Goal: Task Accomplishment & Management: Manage account settings

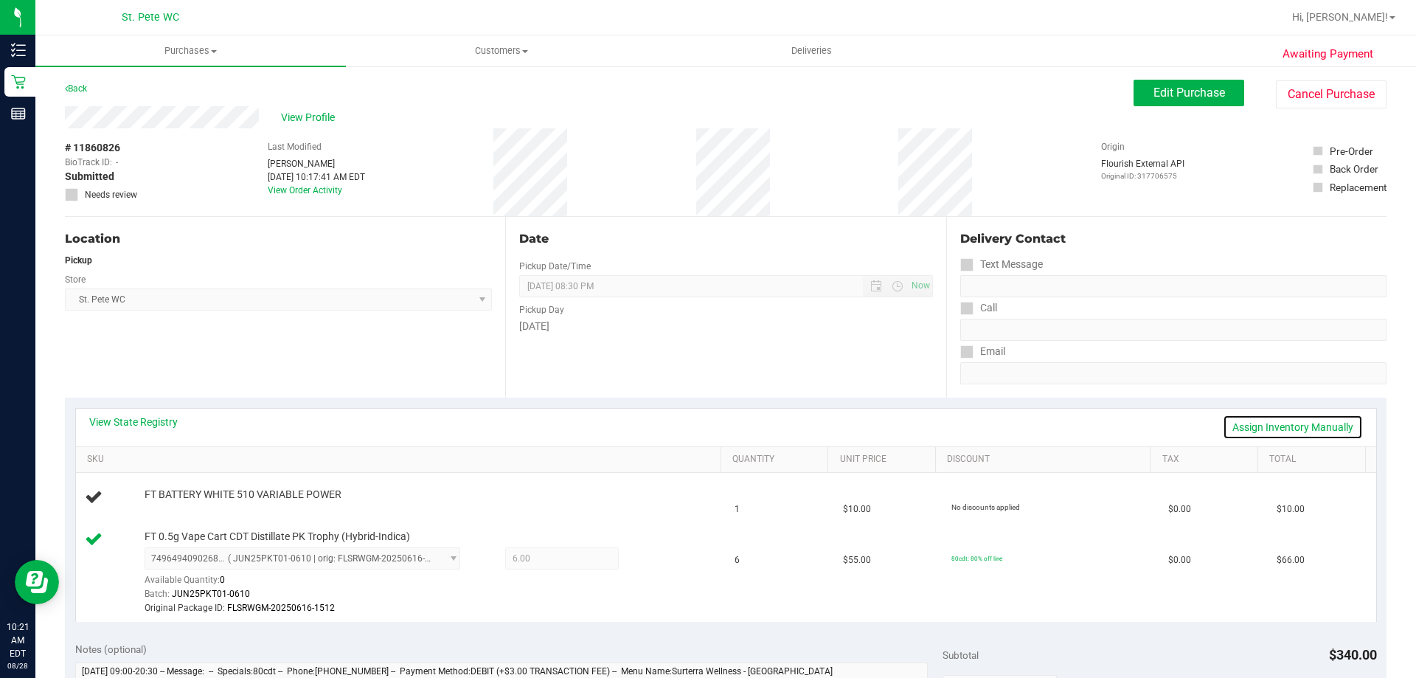
click at [1310, 429] on link "Assign Inventory Manually" at bounding box center [1293, 426] width 140 height 25
click at [178, 501] on link "Add Package" at bounding box center [171, 504] width 53 height 10
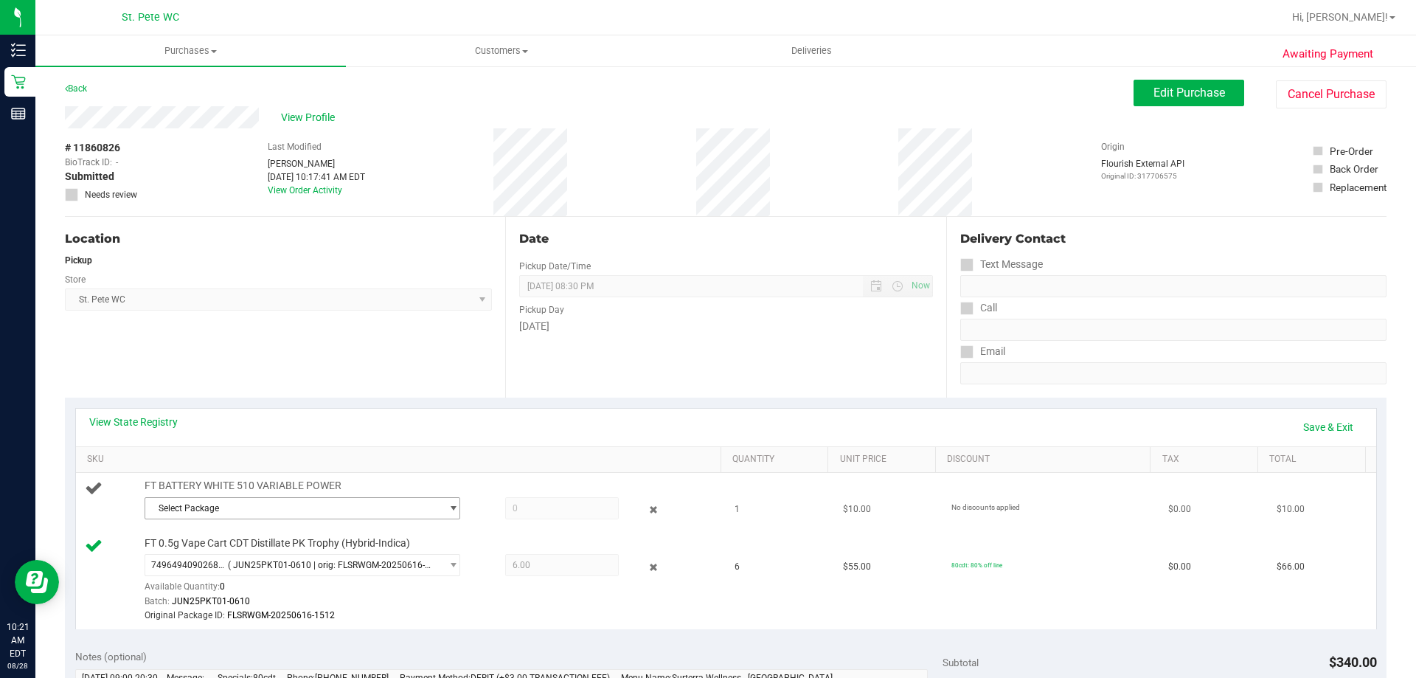
click at [249, 507] on span "Select Package" at bounding box center [293, 508] width 296 height 21
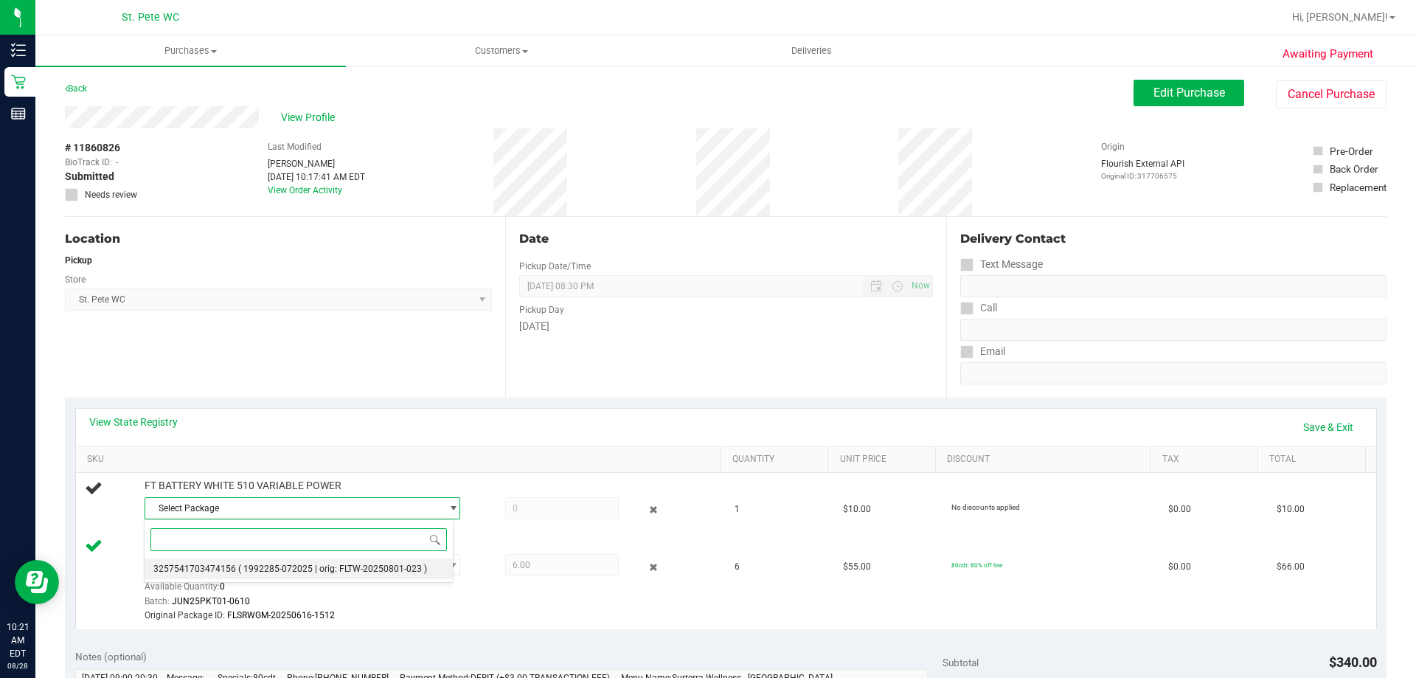
click at [344, 567] on span "( 1992285-072025 | orig: FLTW-20250801-023 )" at bounding box center [332, 568] width 189 height 10
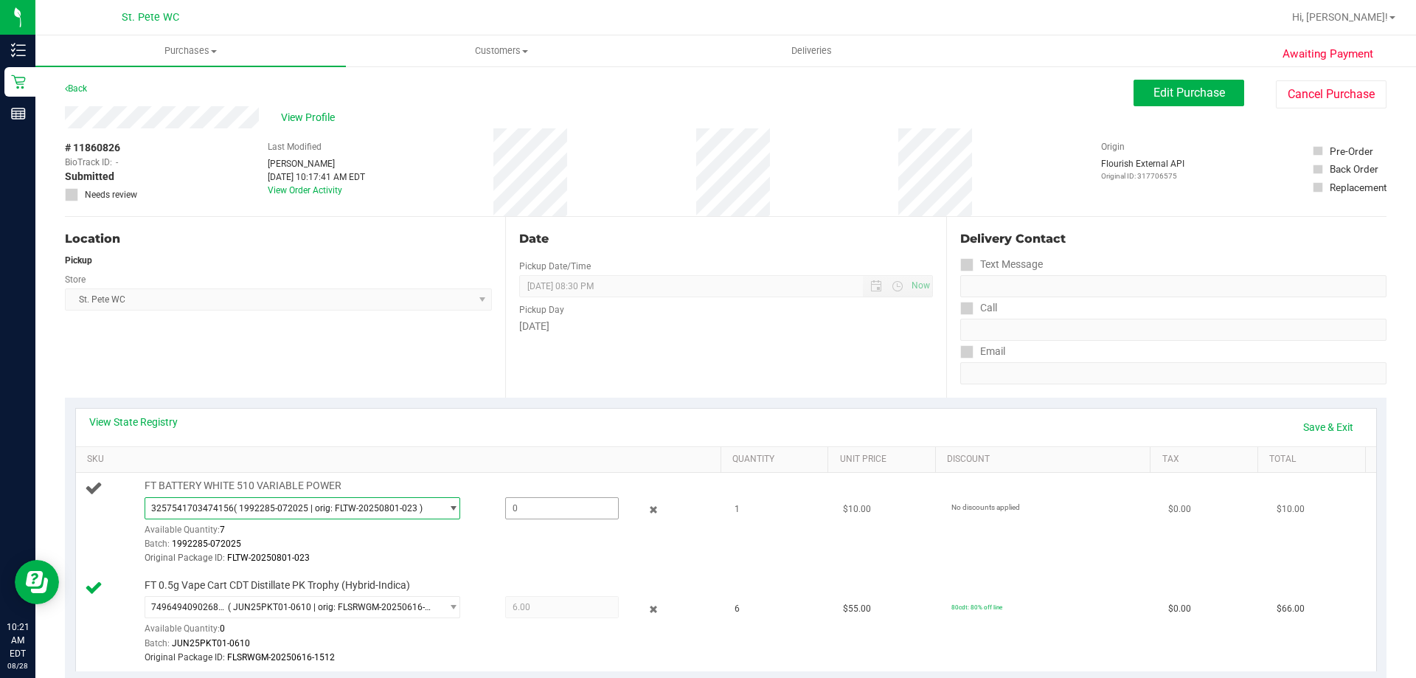
click at [543, 504] on span at bounding box center [562, 508] width 114 height 22
type input "1"
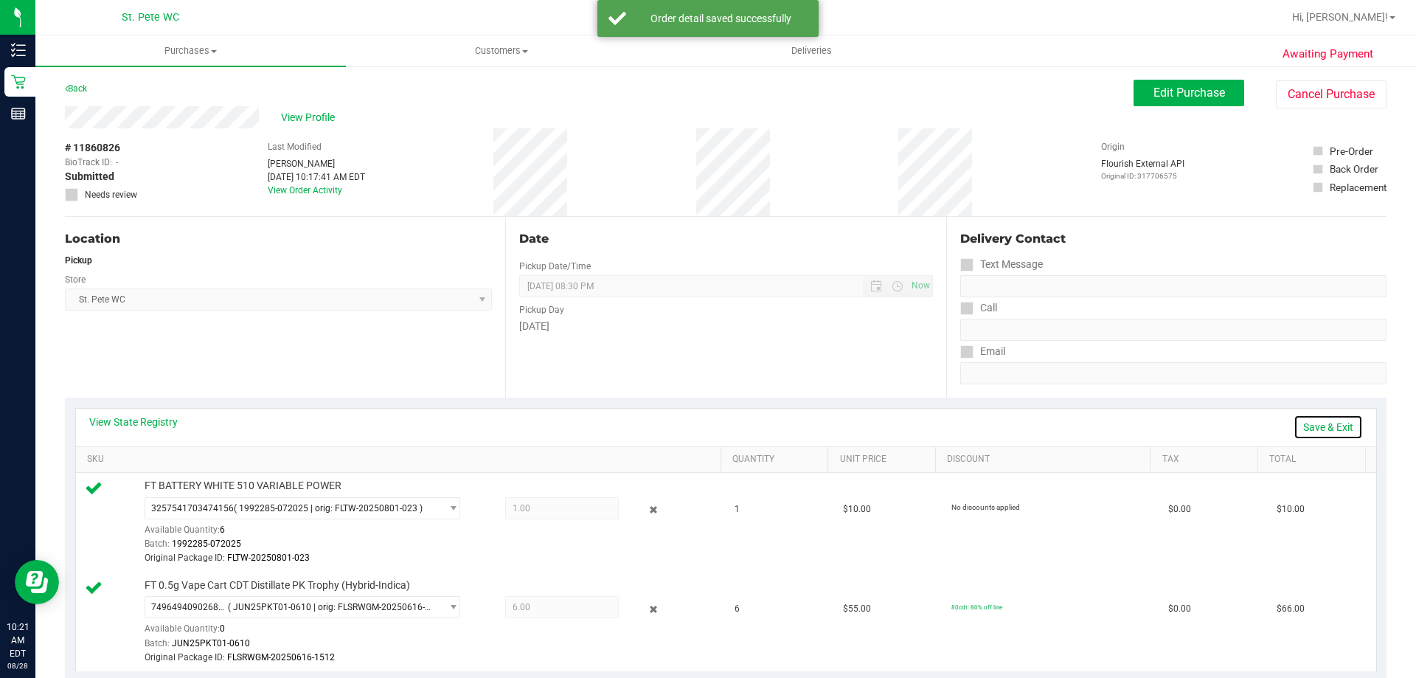
click at [1319, 427] on link "Save & Exit" at bounding box center [1327, 426] width 69 height 25
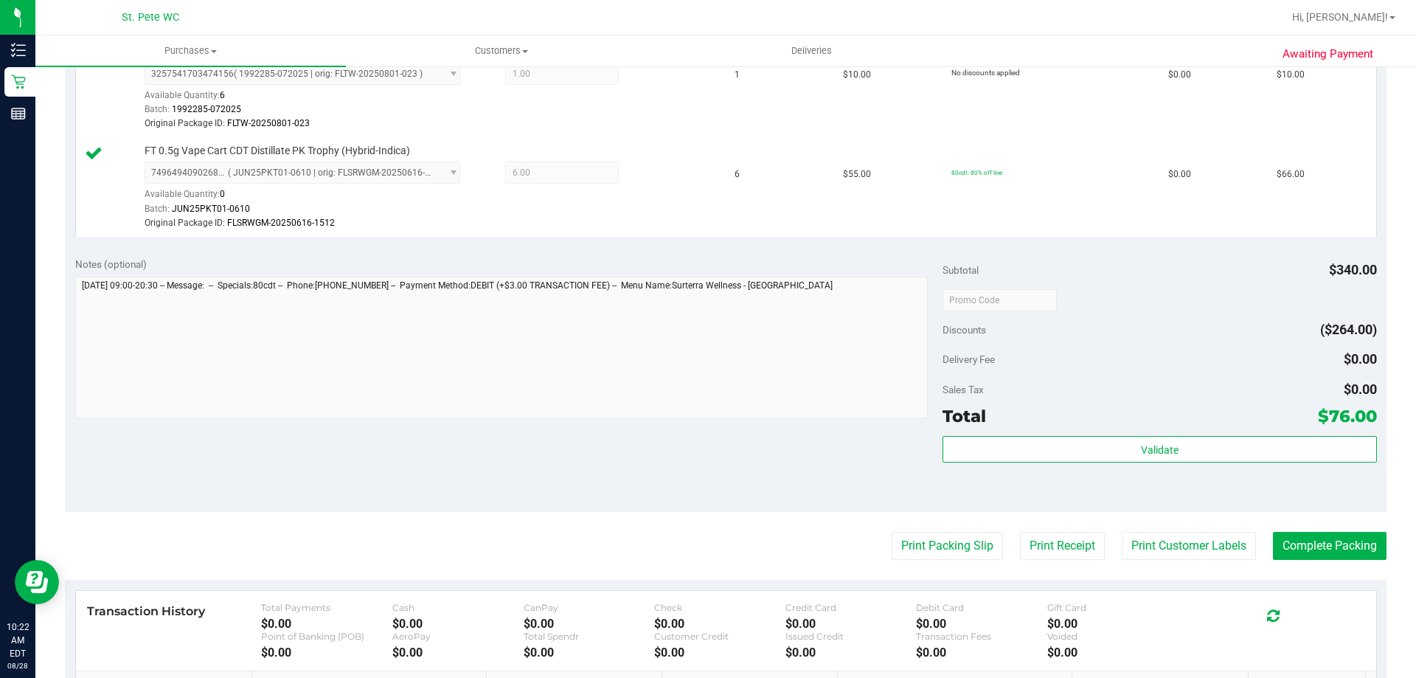
scroll to position [516, 0]
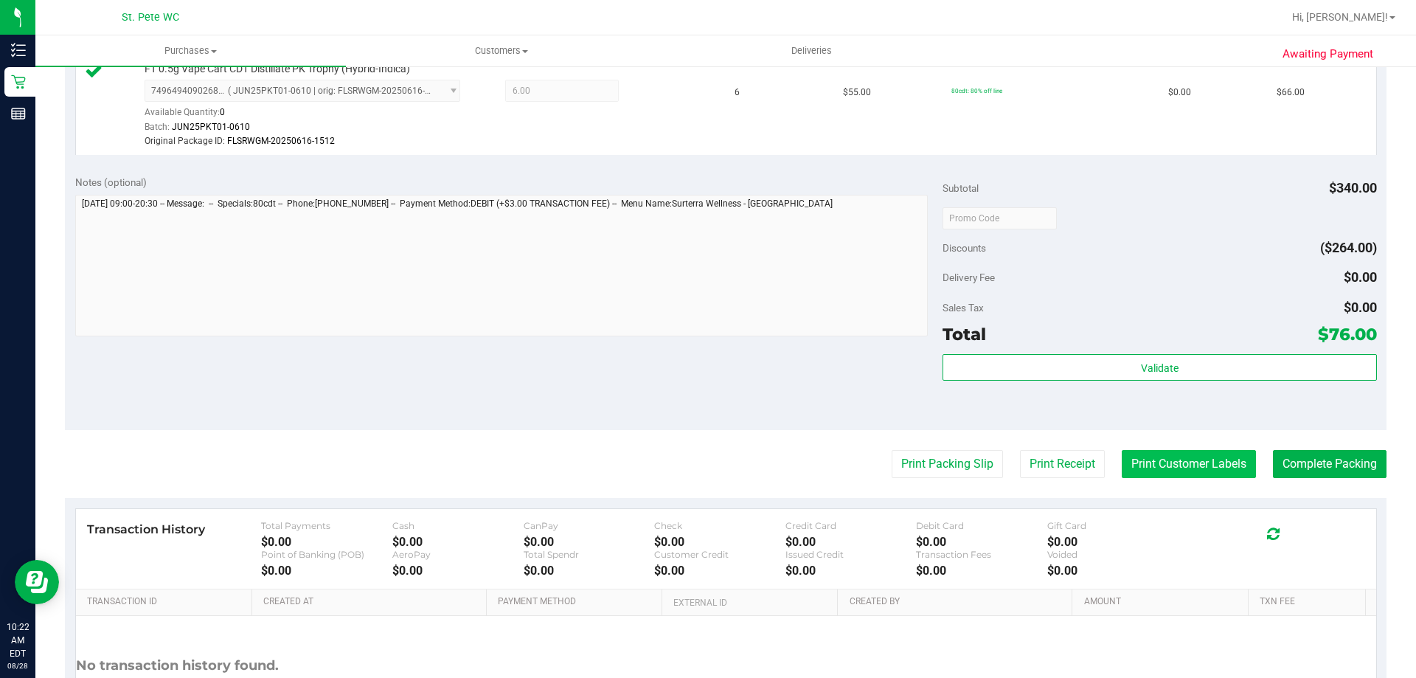
click at [1169, 468] on button "Print Customer Labels" at bounding box center [1189, 464] width 134 height 28
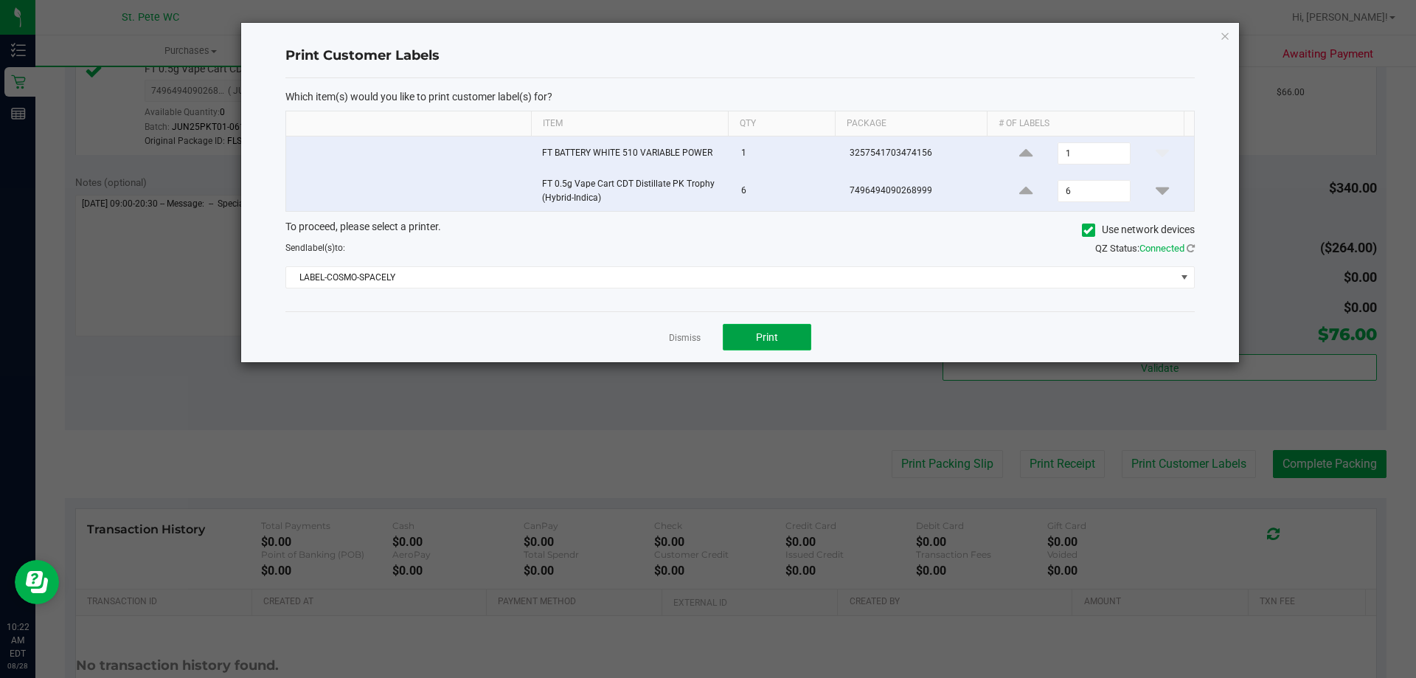
click at [754, 333] on button "Print" at bounding box center [767, 337] width 88 height 27
click at [1227, 35] on icon "button" at bounding box center [1225, 36] width 10 height 18
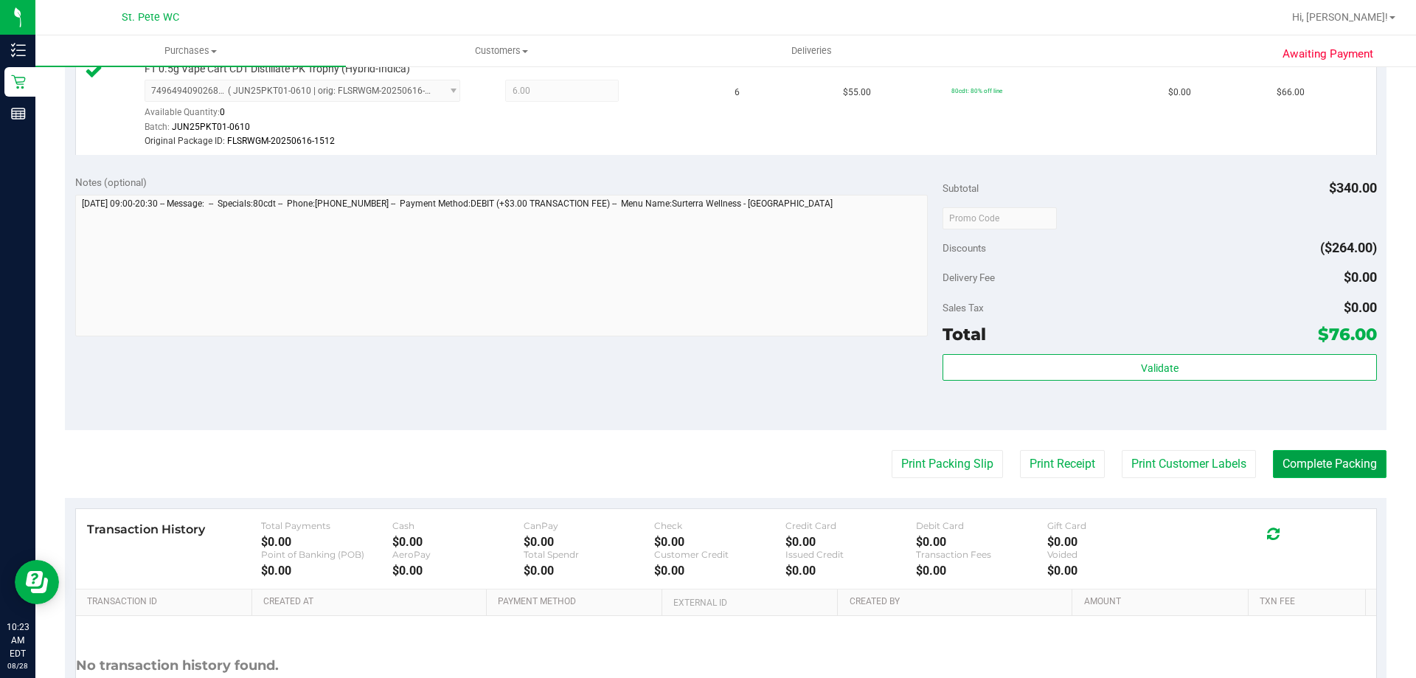
click at [1299, 460] on button "Complete Packing" at bounding box center [1330, 464] width 114 height 28
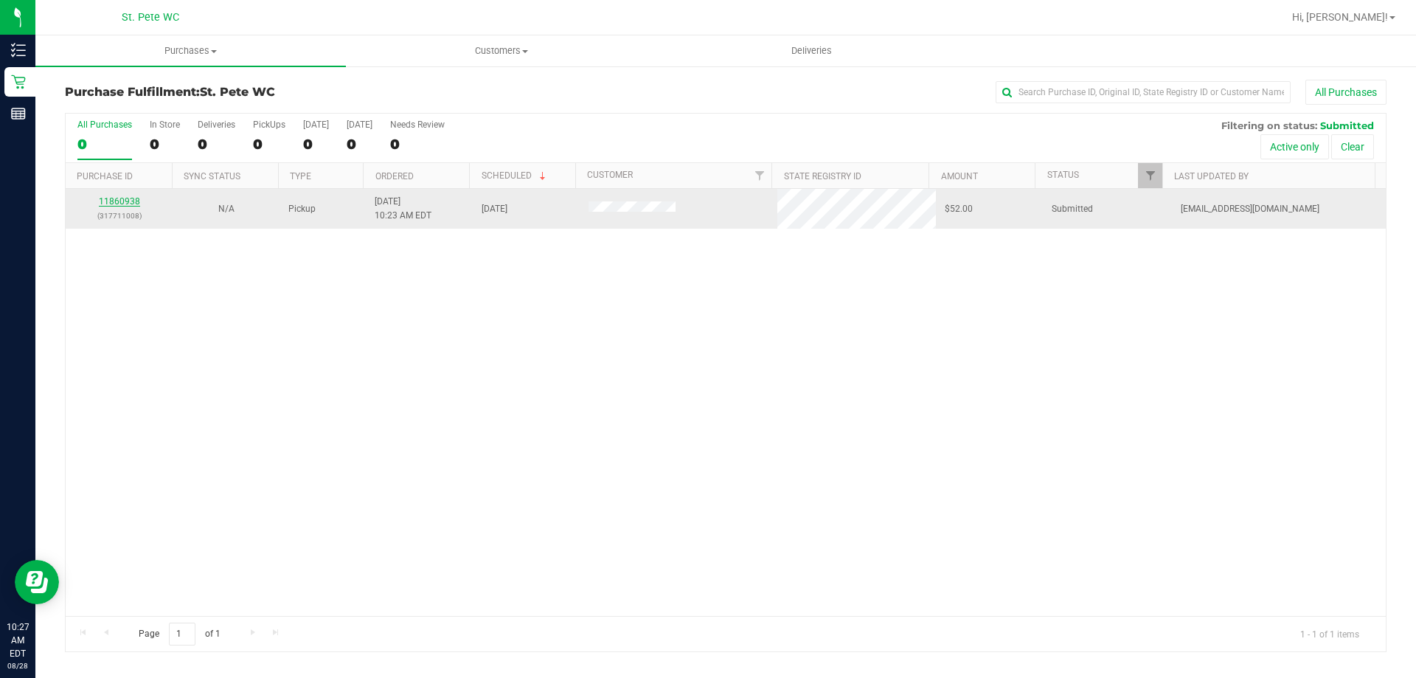
click at [125, 200] on link "11860938" at bounding box center [119, 201] width 41 height 10
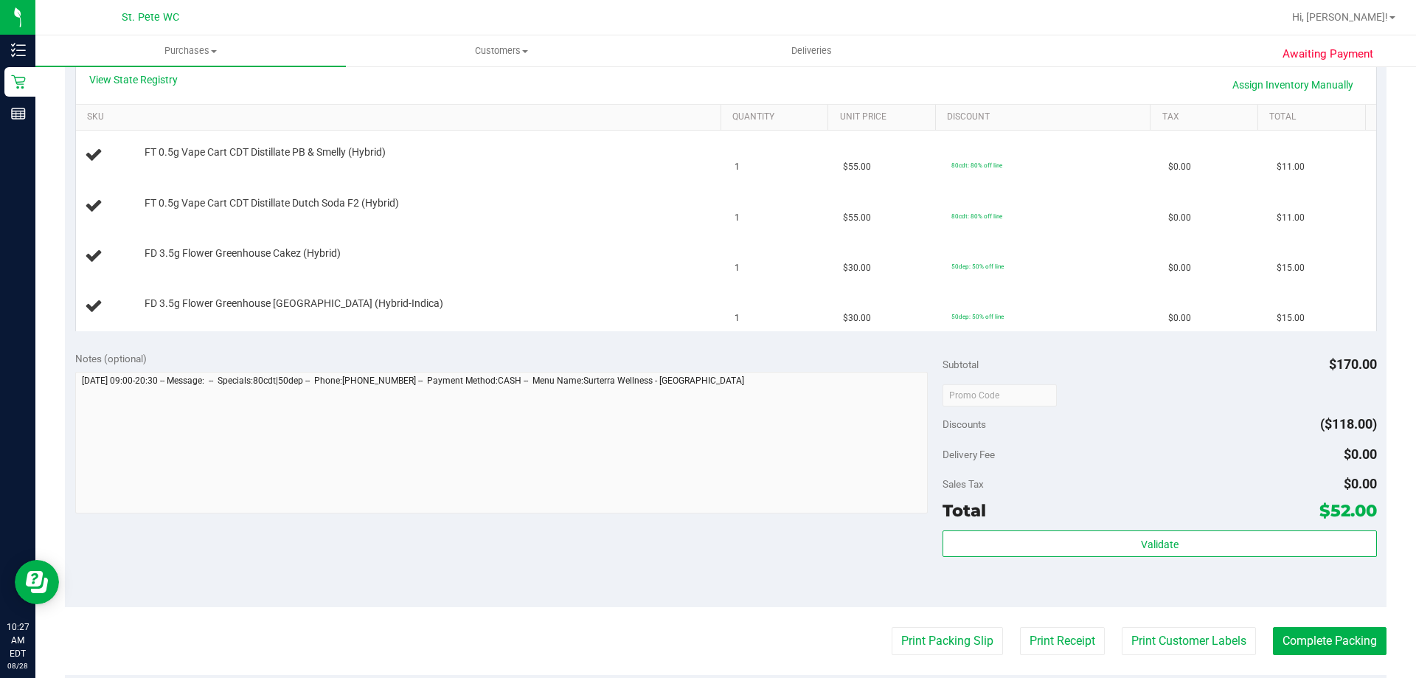
scroll to position [369, 0]
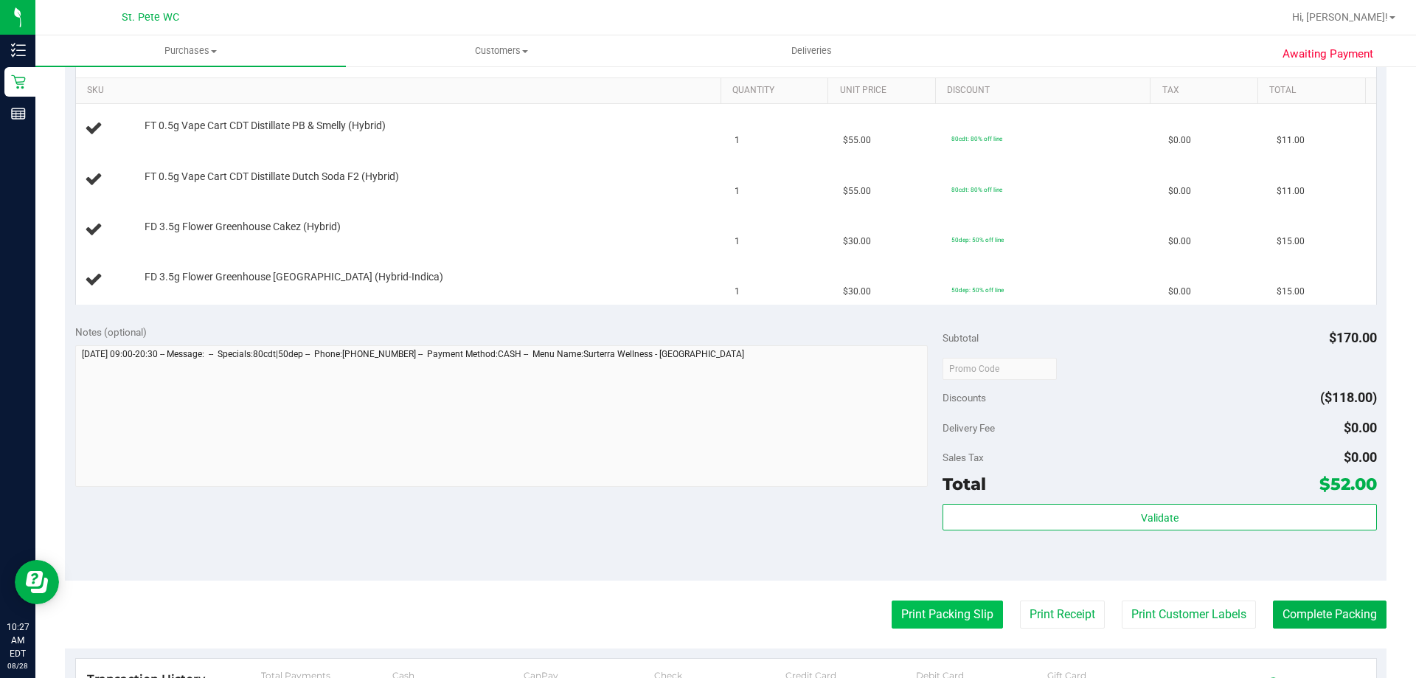
click at [926, 611] on button "Print Packing Slip" at bounding box center [946, 614] width 111 height 28
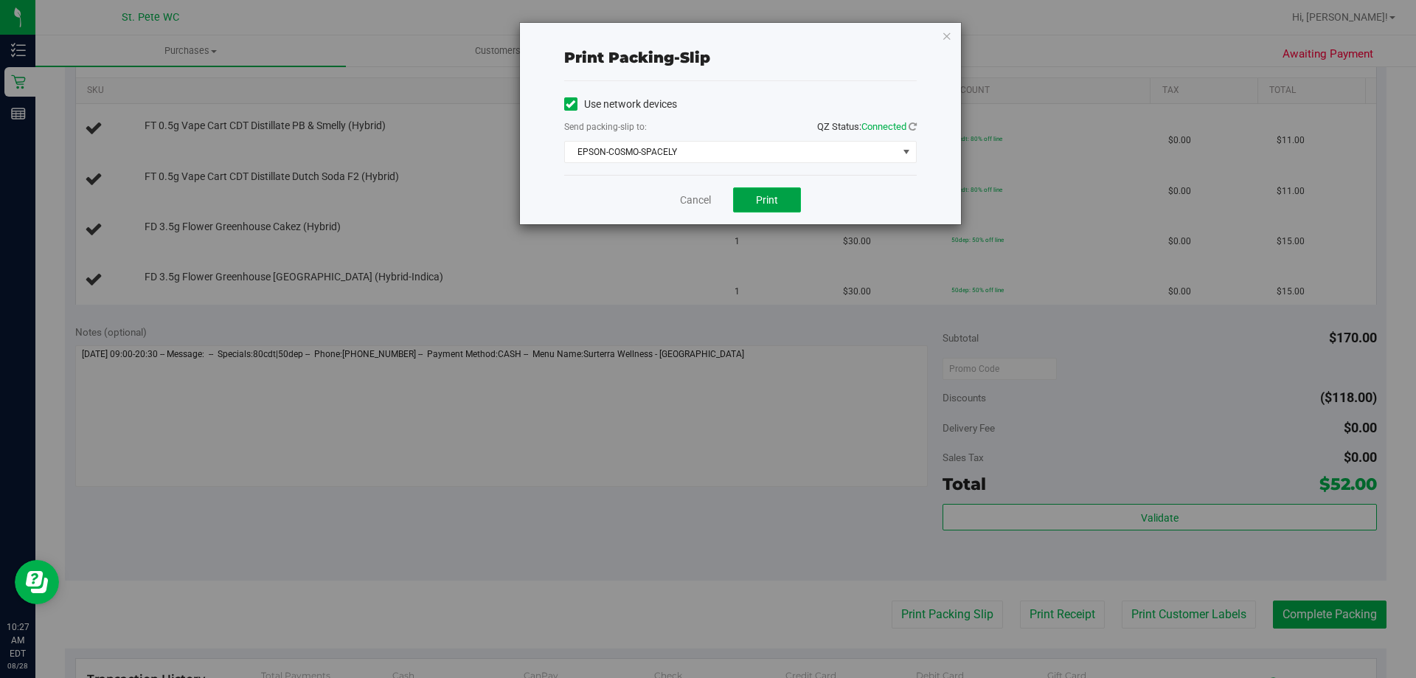
click at [768, 201] on span "Print" at bounding box center [767, 200] width 22 height 12
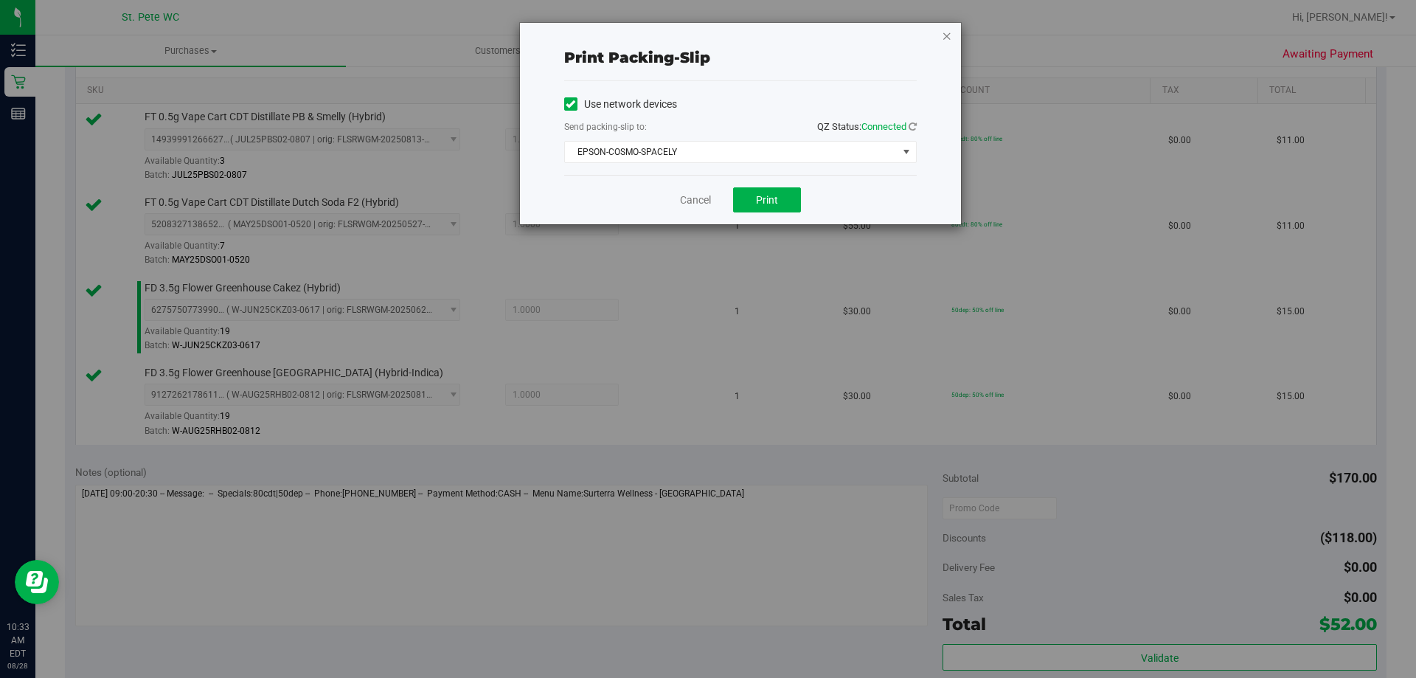
click at [947, 34] on icon "button" at bounding box center [947, 36] width 10 height 18
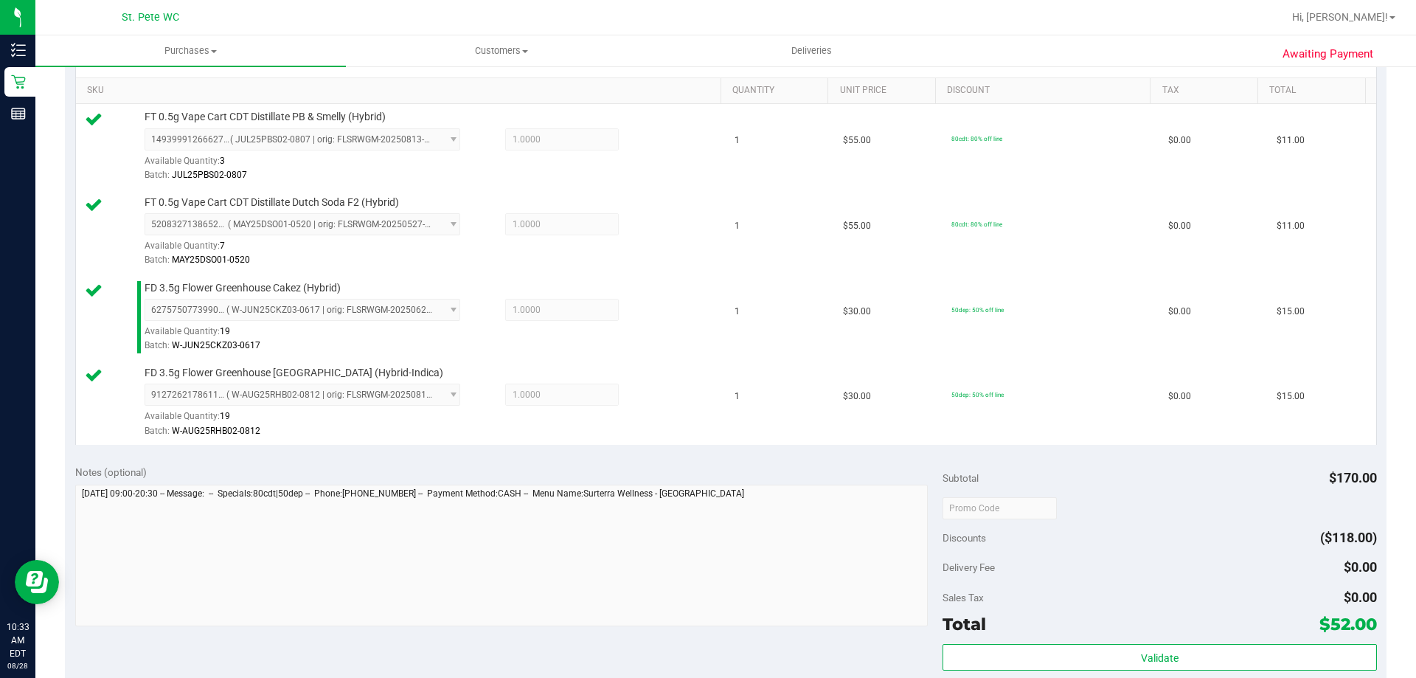
scroll to position [766, 0]
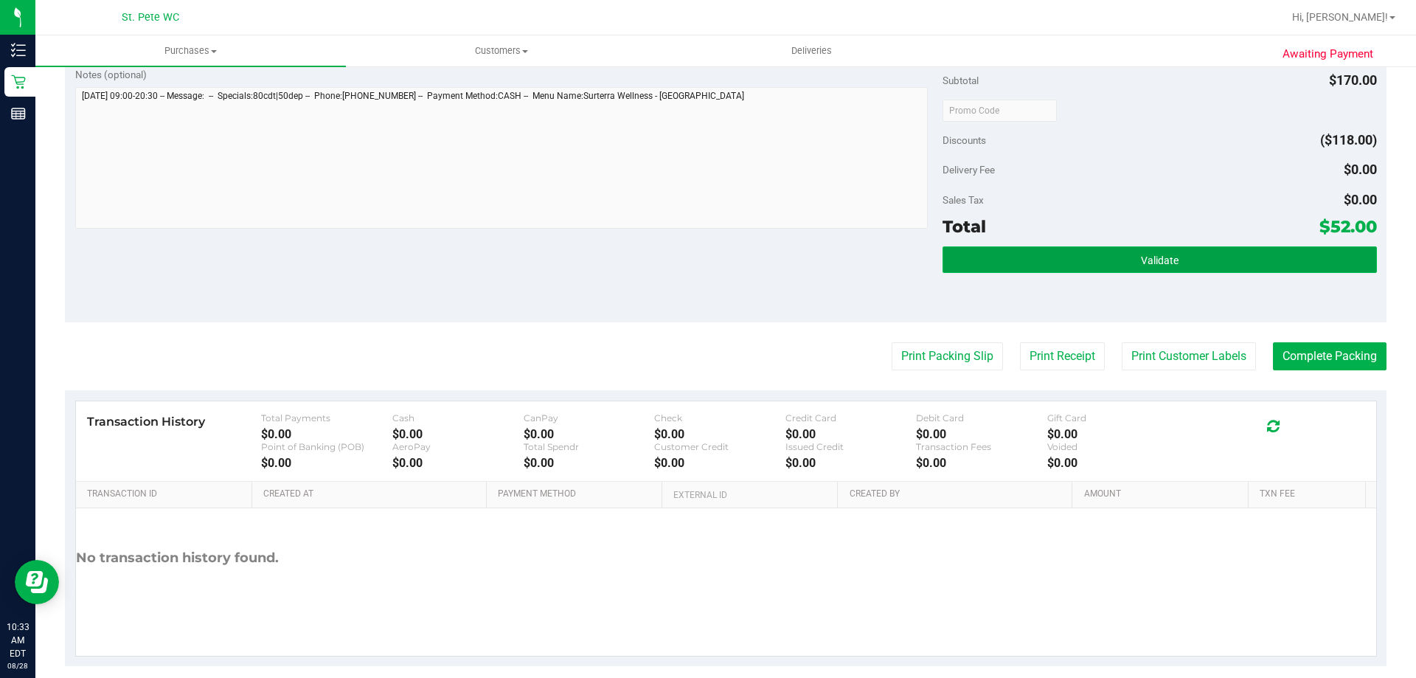
click at [1023, 259] on button "Validate" at bounding box center [1159, 259] width 434 height 27
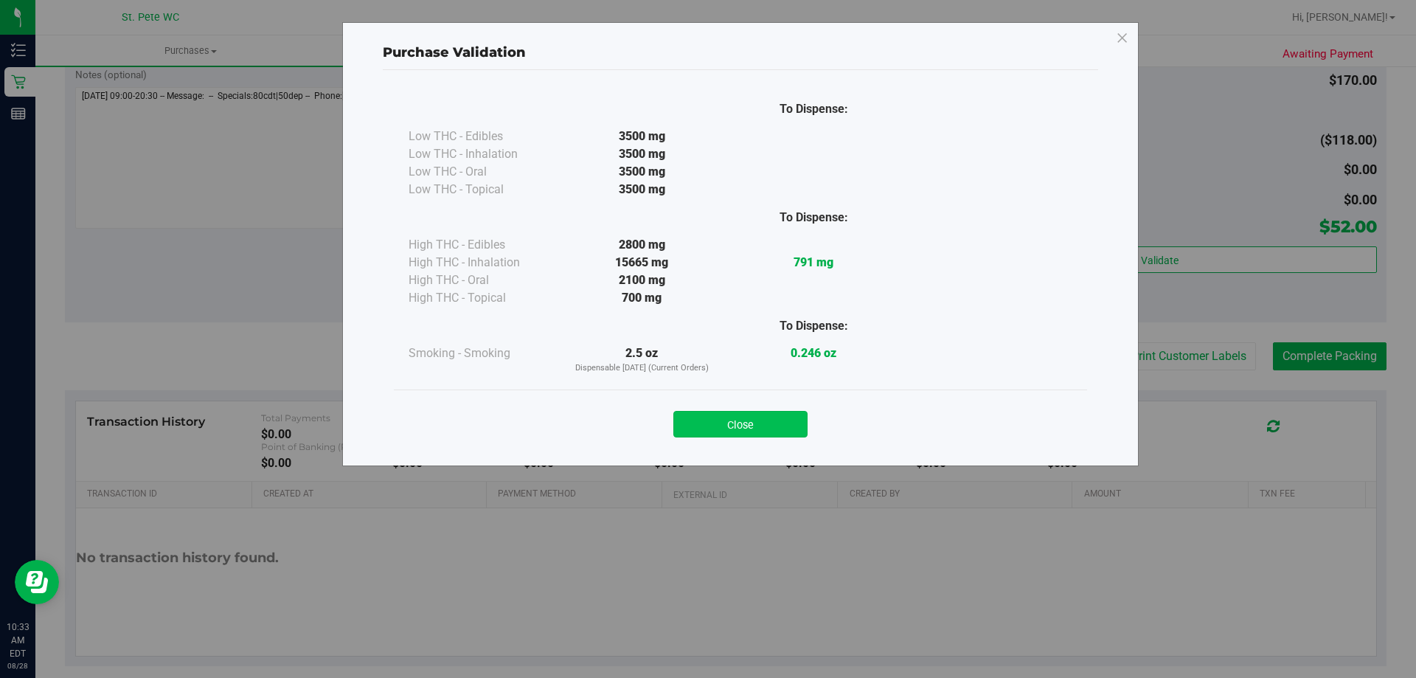
click at [723, 432] on button "Close" at bounding box center [740, 424] width 134 height 27
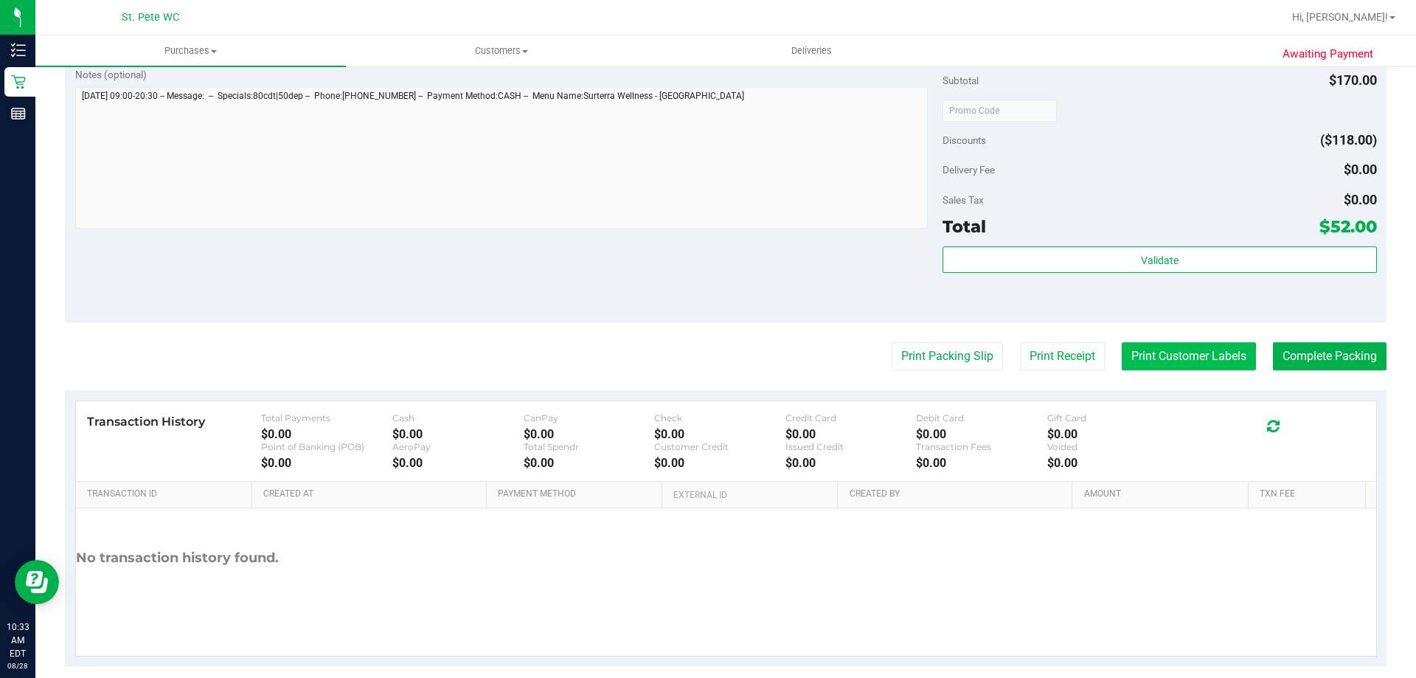
click at [1192, 355] on button "Print Customer Labels" at bounding box center [1189, 356] width 134 height 28
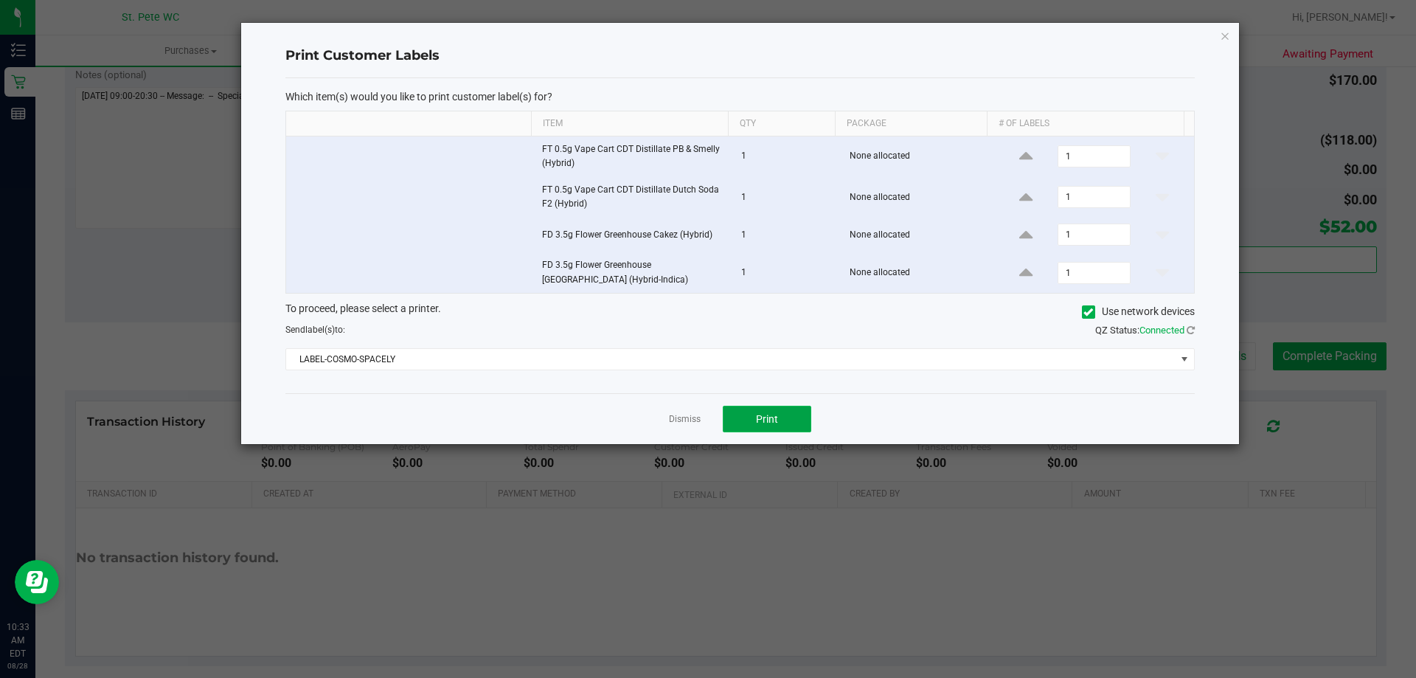
click at [762, 414] on span "Print" at bounding box center [767, 419] width 22 height 12
click at [1223, 35] on icon "button" at bounding box center [1225, 36] width 10 height 18
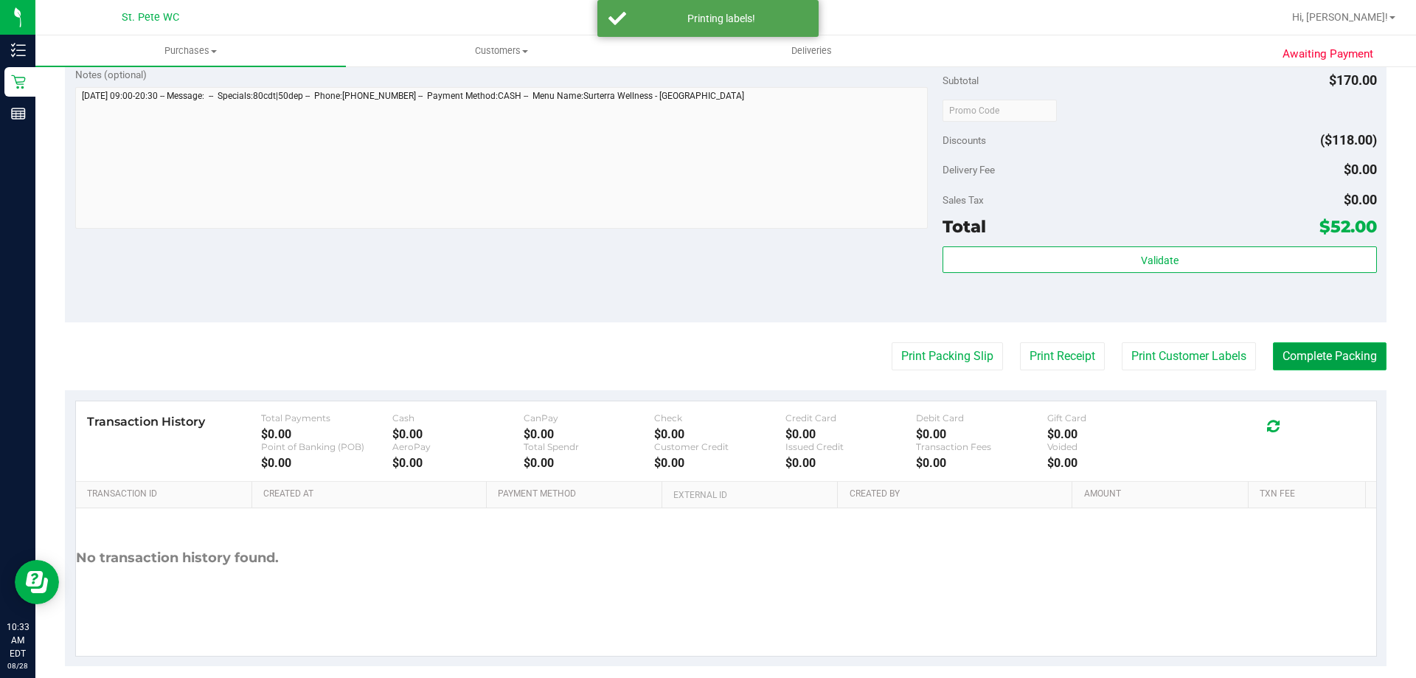
click at [1330, 358] on button "Complete Packing" at bounding box center [1330, 356] width 114 height 28
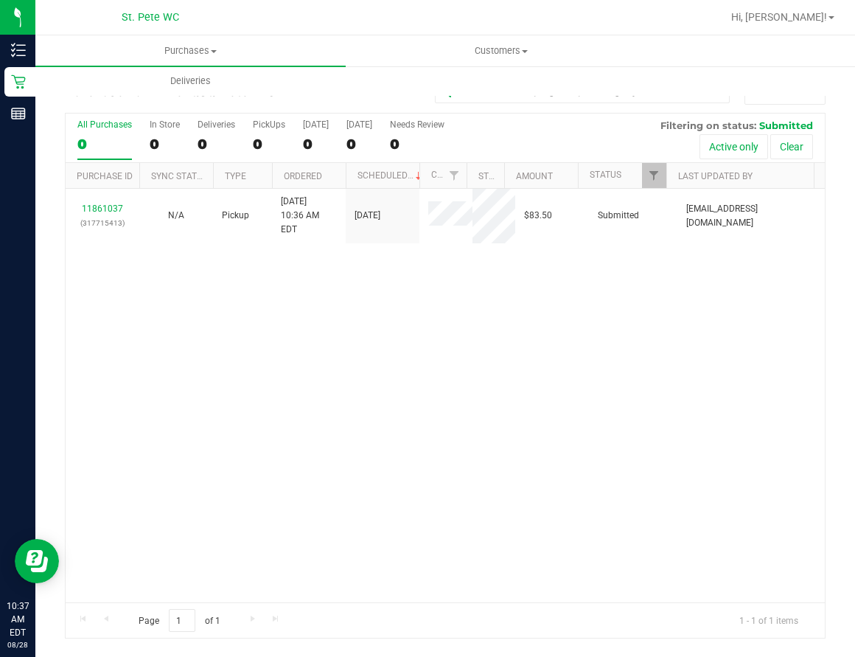
click at [369, 364] on div "11861037 (317715413) N/A Pickup 8/28/2025 10:36 AM EDT 8/28/2025 $83.50 Submitt…" at bounding box center [446, 396] width 760 height 414
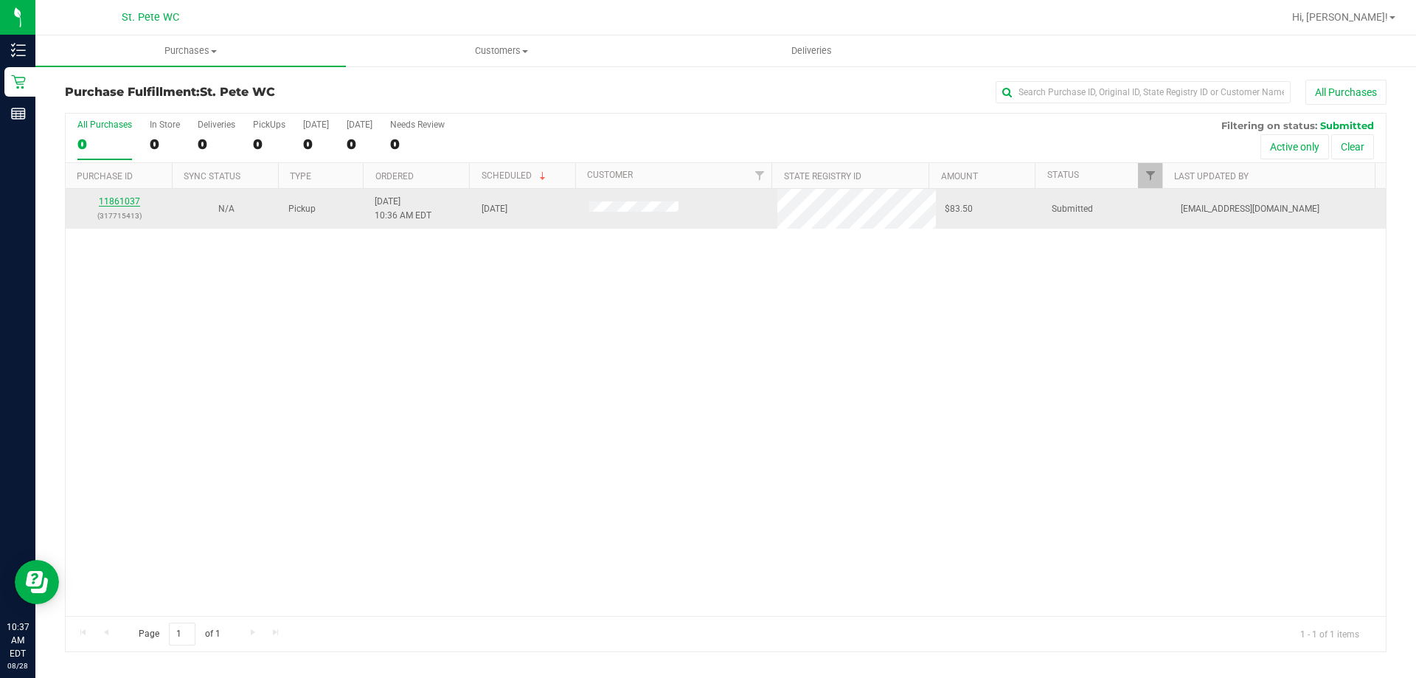
click at [119, 205] on link "11861037" at bounding box center [119, 201] width 41 height 10
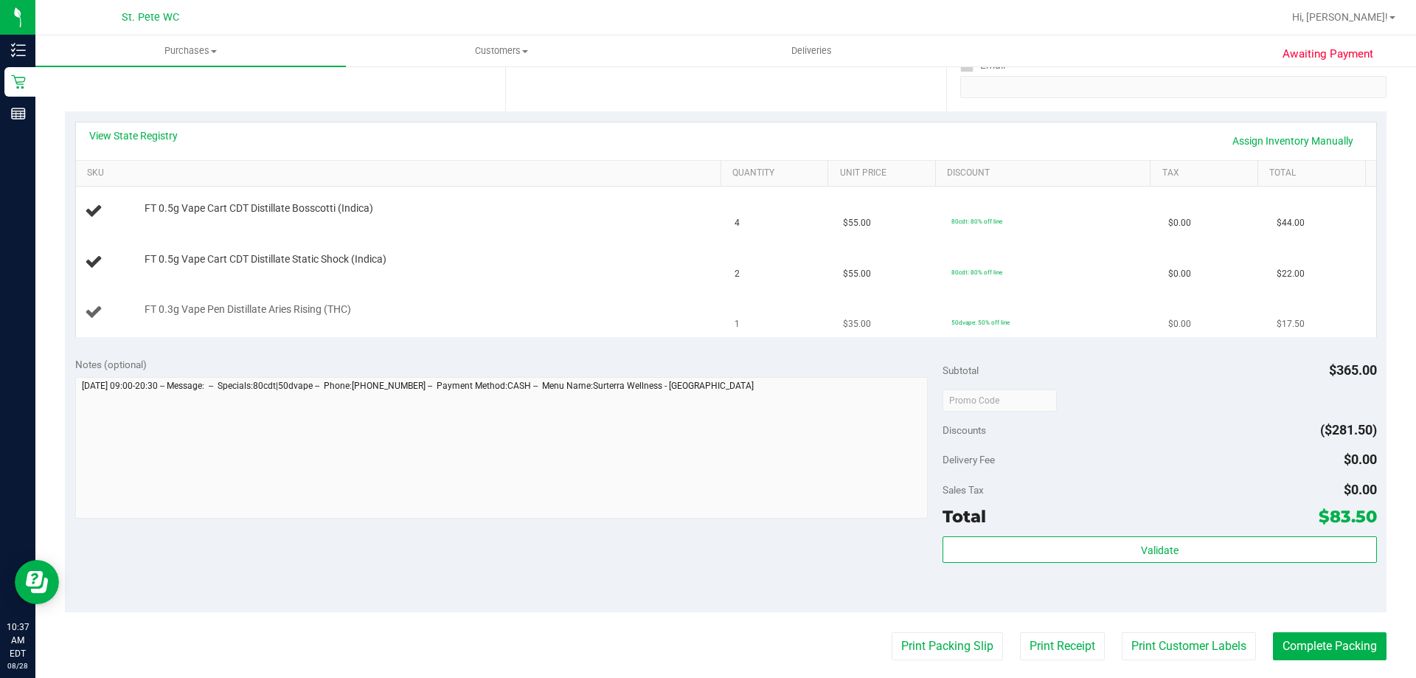
scroll to position [369, 0]
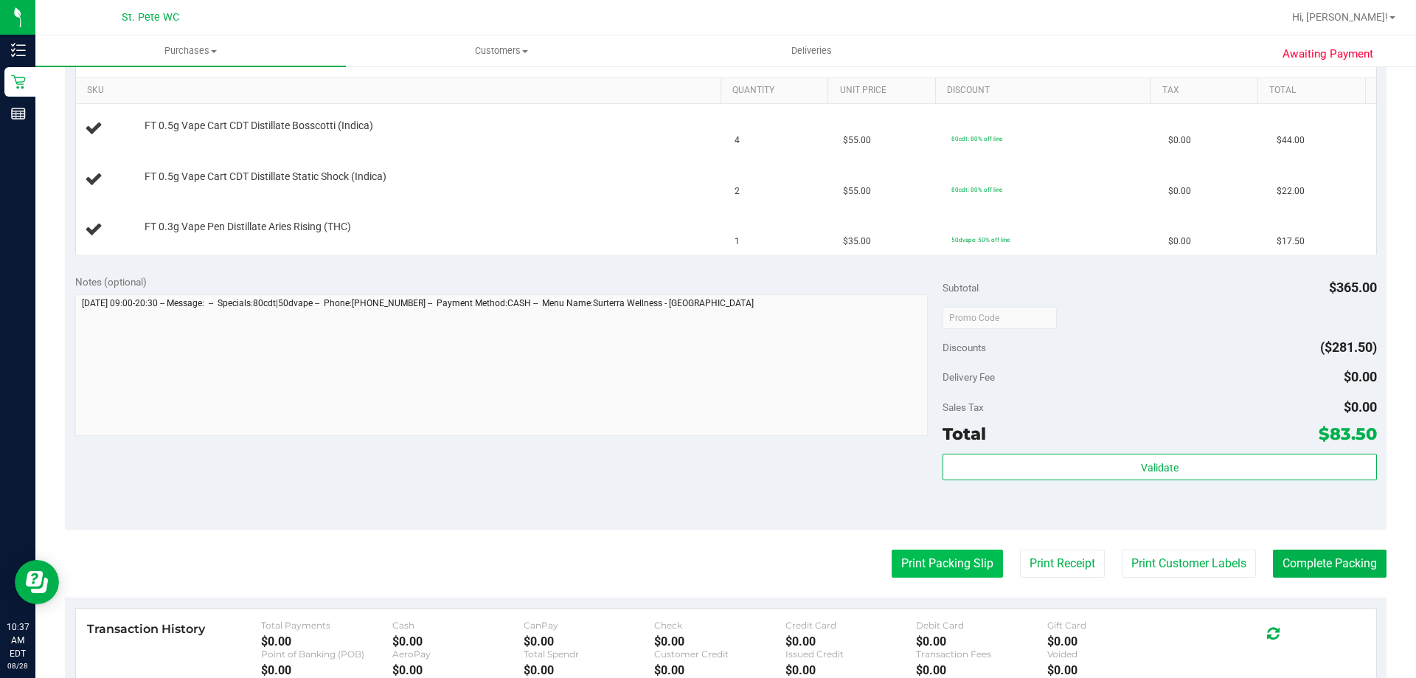
click at [917, 560] on button "Print Packing Slip" at bounding box center [946, 563] width 111 height 28
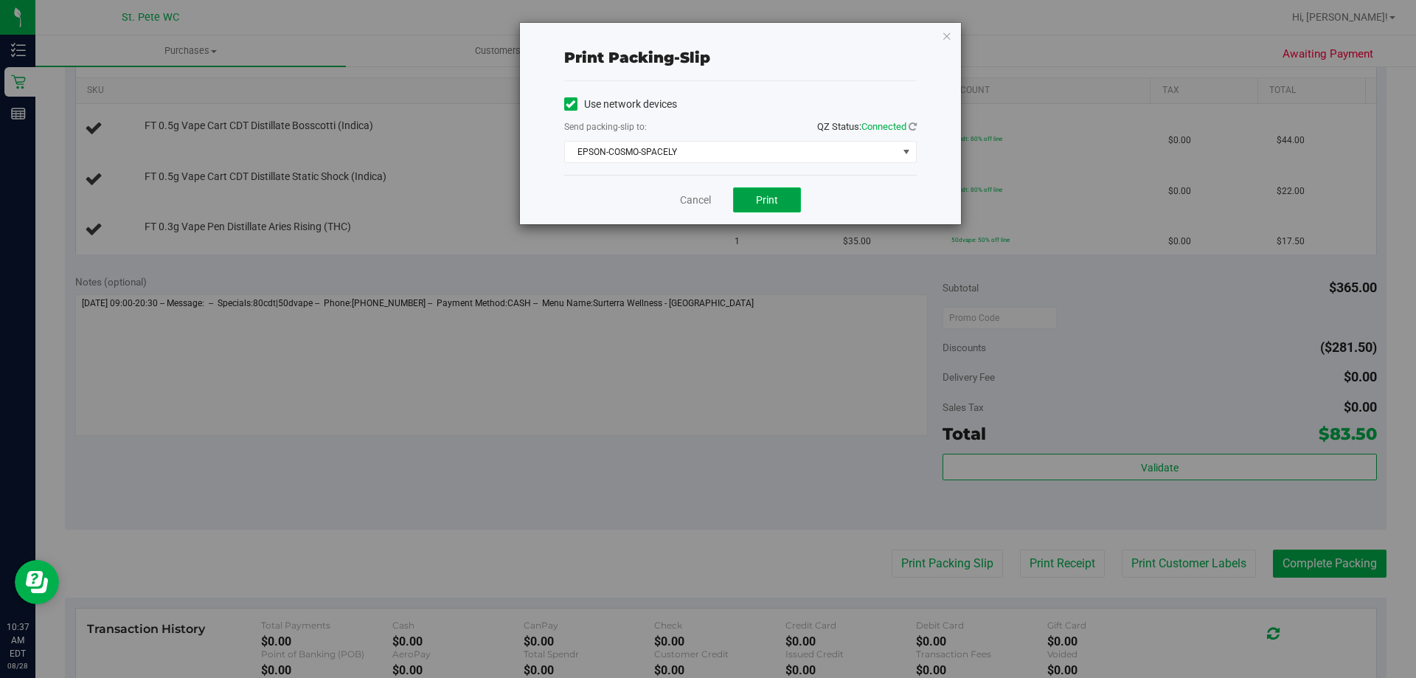
click at [768, 208] on button "Print" at bounding box center [767, 199] width 68 height 25
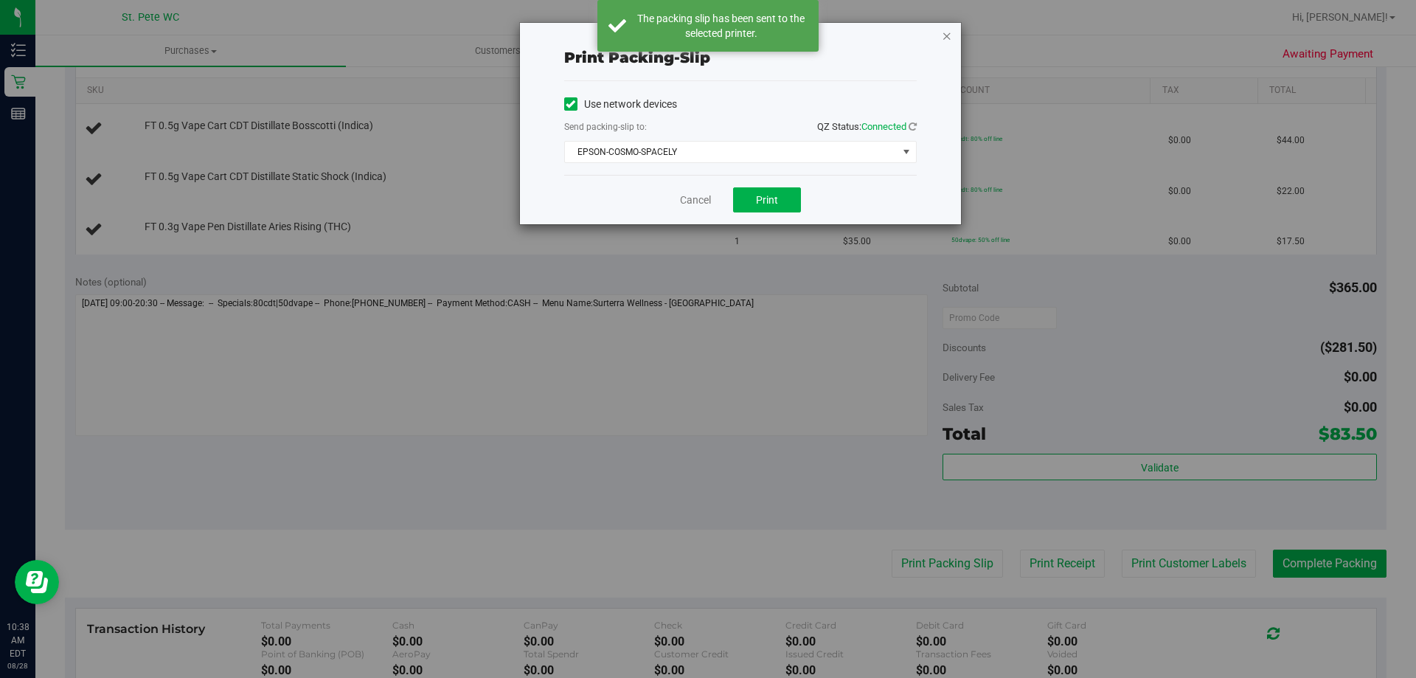
click at [946, 35] on icon "button" at bounding box center [947, 36] width 10 height 18
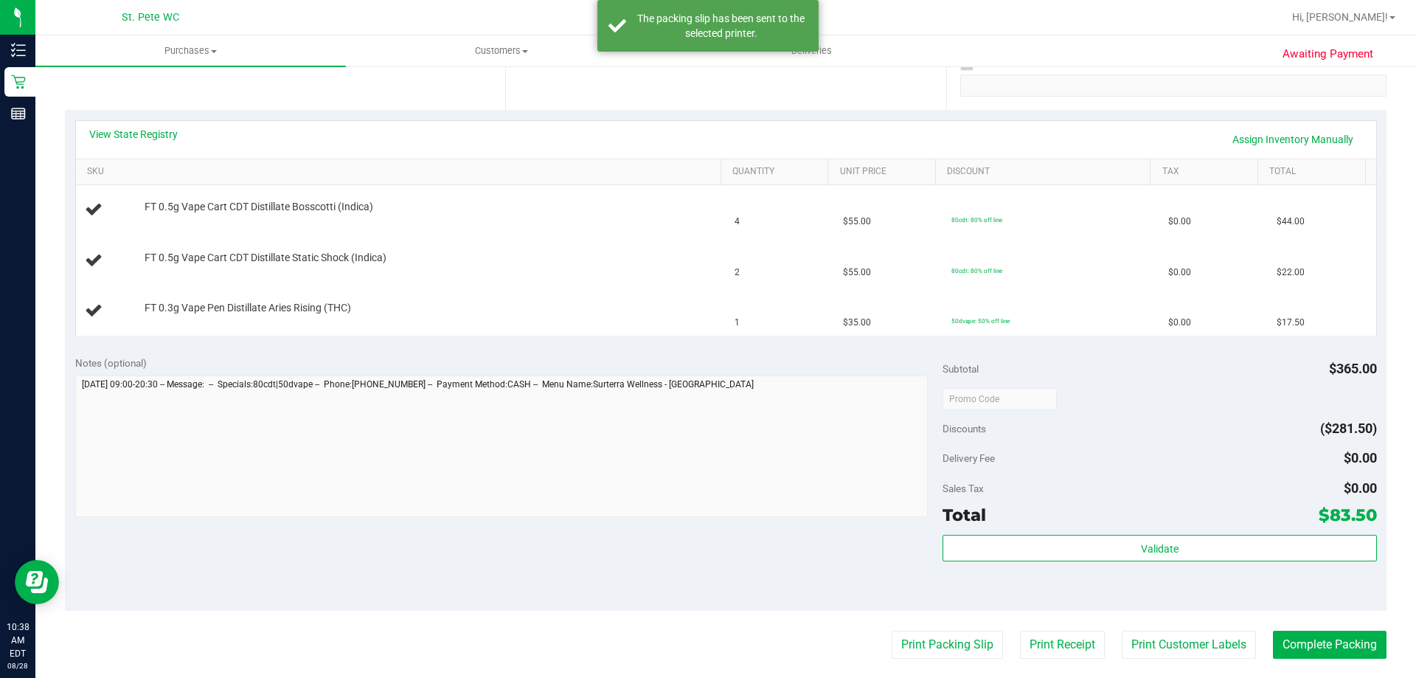
scroll to position [221, 0]
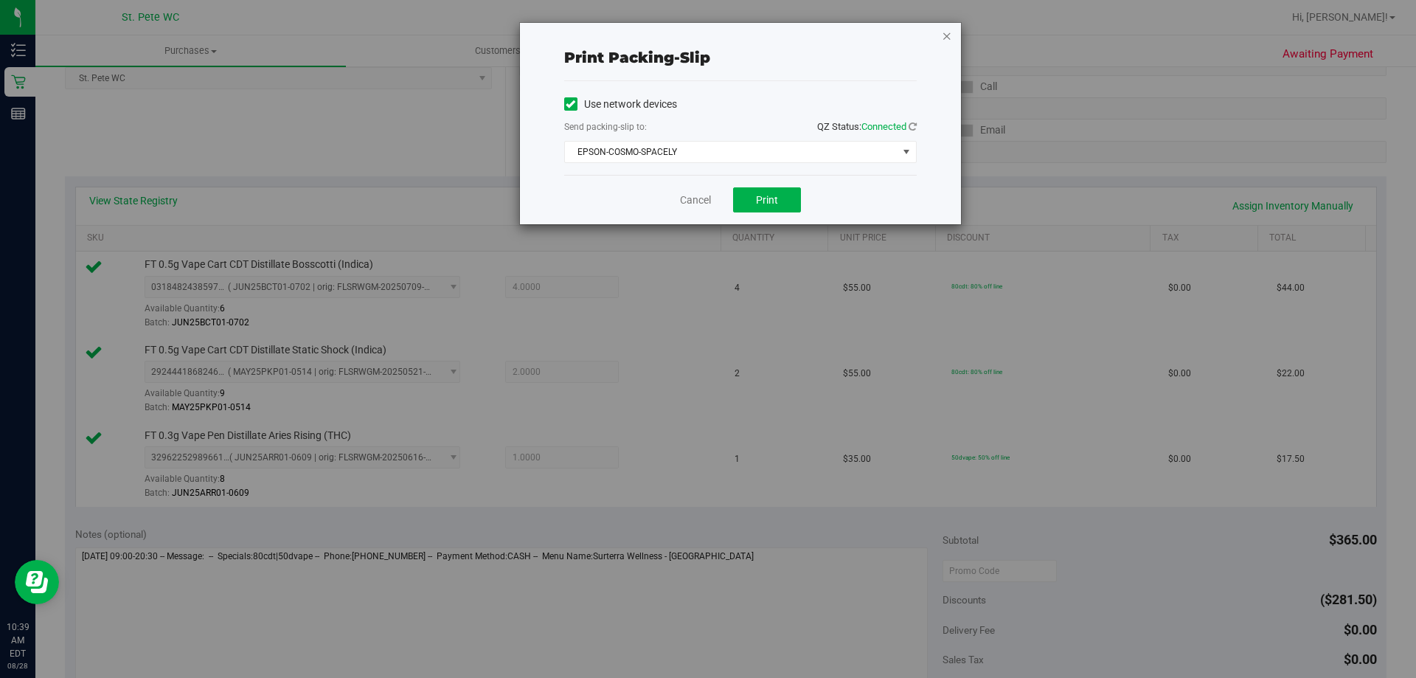
click at [950, 33] on icon "button" at bounding box center [947, 36] width 10 height 18
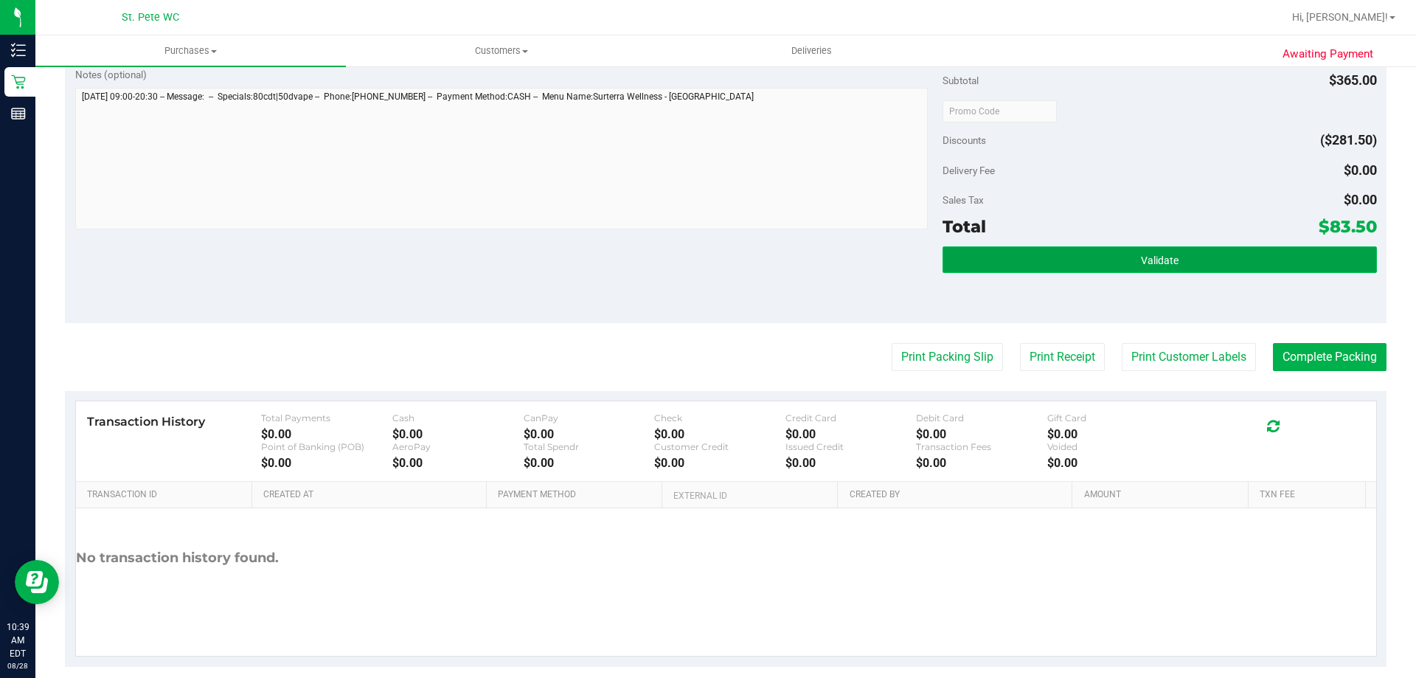
click at [1016, 251] on button "Validate" at bounding box center [1159, 259] width 434 height 27
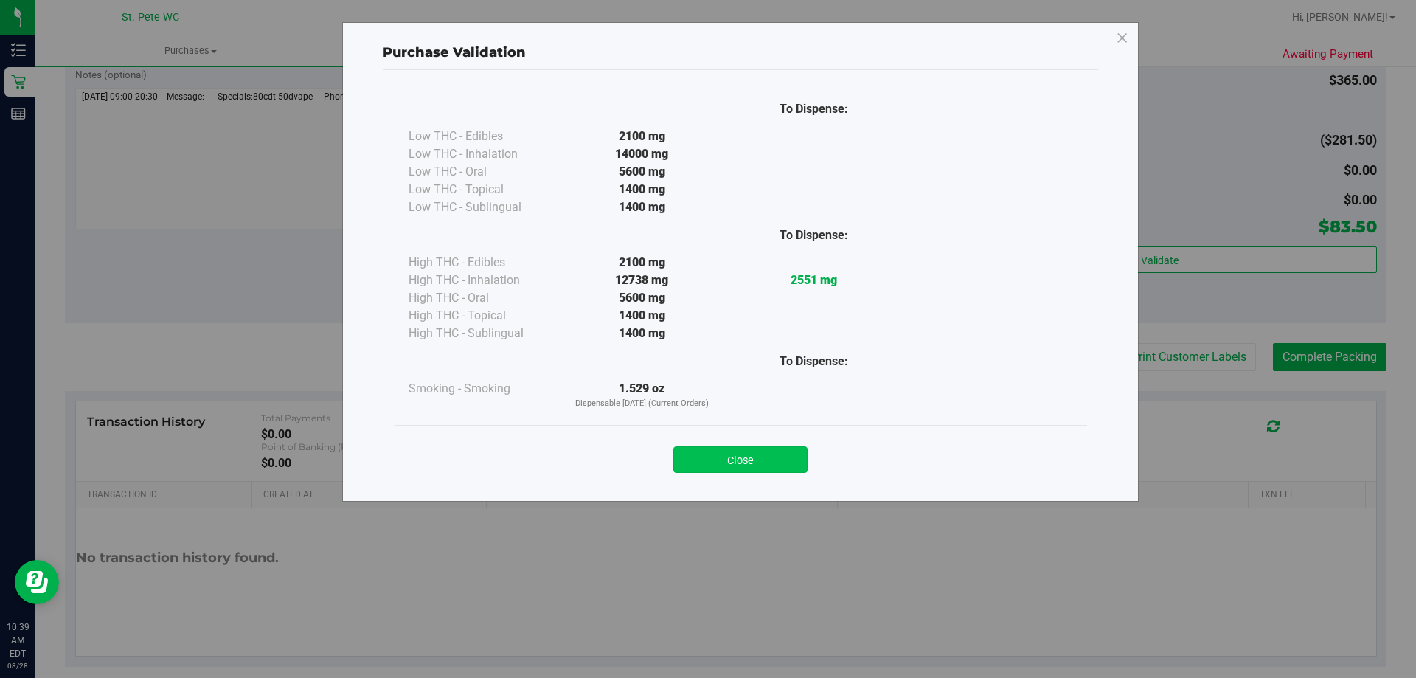
click at [711, 455] on button "Close" at bounding box center [740, 459] width 134 height 27
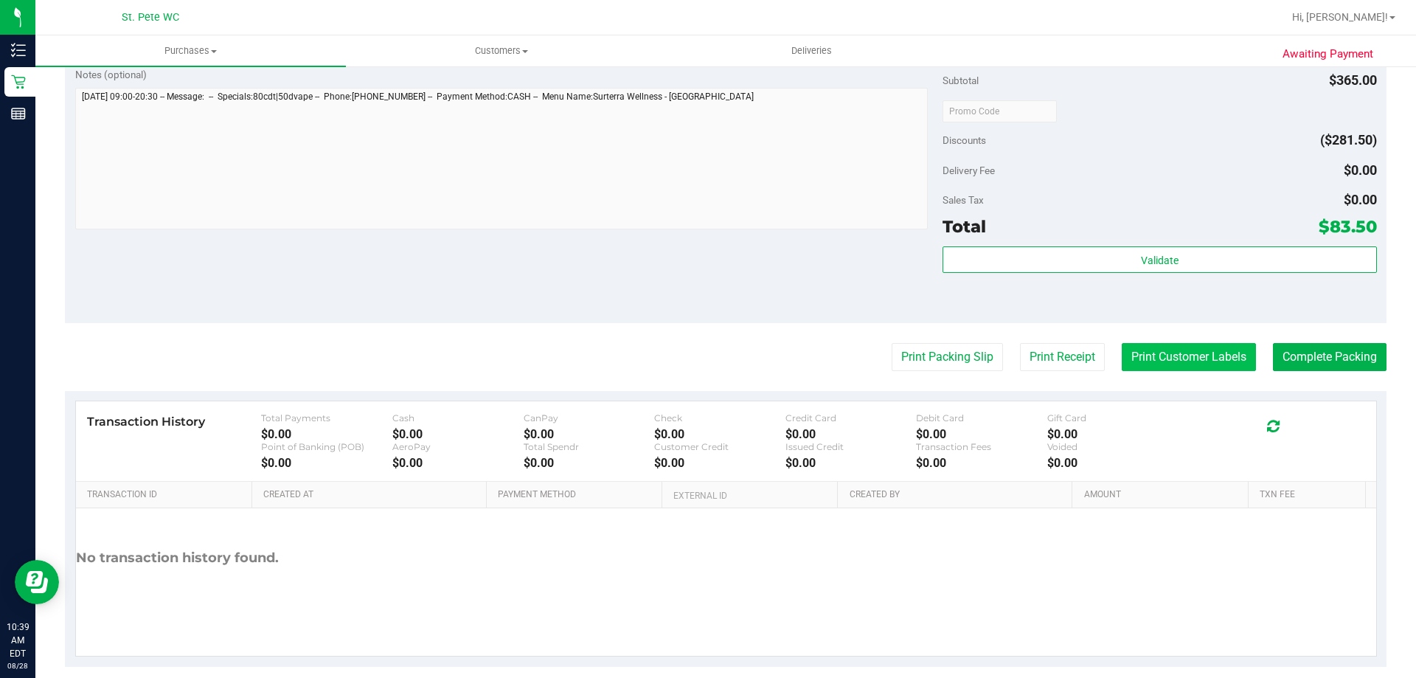
click at [1168, 350] on button "Print Customer Labels" at bounding box center [1189, 357] width 134 height 28
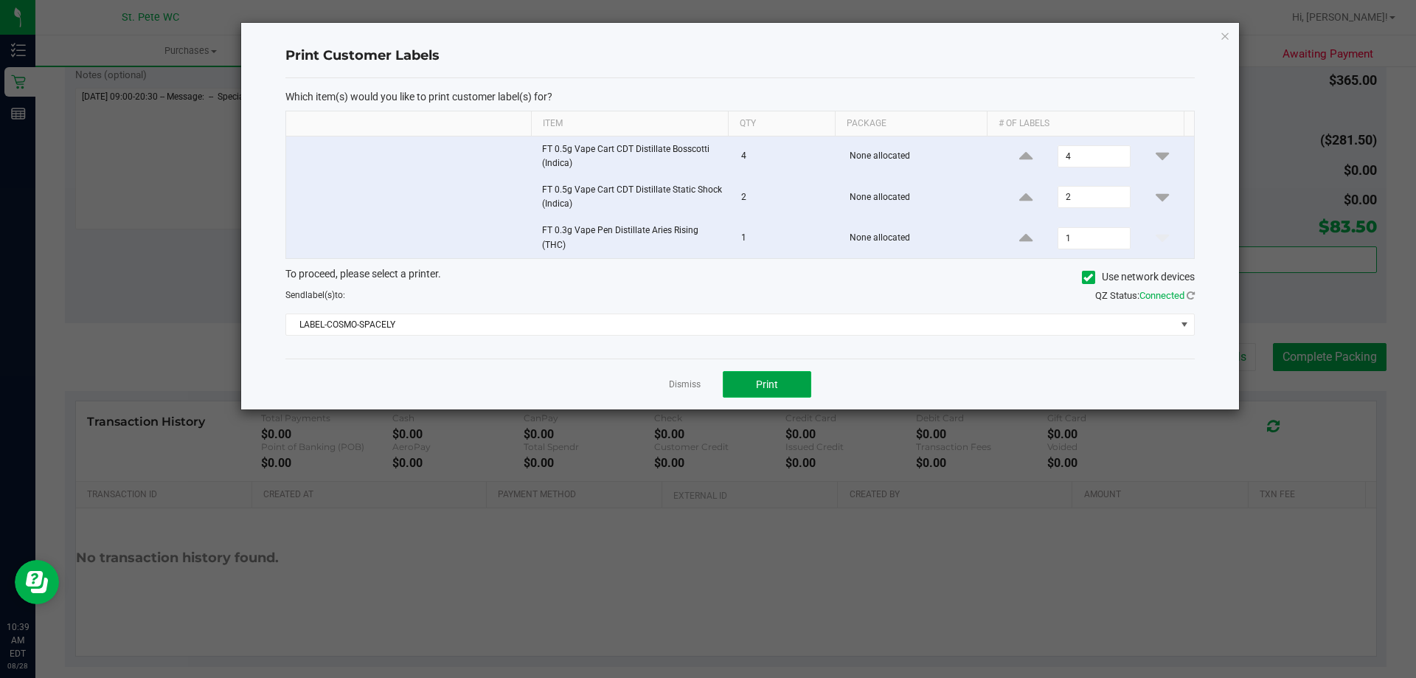
click at [773, 383] on span "Print" at bounding box center [767, 384] width 22 height 12
click at [1226, 35] on icon "button" at bounding box center [1225, 36] width 10 height 18
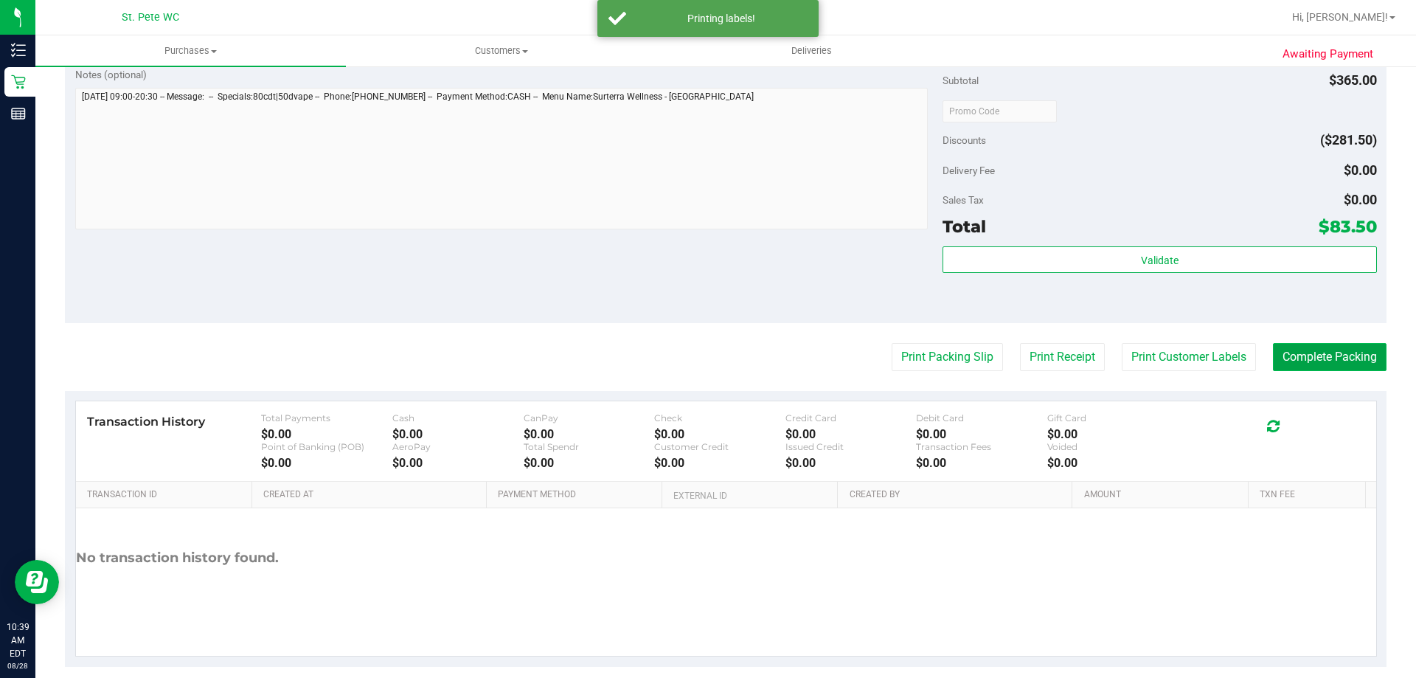
click at [1285, 348] on button "Complete Packing" at bounding box center [1330, 357] width 114 height 28
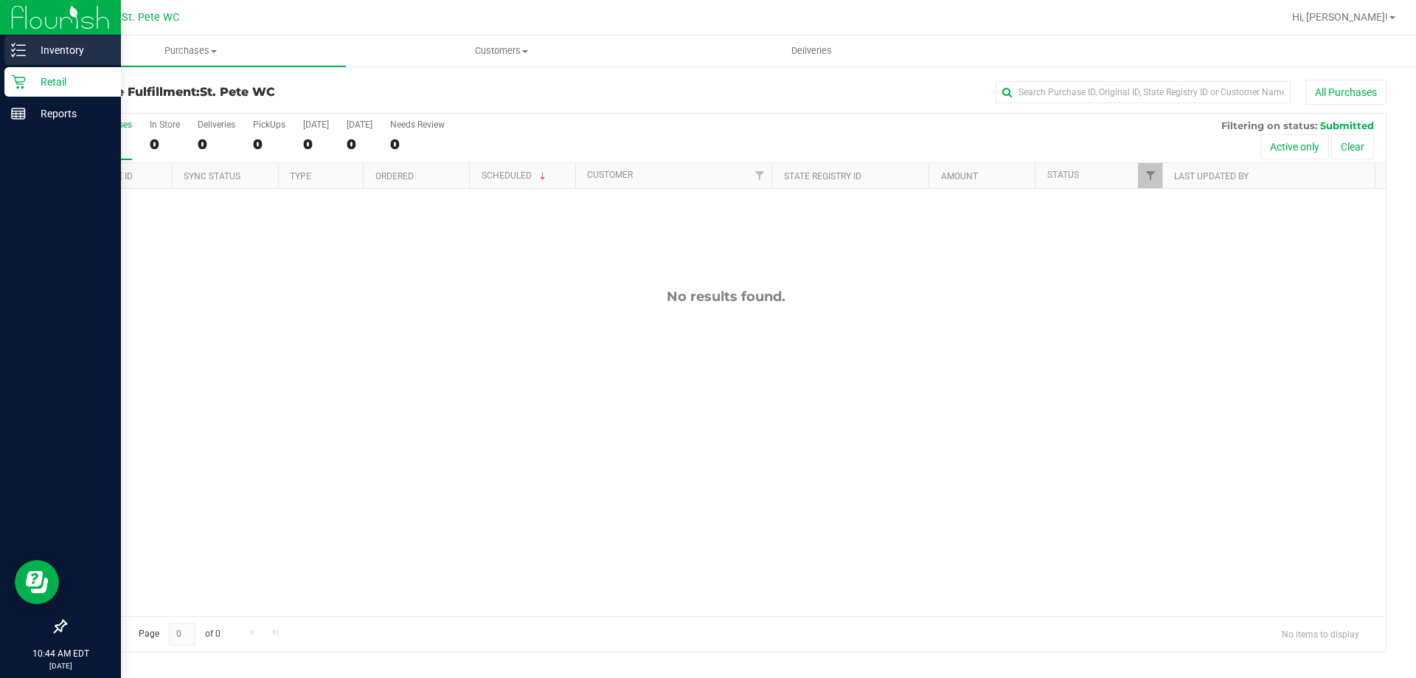
click at [10, 46] on div "Inventory" at bounding box center [62, 49] width 117 height 29
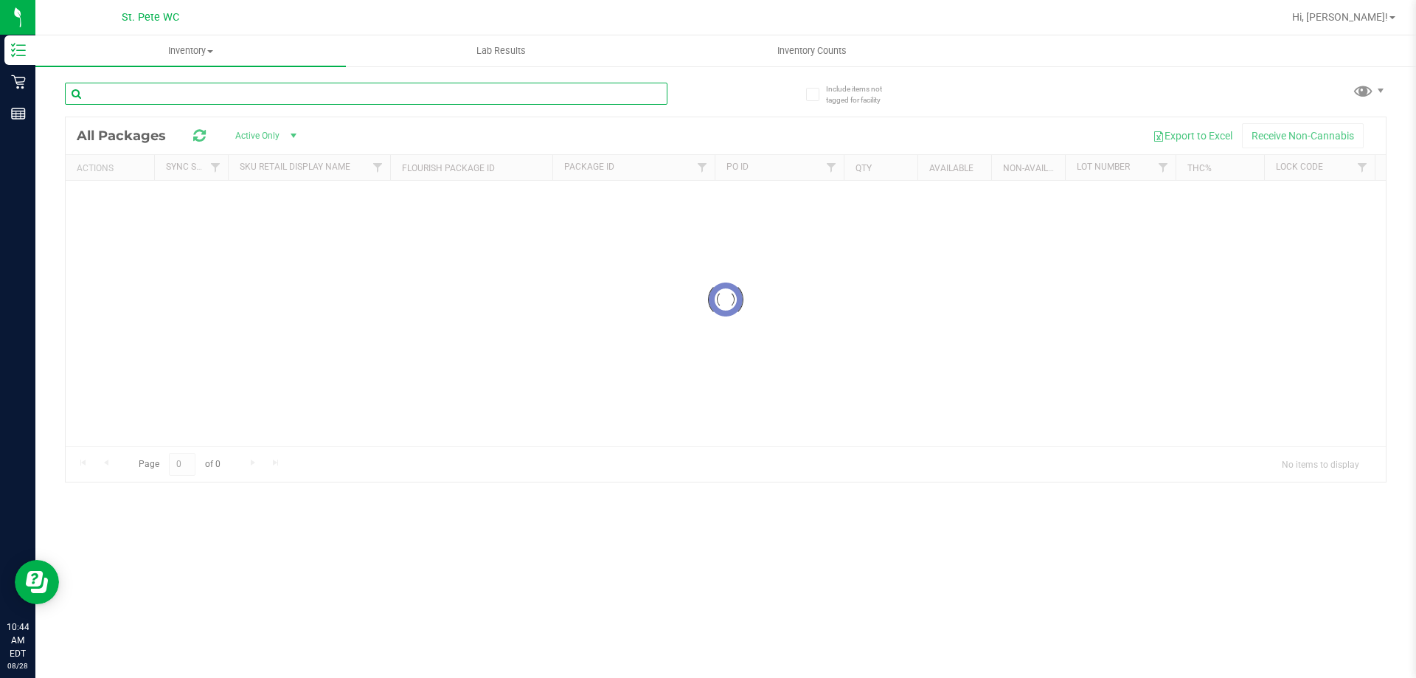
click at [243, 93] on input "text" at bounding box center [366, 94] width 602 height 22
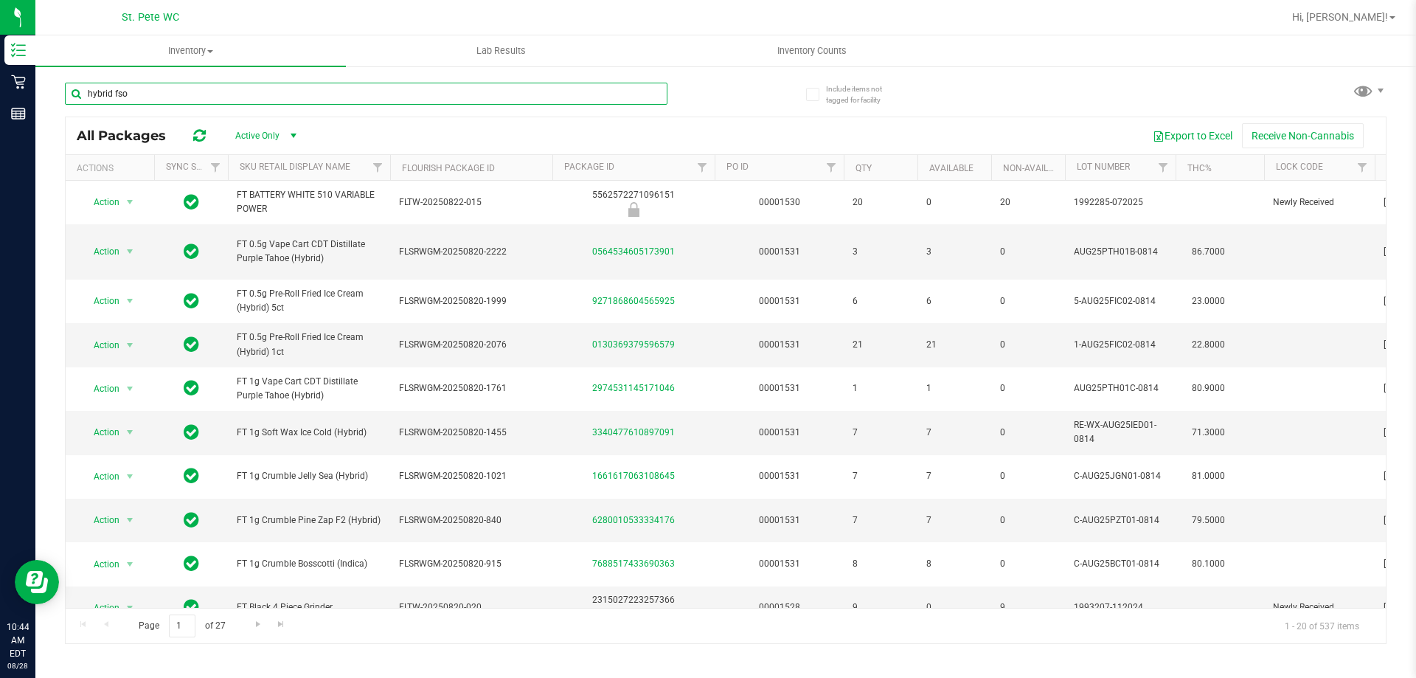
type input "hybrid fso"
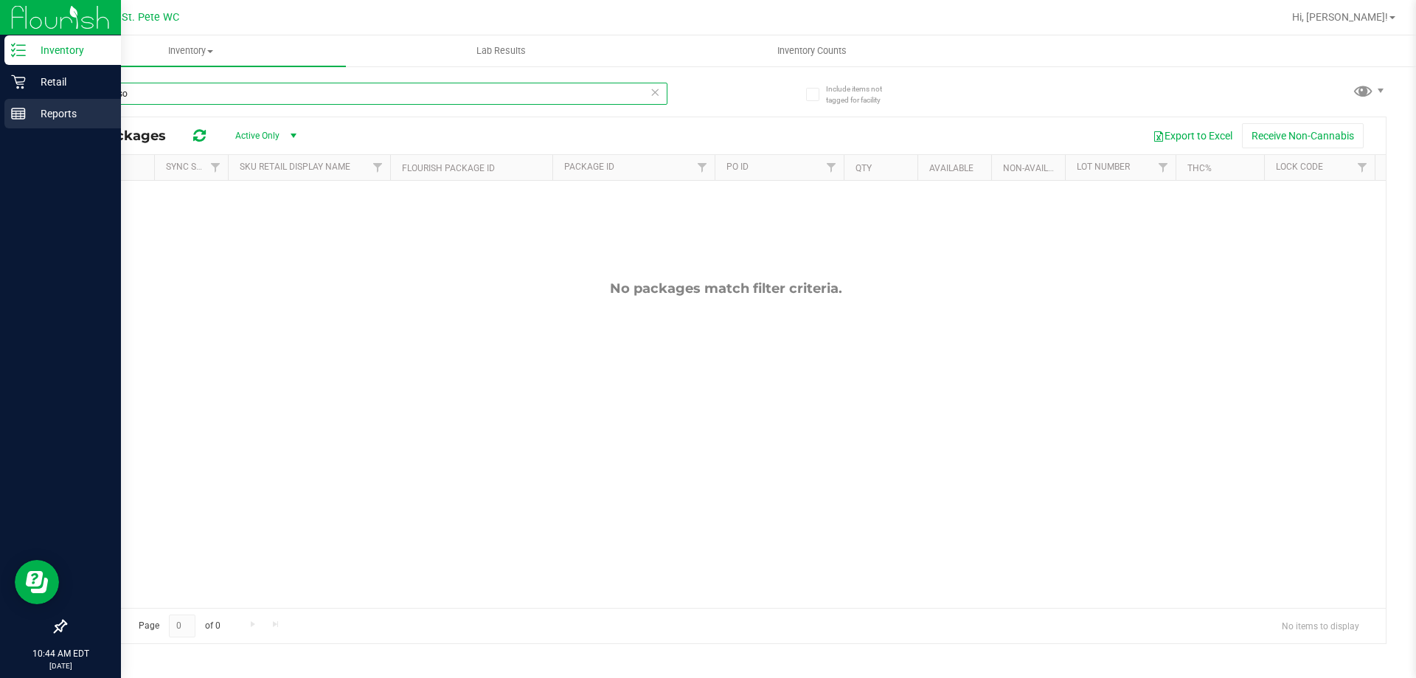
drag, startPoint x: 131, startPoint y: 87, endPoint x: 25, endPoint y: 104, distance: 106.8
click at [25, 104] on div "Inventory Retail Reports 10:44 AM EDT 08/28/2025 08/28 St. Pete WC Hi, Ivana! I…" at bounding box center [708, 339] width 1416 height 678
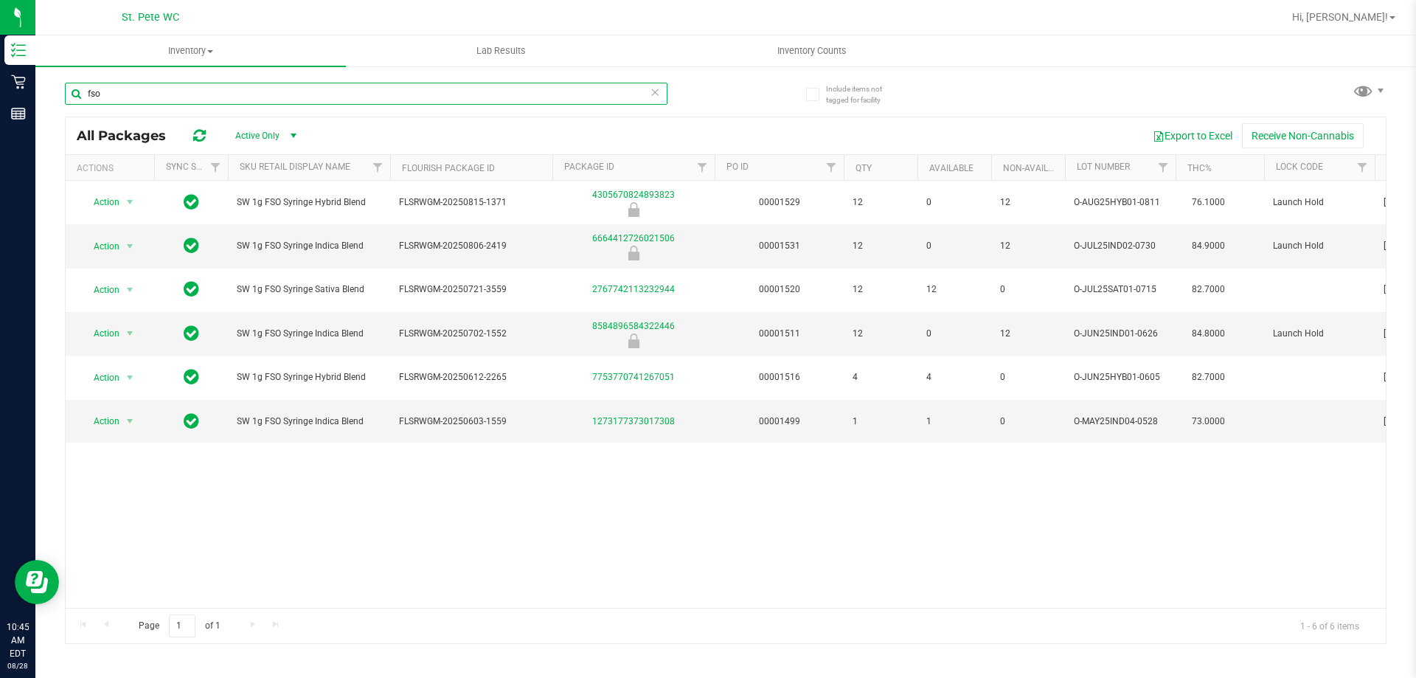
type input "fso"
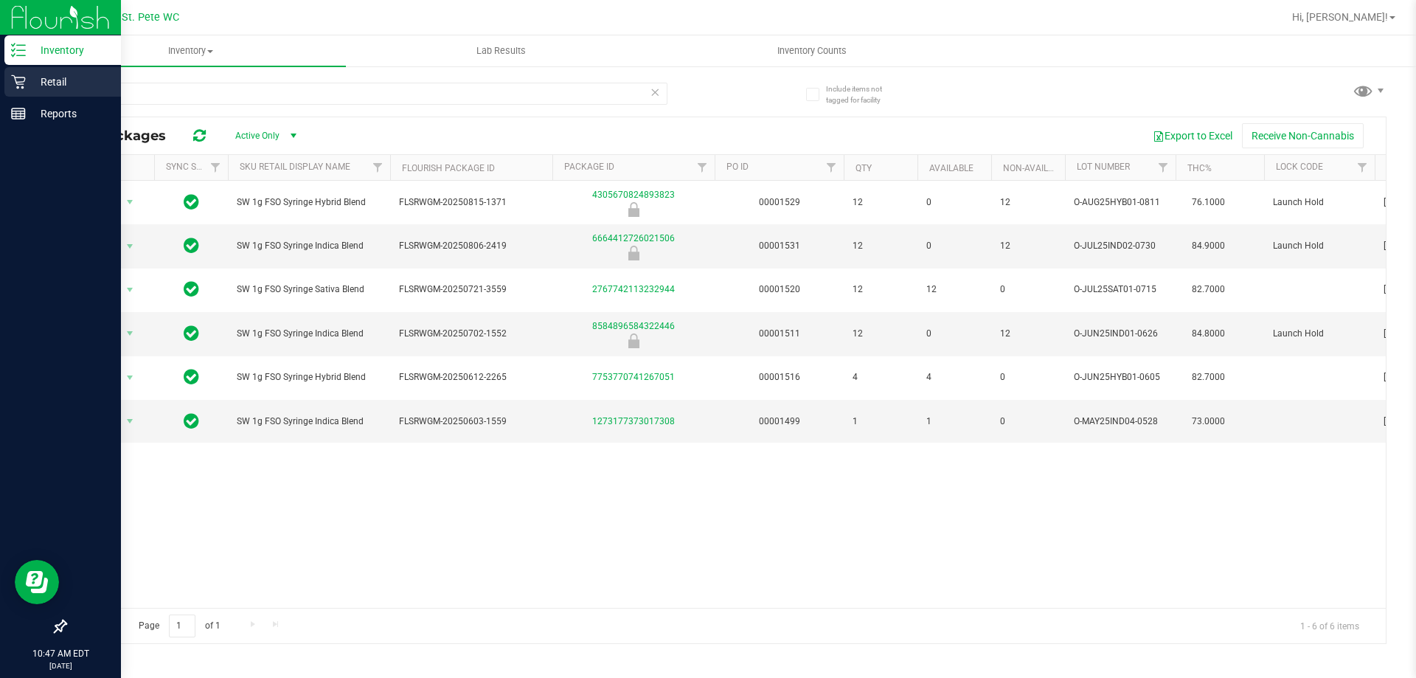
click at [33, 77] on p "Retail" at bounding box center [70, 82] width 88 height 18
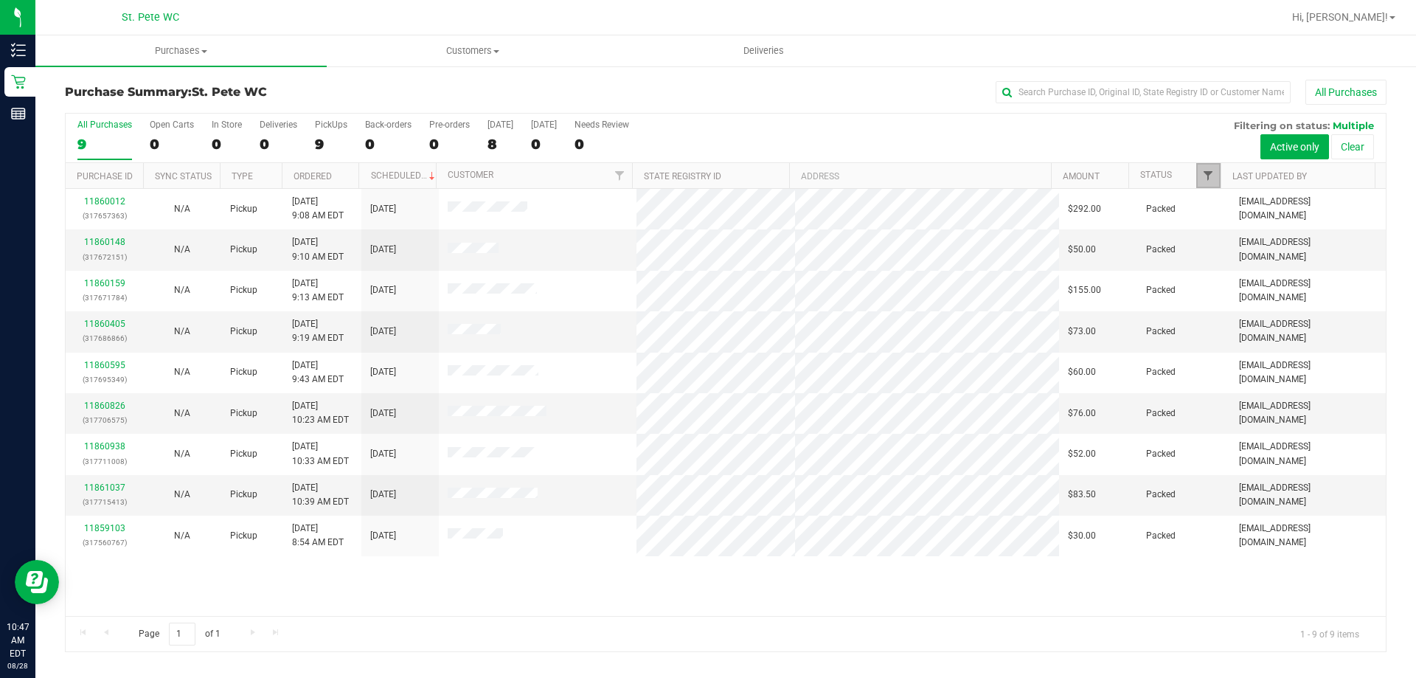
click at [1206, 172] on span "Filter" at bounding box center [1208, 176] width 12 height 12
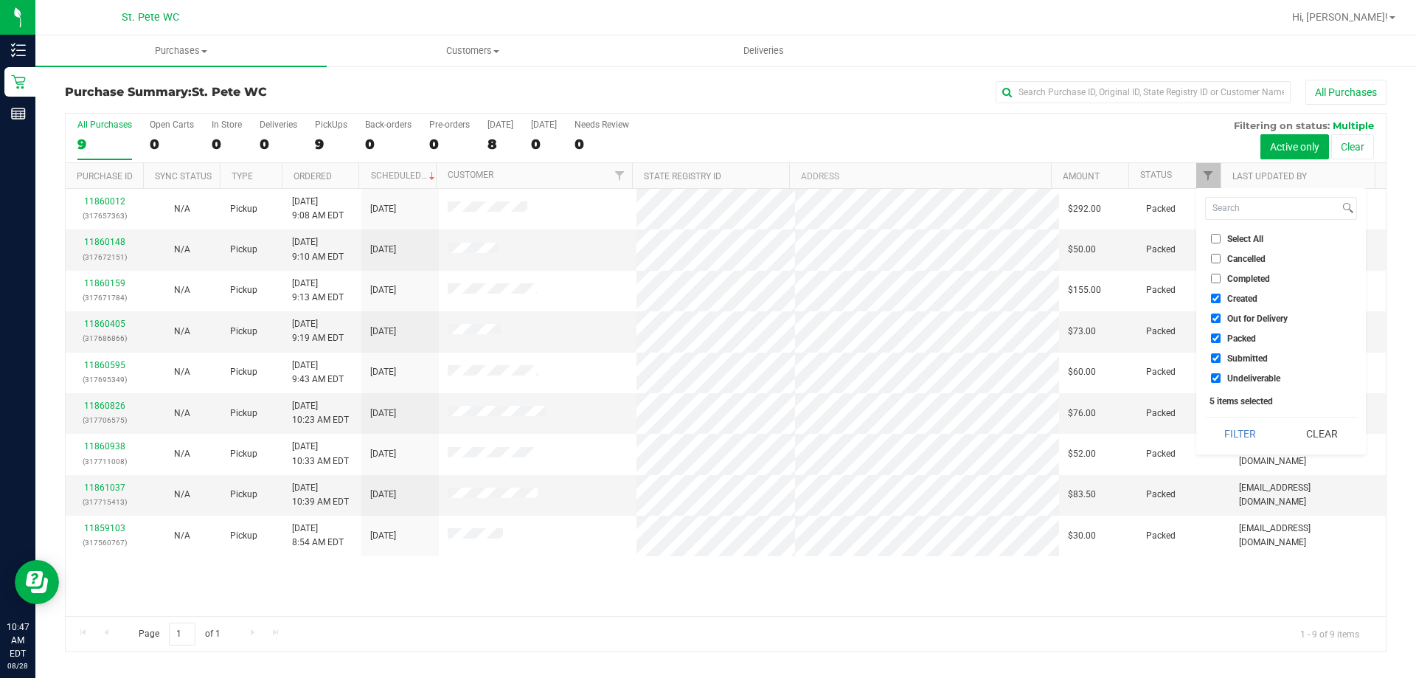
click at [1217, 301] on input "Created" at bounding box center [1216, 298] width 10 height 10
checkbox input "false"
click at [1214, 321] on input "Out for Delivery" at bounding box center [1216, 318] width 10 height 10
checkbox input "false"
click at [1212, 338] on input "Packed" at bounding box center [1216, 338] width 10 height 10
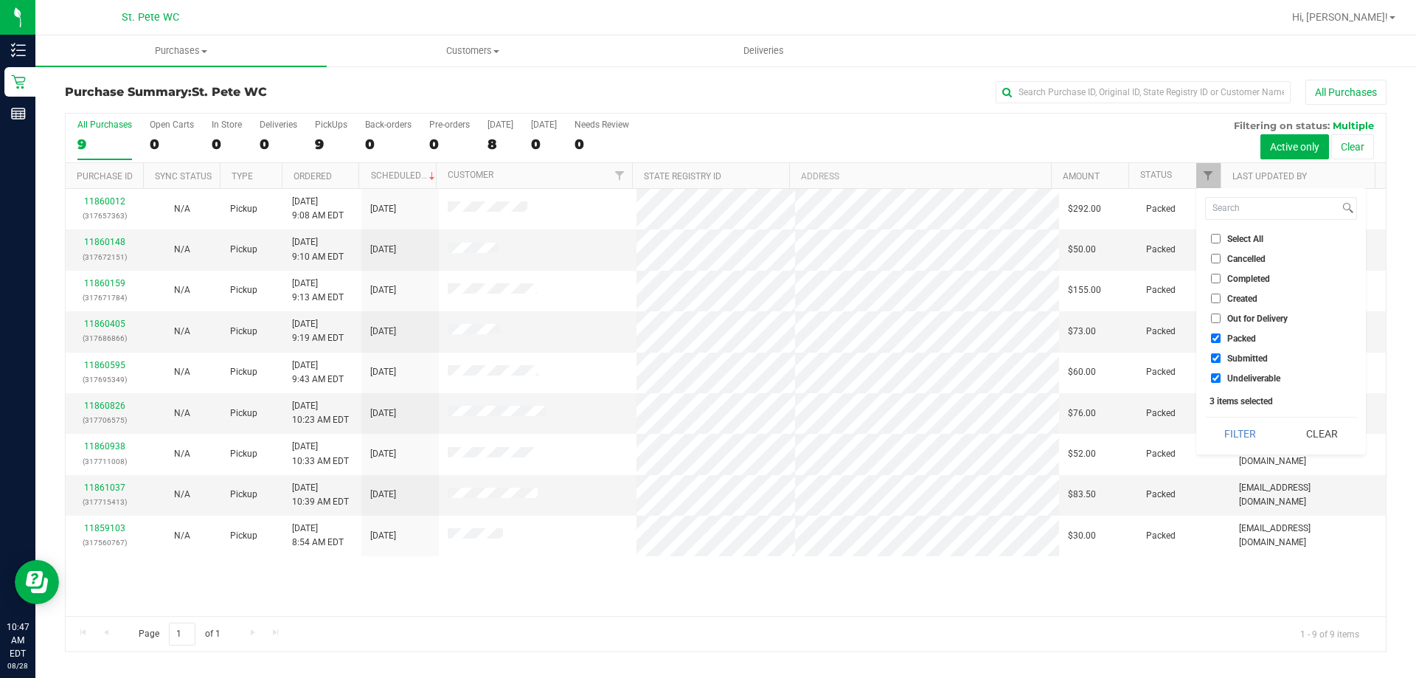
checkbox input "false"
click at [1212, 379] on input "Undeliverable" at bounding box center [1216, 378] width 10 height 10
checkbox input "false"
click at [1230, 432] on button "Filter" at bounding box center [1240, 433] width 71 height 32
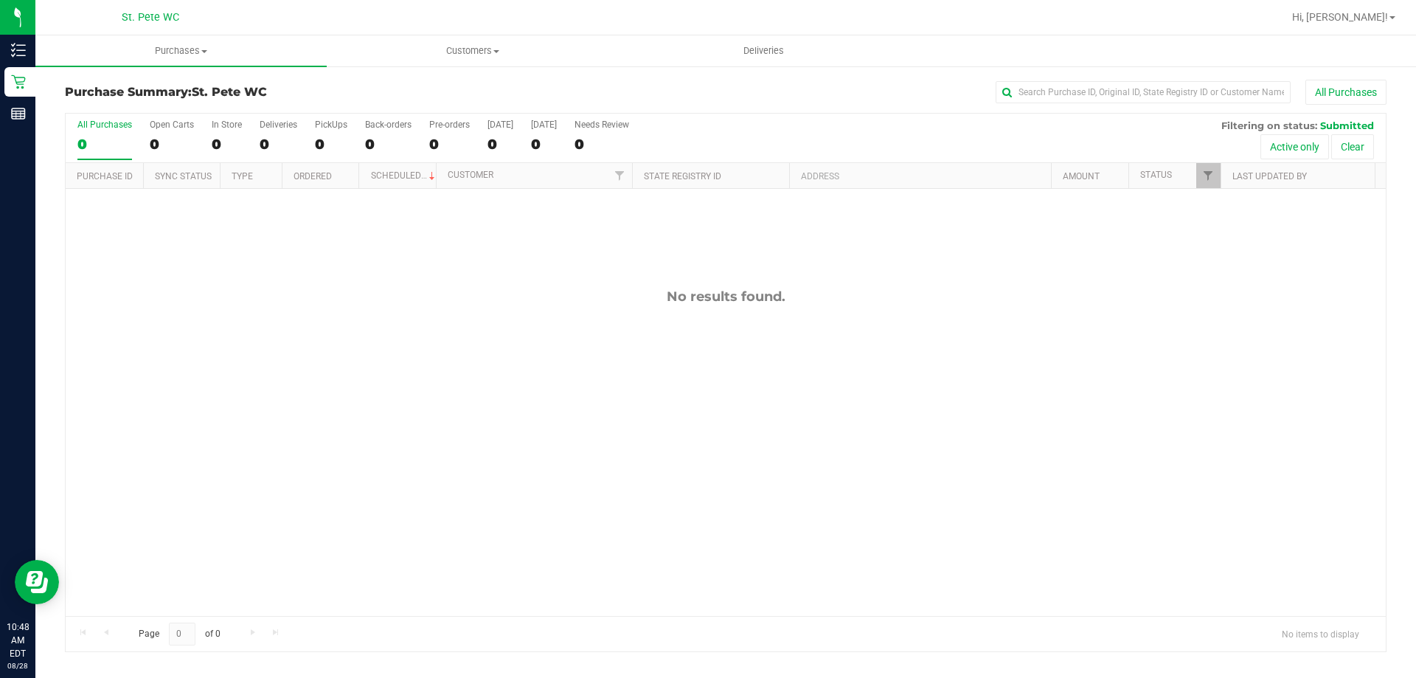
click at [732, 350] on div "No results found." at bounding box center [726, 452] width 1320 height 526
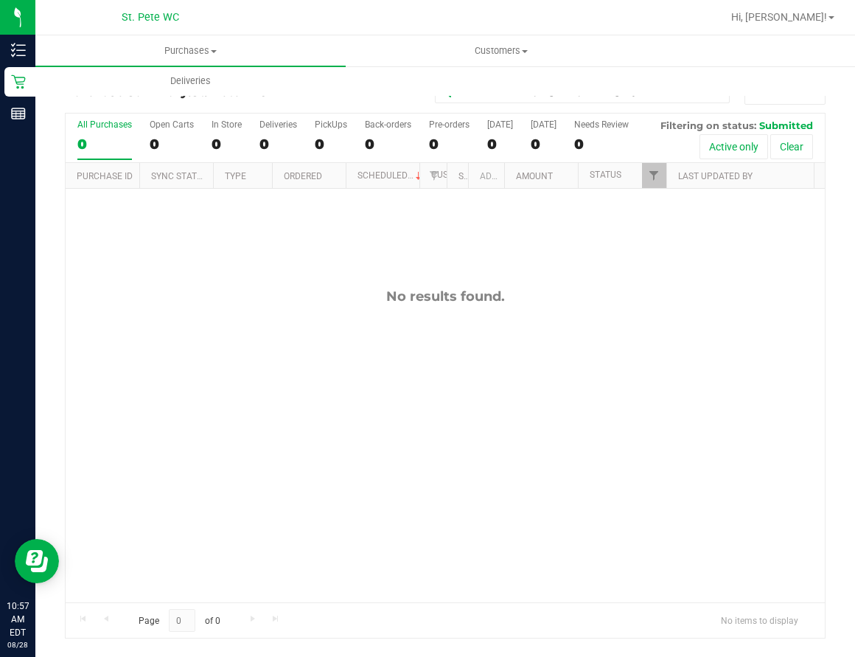
click at [318, 364] on div "No results found." at bounding box center [446, 445] width 760 height 513
click at [491, 476] on div "No results found." at bounding box center [446, 445] width 760 height 513
click at [723, 452] on div "No results found." at bounding box center [446, 445] width 760 height 513
click at [288, 457] on div "No results found." at bounding box center [446, 445] width 760 height 513
click at [631, 380] on div "No results found." at bounding box center [446, 445] width 760 height 513
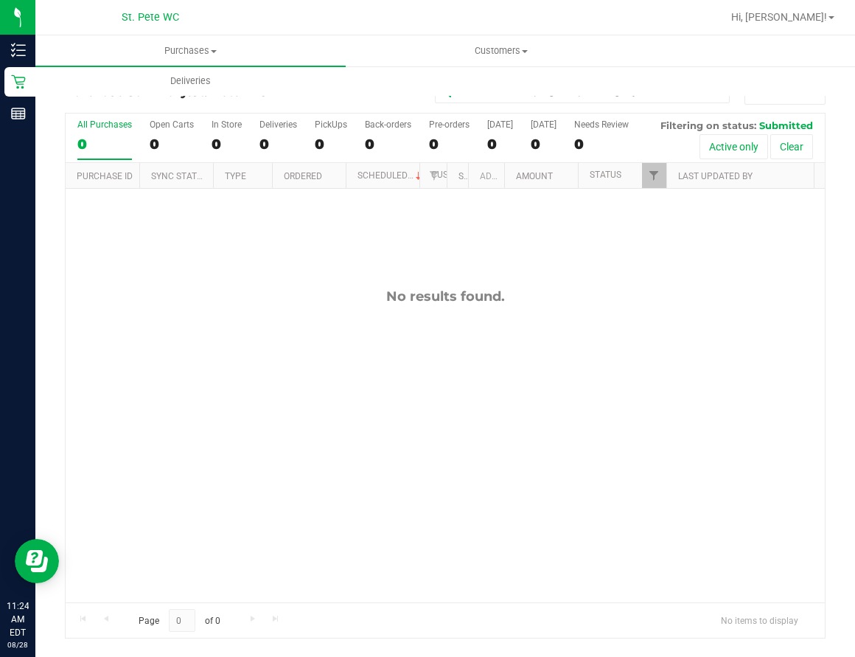
click at [728, 327] on div "No results found." at bounding box center [446, 445] width 760 height 513
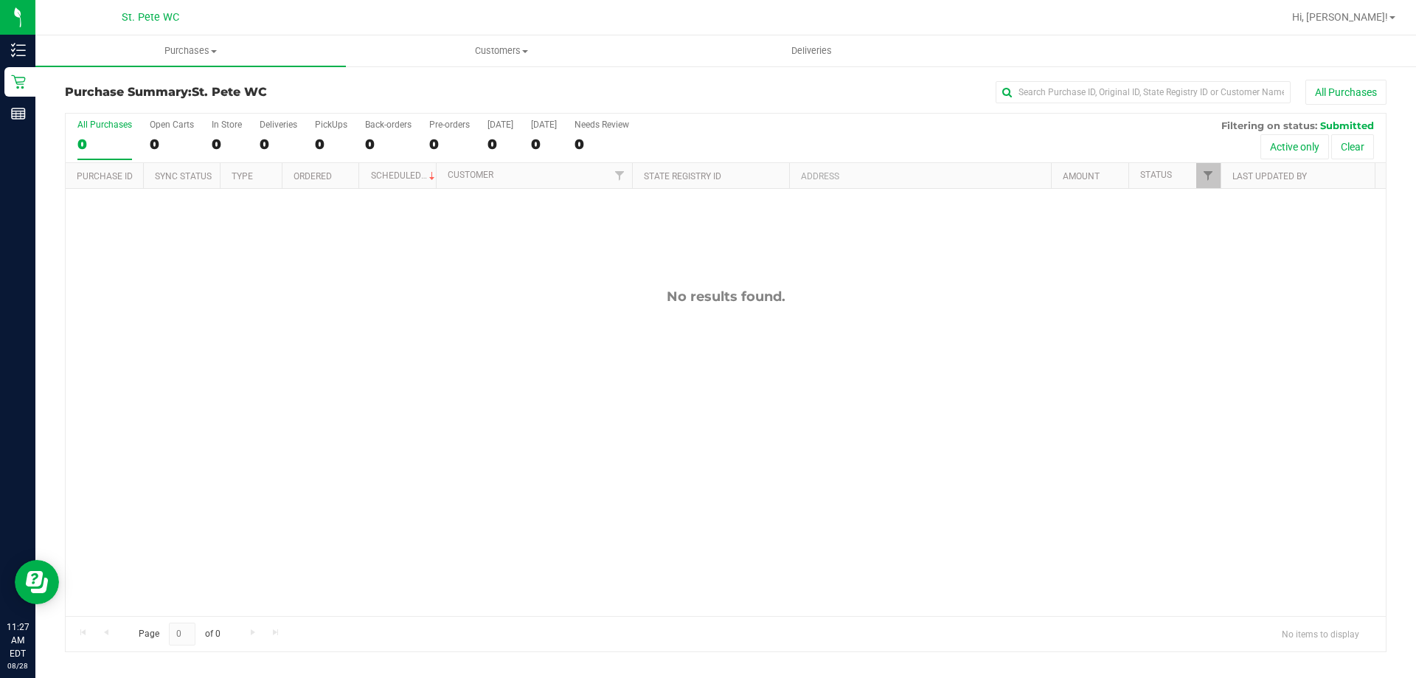
click at [656, 345] on div "No results found." at bounding box center [726, 452] width 1320 height 526
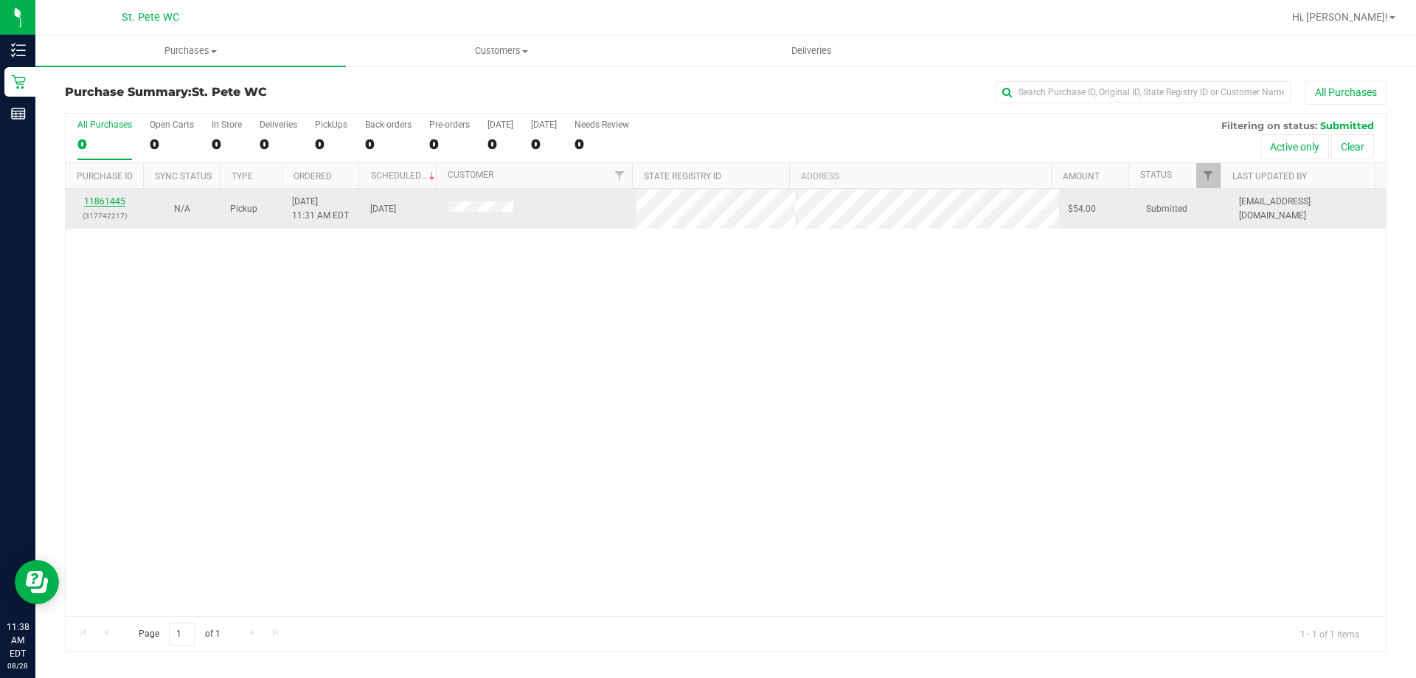
click at [108, 202] on link "11861445" at bounding box center [104, 201] width 41 height 10
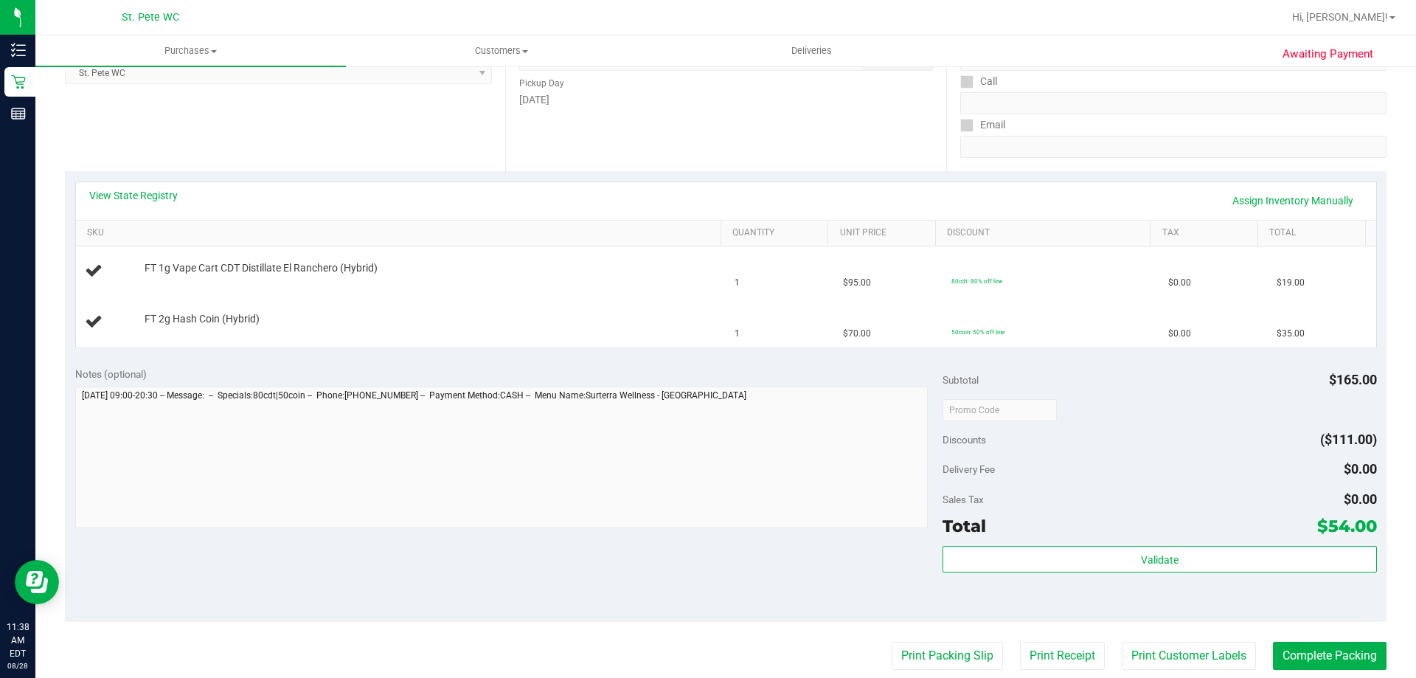
scroll to position [295, 0]
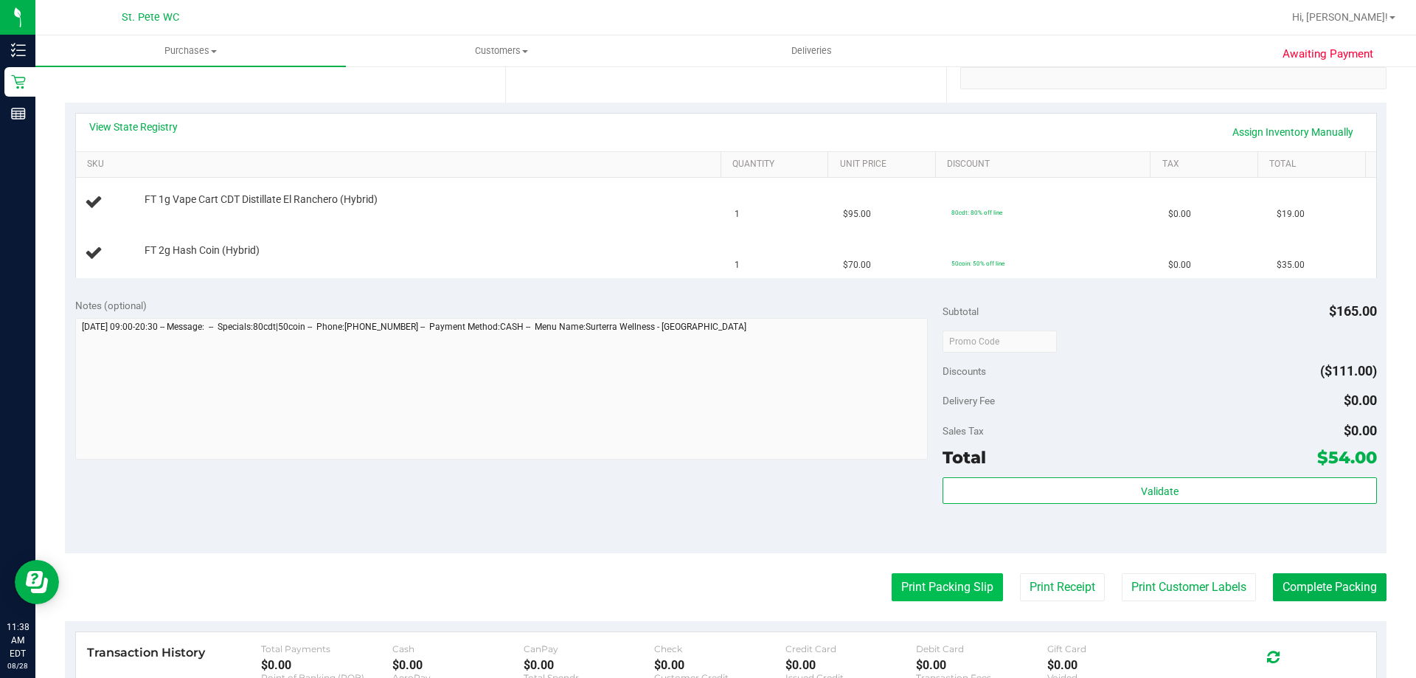
click at [905, 576] on button "Print Packing Slip" at bounding box center [946, 587] width 111 height 28
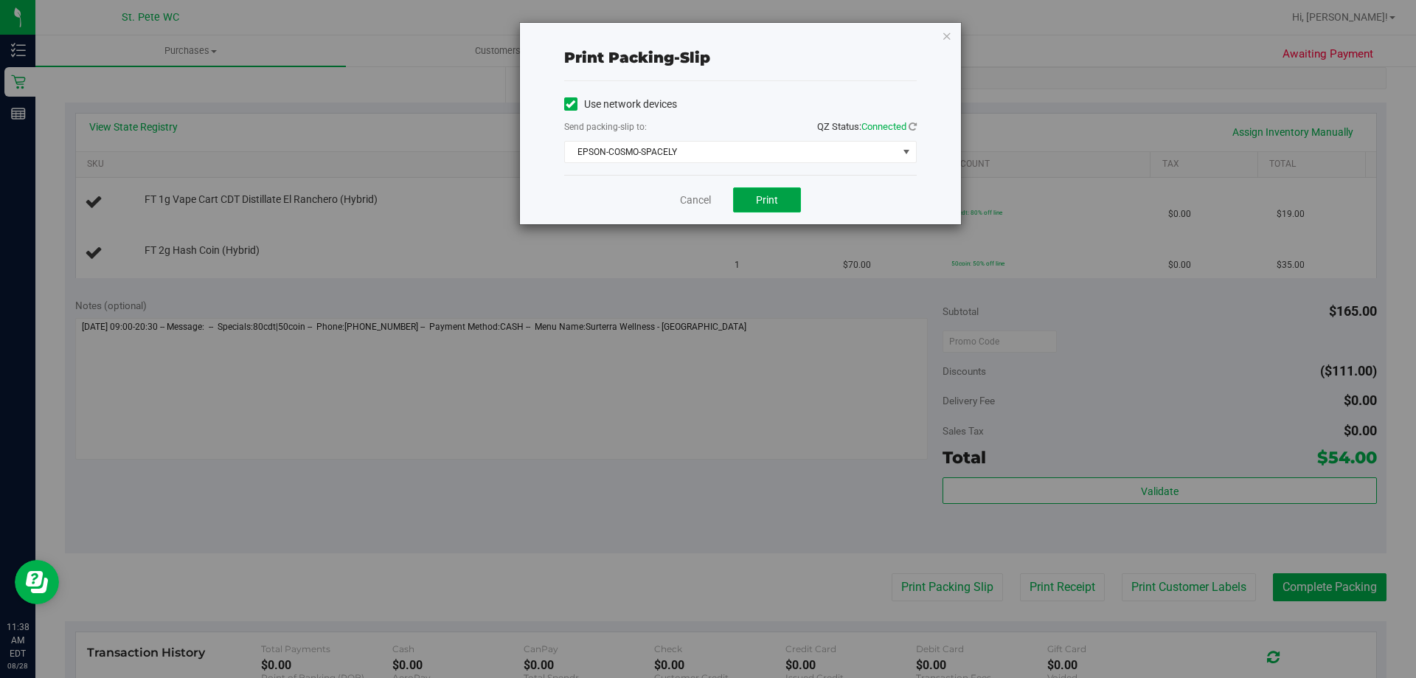
click at [753, 198] on button "Print" at bounding box center [767, 199] width 68 height 25
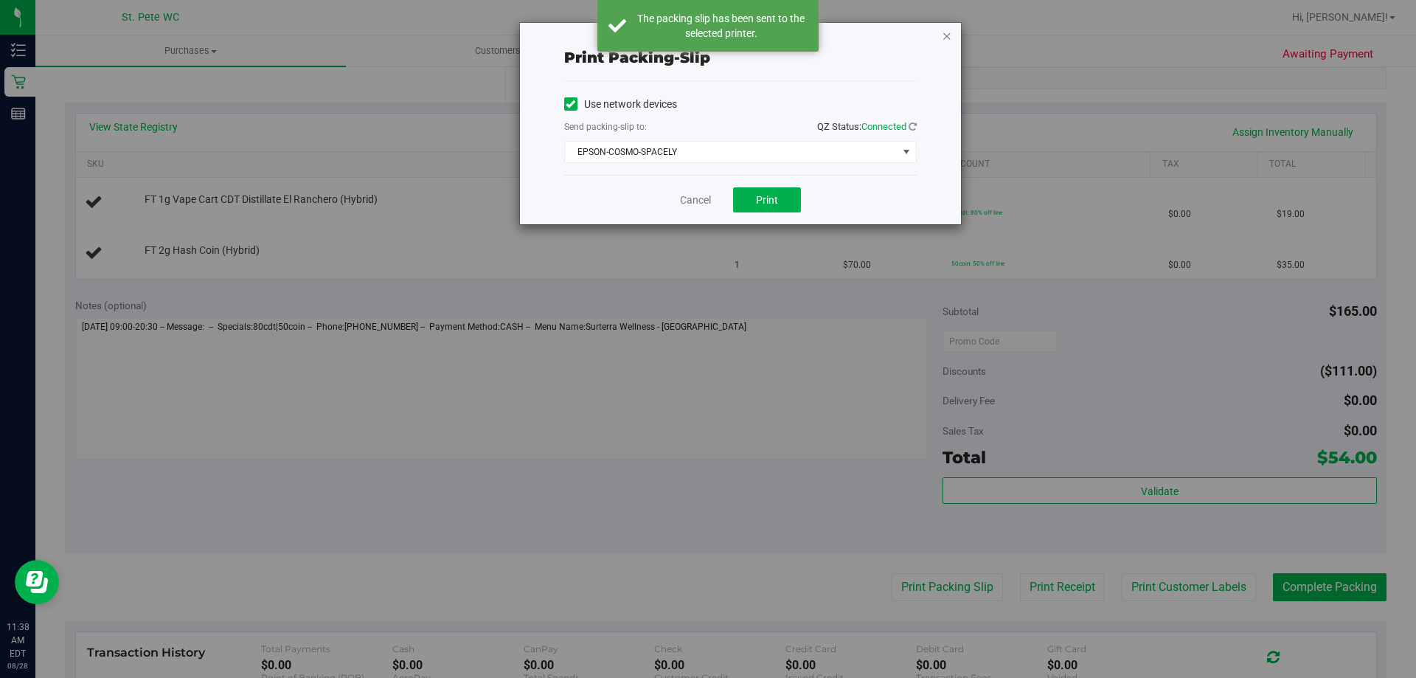
click at [945, 34] on icon "button" at bounding box center [947, 36] width 10 height 18
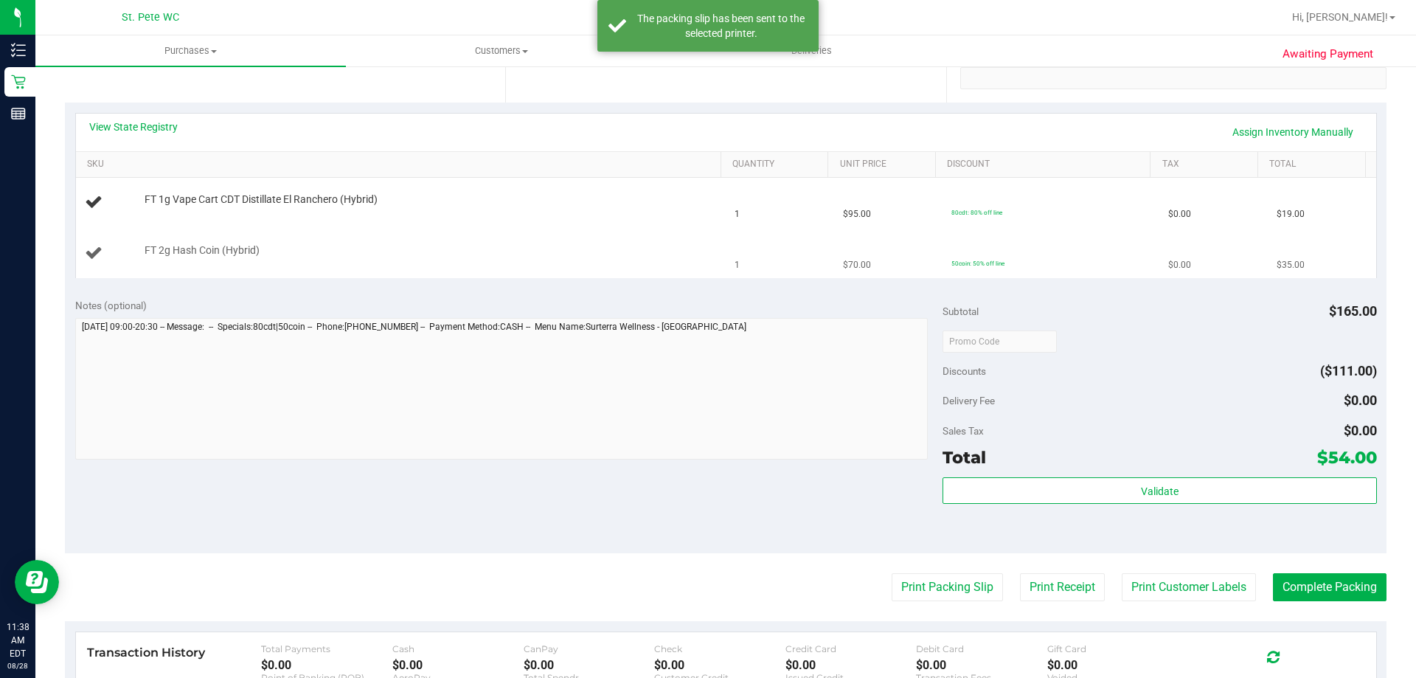
scroll to position [147, 0]
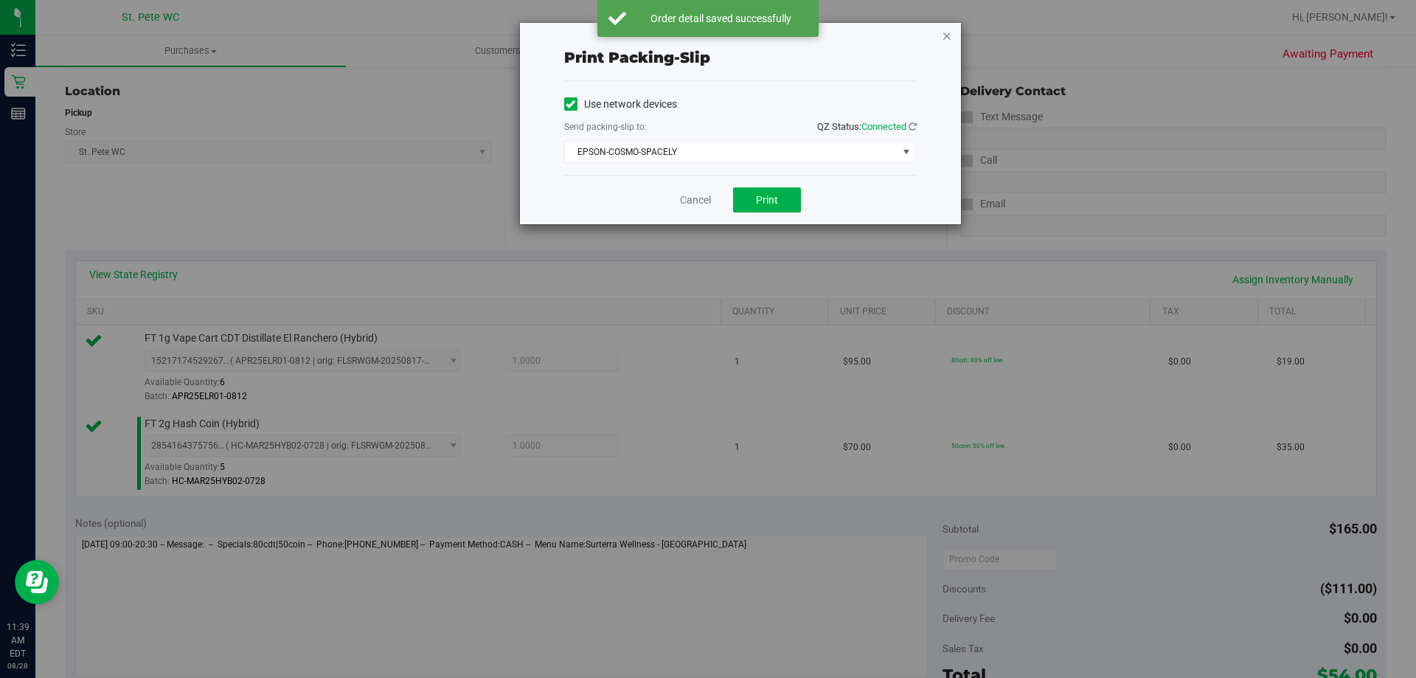
click at [948, 34] on icon "button" at bounding box center [947, 36] width 10 height 18
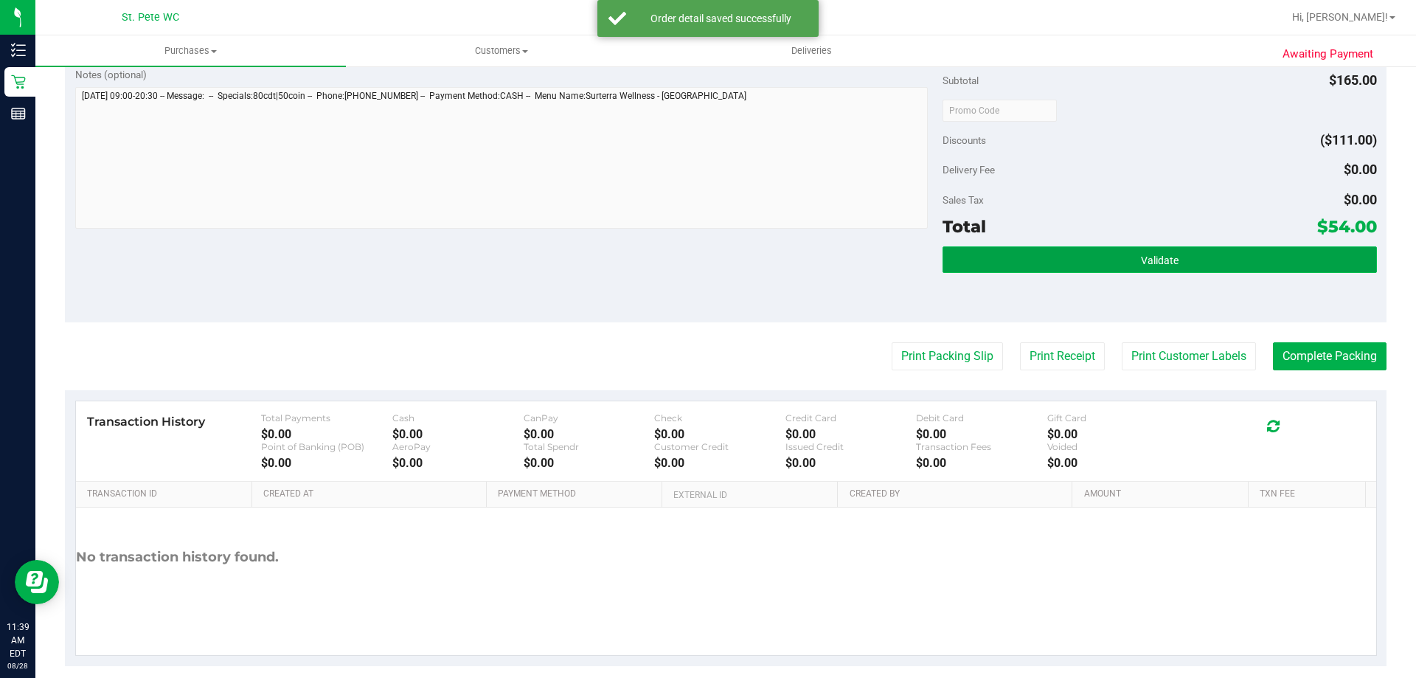
click at [1113, 263] on button "Validate" at bounding box center [1159, 259] width 434 height 27
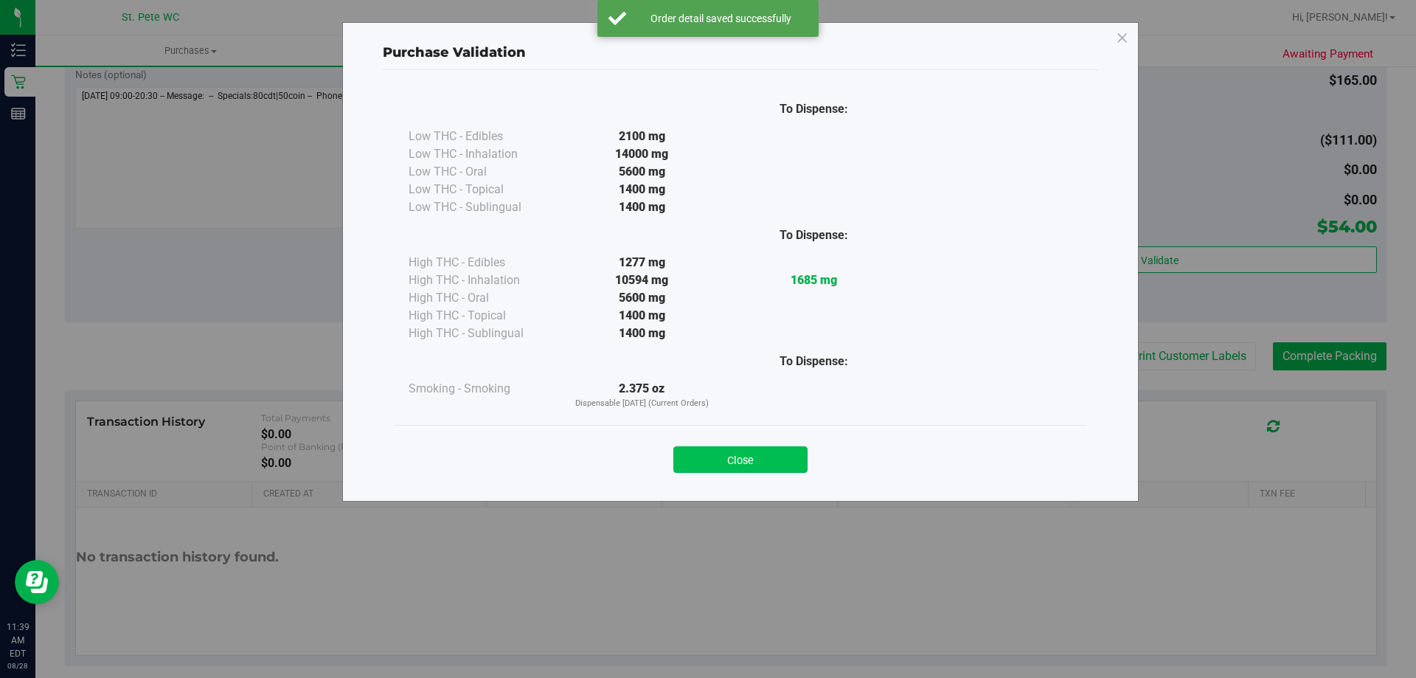
click at [778, 455] on button "Close" at bounding box center [740, 459] width 134 height 27
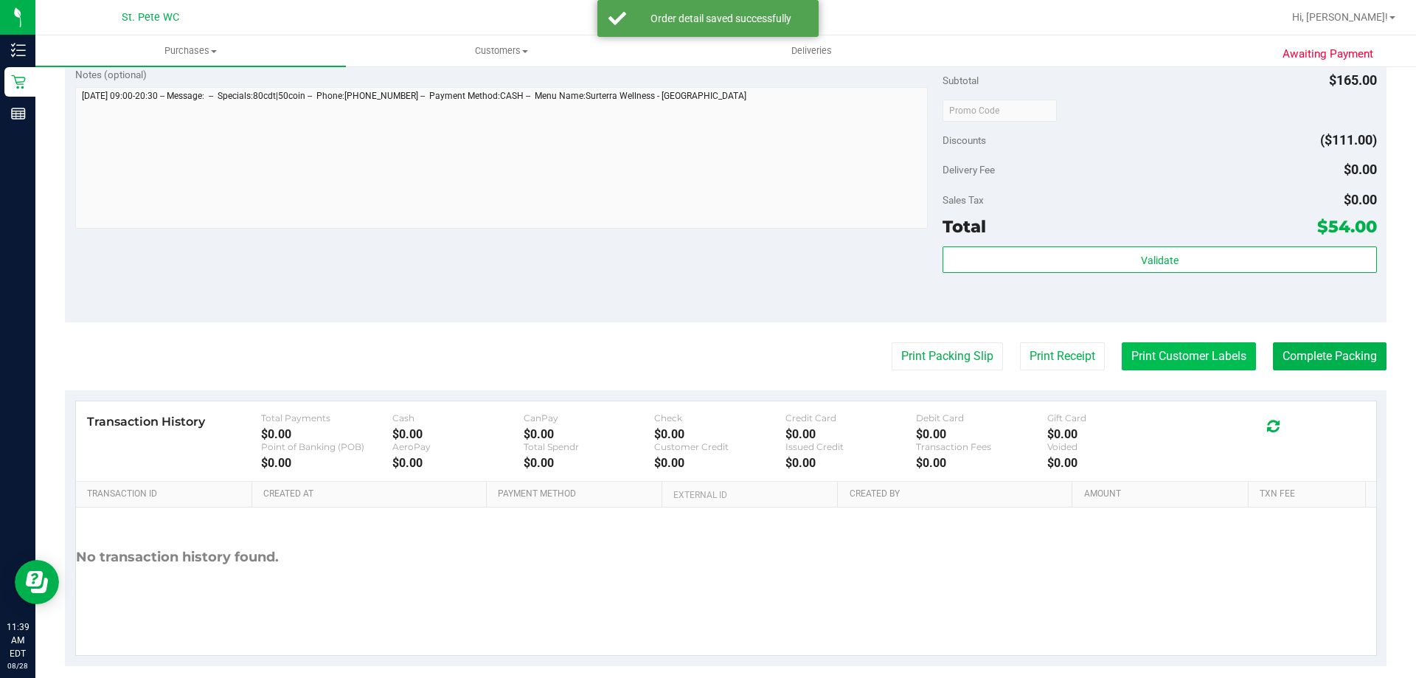
click at [1162, 364] on button "Print Customer Labels" at bounding box center [1189, 356] width 134 height 28
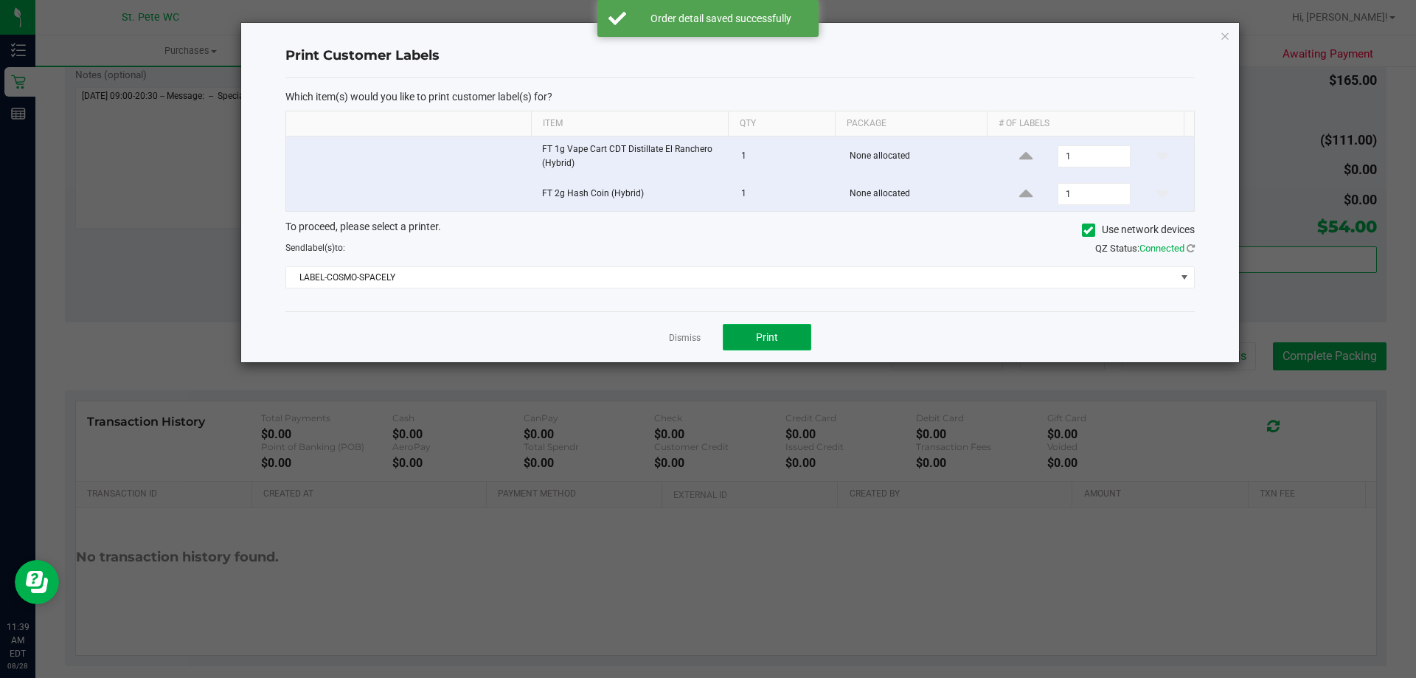
click at [785, 335] on button "Print" at bounding box center [767, 337] width 88 height 27
click at [1311, 356] on ngb-modal-window "Print Customer Labels Which item(s) would you like to print customer label(s) f…" at bounding box center [713, 339] width 1427 height 678
click at [1226, 32] on icon "button" at bounding box center [1225, 36] width 10 height 18
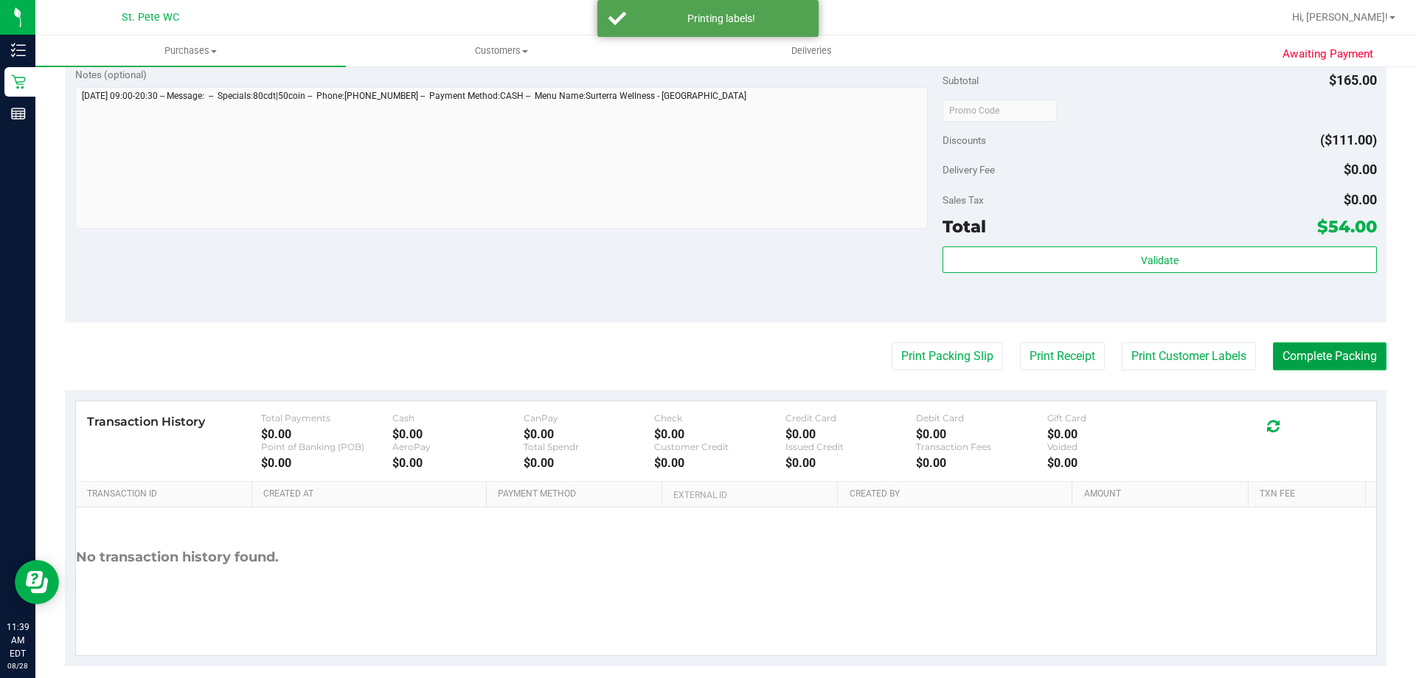
click at [1318, 355] on button "Complete Packing" at bounding box center [1330, 356] width 114 height 28
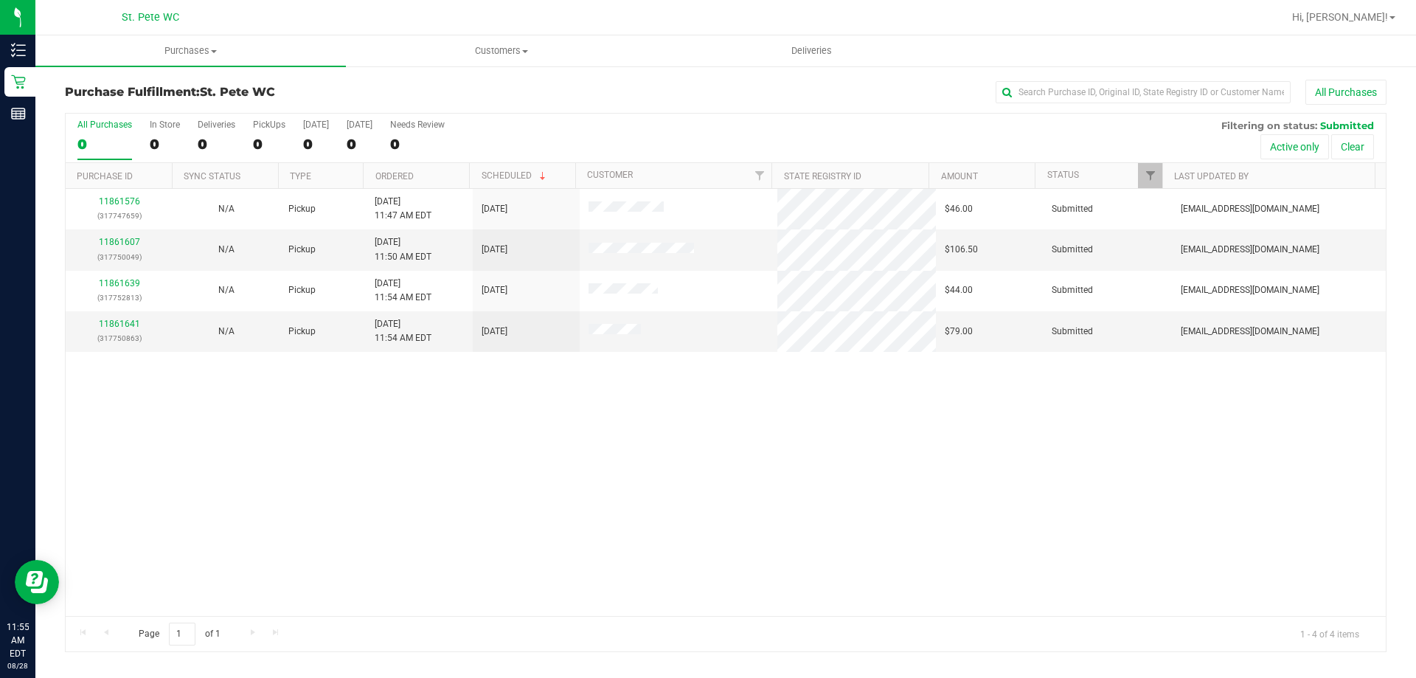
click at [811, 495] on div "11861576 (317747659) N/A Pickup 8/28/2025 11:47 AM EDT 8/28/2025 $46.00 Submitt…" at bounding box center [726, 402] width 1320 height 427
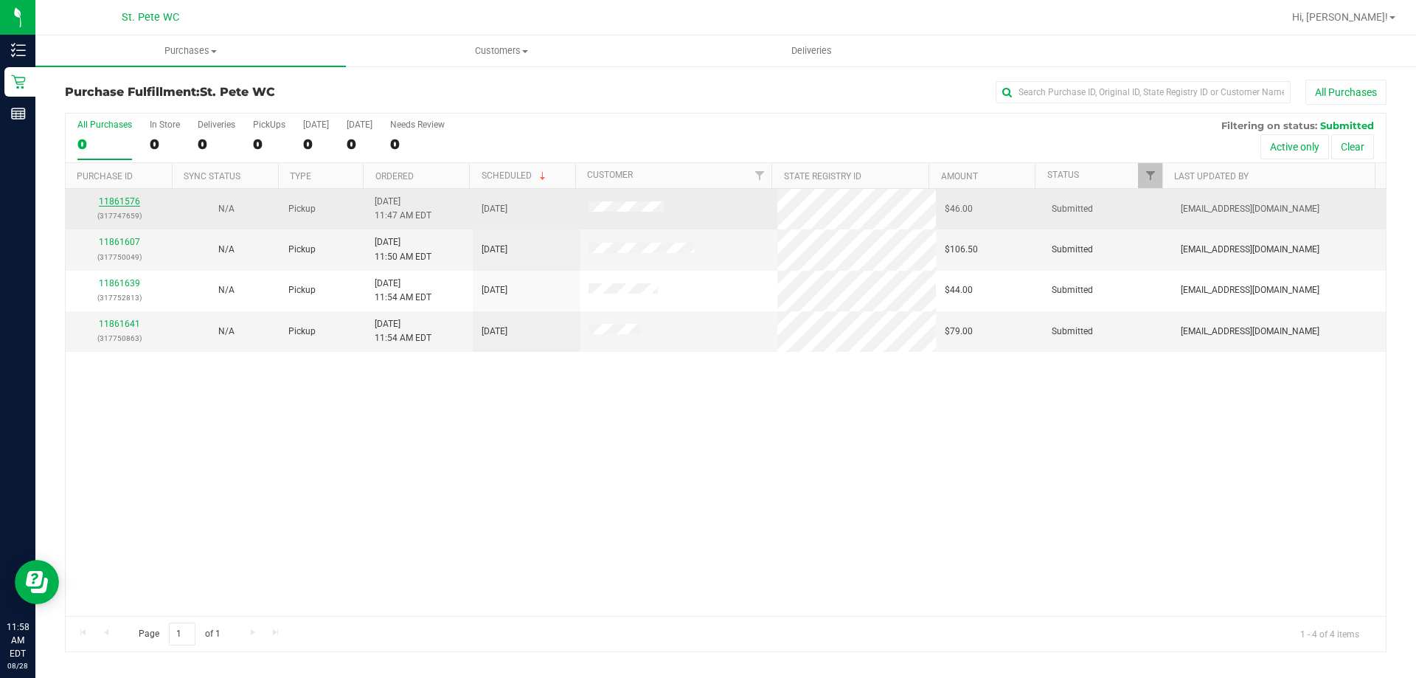
click at [107, 200] on link "11861576" at bounding box center [119, 201] width 41 height 10
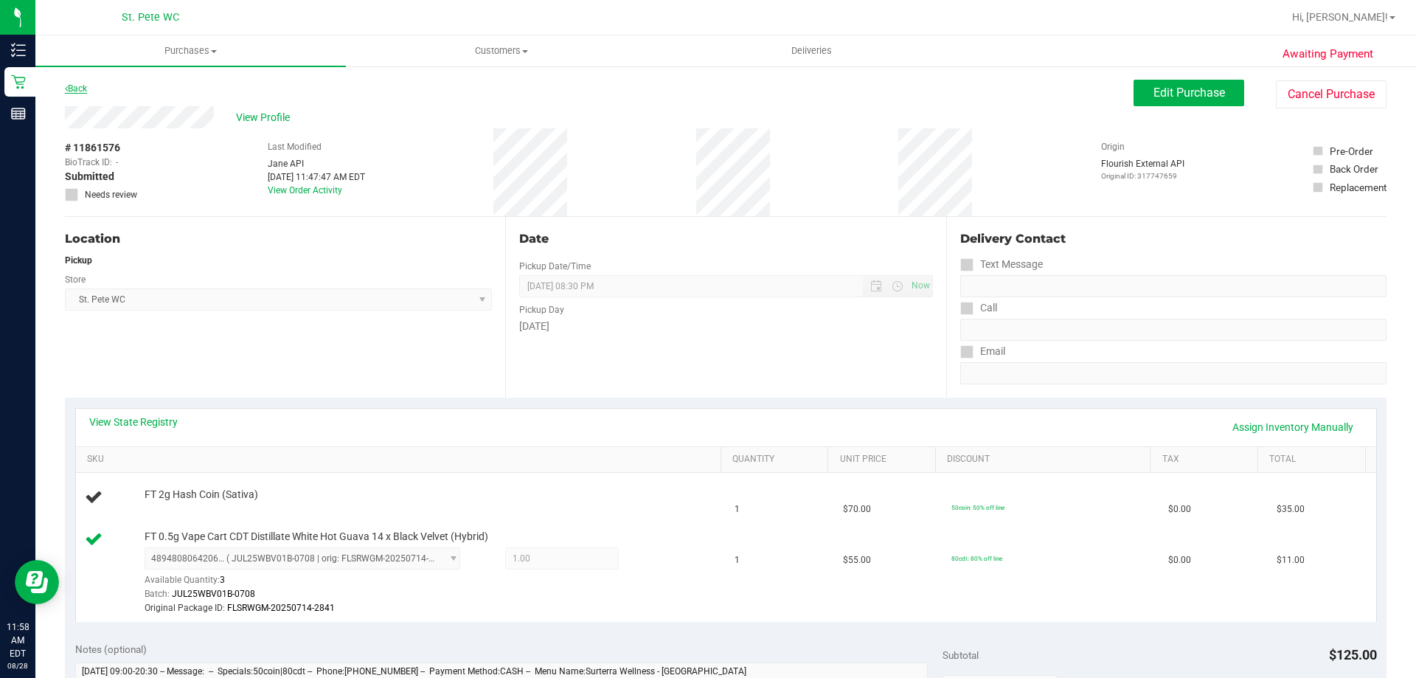
click at [66, 84] on icon at bounding box center [66, 88] width 3 height 9
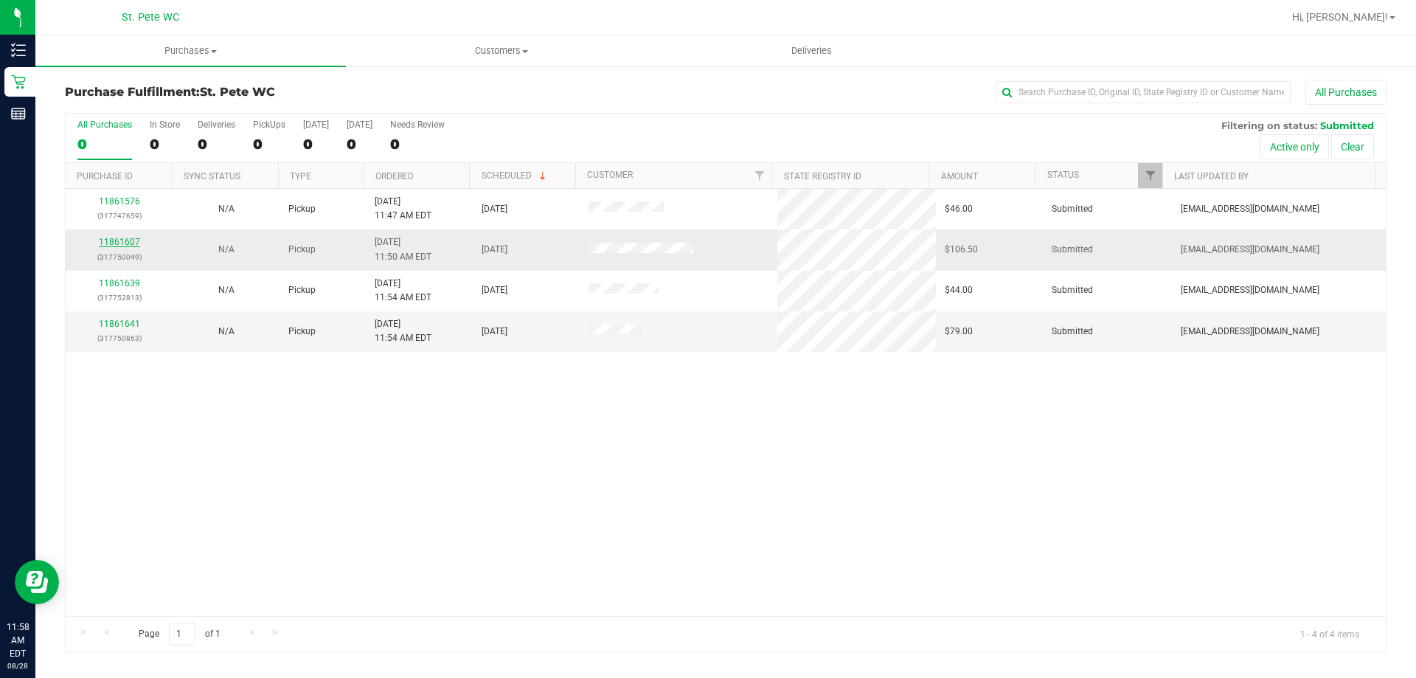
click at [114, 240] on link "11861607" at bounding box center [119, 242] width 41 height 10
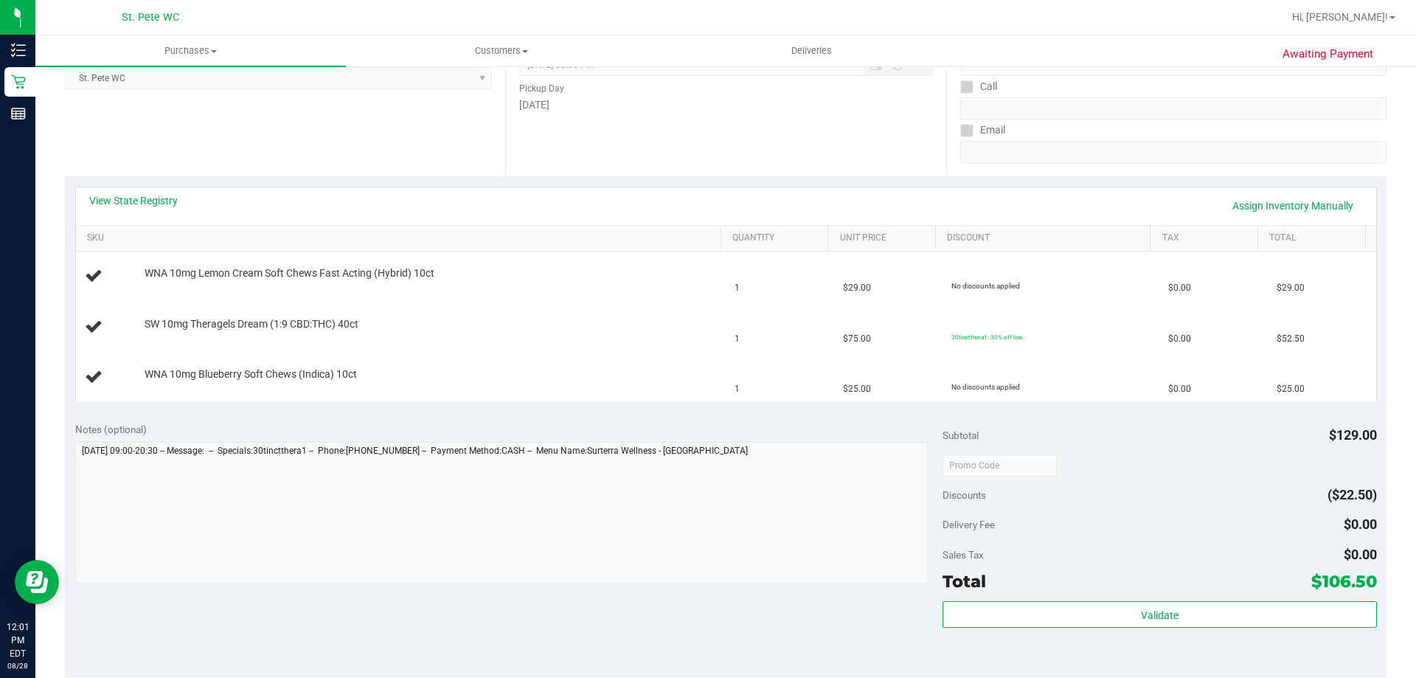
scroll to position [369, 0]
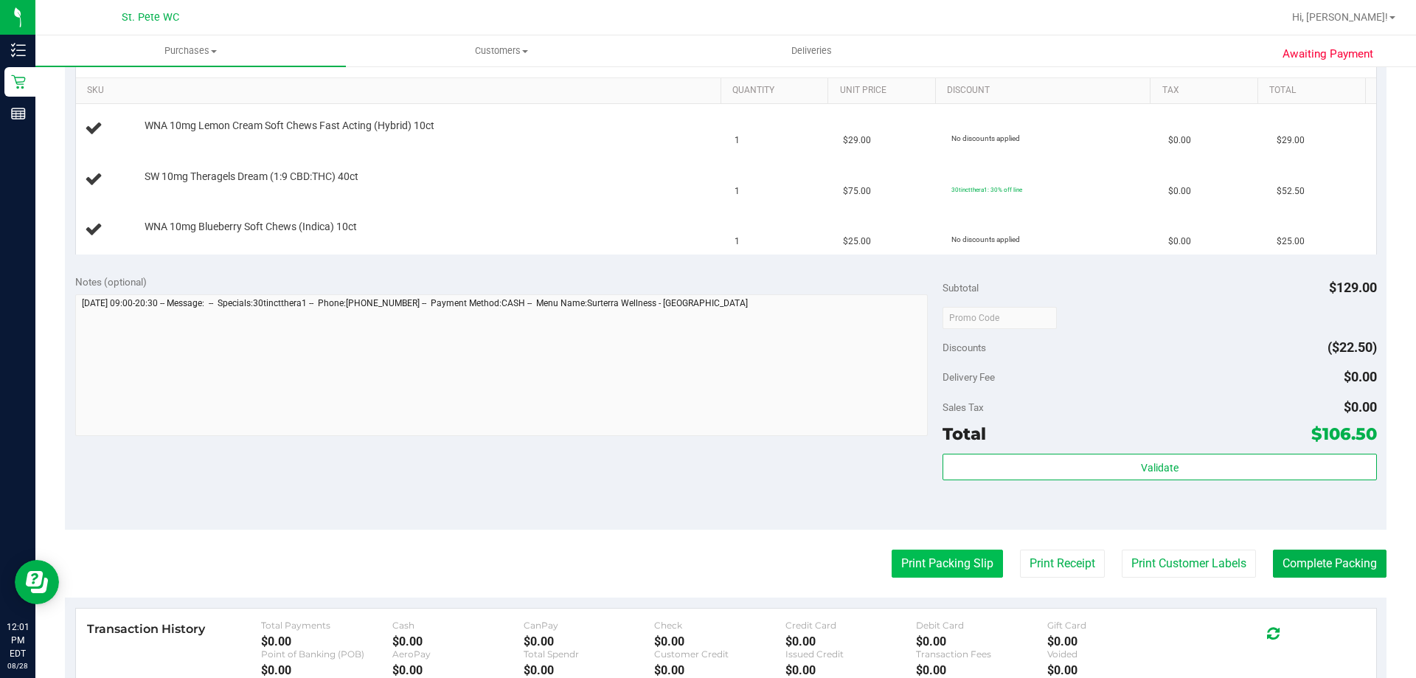
click at [911, 560] on button "Print Packing Slip" at bounding box center [946, 563] width 111 height 28
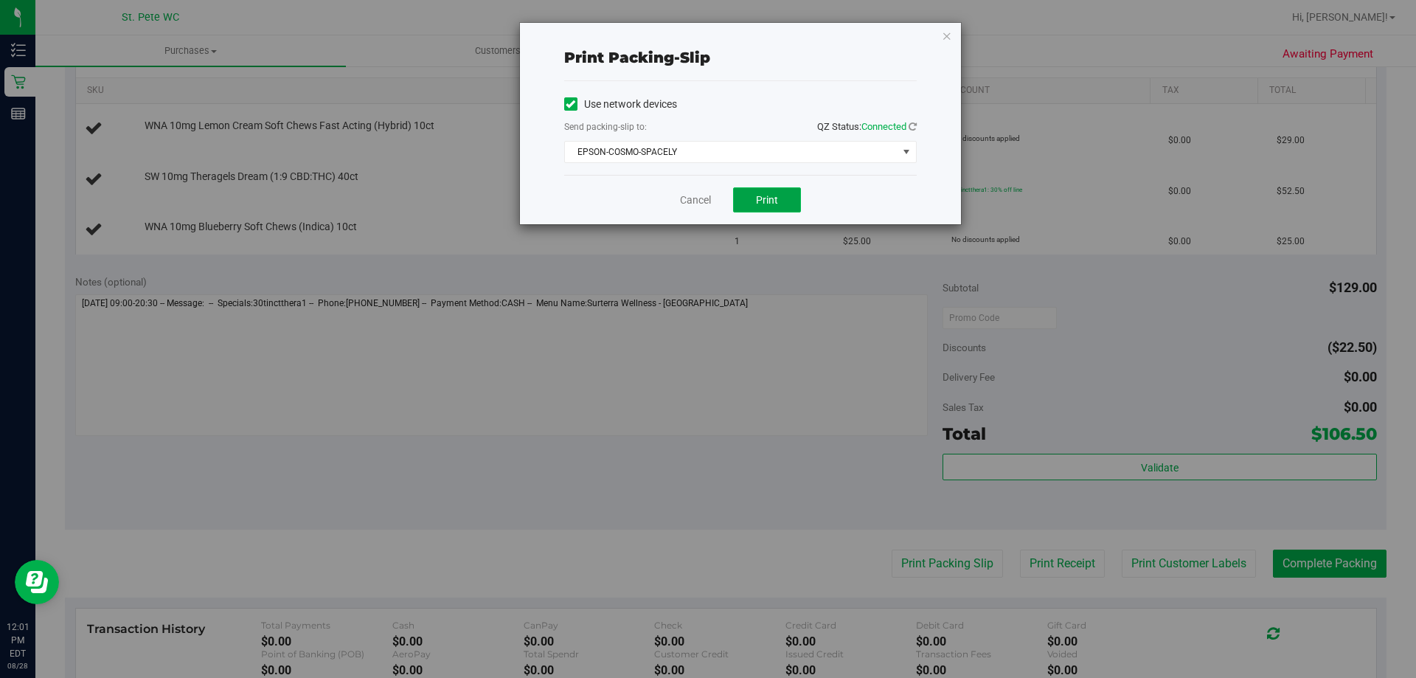
click at [769, 198] on span "Print" at bounding box center [767, 200] width 22 height 12
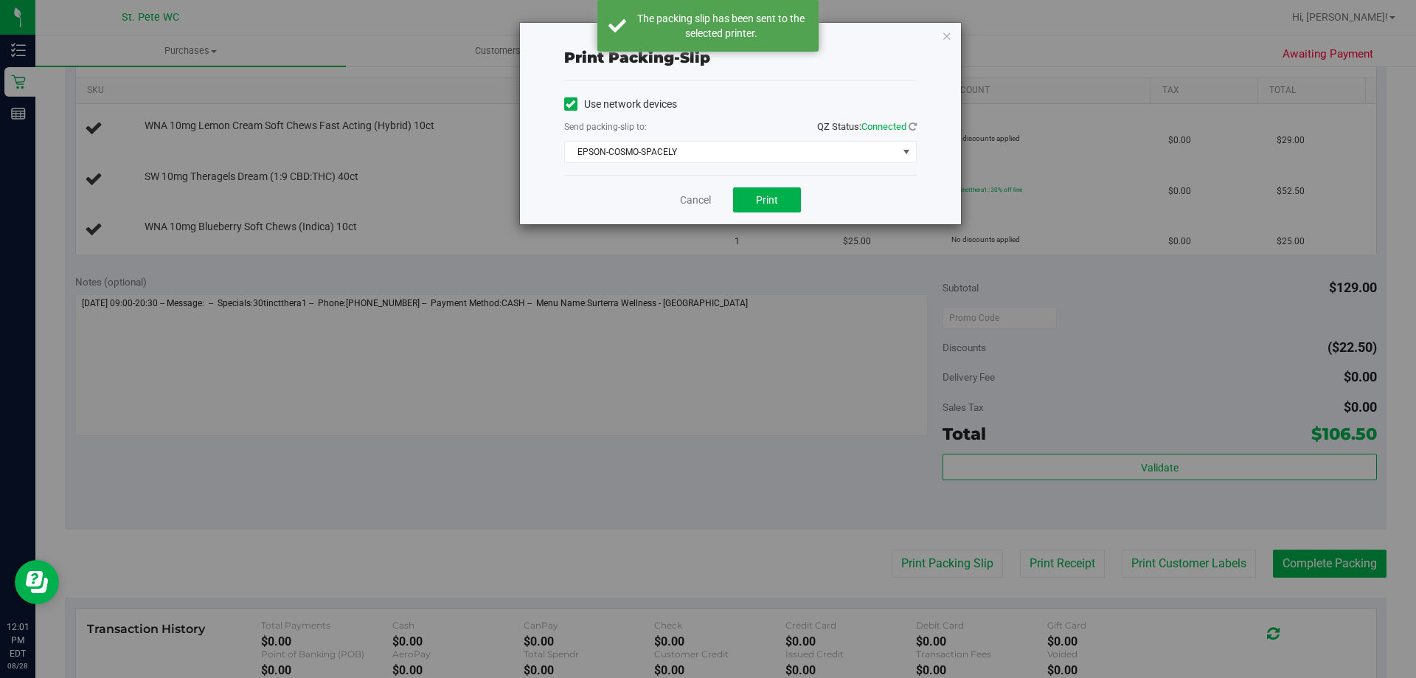
click at [955, 27] on div "Print packing-slip Use network devices Send packing-slip to: QZ Status: Connect…" at bounding box center [740, 123] width 441 height 201
click at [942, 34] on icon "button" at bounding box center [947, 36] width 10 height 18
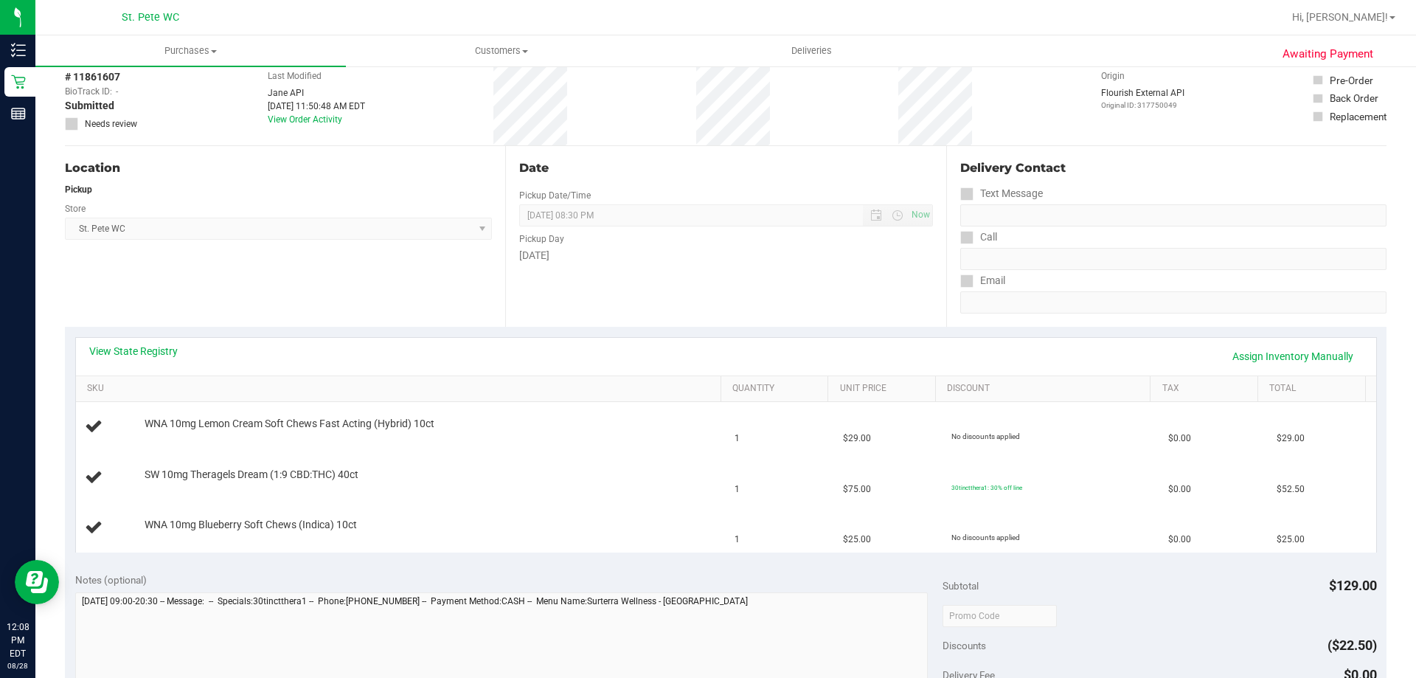
scroll to position [0, 0]
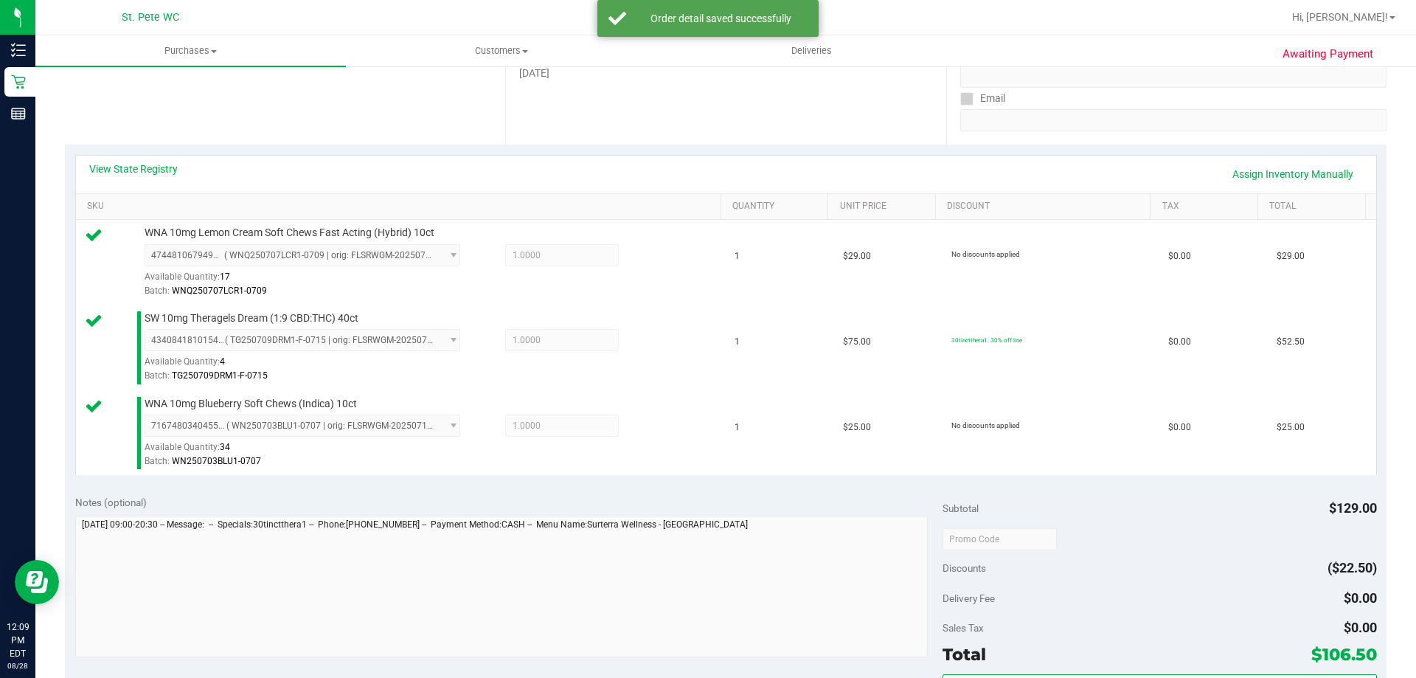
scroll to position [369, 0]
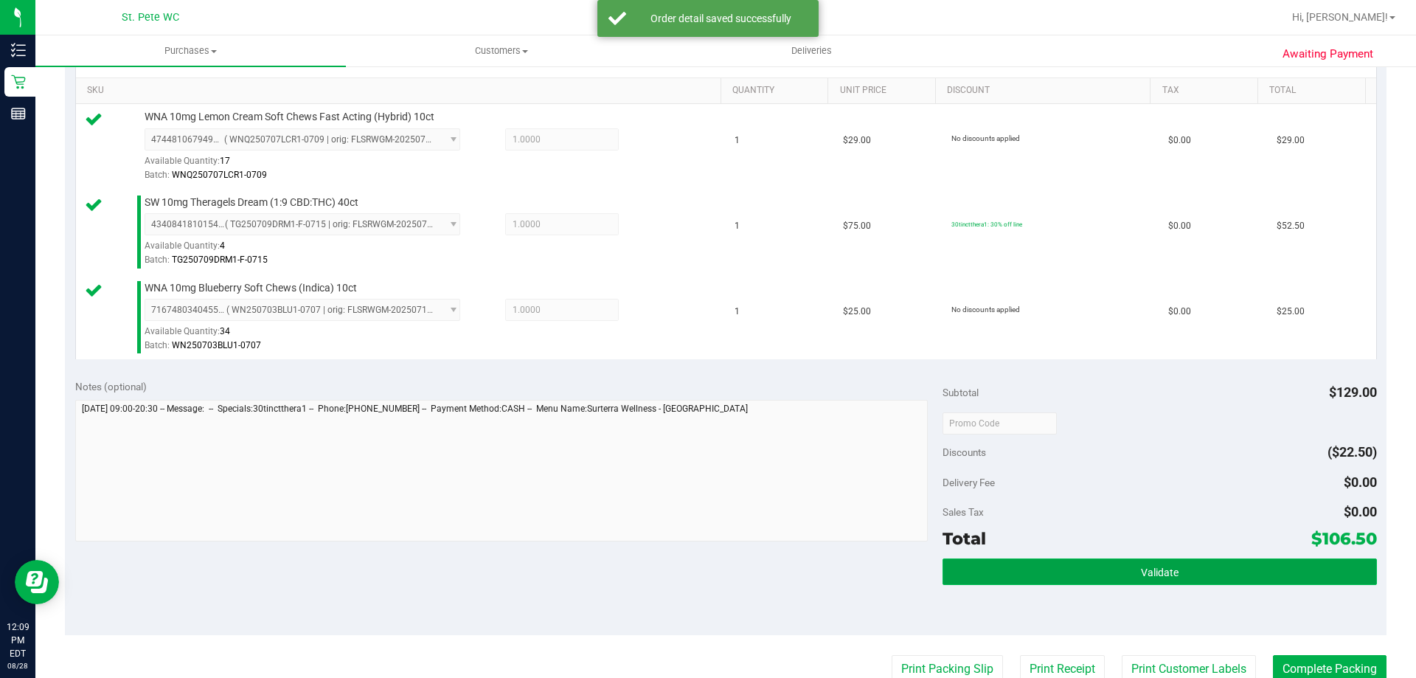
click at [1079, 574] on button "Validate" at bounding box center [1159, 571] width 434 height 27
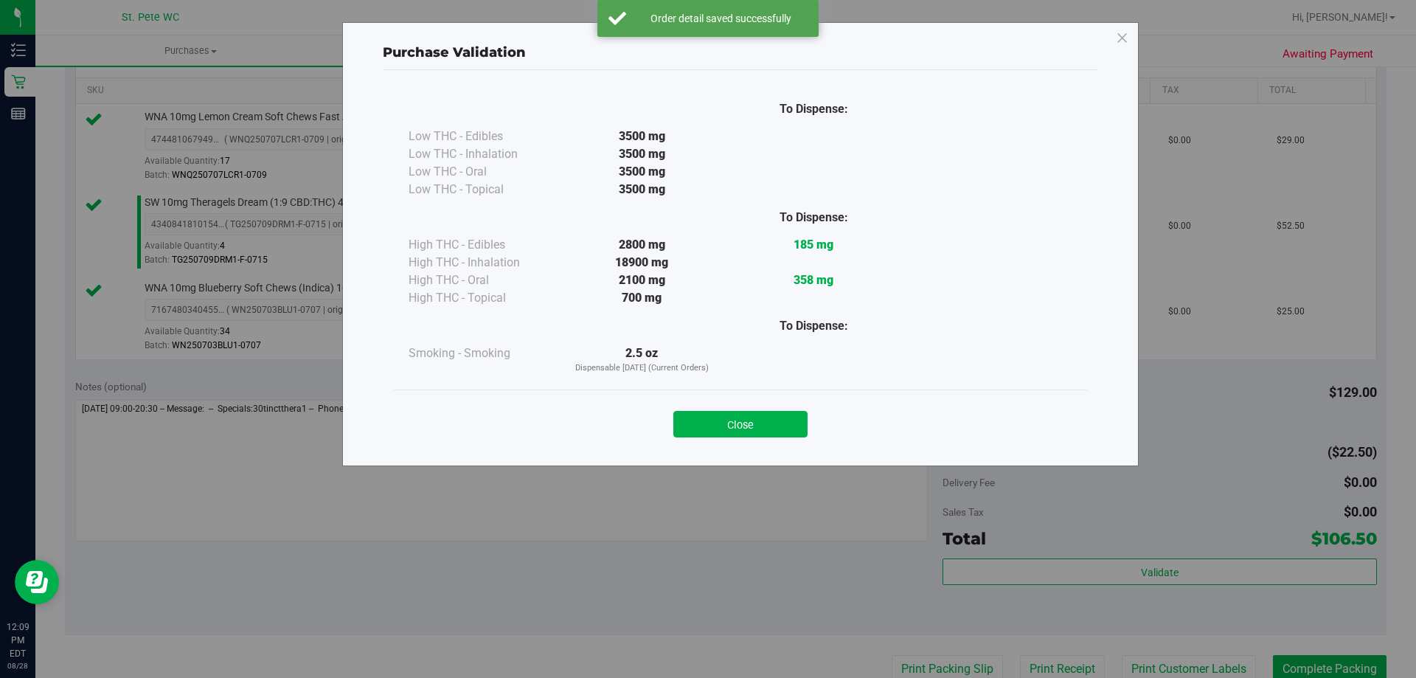
click at [740, 409] on div "Close" at bounding box center [740, 419] width 671 height 37
click at [745, 423] on button "Close" at bounding box center [740, 424] width 134 height 27
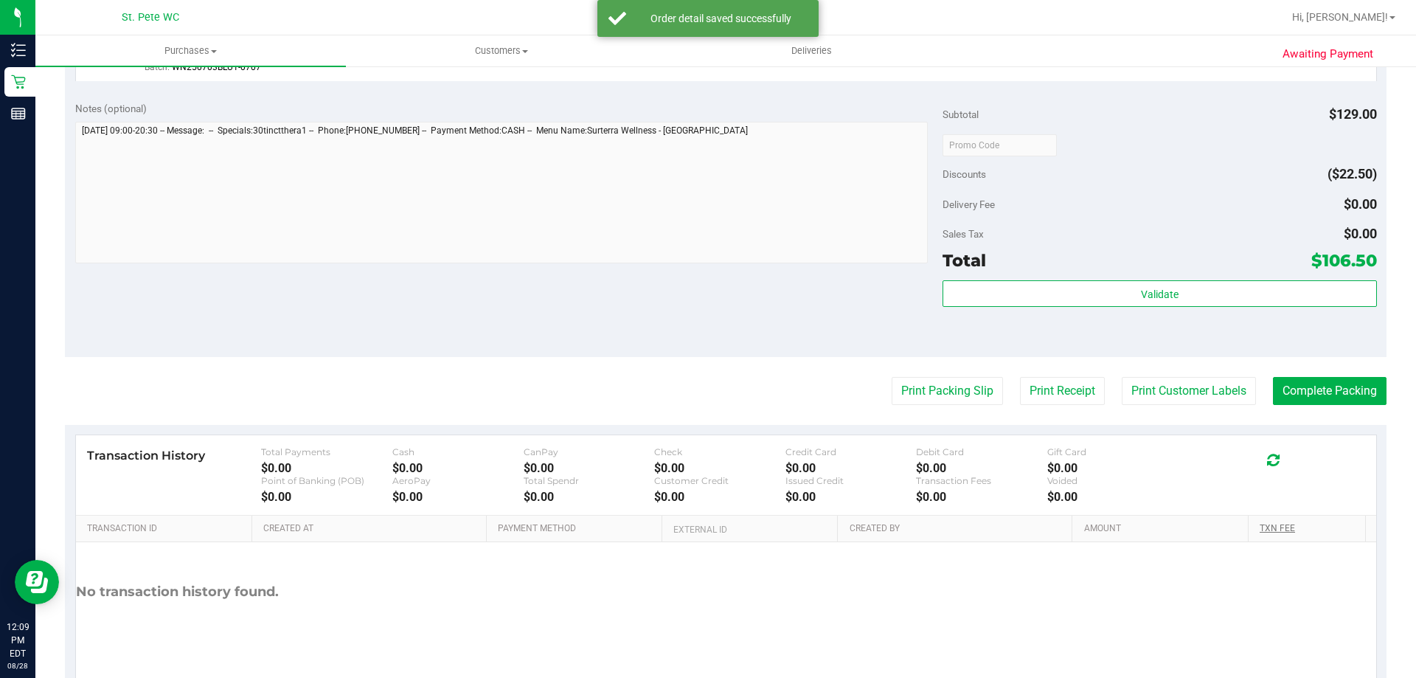
scroll to position [664, 0]
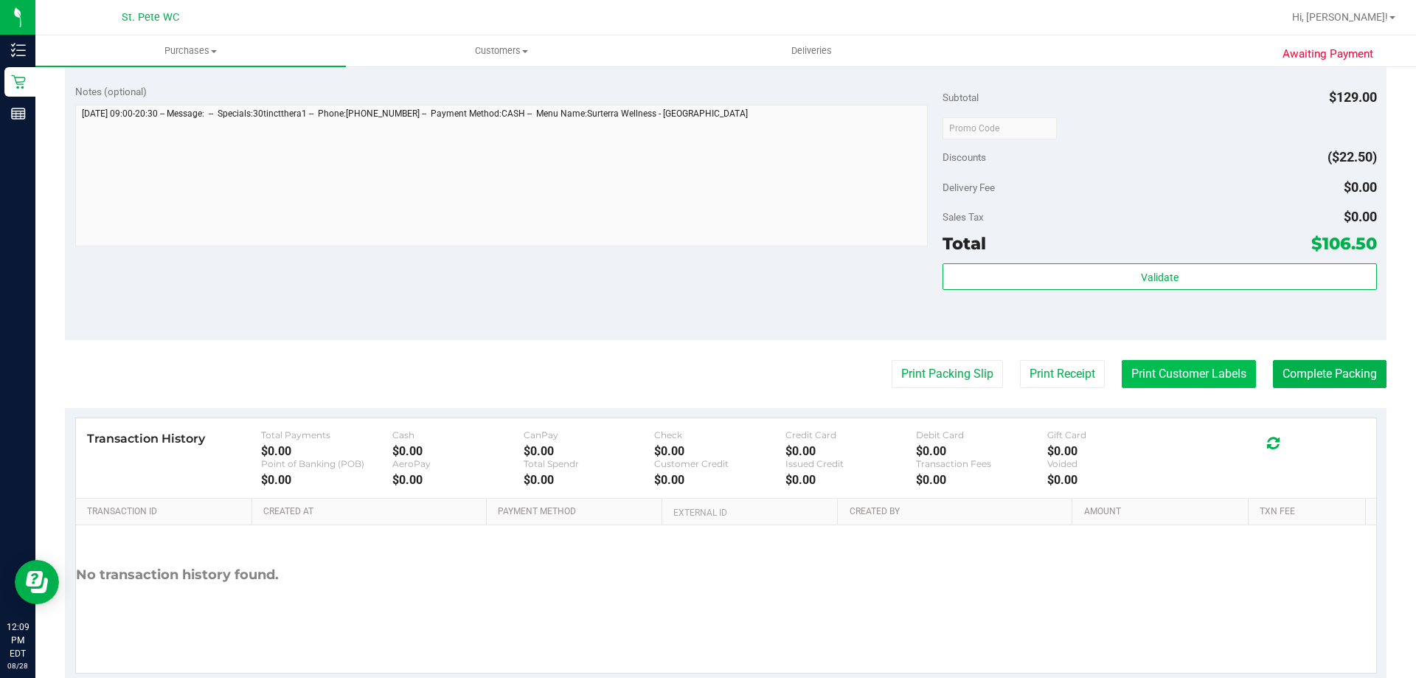
click at [1201, 385] on button "Print Customer Labels" at bounding box center [1189, 374] width 134 height 28
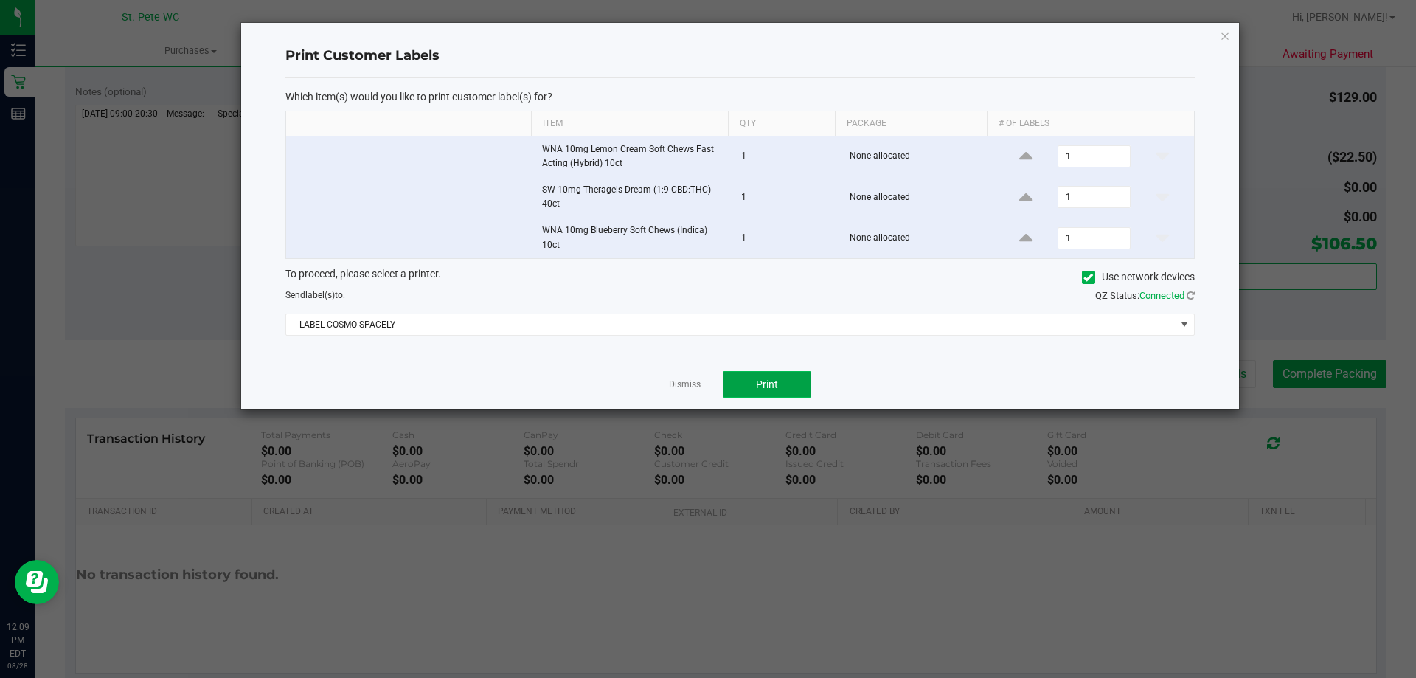
click at [778, 380] on button "Print" at bounding box center [767, 384] width 88 height 27
click at [1226, 41] on icon "button" at bounding box center [1225, 36] width 10 height 18
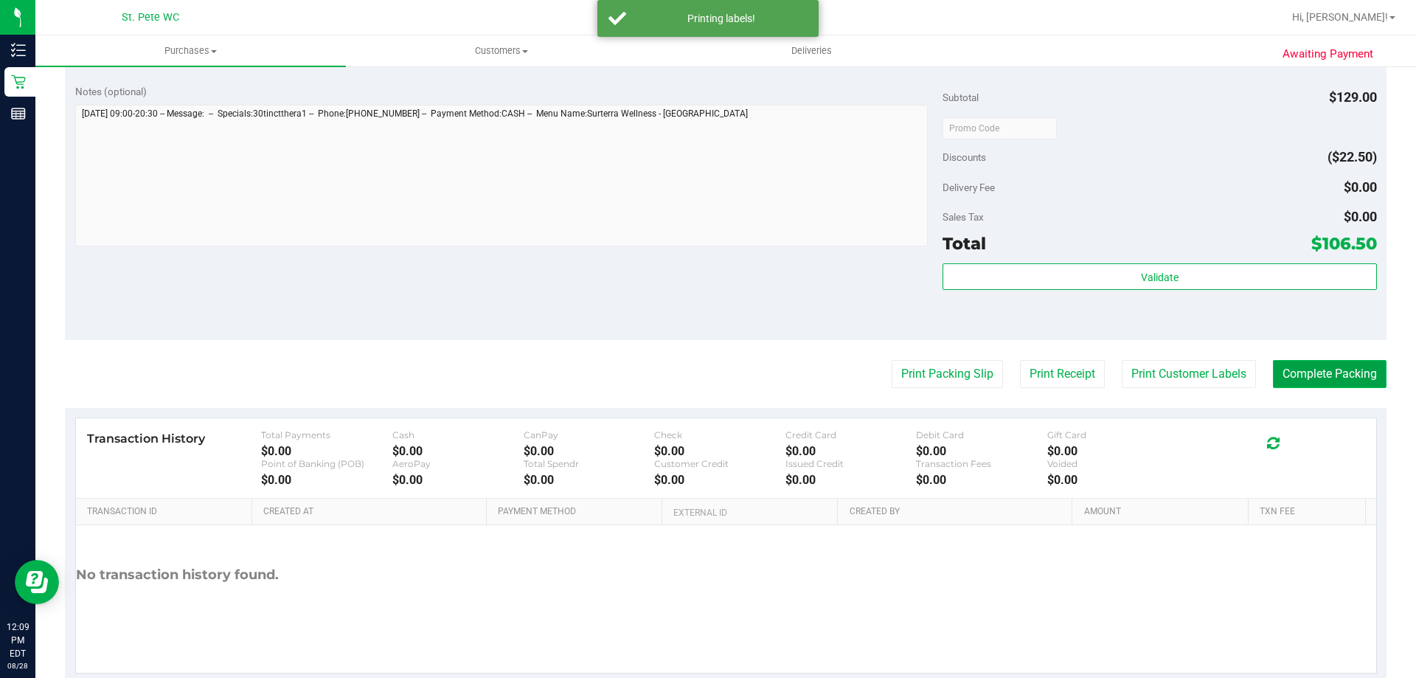
click at [1308, 375] on button "Complete Packing" at bounding box center [1330, 374] width 114 height 28
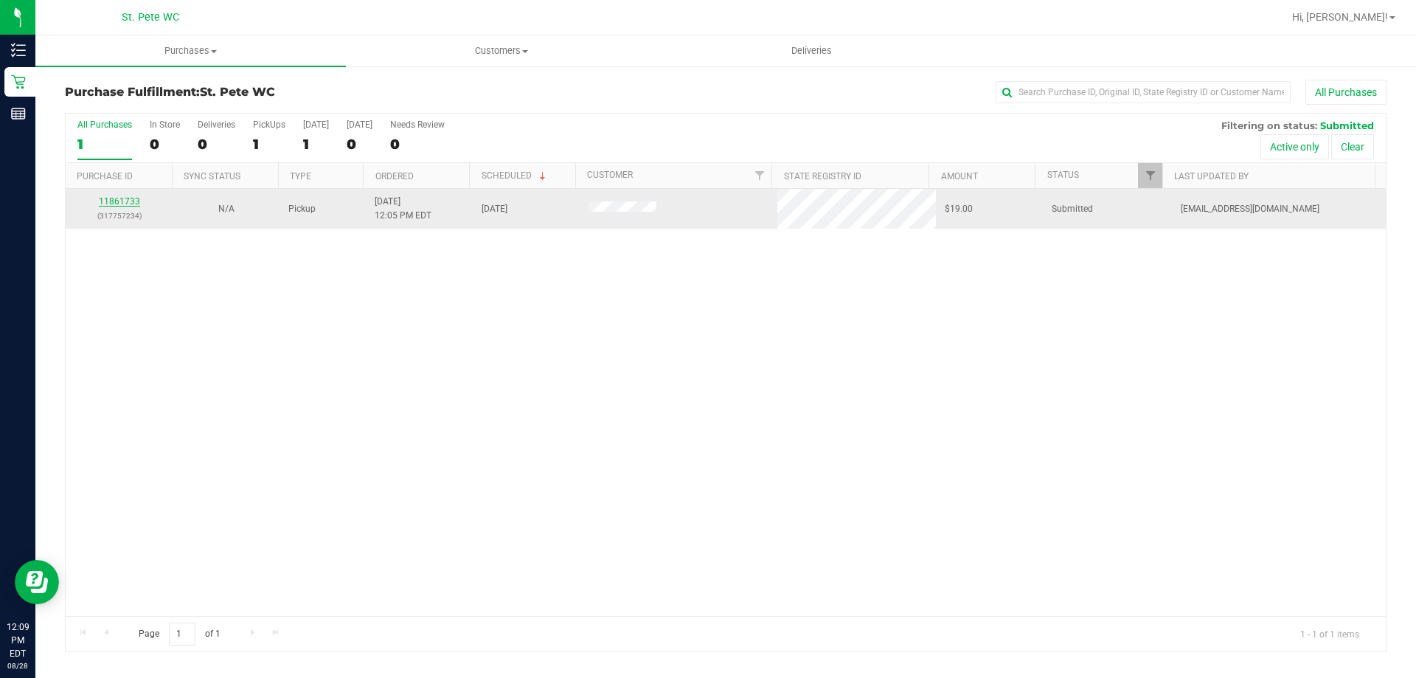
click at [119, 203] on link "11861733" at bounding box center [119, 201] width 41 height 10
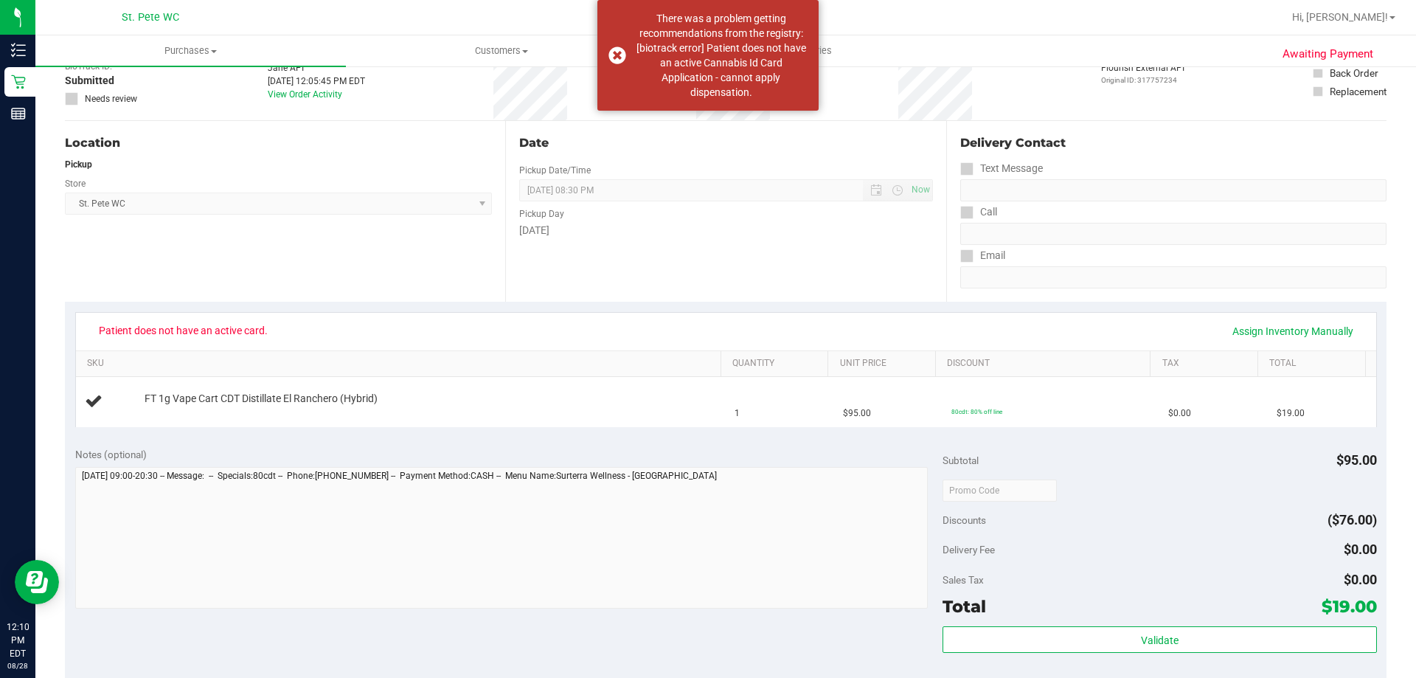
scroll to position [74, 0]
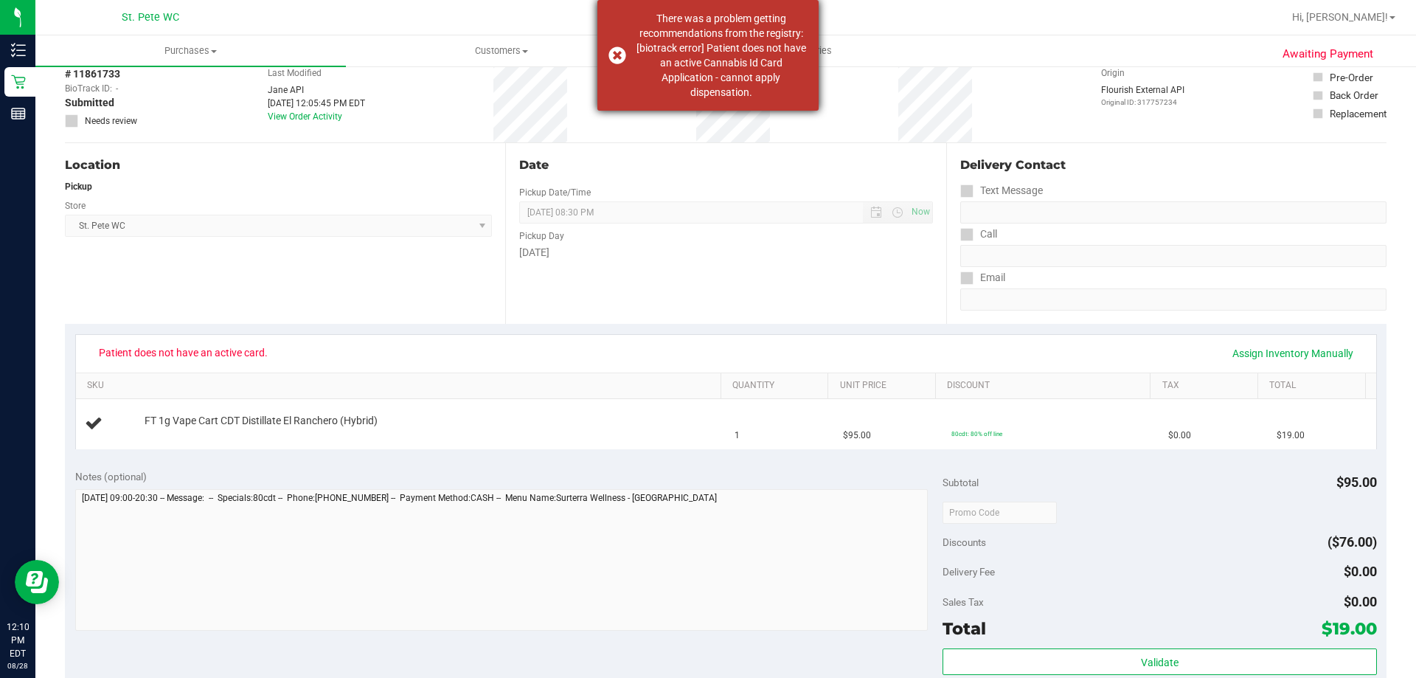
click at [619, 49] on div "There was a problem getting recommendations from the registry: [biotrack error]…" at bounding box center [707, 55] width 221 height 111
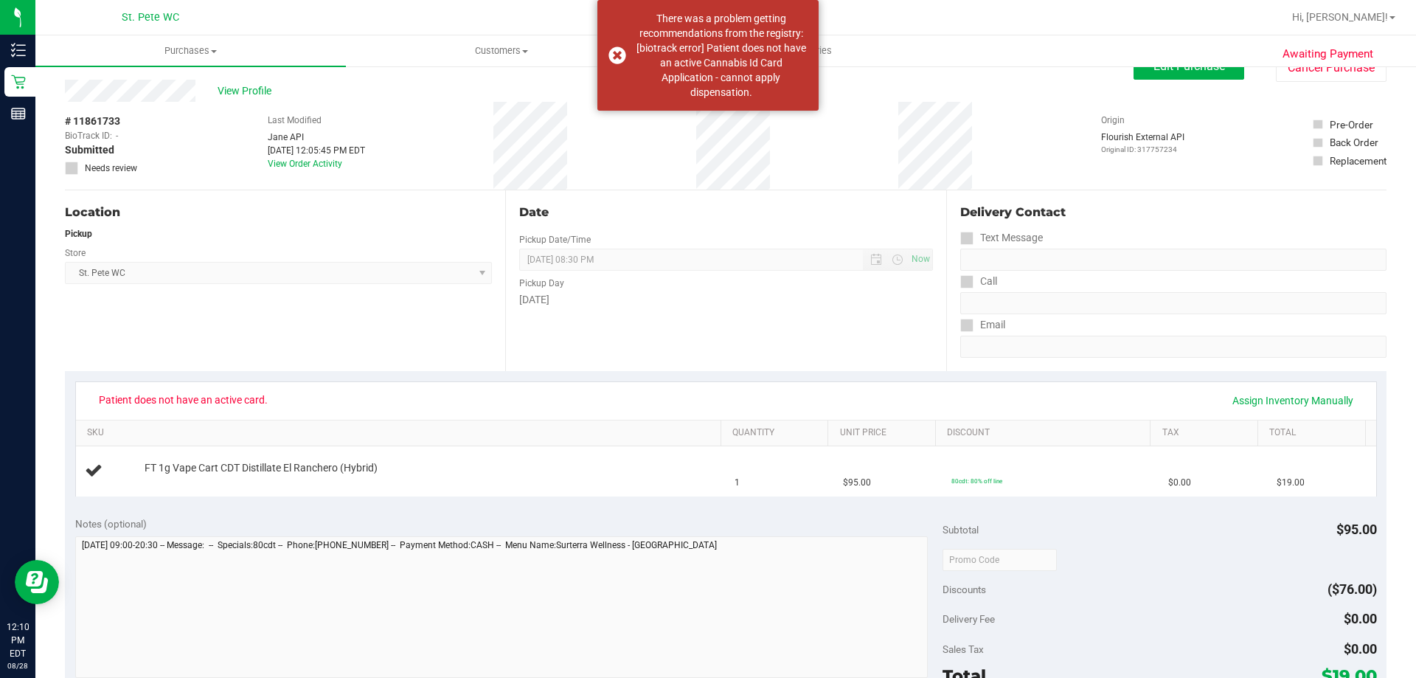
scroll to position [0, 0]
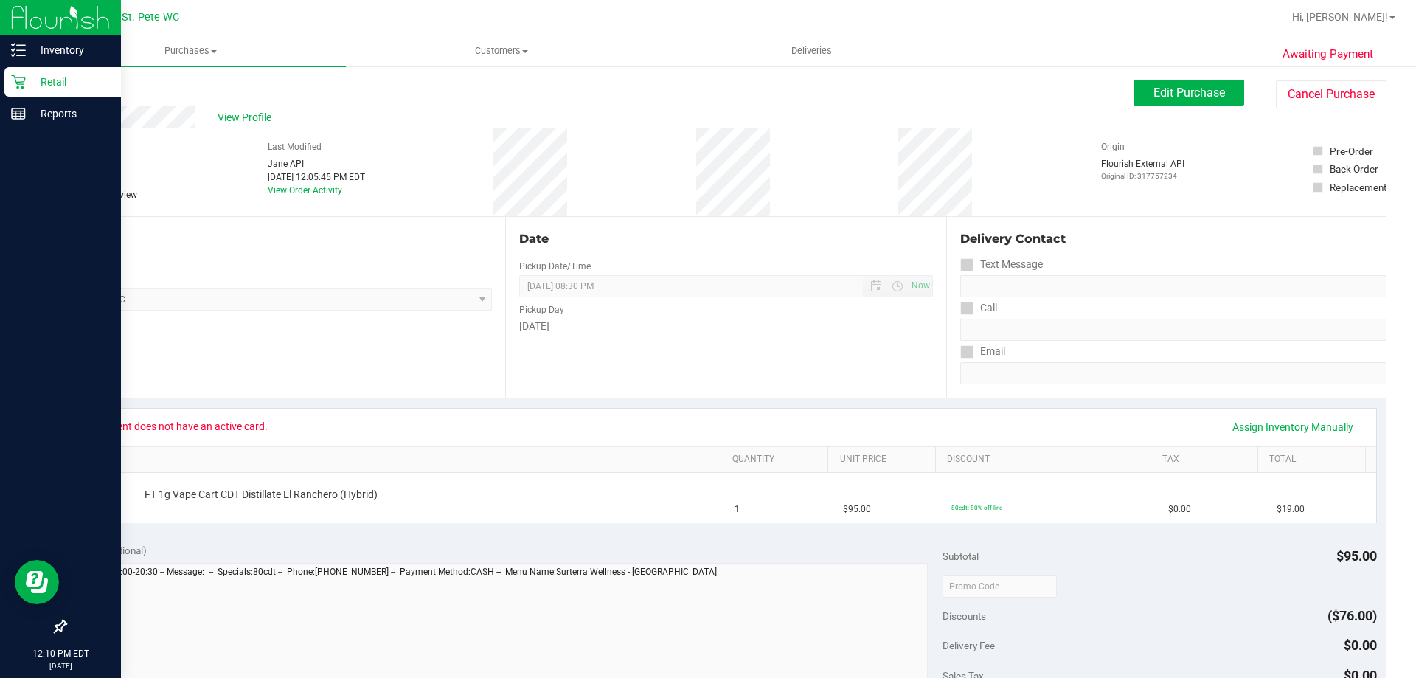
click at [34, 81] on p "Retail" at bounding box center [70, 82] width 88 height 18
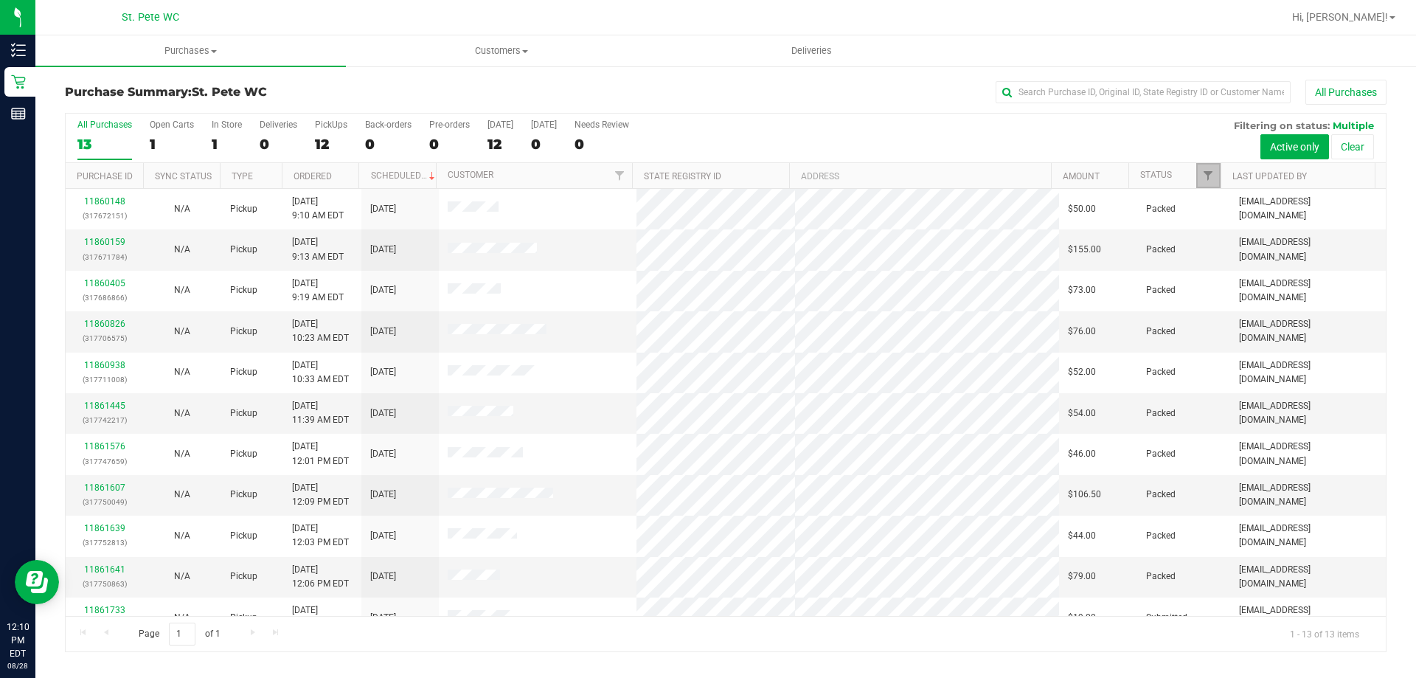
click at [1206, 169] on link "Filter" at bounding box center [1208, 175] width 24 height 25
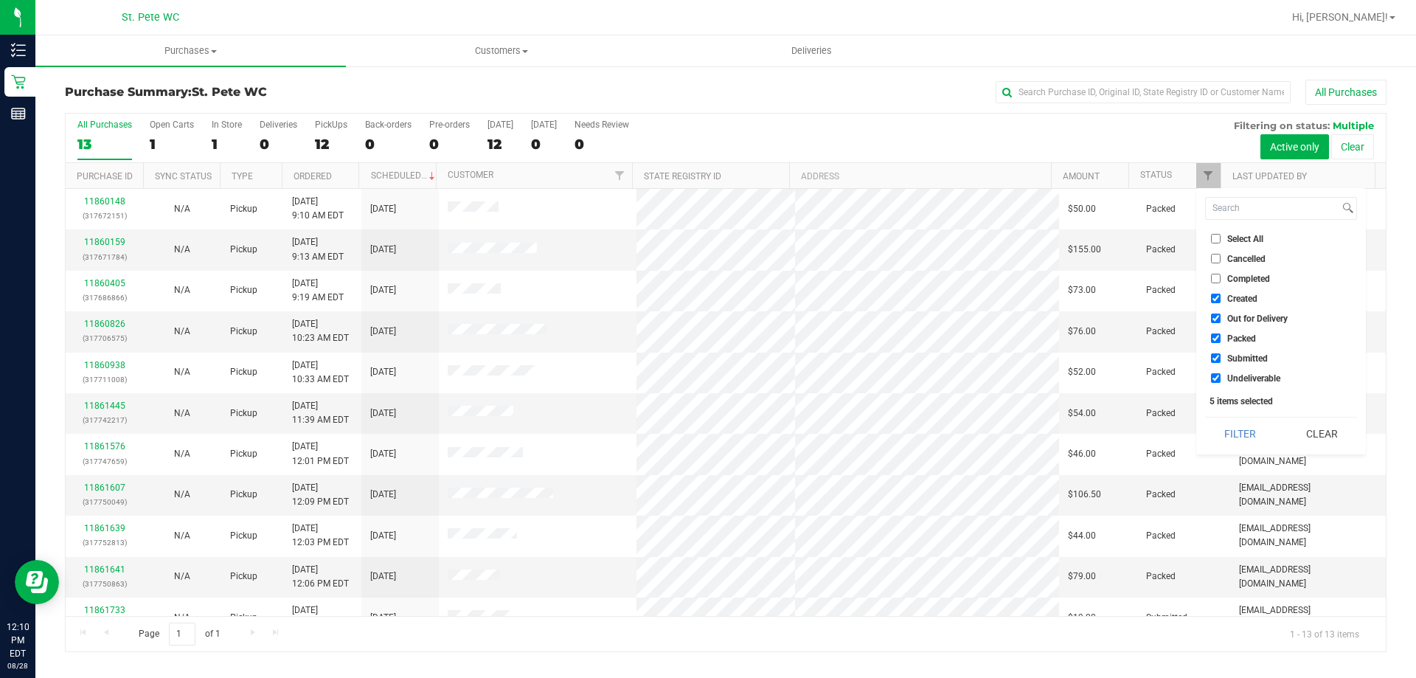
click at [1217, 295] on input "Created" at bounding box center [1216, 298] width 10 height 10
checkbox input "false"
click at [1217, 319] on input "Out for Delivery" at bounding box center [1216, 318] width 10 height 10
checkbox input "false"
click at [1216, 342] on input "Packed" at bounding box center [1216, 338] width 10 height 10
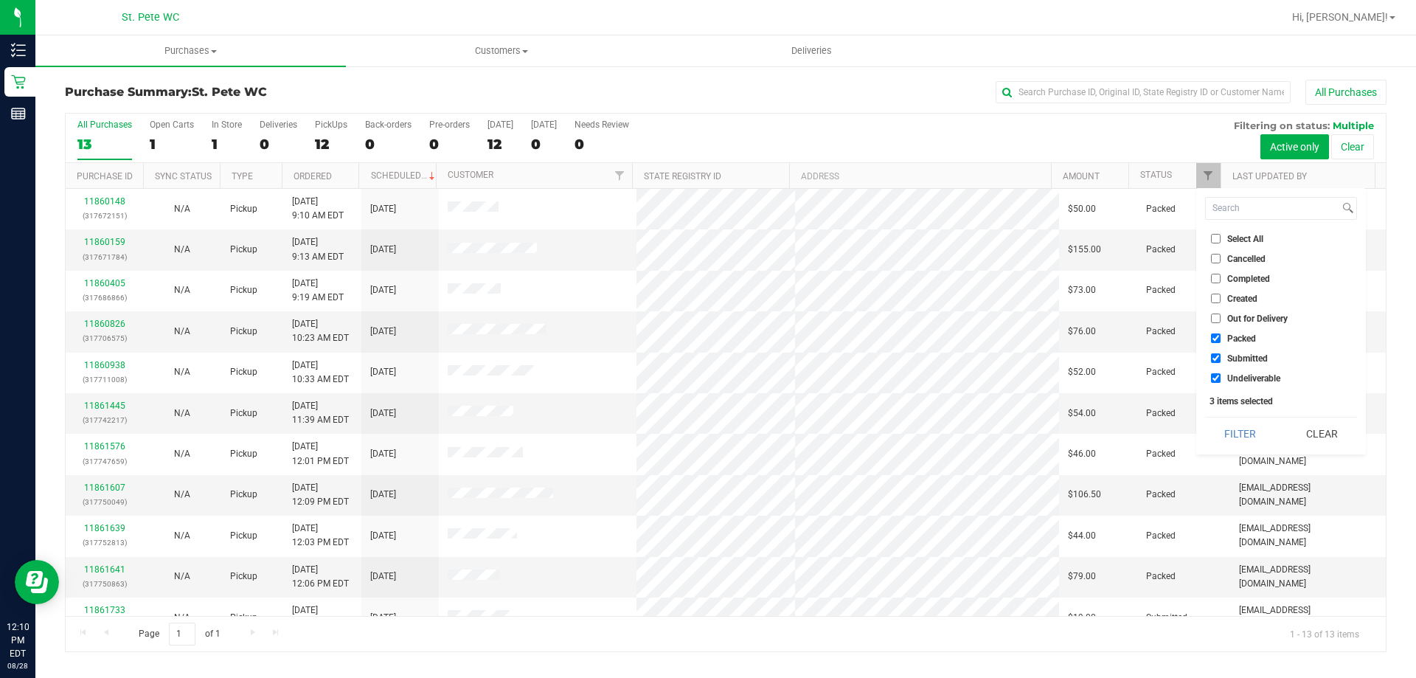
checkbox input "false"
click at [1215, 378] on input "Undeliverable" at bounding box center [1216, 378] width 10 height 10
checkbox input "false"
drag, startPoint x: 1224, startPoint y: 436, endPoint x: 1237, endPoint y: 428, distance: 14.9
click at [1224, 437] on button "Filter" at bounding box center [1240, 433] width 71 height 32
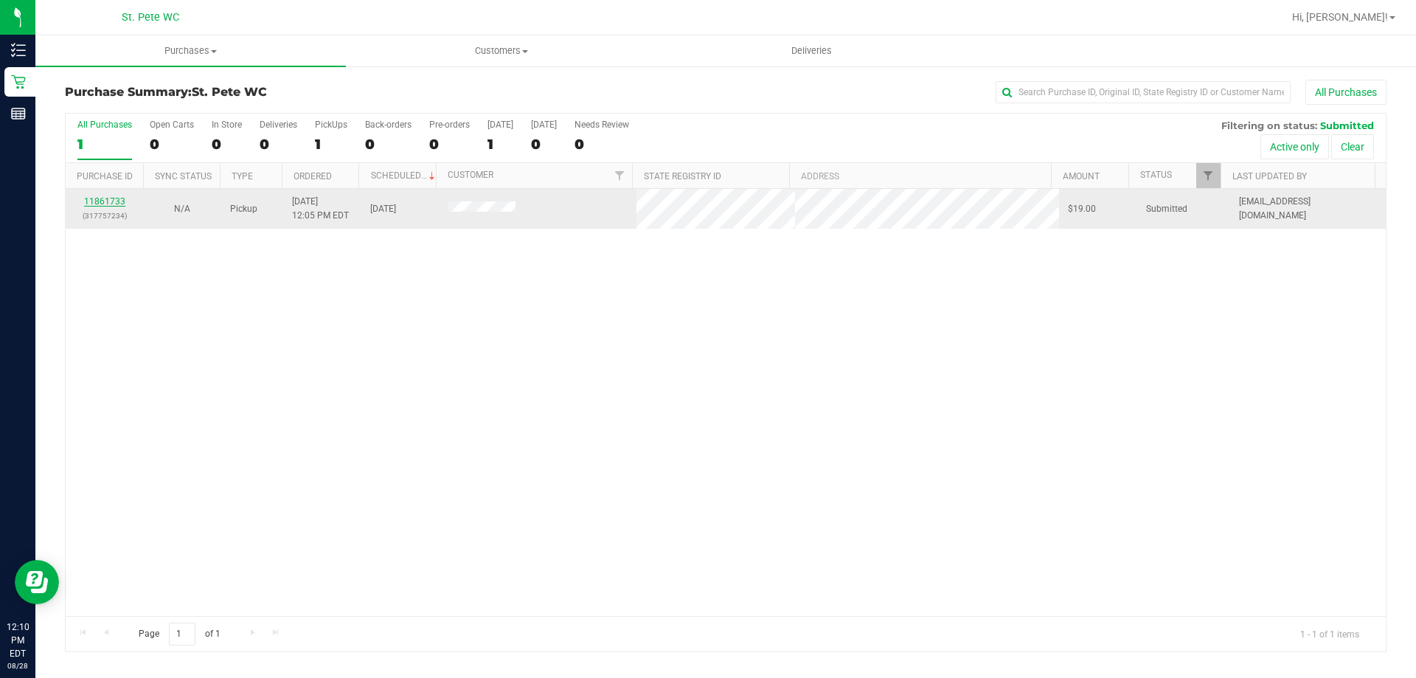
click at [101, 199] on link "11861733" at bounding box center [104, 201] width 41 height 10
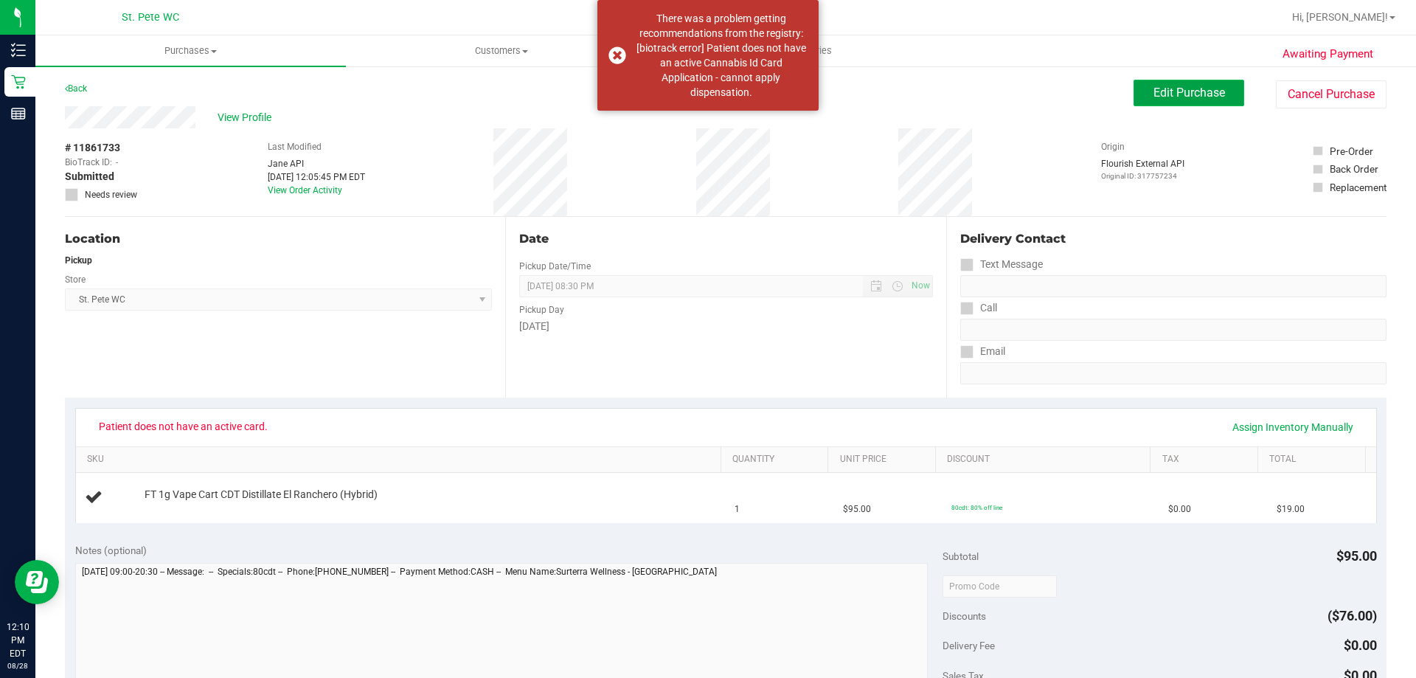
click at [1183, 100] on button "Edit Purchase" at bounding box center [1188, 93] width 111 height 27
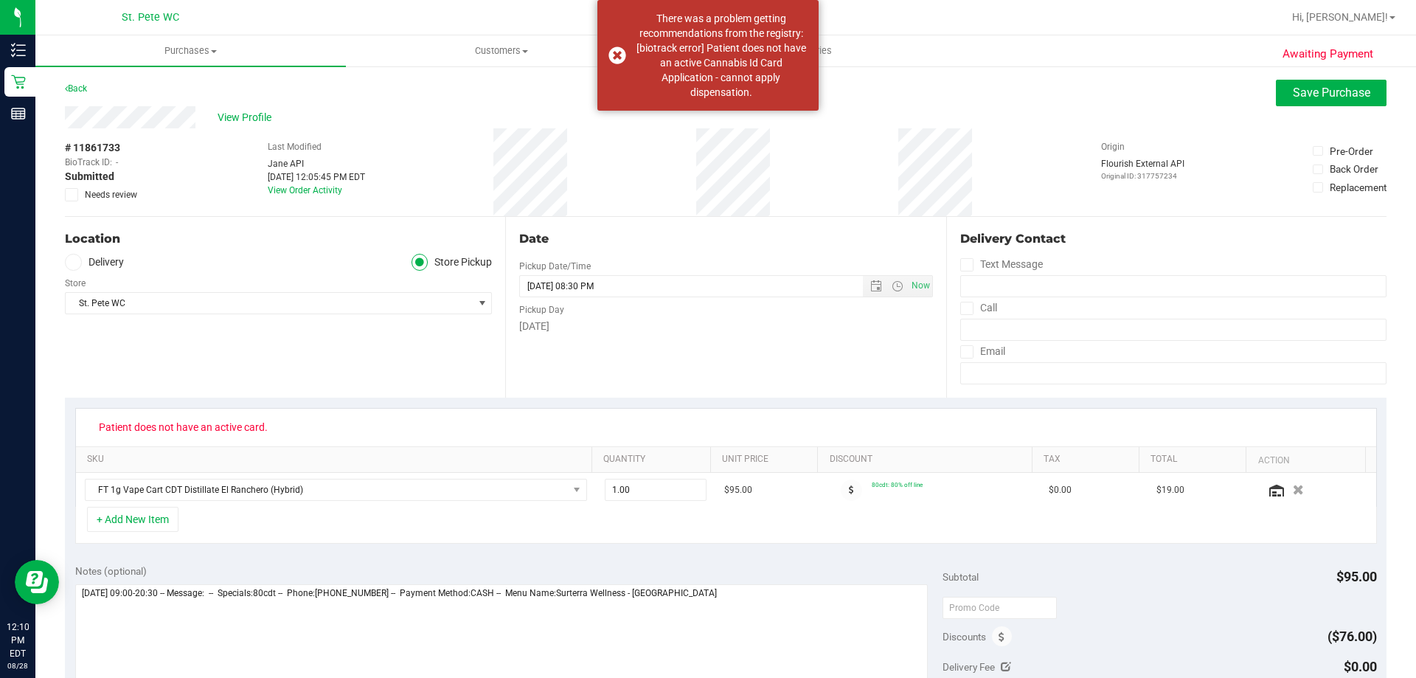
click at [74, 195] on icon at bounding box center [72, 195] width 10 height 0
click at [0, 0] on input "Needs review" at bounding box center [0, 0] width 0 height 0
click at [1317, 98] on span "Save Purchase" at bounding box center [1331, 93] width 77 height 14
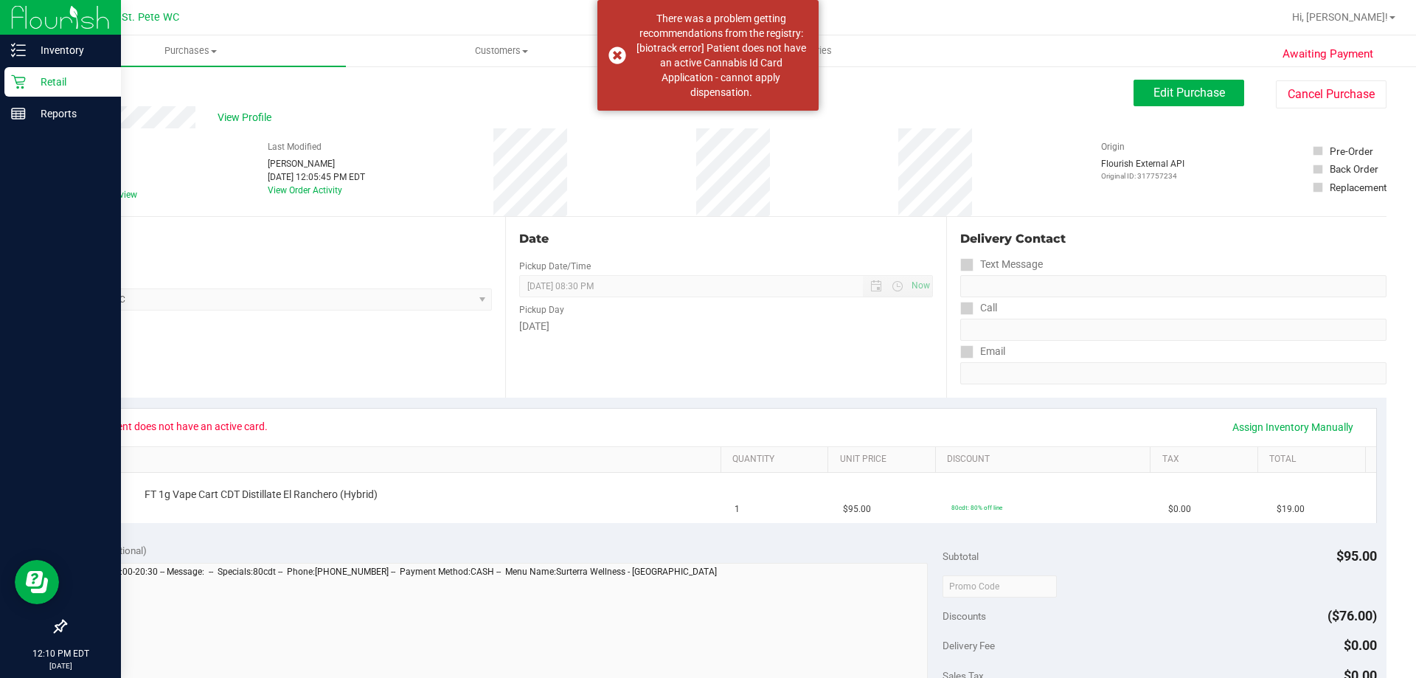
click at [14, 85] on icon at bounding box center [18, 81] width 15 height 15
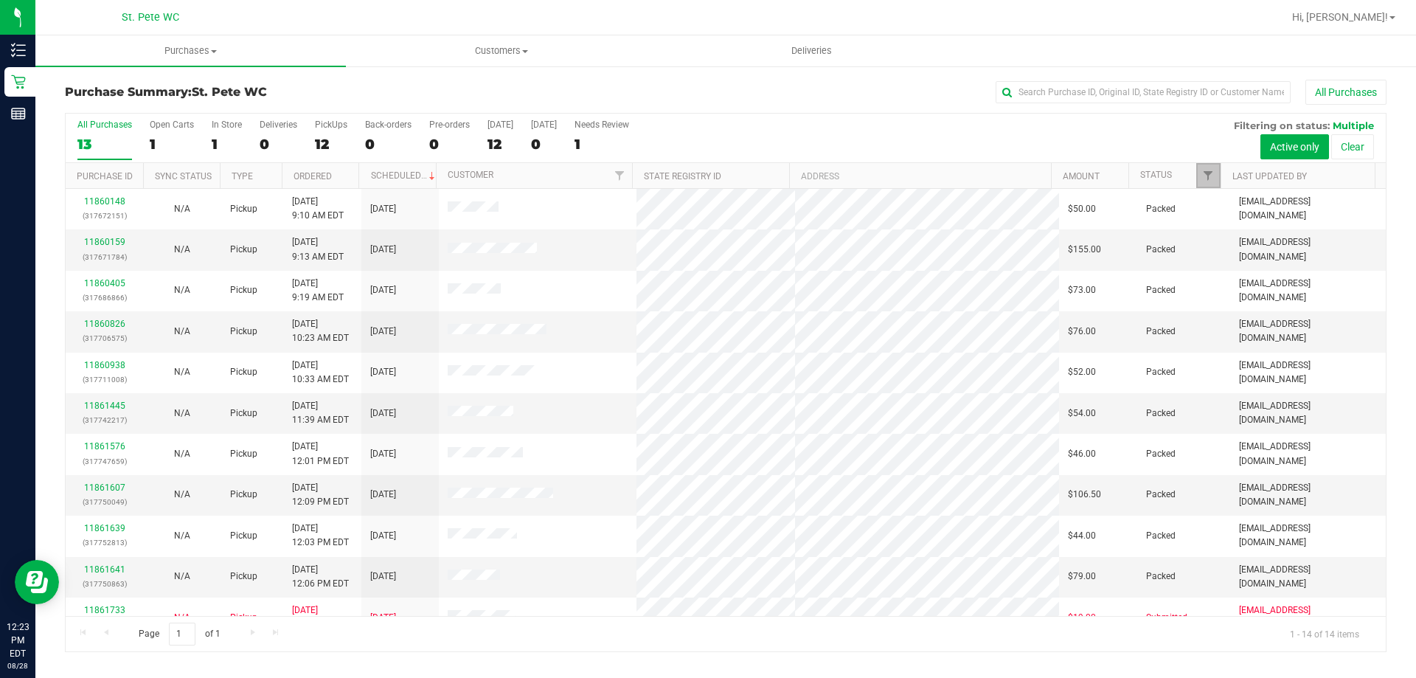
click at [1209, 171] on span "Filter" at bounding box center [1208, 176] width 12 height 12
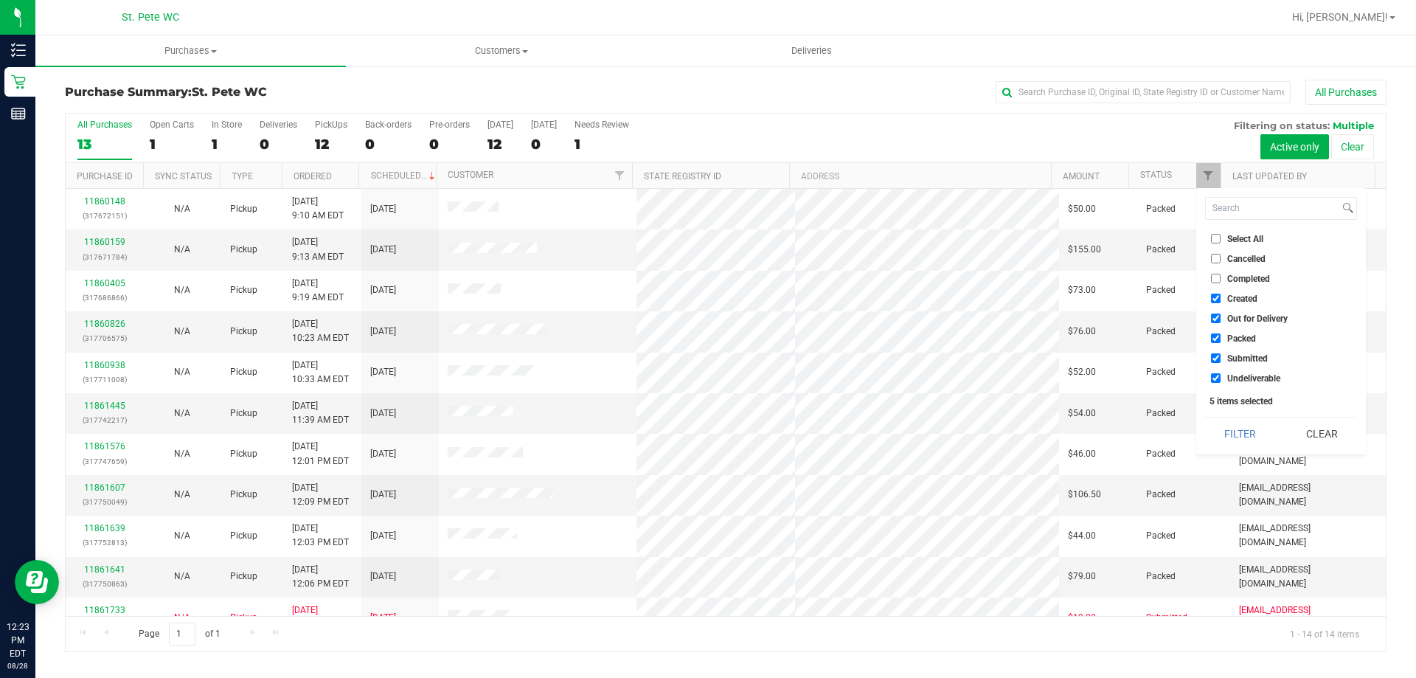
click at [1217, 302] on input "Created" at bounding box center [1216, 298] width 10 height 10
checkbox input "false"
click at [1214, 319] on input "Out for Delivery" at bounding box center [1216, 318] width 10 height 10
checkbox input "false"
click at [1223, 334] on label "Packed" at bounding box center [1233, 338] width 45 height 10
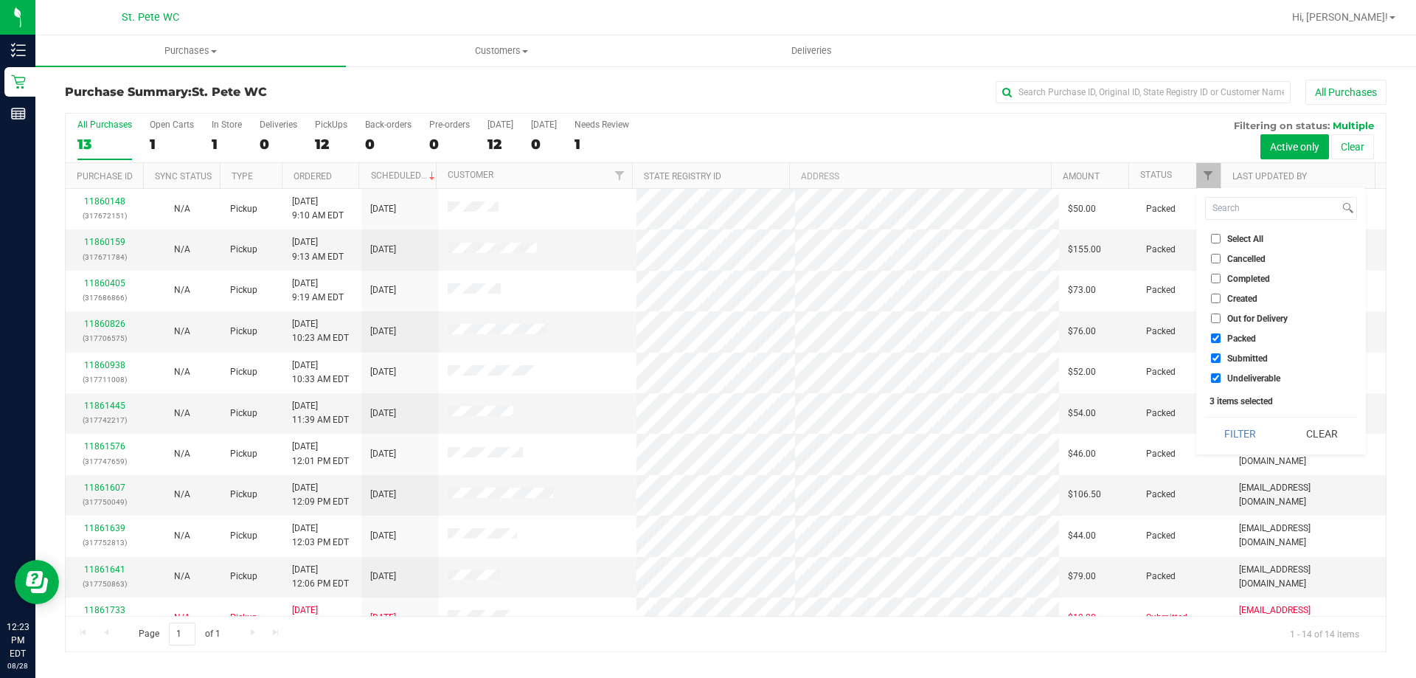
click at [1220, 334] on input "Packed" at bounding box center [1216, 338] width 10 height 10
checkbox input "false"
click at [1215, 380] on input "Undeliverable" at bounding box center [1216, 378] width 10 height 10
checkbox input "false"
click at [1226, 435] on button "Filter" at bounding box center [1240, 433] width 71 height 32
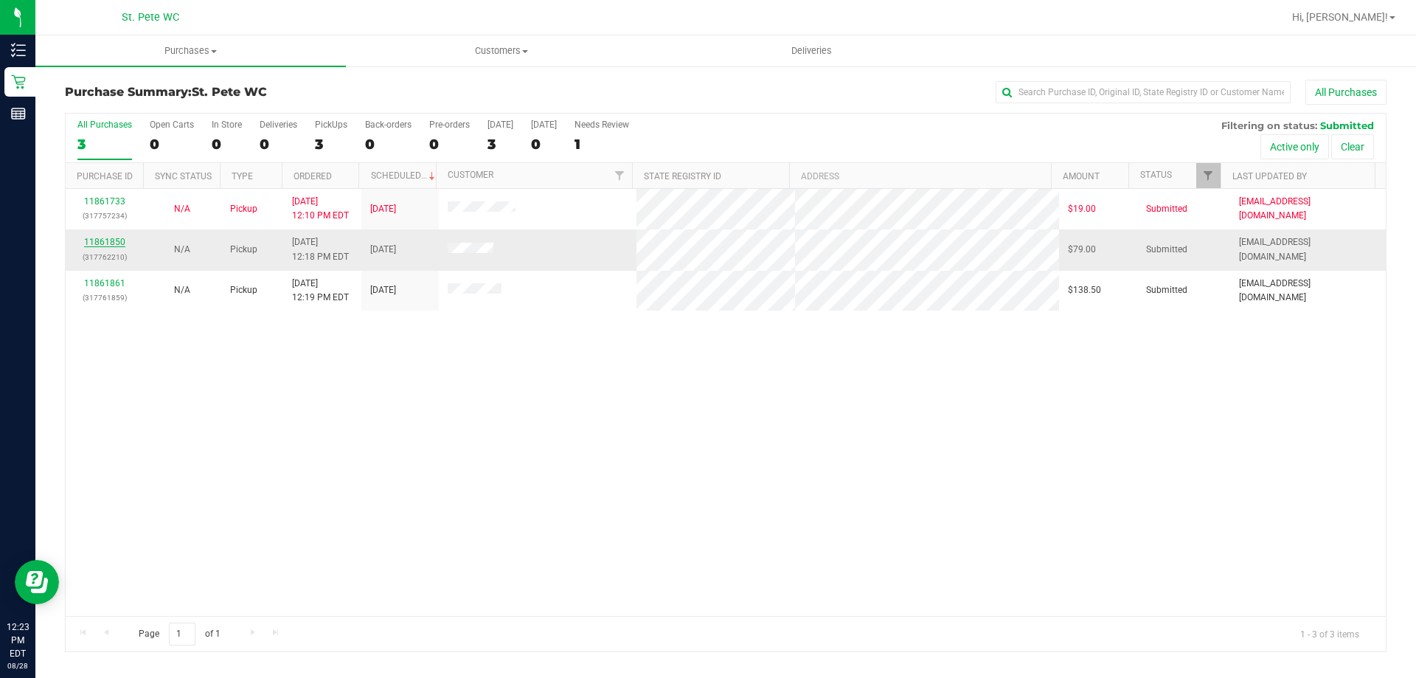
click at [111, 243] on link "11861850" at bounding box center [104, 242] width 41 height 10
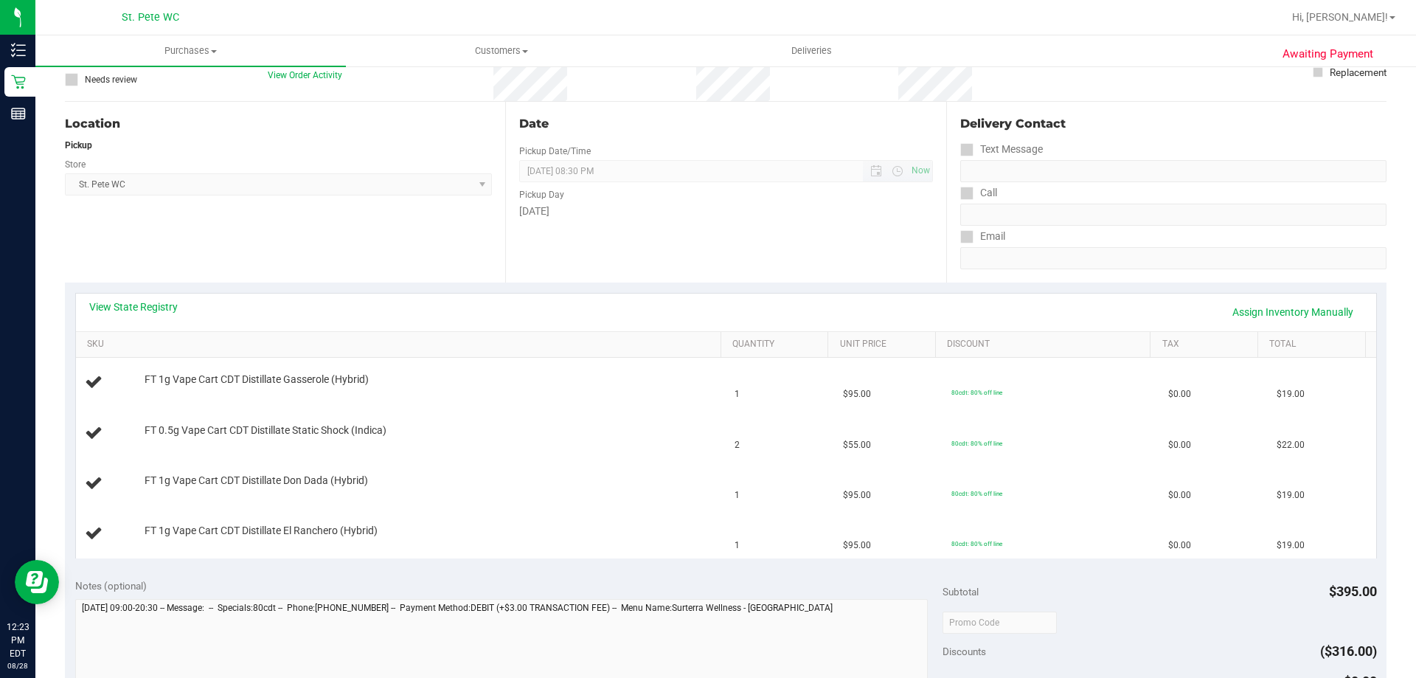
scroll to position [295, 0]
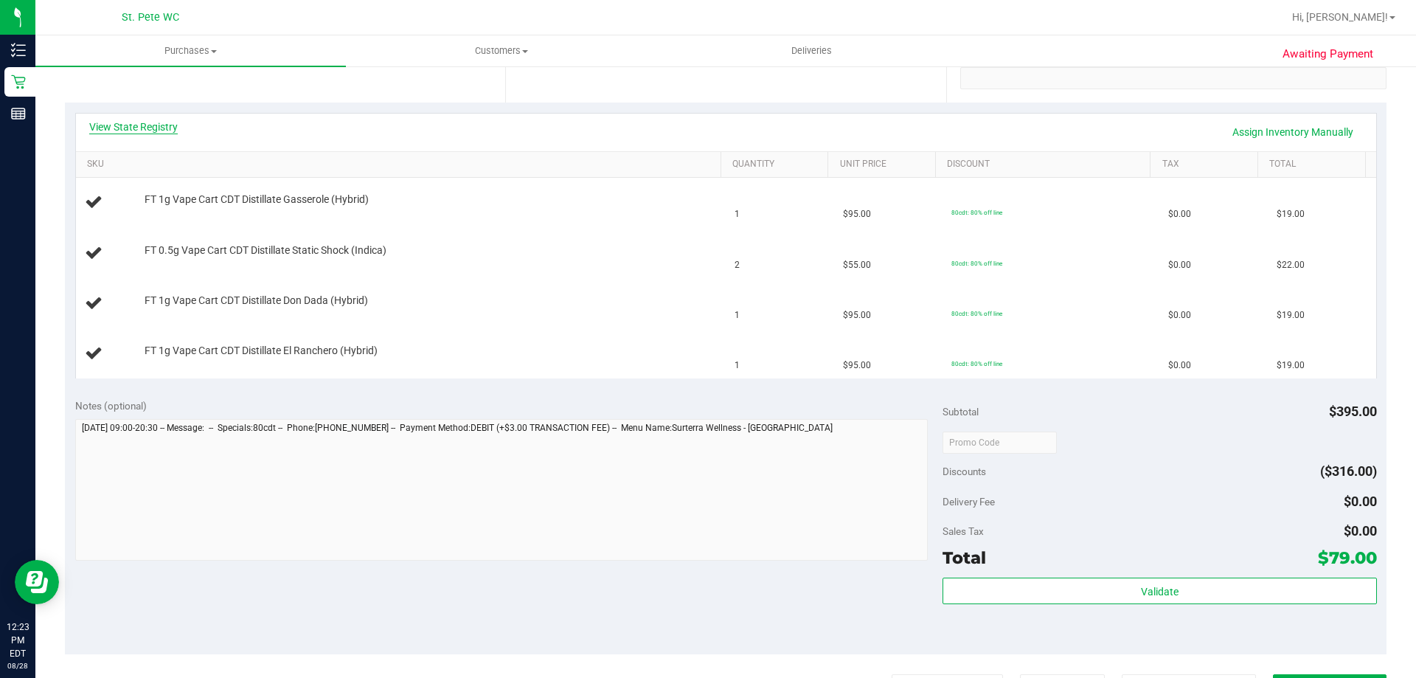
click at [150, 126] on link "View State Registry" at bounding box center [133, 126] width 88 height 15
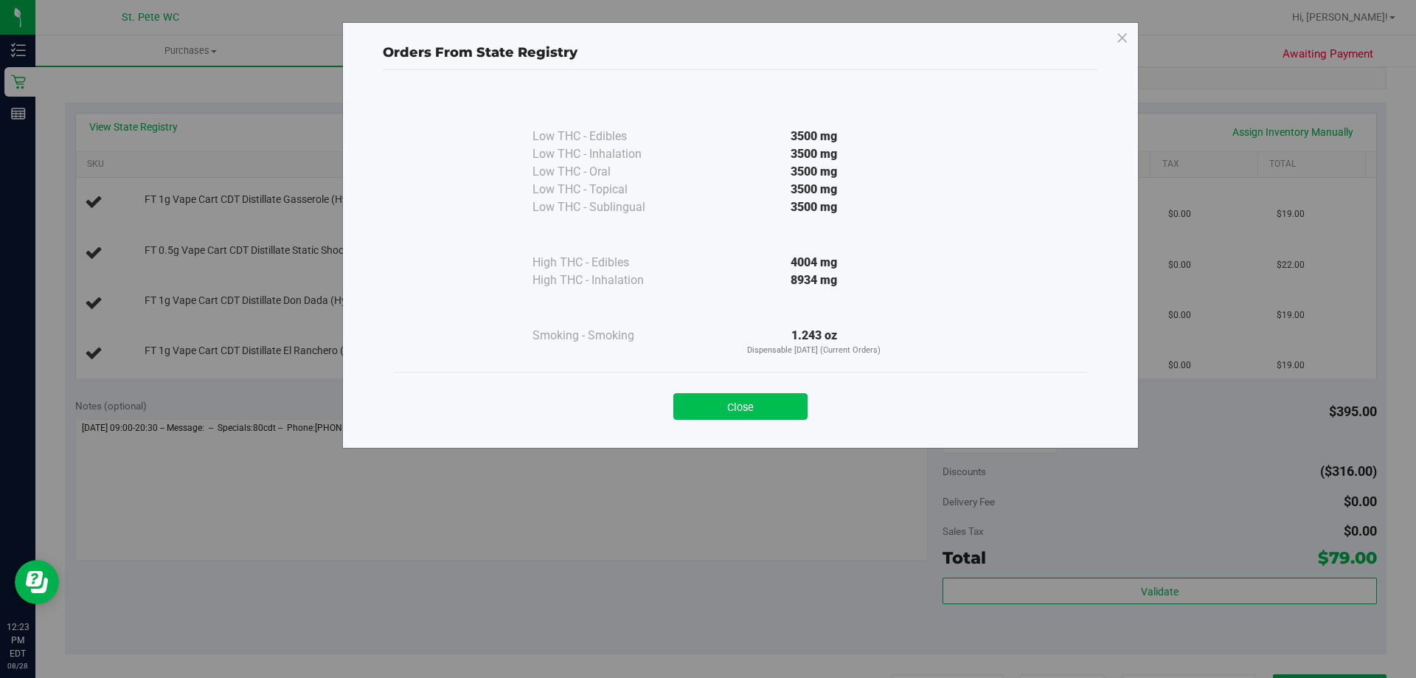
click at [718, 408] on button "Close" at bounding box center [740, 406] width 134 height 27
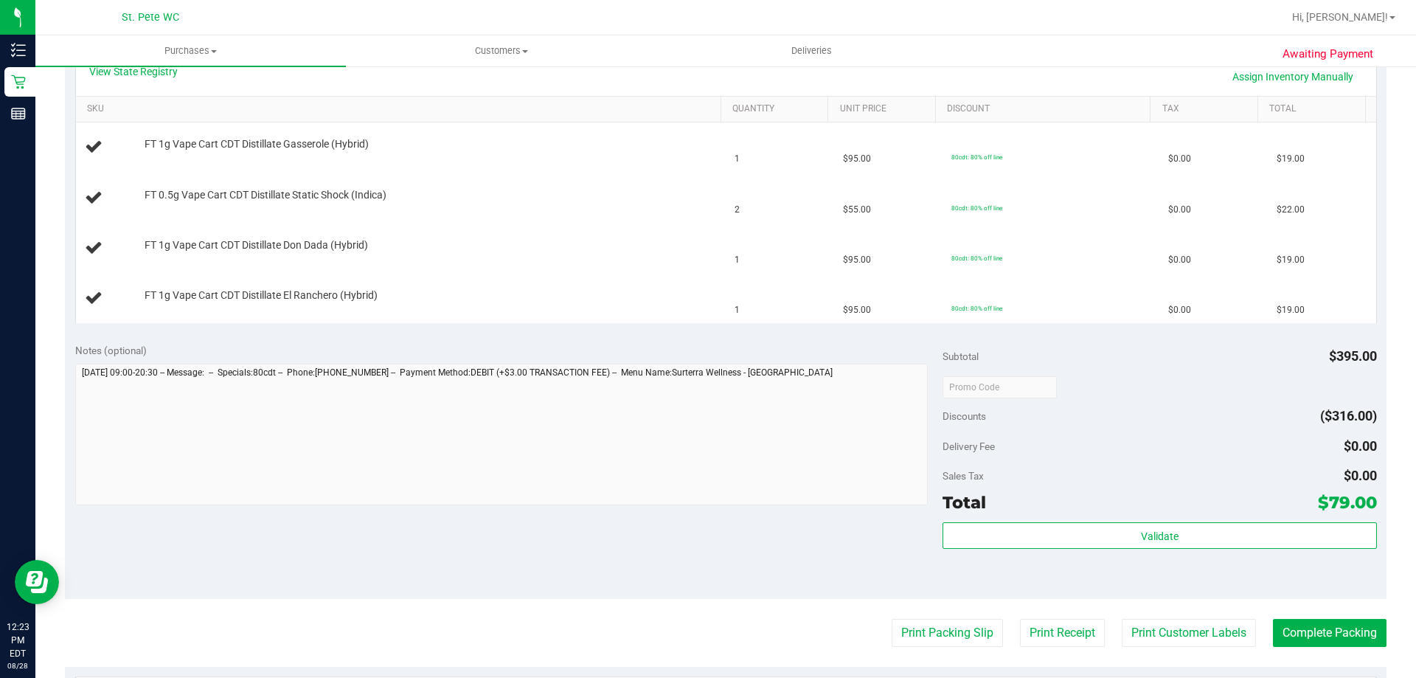
scroll to position [442, 0]
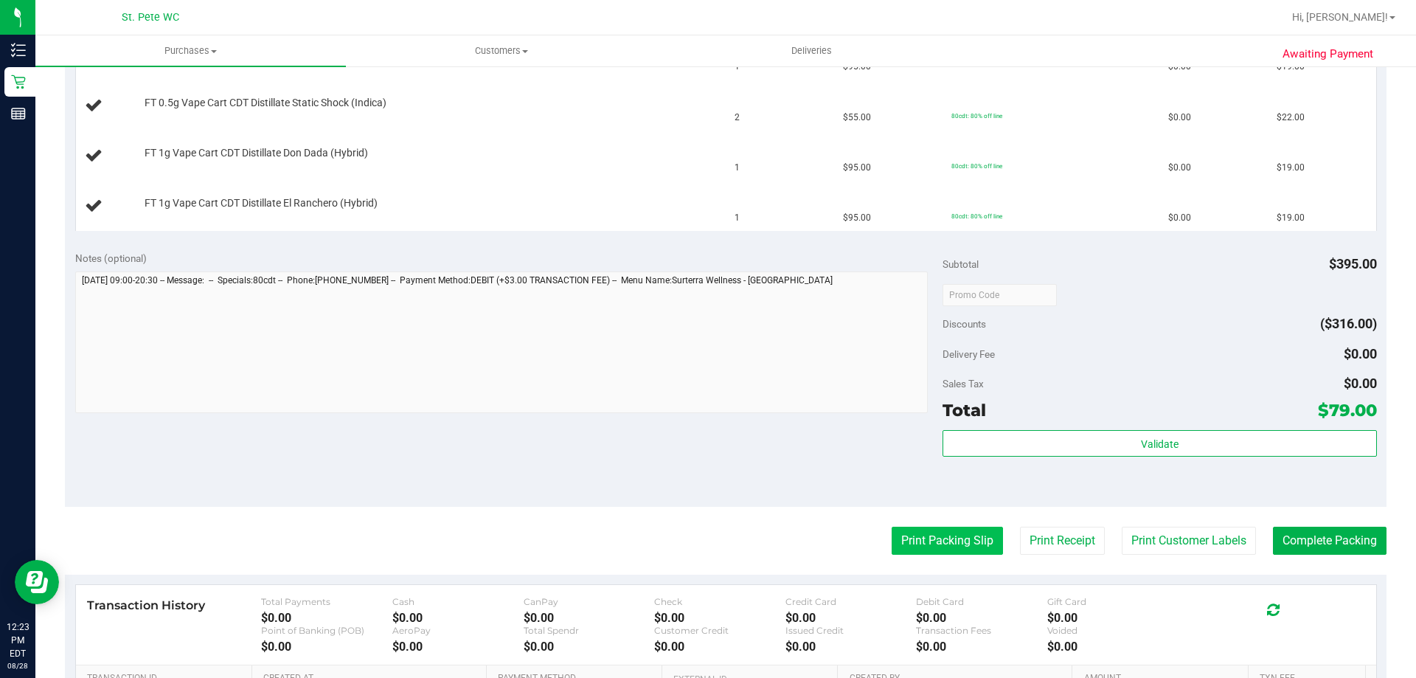
click at [967, 543] on button "Print Packing Slip" at bounding box center [946, 540] width 111 height 28
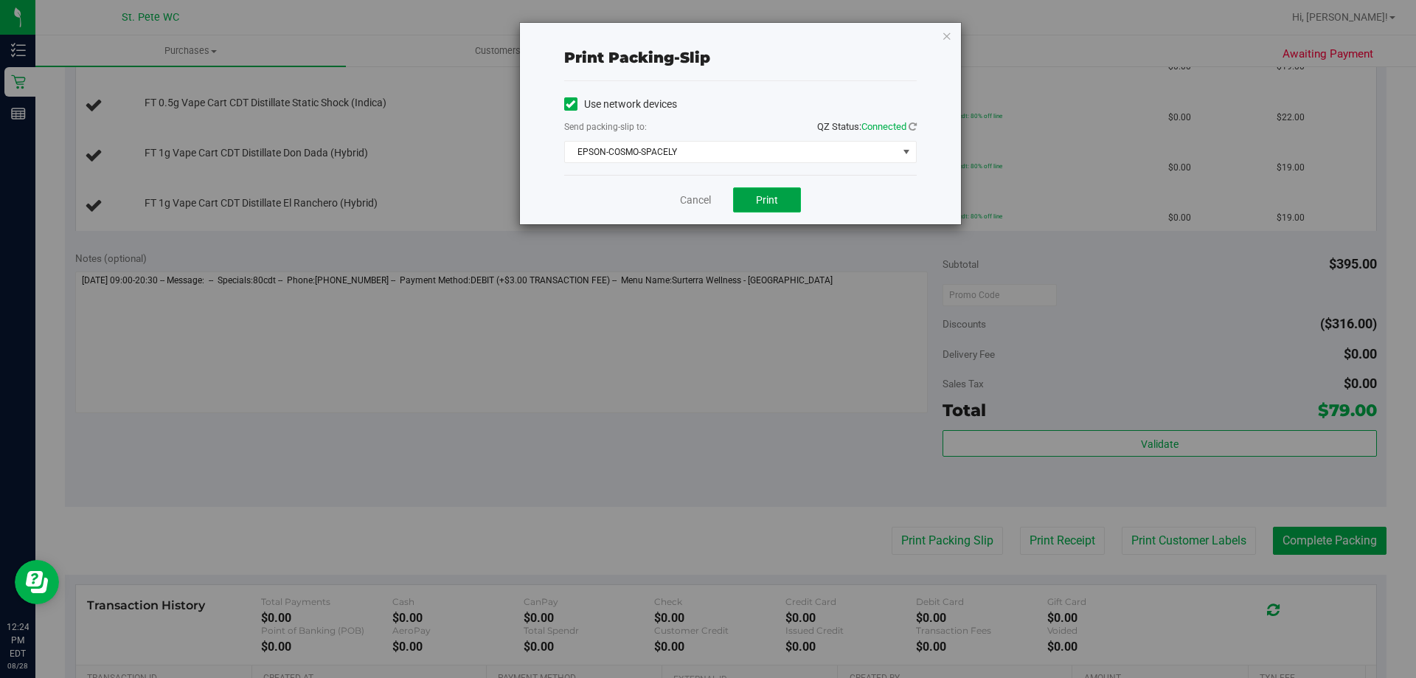
click at [758, 199] on span "Print" at bounding box center [767, 200] width 22 height 12
click at [948, 32] on icon "button" at bounding box center [947, 36] width 10 height 18
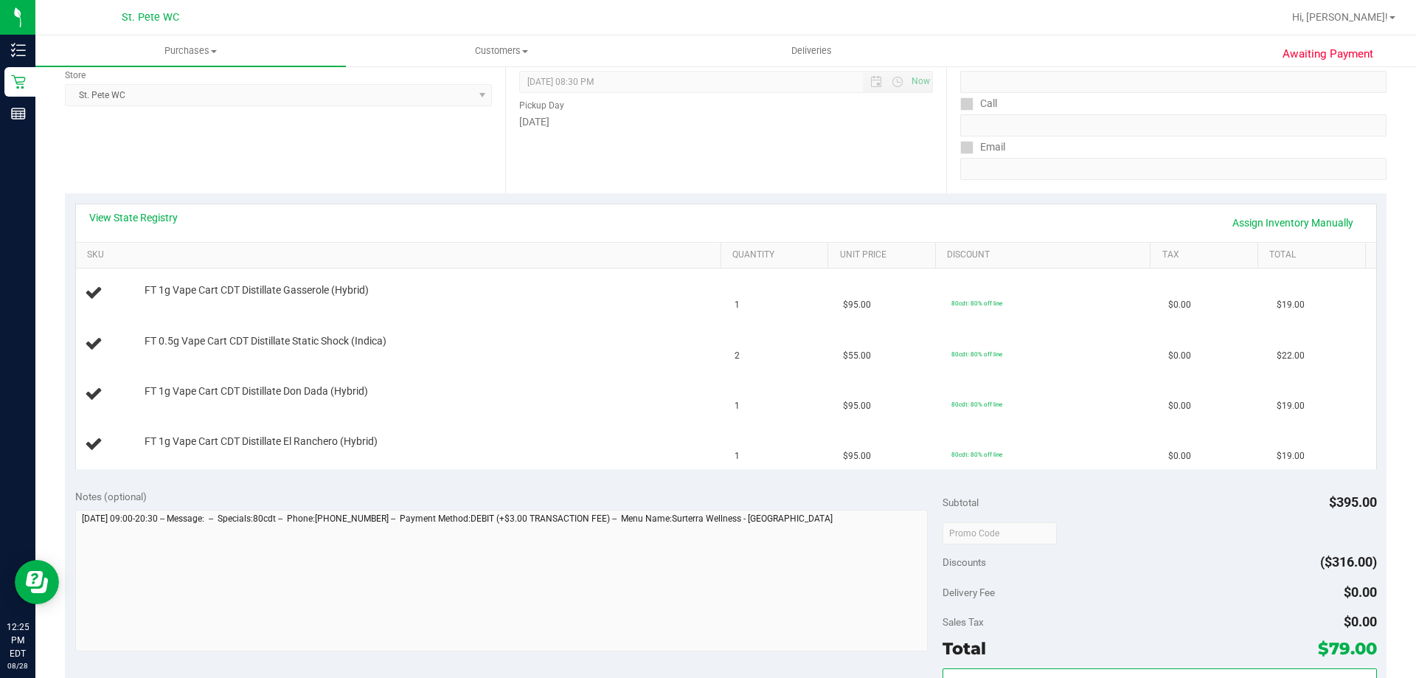
scroll to position [147, 0]
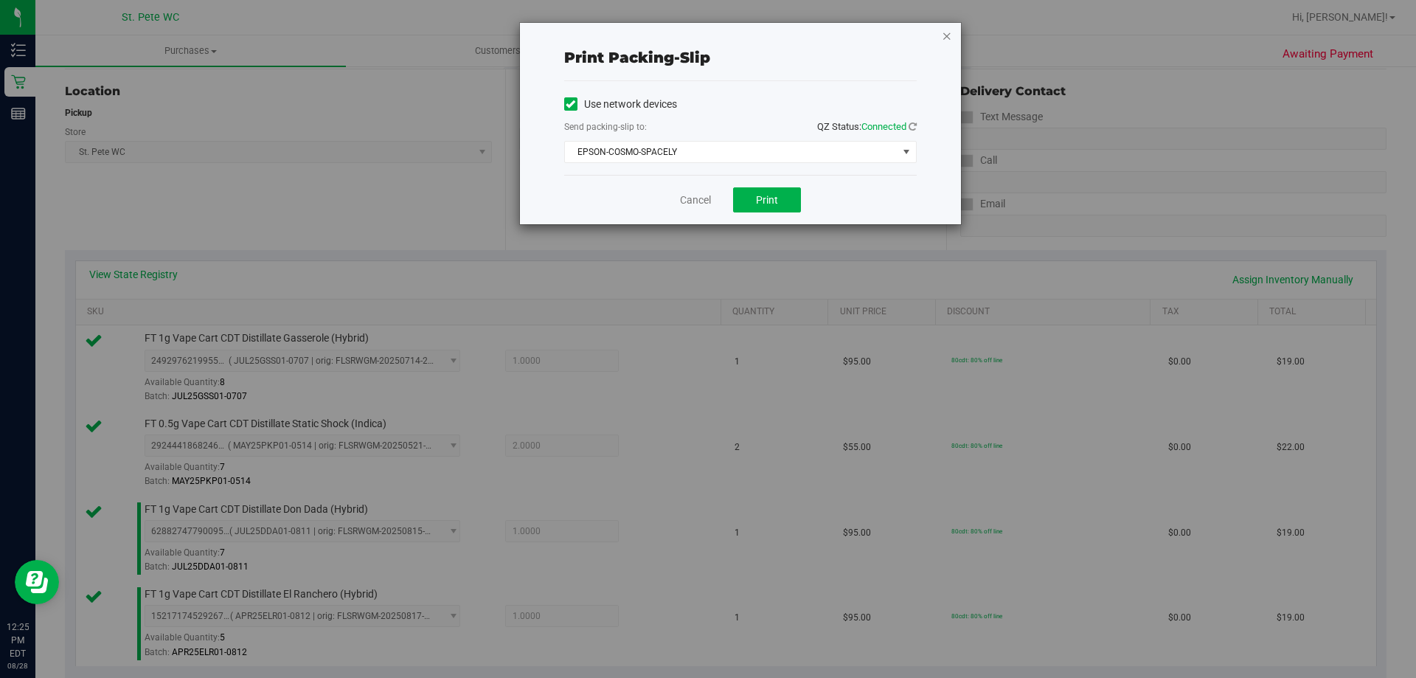
click at [945, 32] on icon "button" at bounding box center [947, 36] width 10 height 18
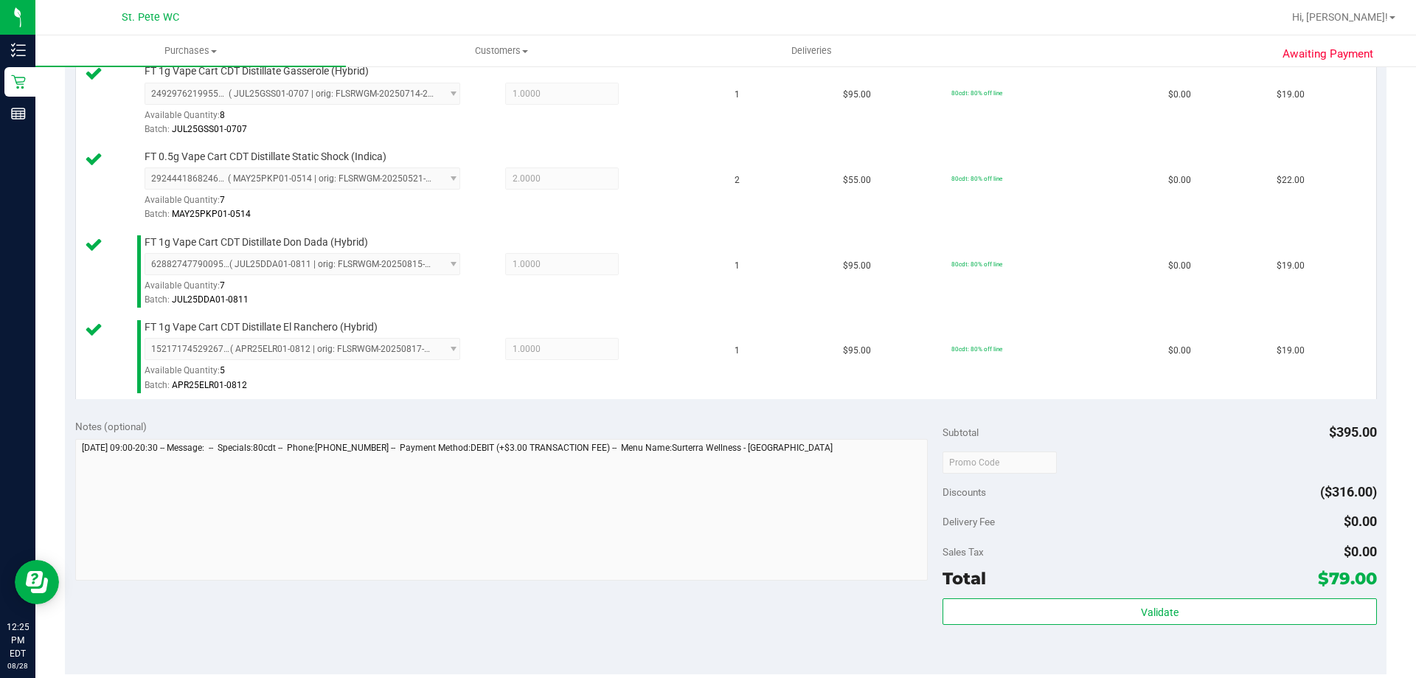
scroll to position [545, 0]
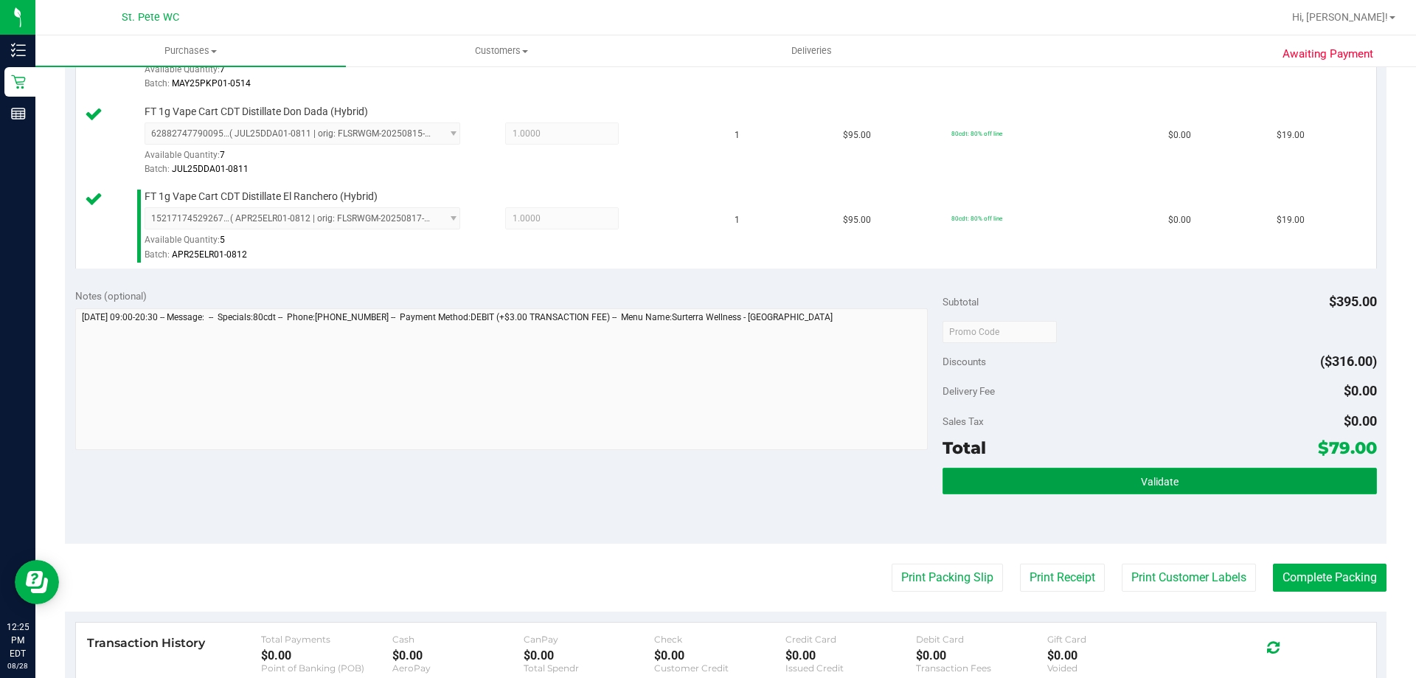
click at [1033, 472] on button "Validate" at bounding box center [1159, 481] width 434 height 27
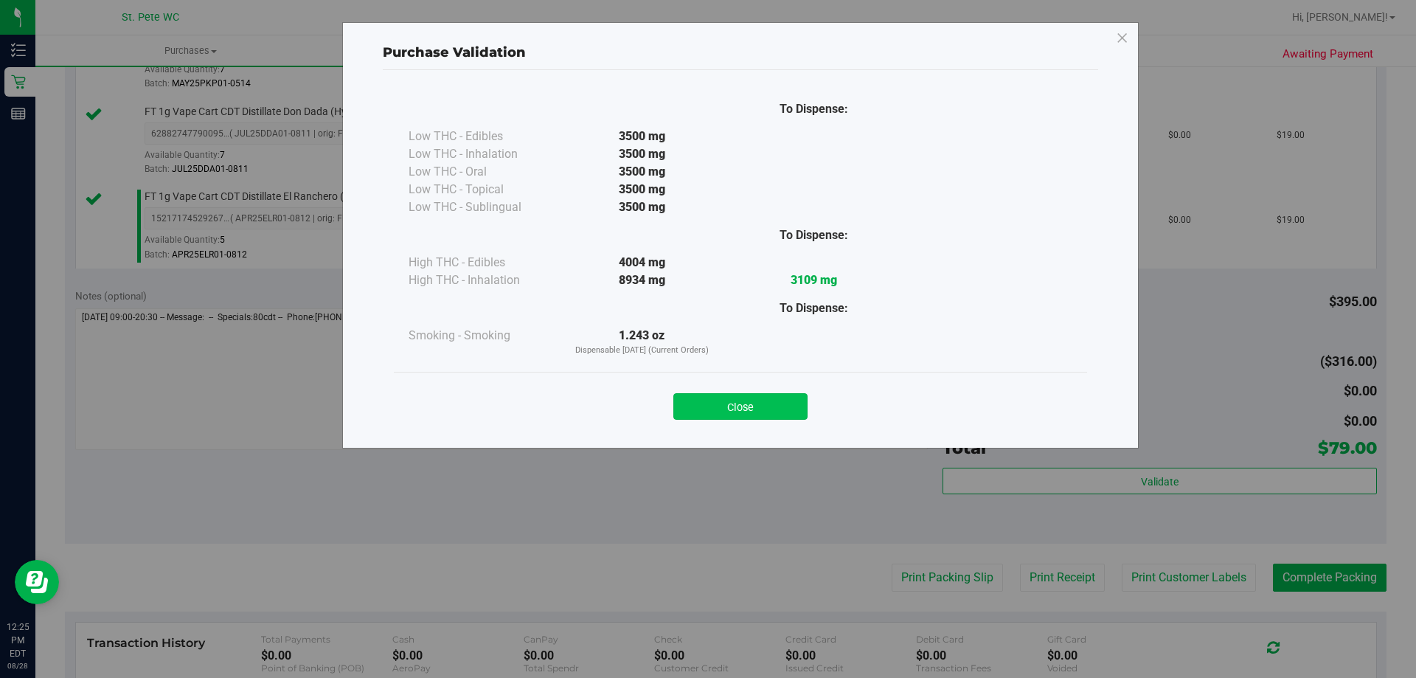
click at [793, 403] on button "Close" at bounding box center [740, 406] width 134 height 27
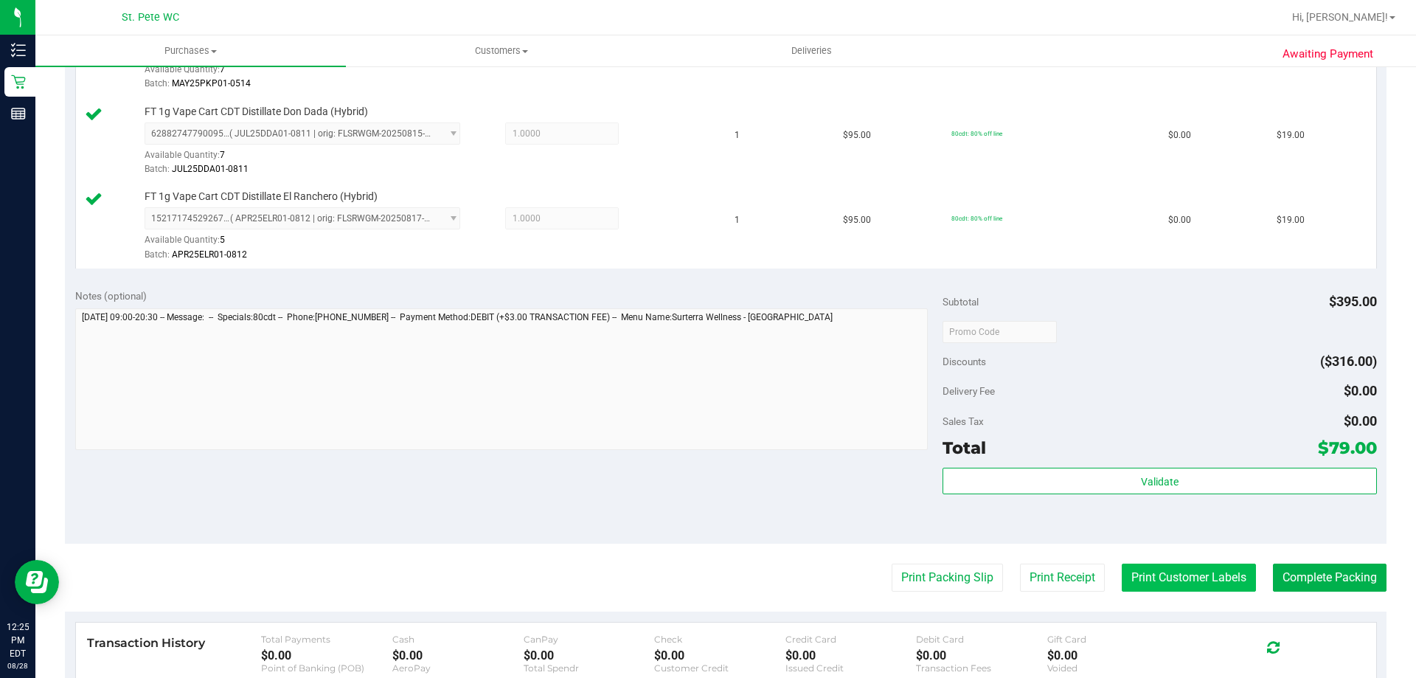
click at [1156, 578] on button "Print Customer Labels" at bounding box center [1189, 577] width 134 height 28
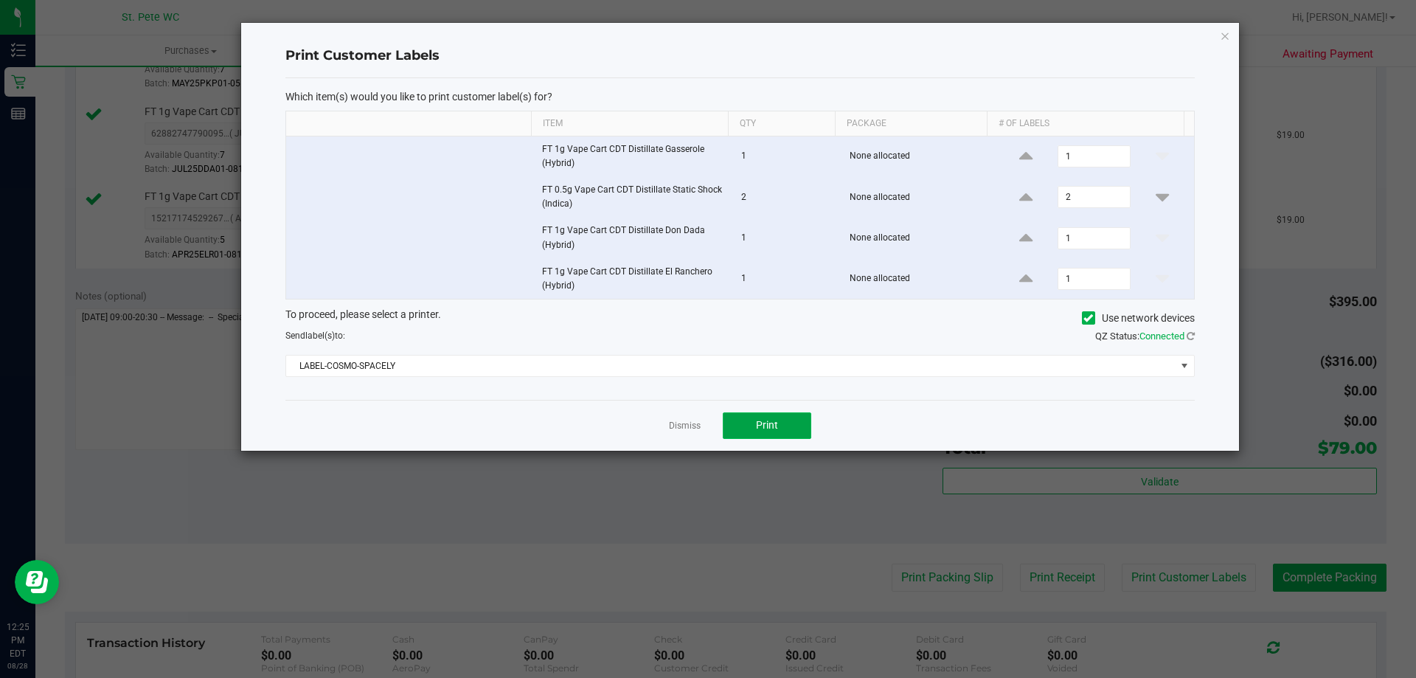
click at [786, 427] on button "Print" at bounding box center [767, 425] width 88 height 27
click at [1226, 32] on icon "button" at bounding box center [1225, 36] width 10 height 18
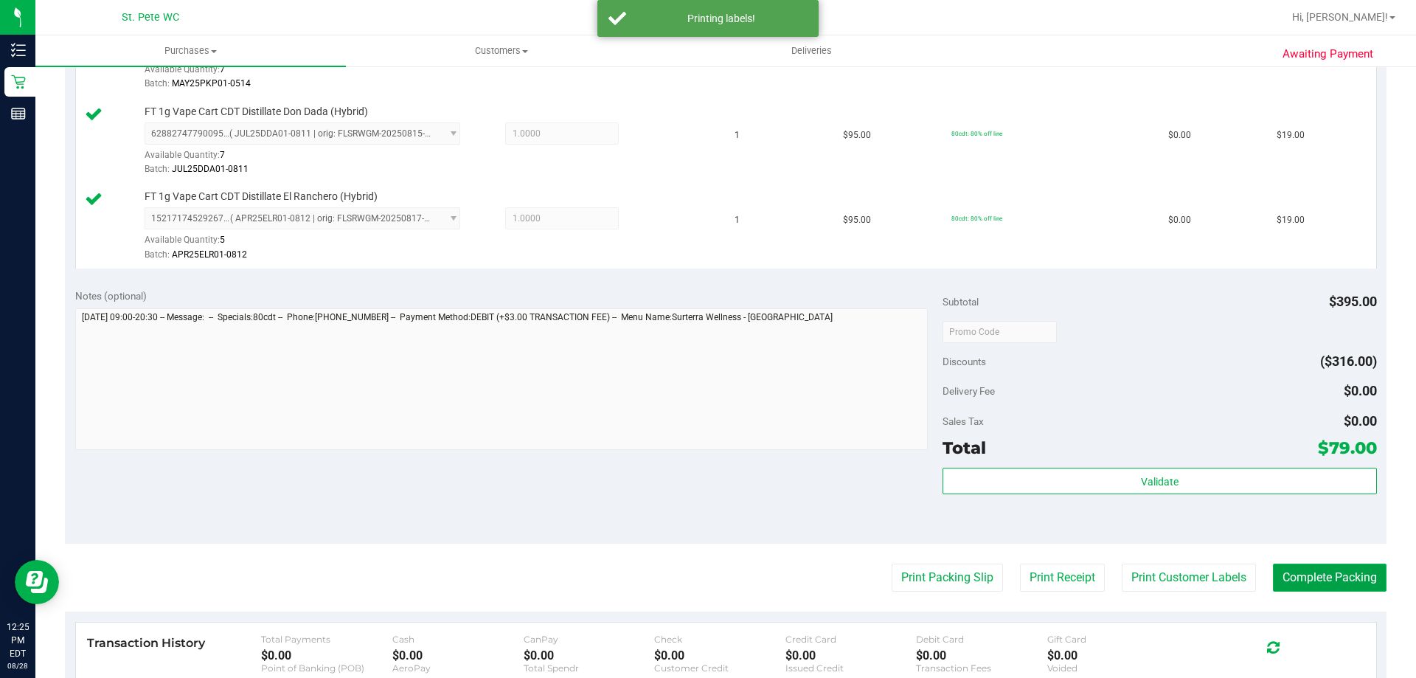
click at [1316, 575] on button "Complete Packing" at bounding box center [1330, 577] width 114 height 28
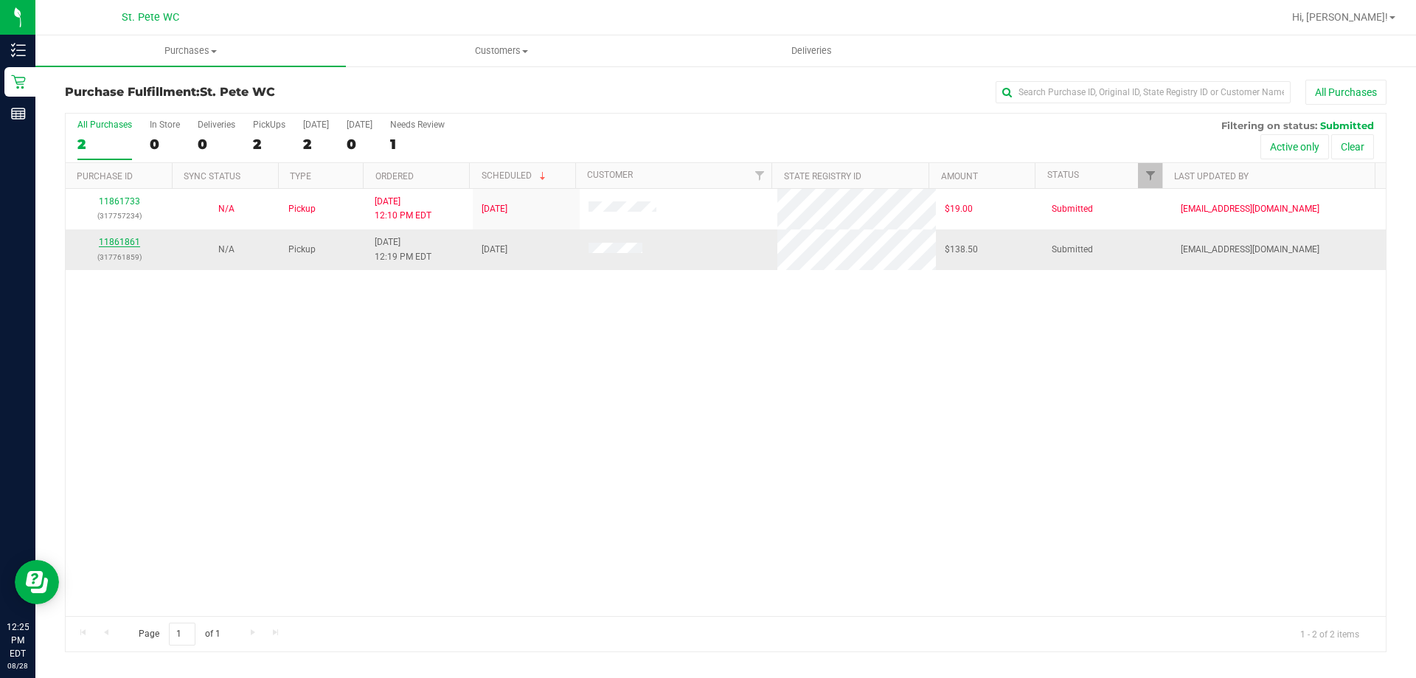
click at [120, 240] on link "11861861" at bounding box center [119, 242] width 41 height 10
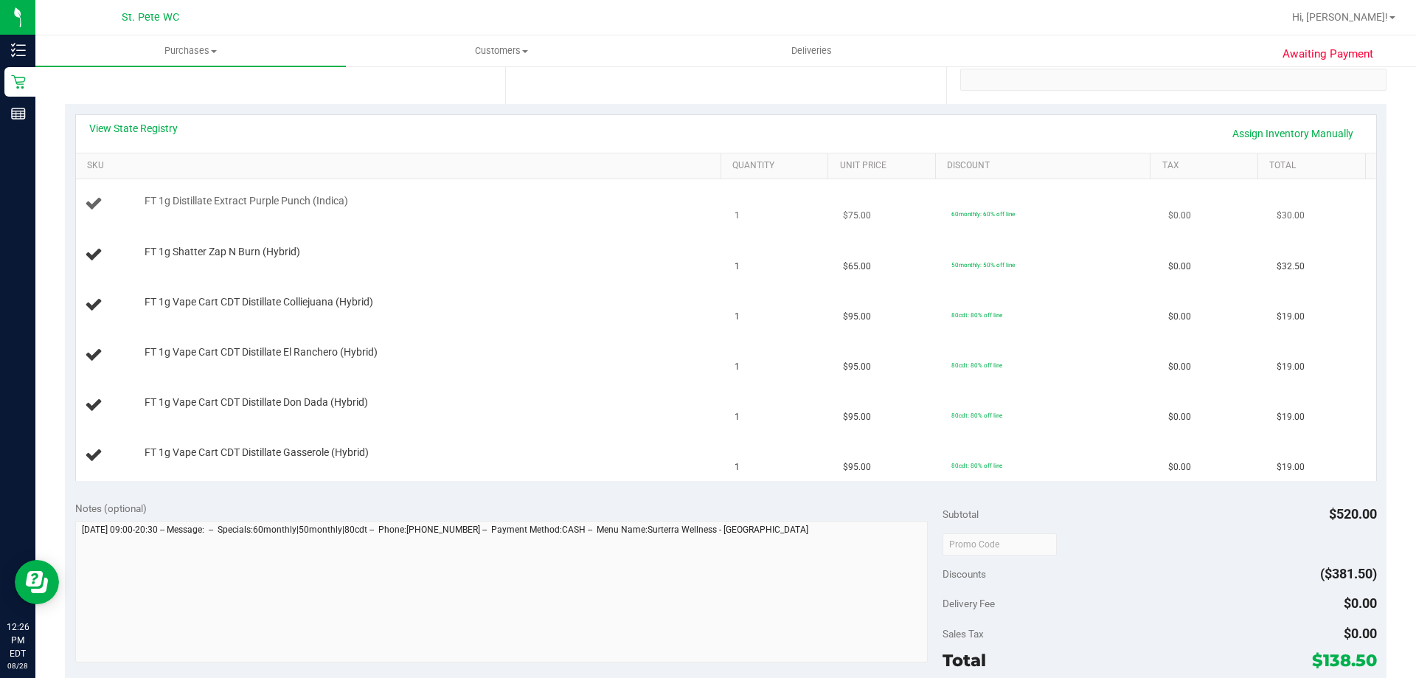
scroll to position [295, 0]
click at [163, 131] on link "View State Registry" at bounding box center [133, 126] width 88 height 15
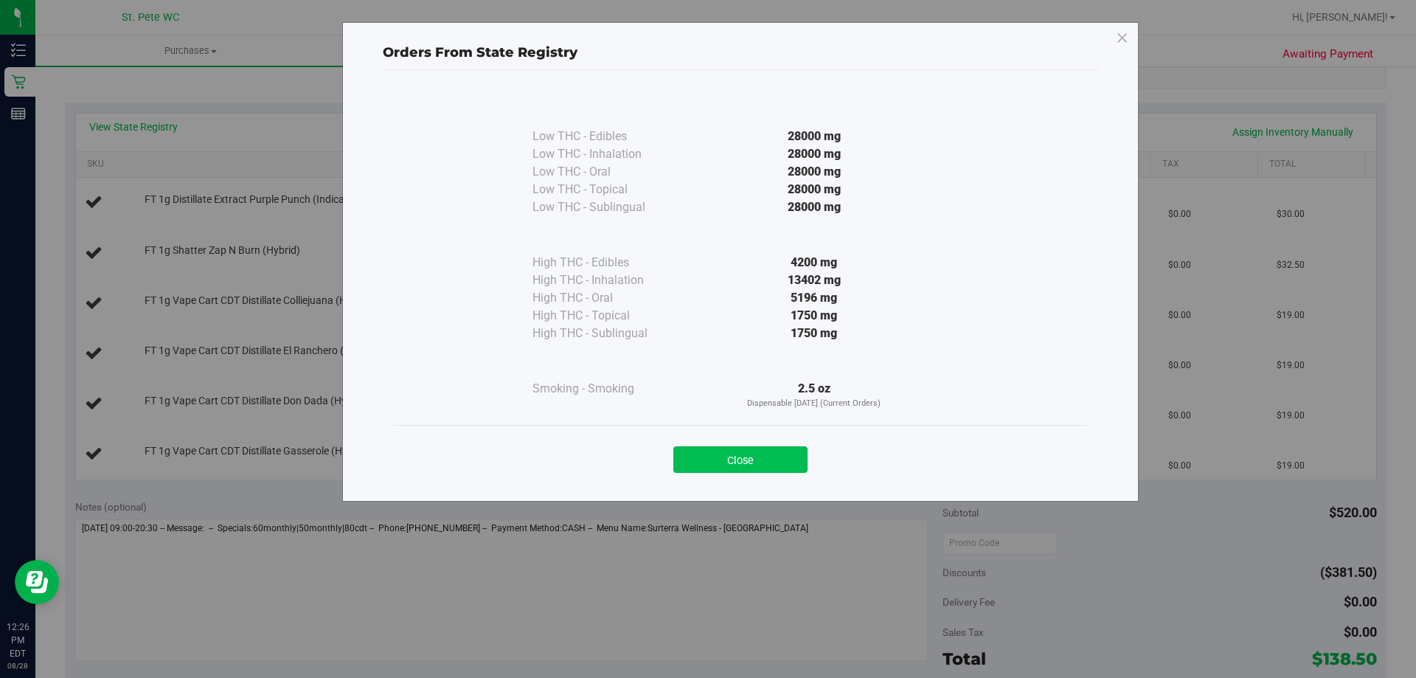
click at [705, 461] on button "Close" at bounding box center [740, 459] width 134 height 27
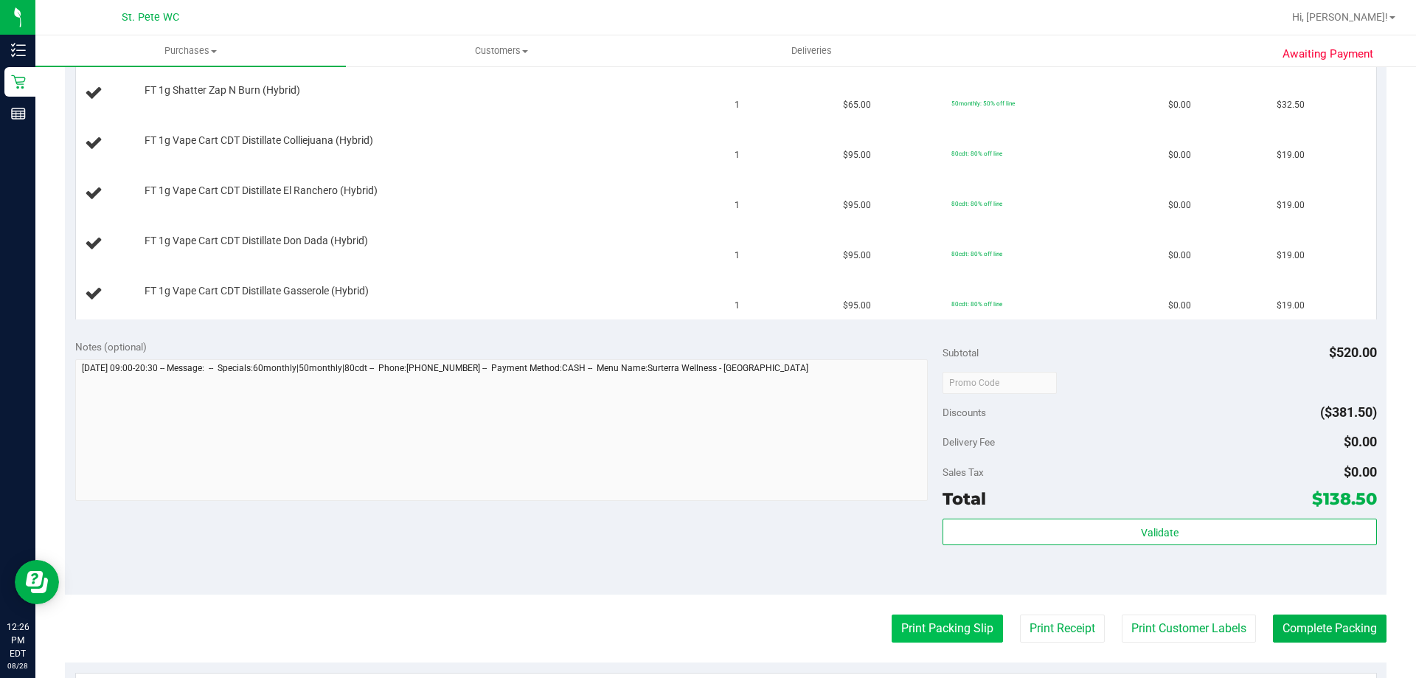
scroll to position [590, 0]
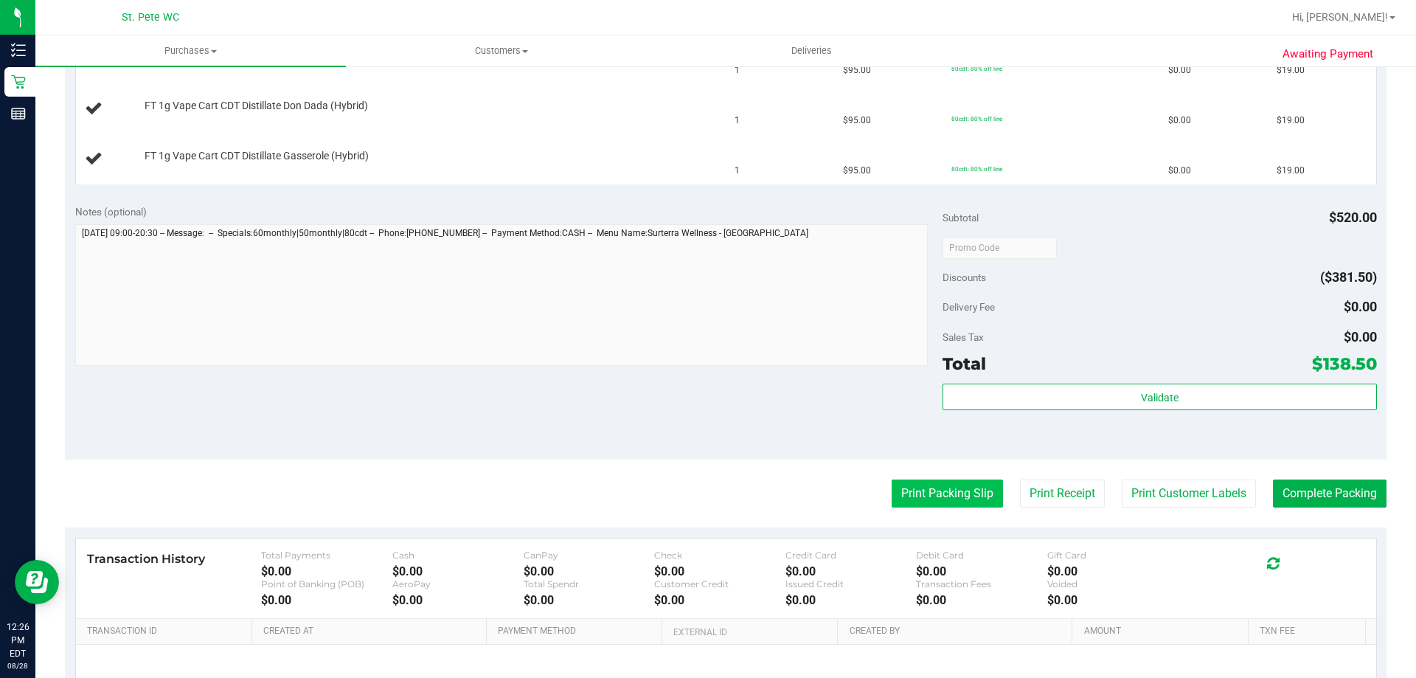
click at [914, 498] on button "Print Packing Slip" at bounding box center [946, 493] width 111 height 28
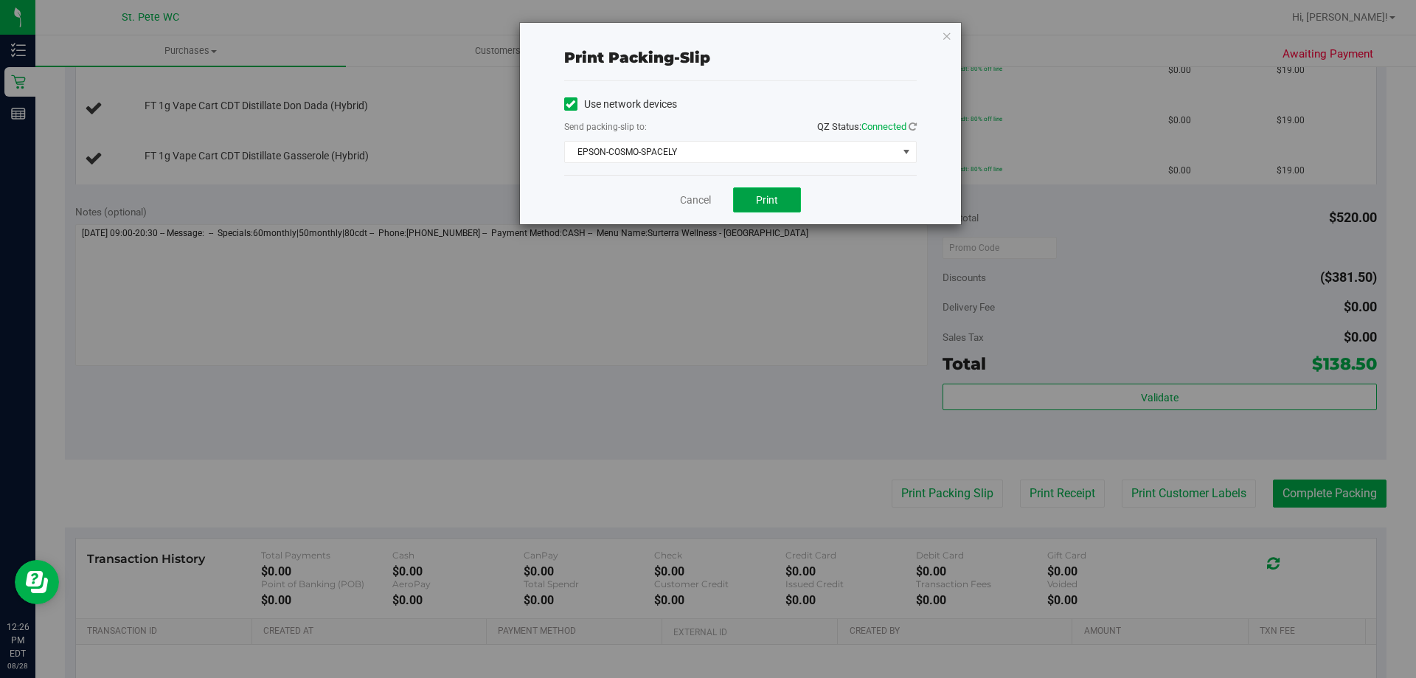
click at [767, 204] on span "Print" at bounding box center [767, 200] width 22 height 12
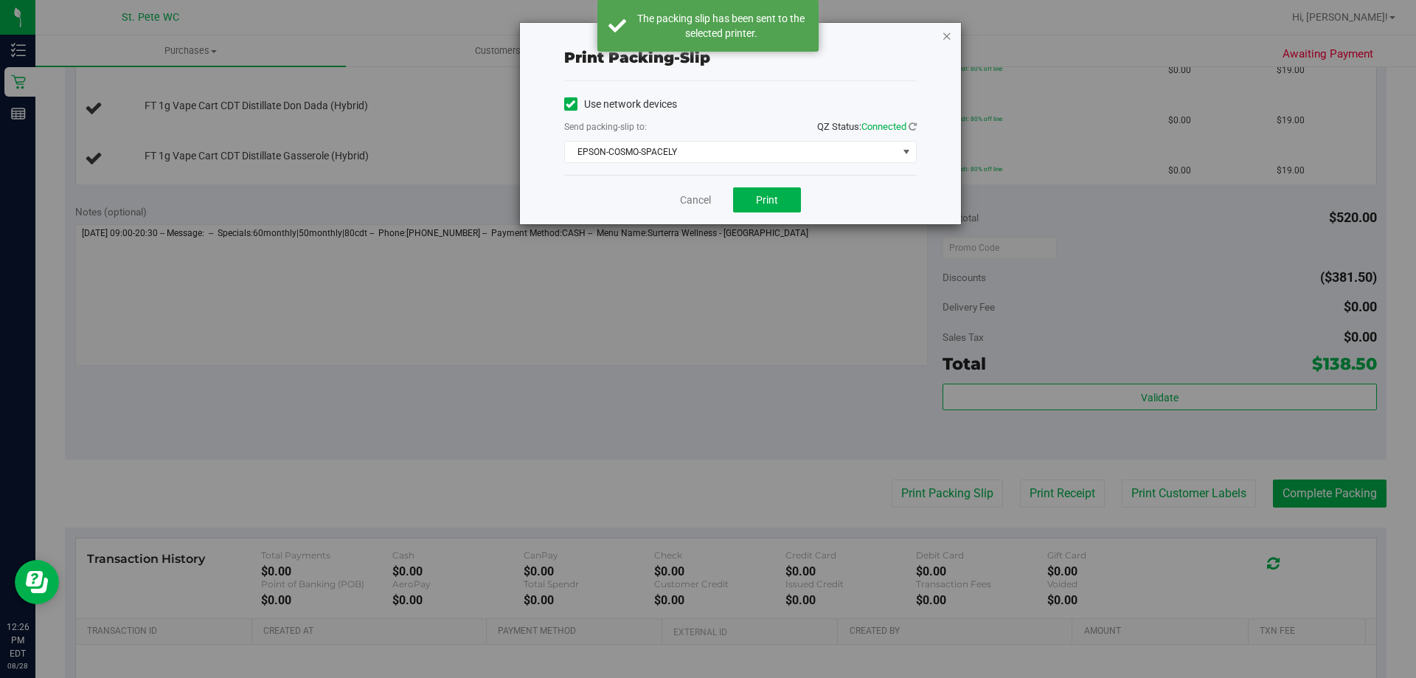
click at [946, 38] on icon "button" at bounding box center [947, 36] width 10 height 18
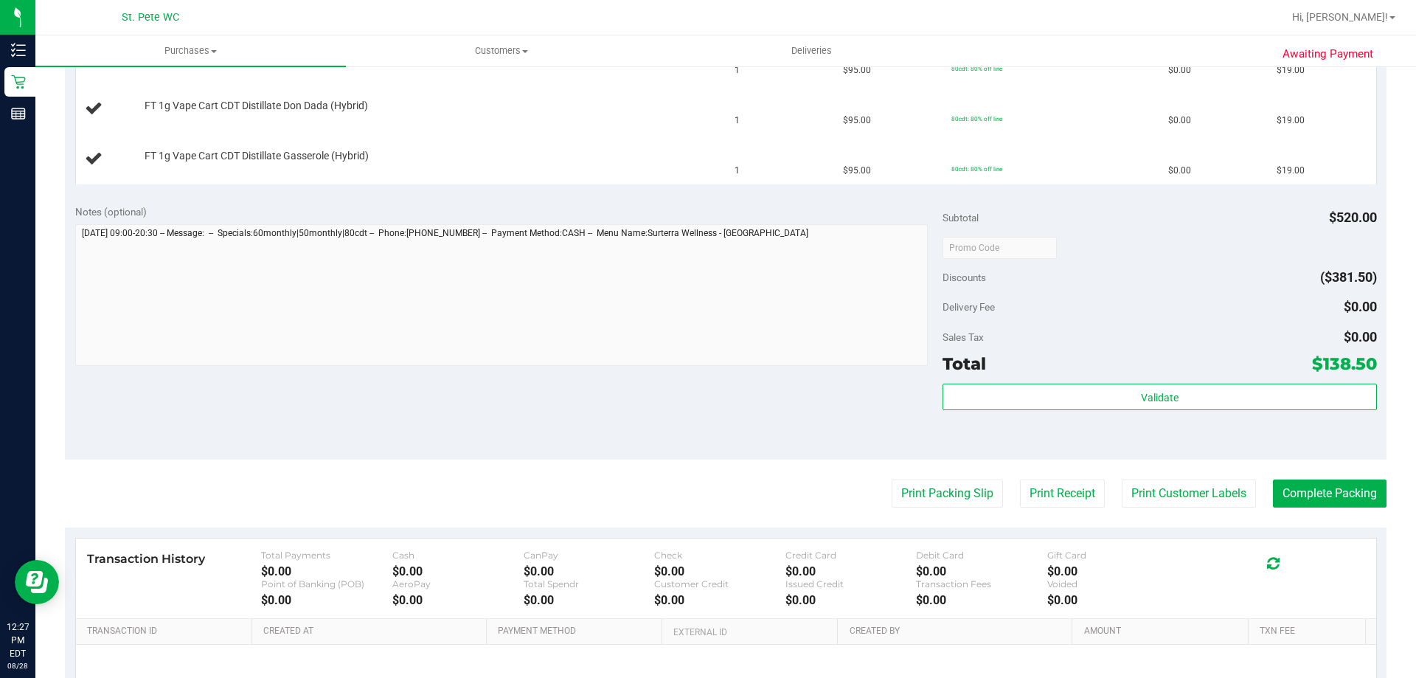
click at [891, 479] on button "Print Packing Slip" at bounding box center [946, 493] width 111 height 28
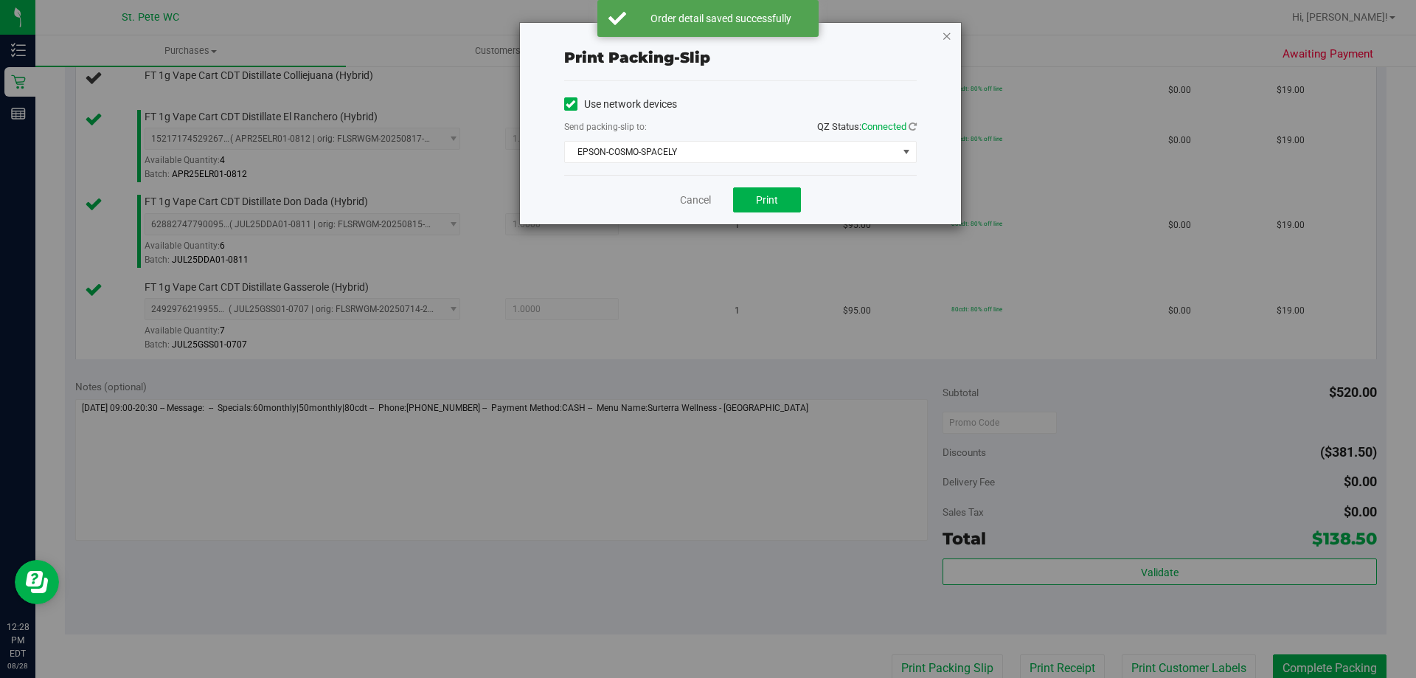
click at [947, 36] on icon "button" at bounding box center [947, 36] width 10 height 18
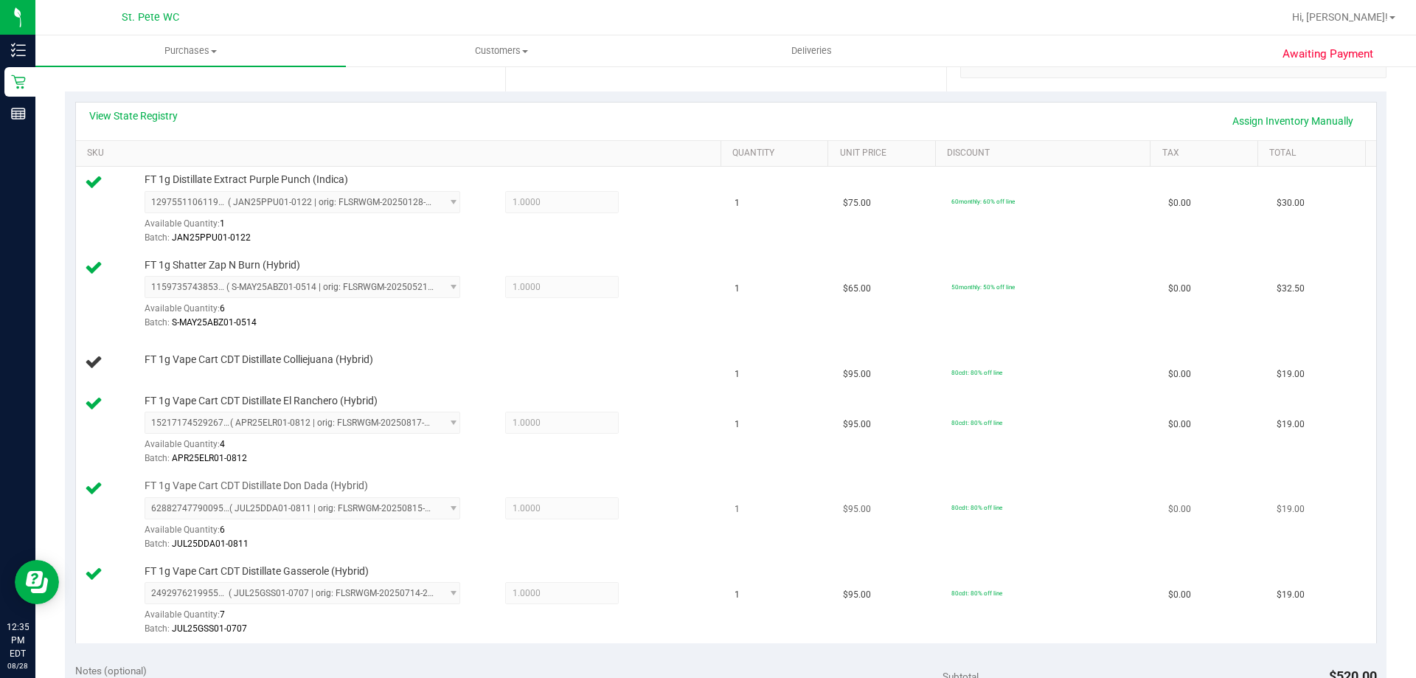
scroll to position [373, 0]
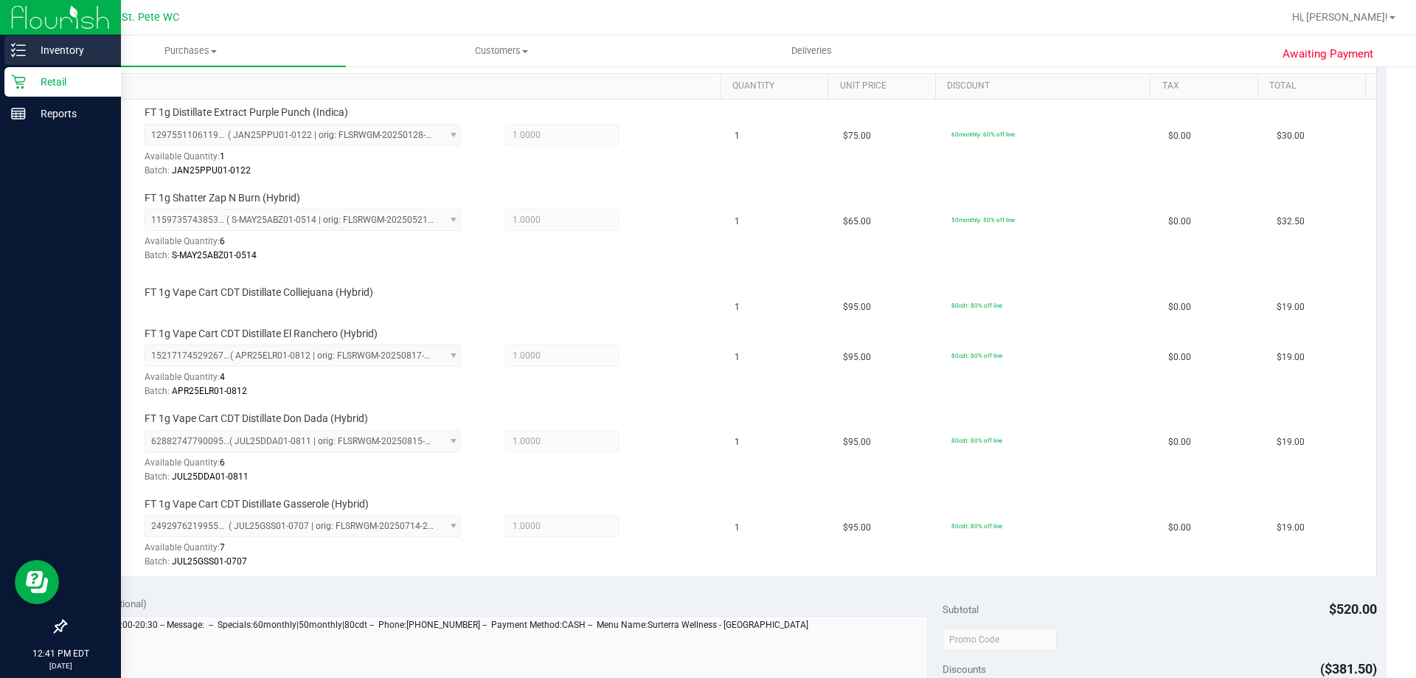
click at [43, 61] on div "Inventory" at bounding box center [62, 49] width 117 height 29
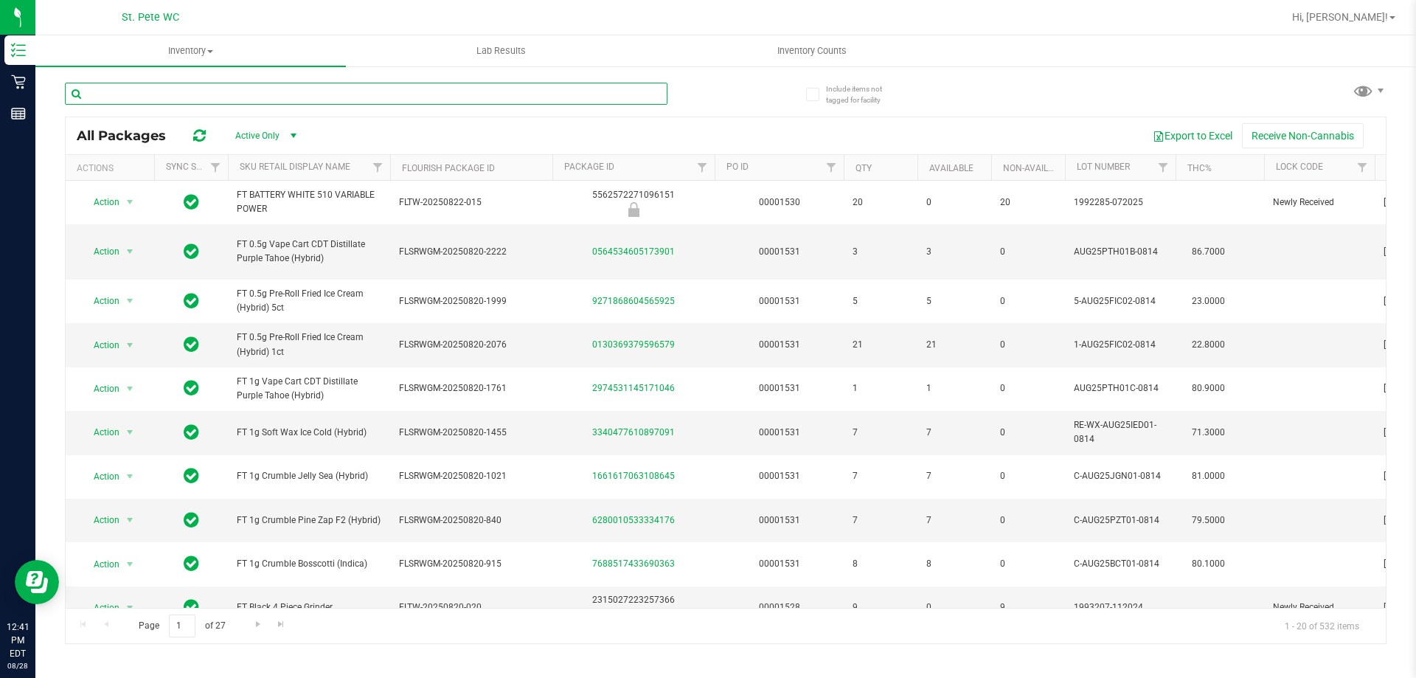
click at [216, 88] on input "text" at bounding box center [366, 94] width 602 height 22
type input "jcw"
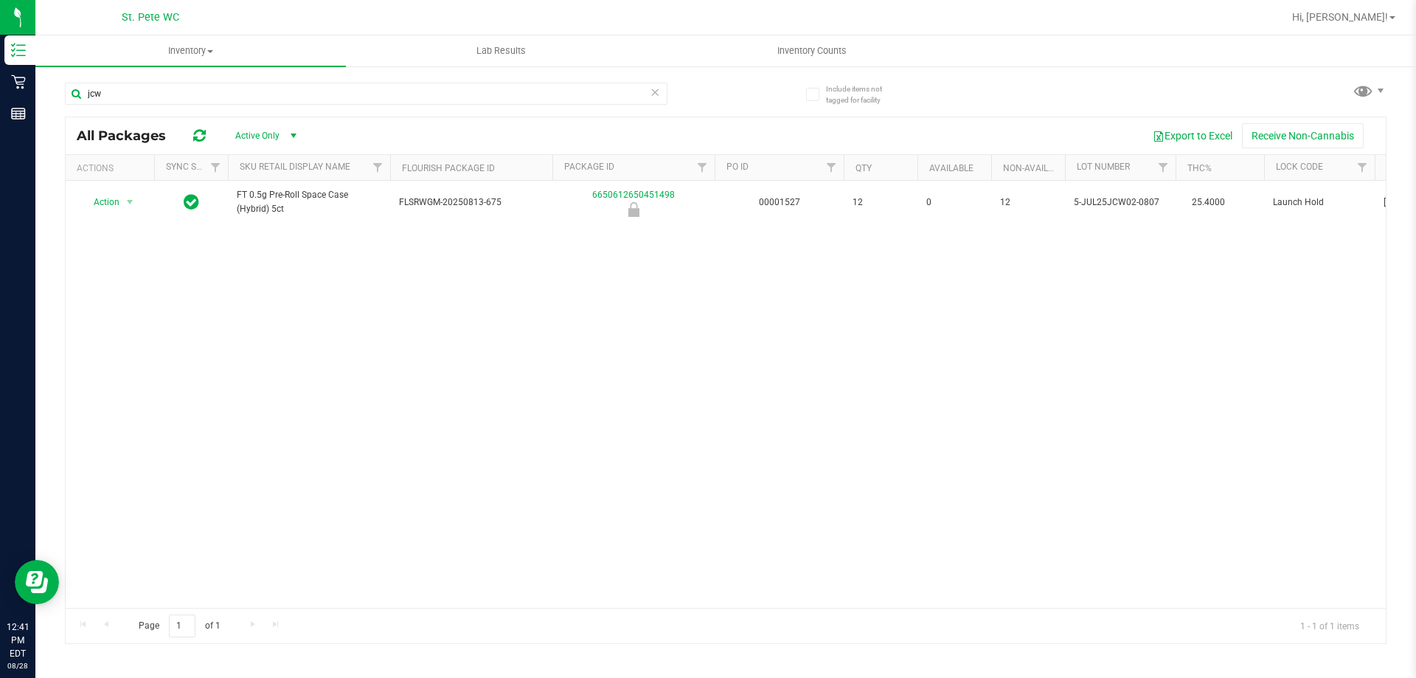
click at [417, 355] on div "Action Action Global inventory Package audit log Print package label Print prod…" at bounding box center [726, 394] width 1320 height 427
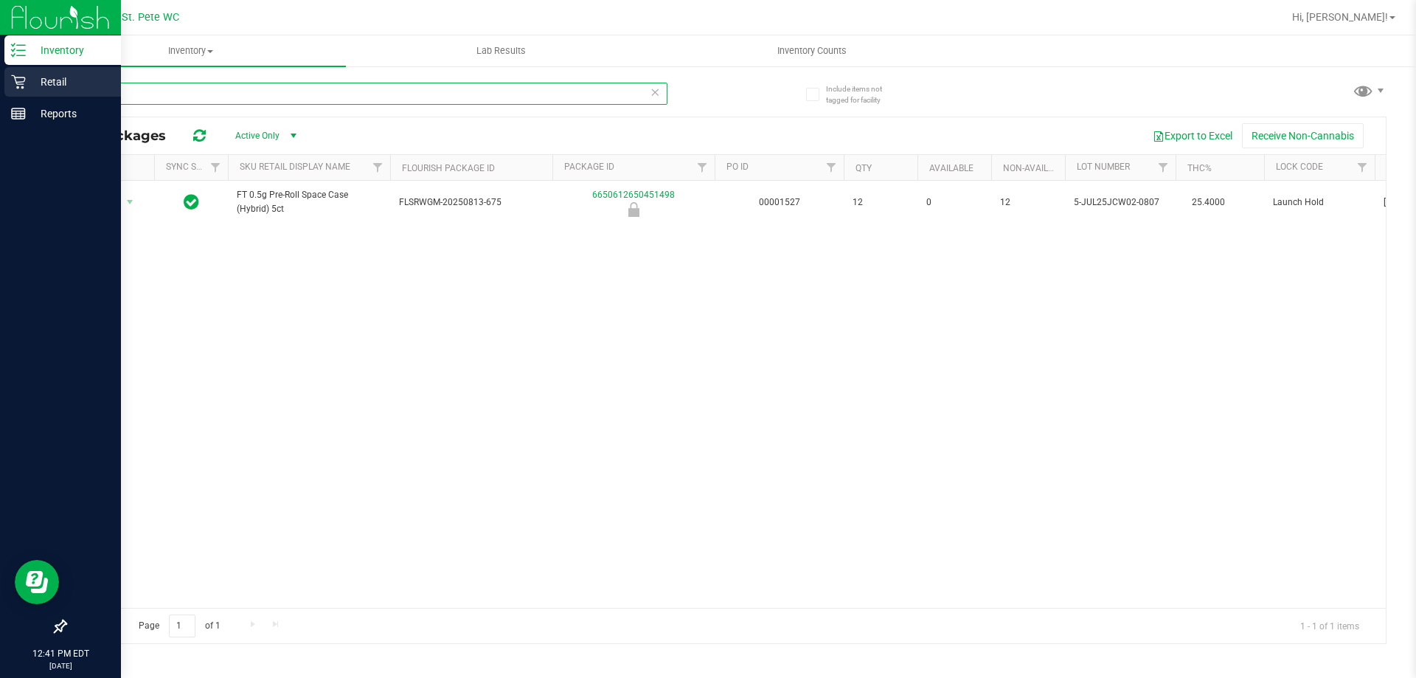
drag, startPoint x: 310, startPoint y: 100, endPoint x: 3, endPoint y: 97, distance: 306.8
click at [3, 97] on div "Inventory Retail Reports 12:41 PM EDT 08/28/2025 08/28 St. Pete WC Hi, Ivana! I…" at bounding box center [708, 339] width 1416 height 678
type input "wbv"
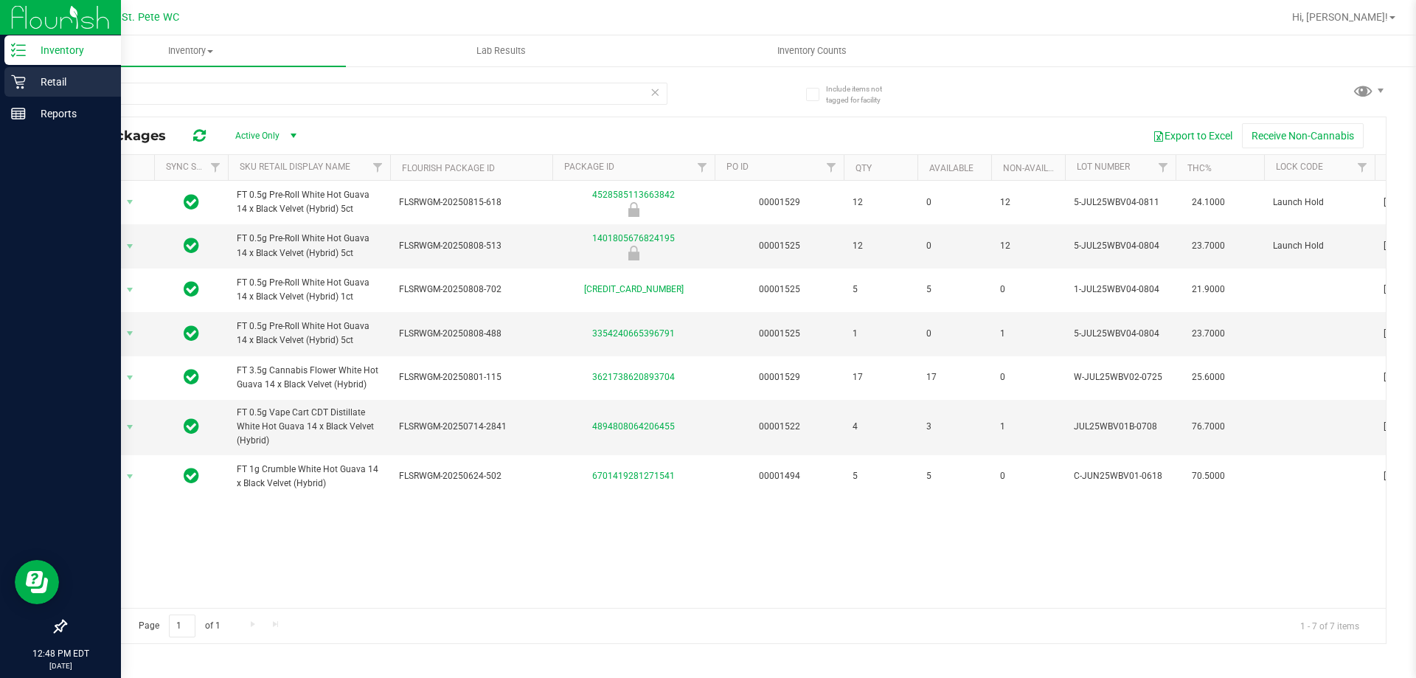
click at [10, 76] on div "Retail" at bounding box center [62, 81] width 117 height 29
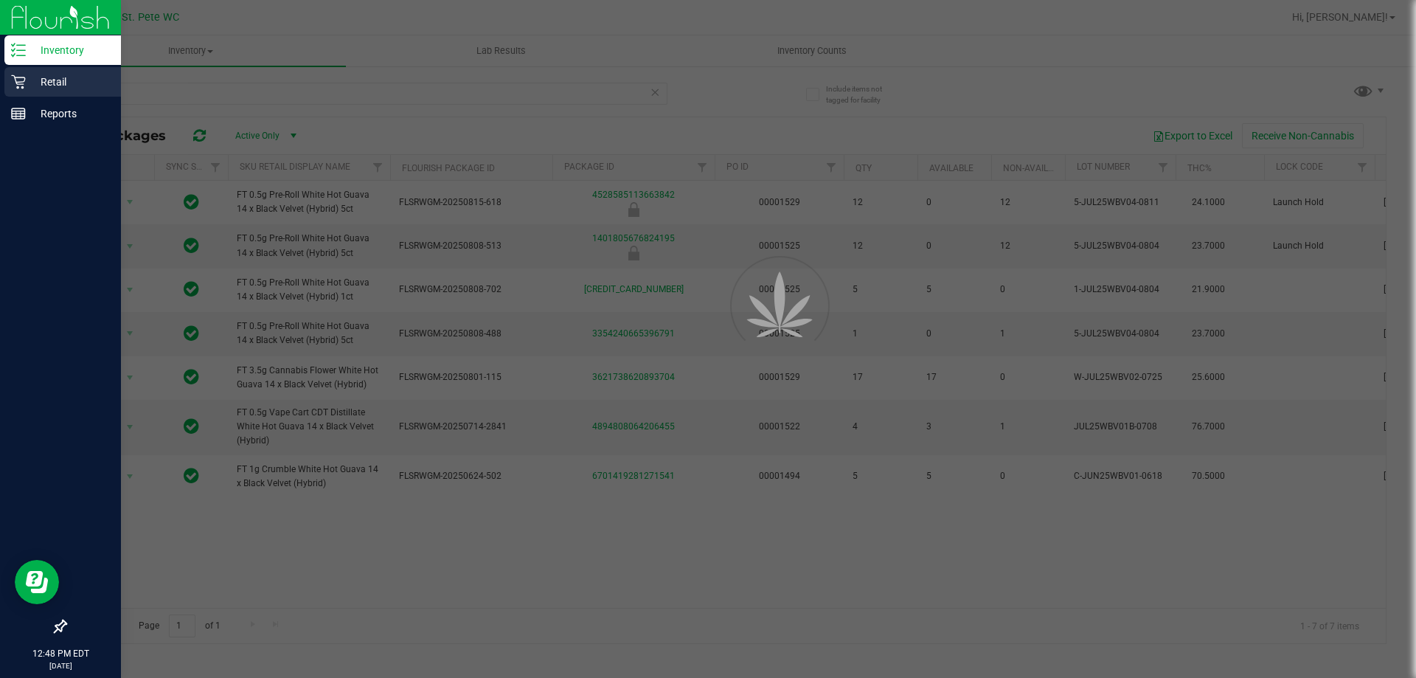
click at [53, 79] on p "Retail" at bounding box center [70, 82] width 88 height 18
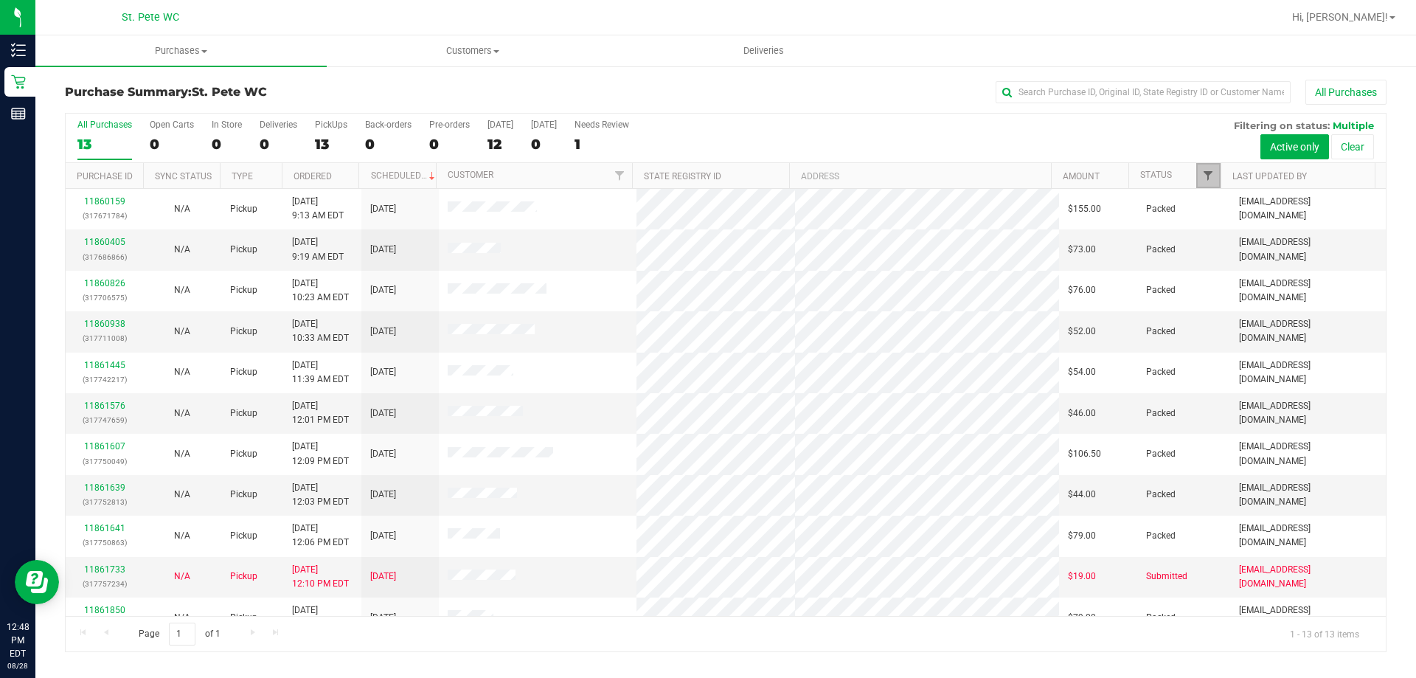
click at [1206, 178] on span "Filter" at bounding box center [1208, 176] width 12 height 12
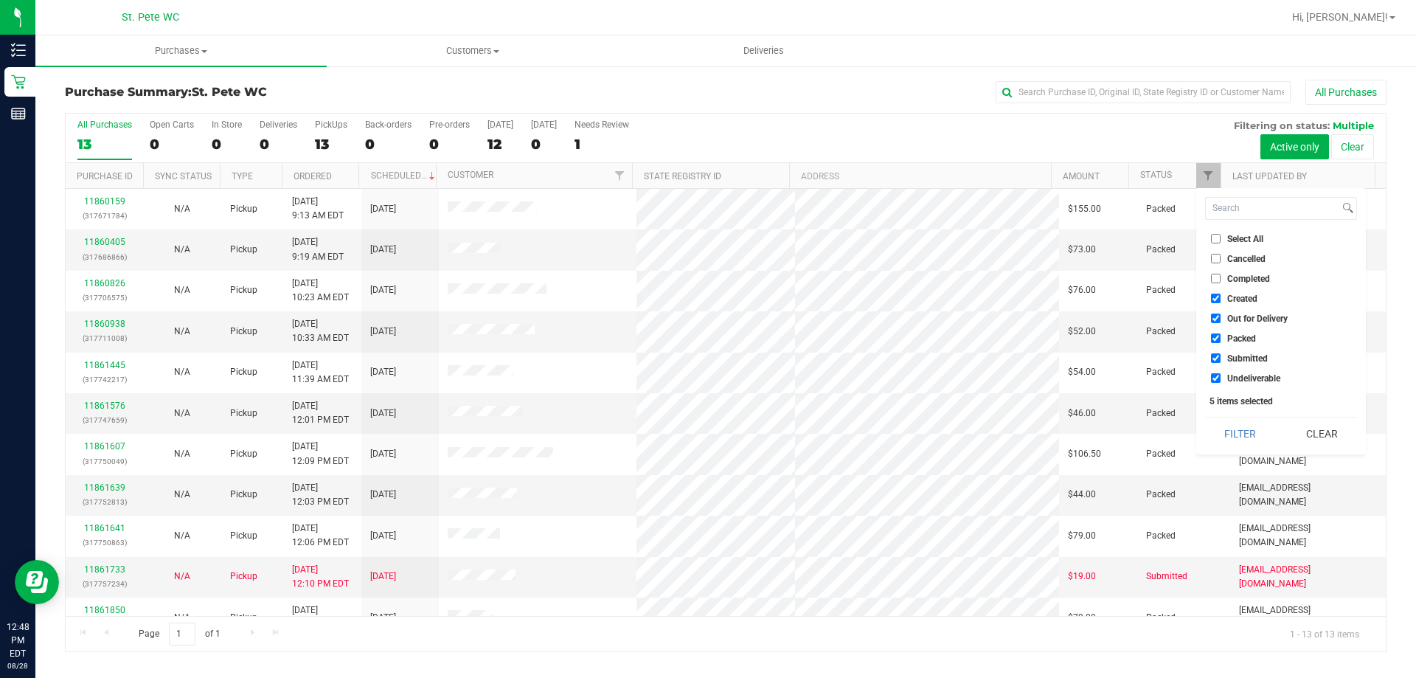
click at [1212, 299] on input "Created" at bounding box center [1216, 298] width 10 height 10
checkbox input "false"
click at [1214, 321] on input "Out for Delivery" at bounding box center [1216, 318] width 10 height 10
checkbox input "false"
click at [1217, 338] on input "Packed" at bounding box center [1216, 338] width 10 height 10
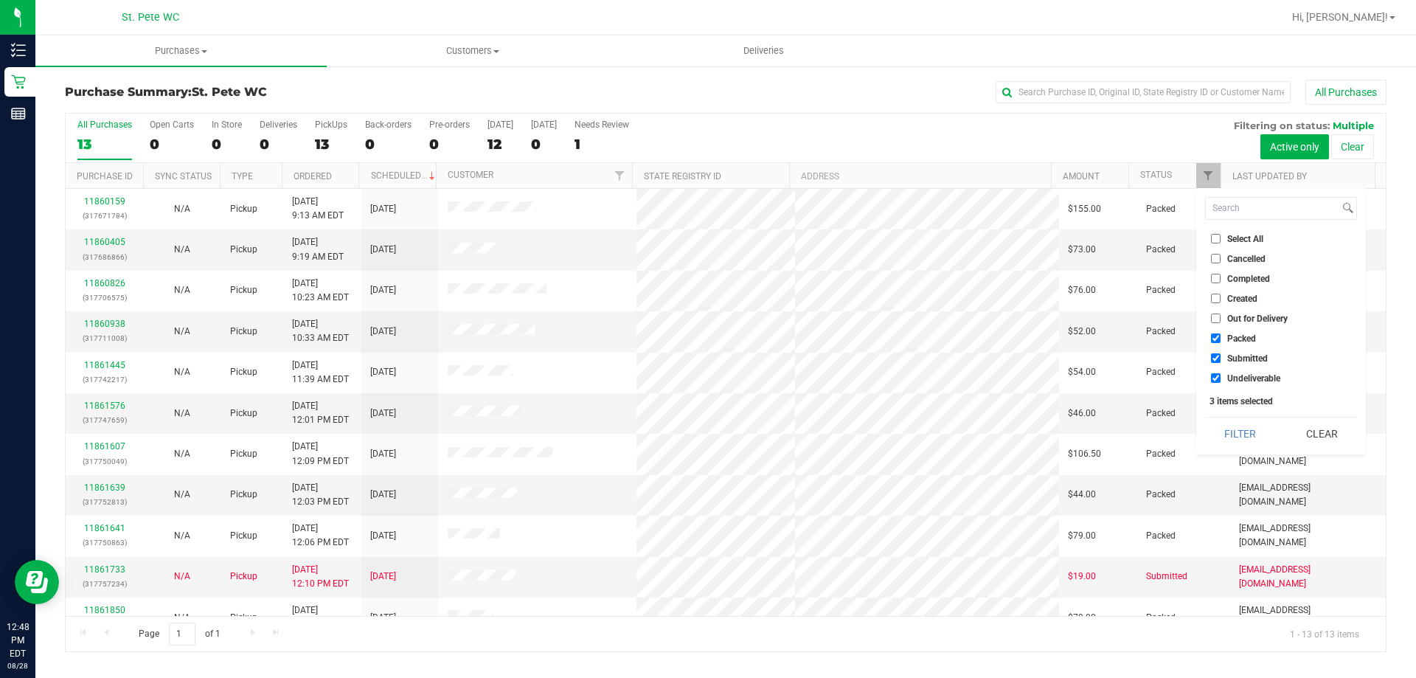
checkbox input "false"
click at [1213, 380] on input "Undeliverable" at bounding box center [1216, 378] width 10 height 10
checkbox input "false"
click at [1223, 423] on button "Filter" at bounding box center [1240, 433] width 71 height 32
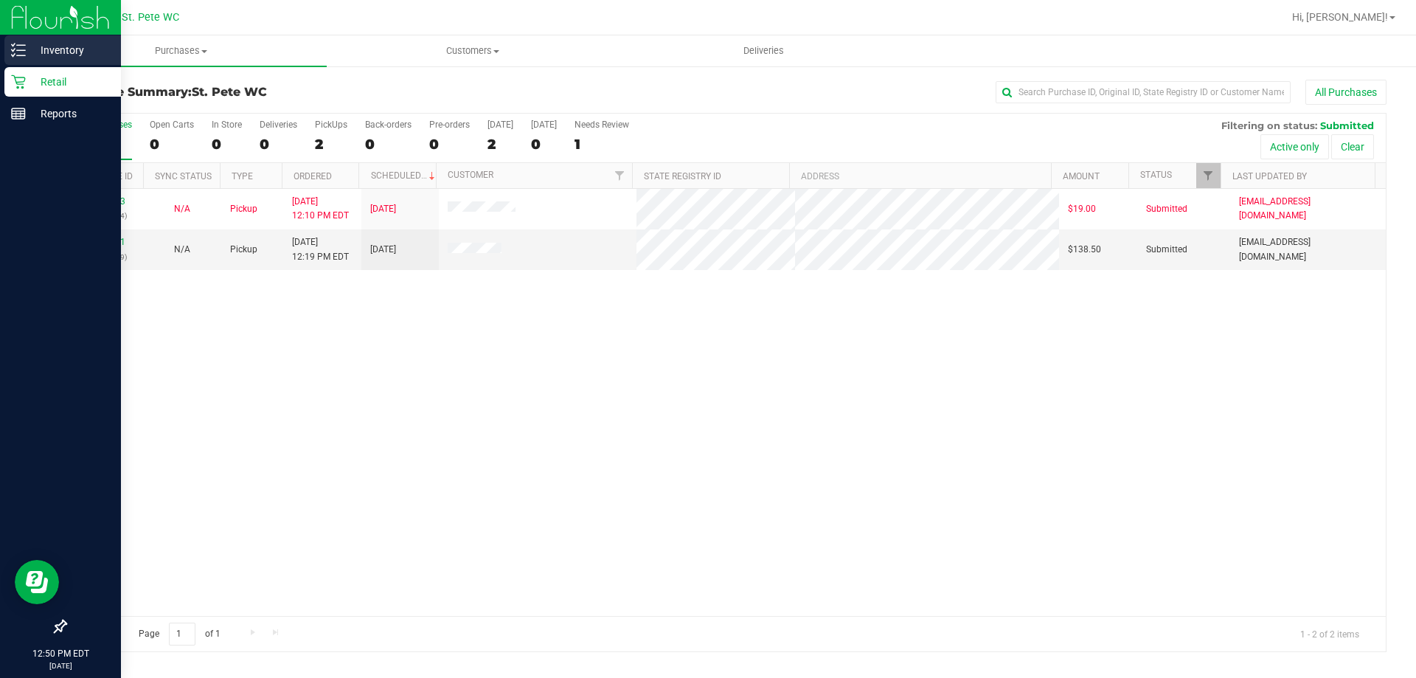
click at [24, 47] on icon at bounding box center [18, 50] width 15 height 15
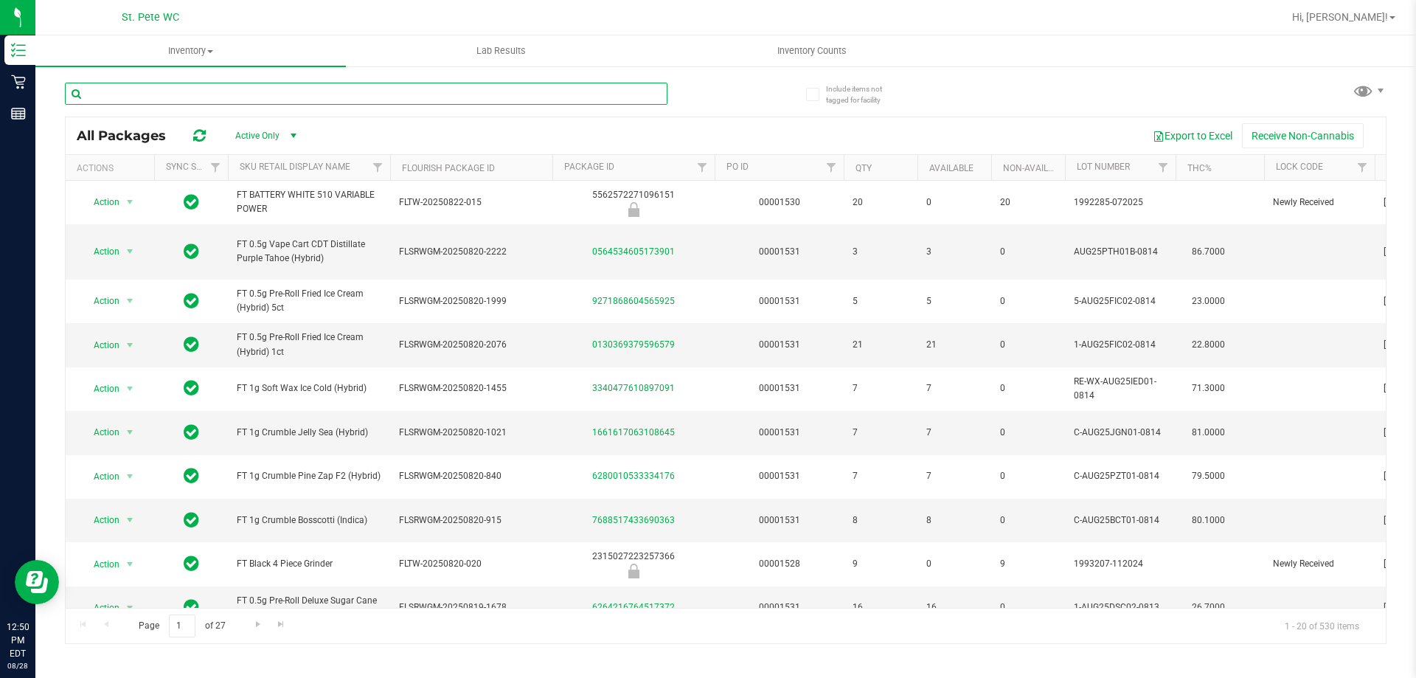
click at [337, 93] on input "text" at bounding box center [366, 94] width 602 height 22
type input "gpe"
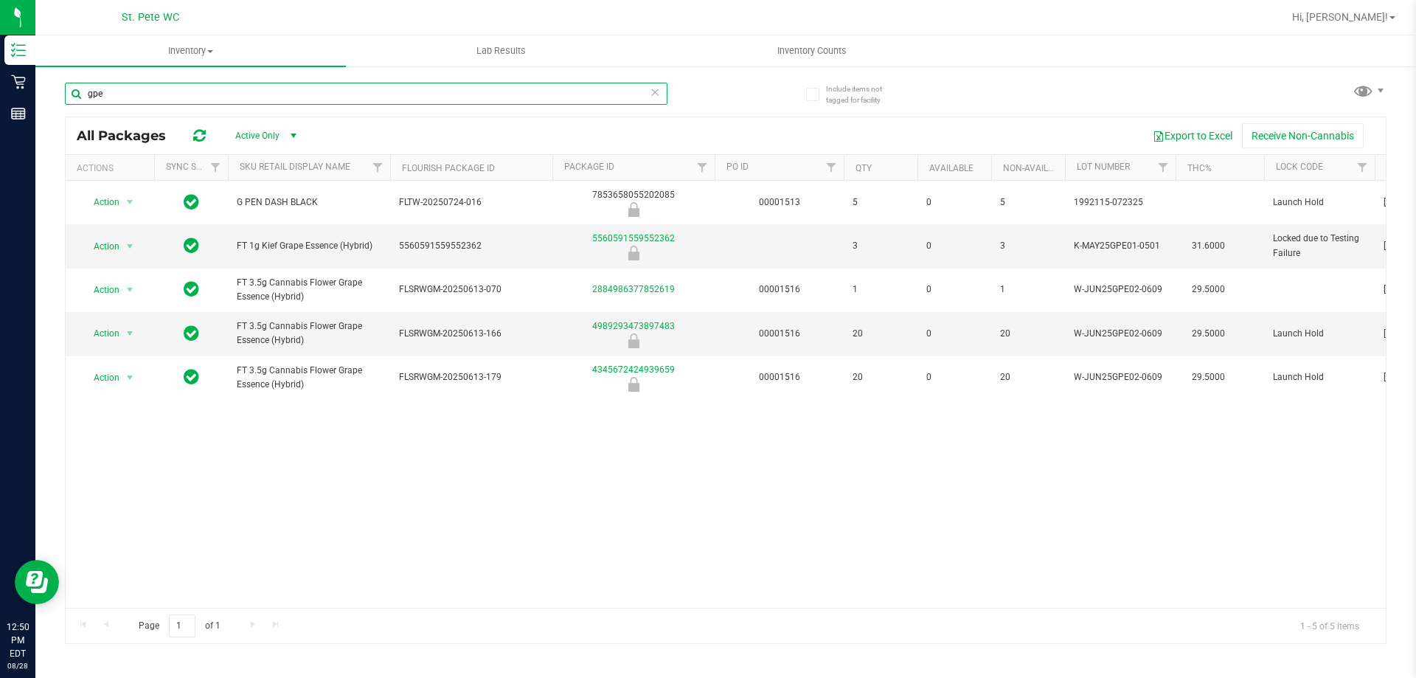
drag, startPoint x: 161, startPoint y: 97, endPoint x: 74, endPoint y: 107, distance: 87.6
click at [74, 107] on div "gpe" at bounding box center [366, 100] width 602 height 34
type input "pzp"
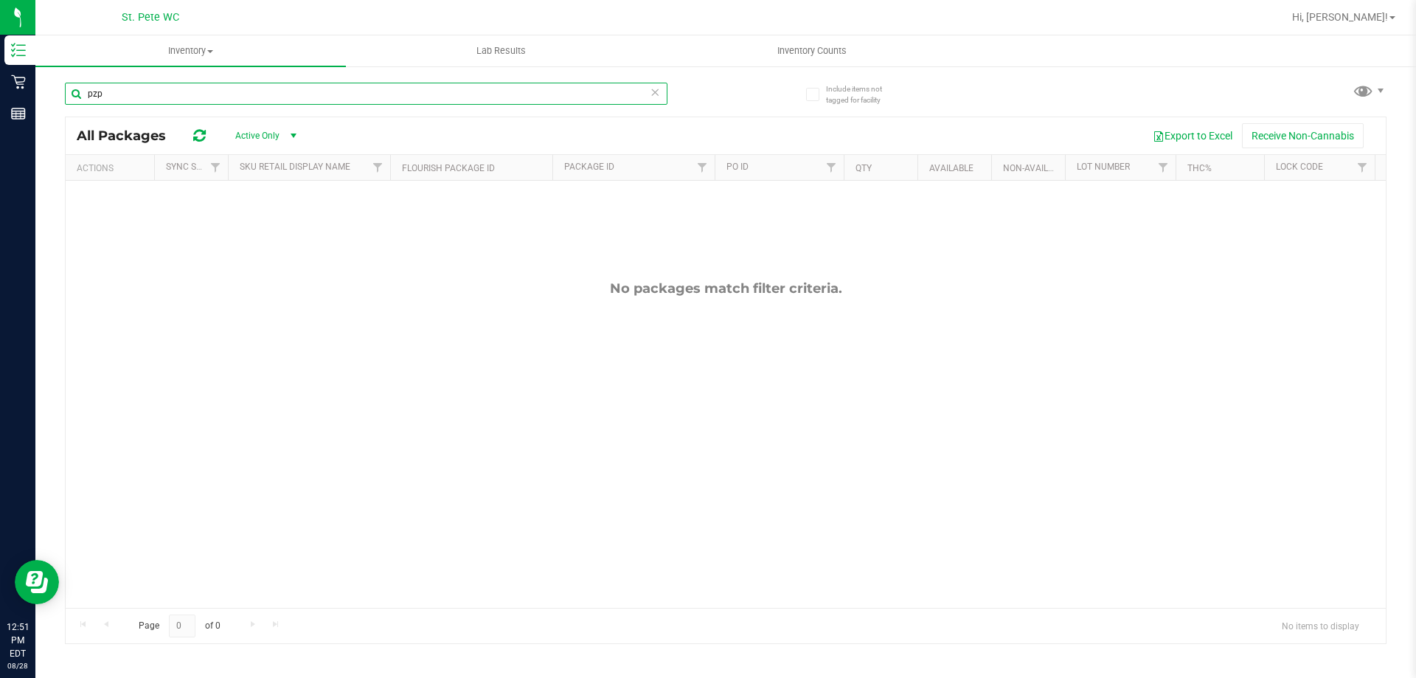
drag, startPoint x: 122, startPoint y: 92, endPoint x: 51, endPoint y: 92, distance: 70.8
click at [51, 92] on div "Include items not tagged for facility pzp All Packages Active Only Active Only …" at bounding box center [725, 290] width 1380 height 450
click at [263, 378] on div "No packages match filter criteria." at bounding box center [726, 444] width 1320 height 526
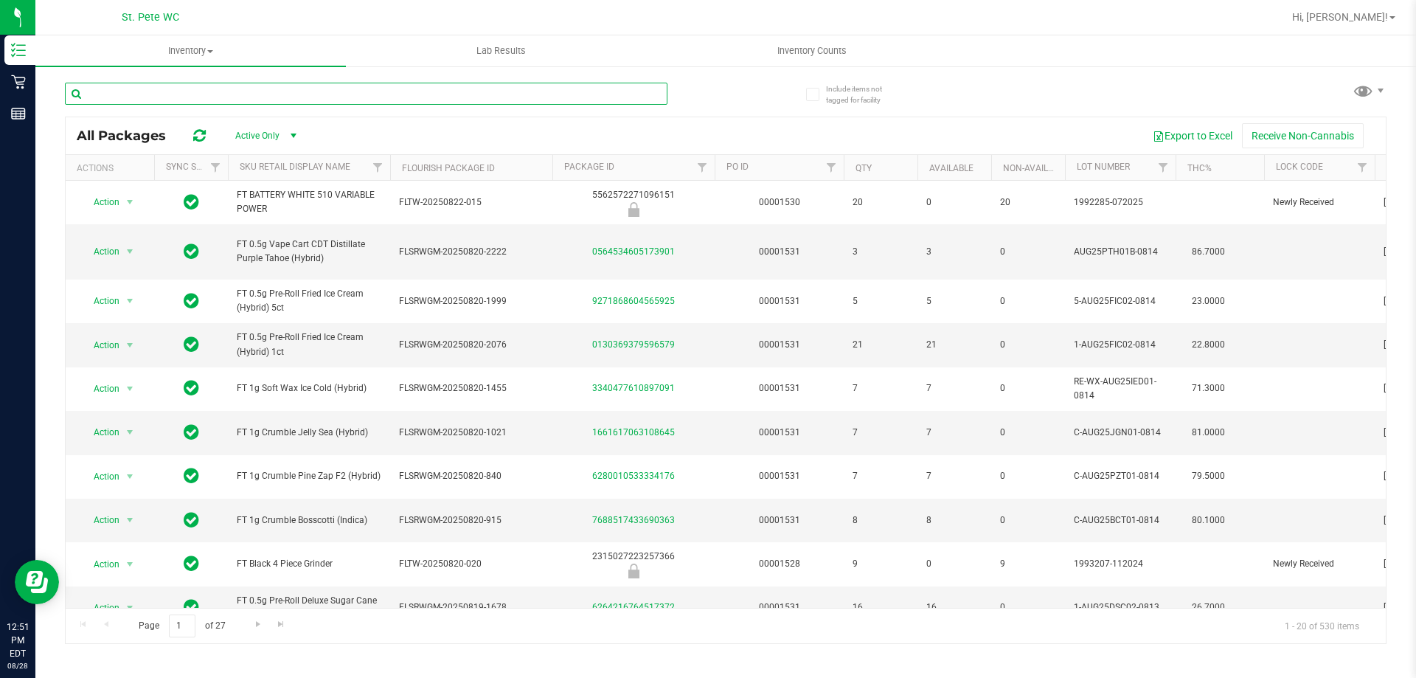
click at [257, 93] on input "text" at bounding box center [366, 94] width 602 height 22
type input "gpe"
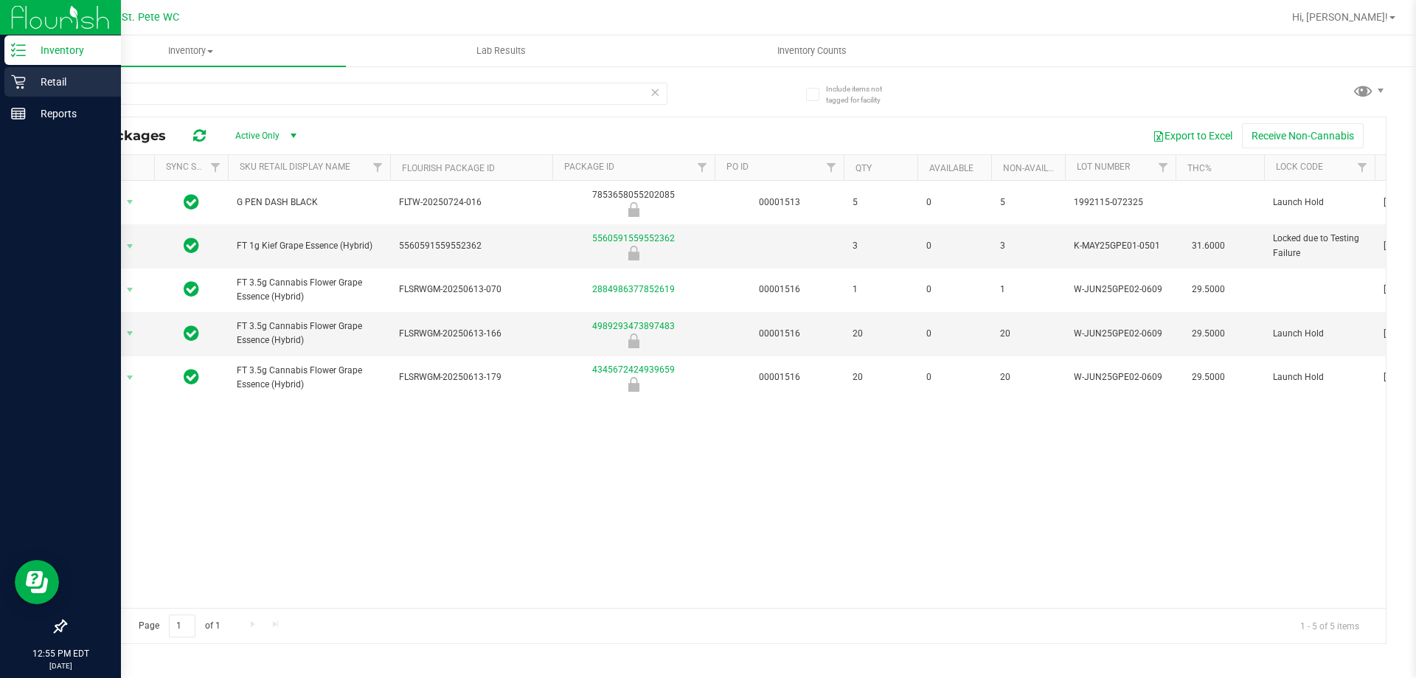
click at [18, 83] on icon at bounding box center [18, 82] width 14 height 14
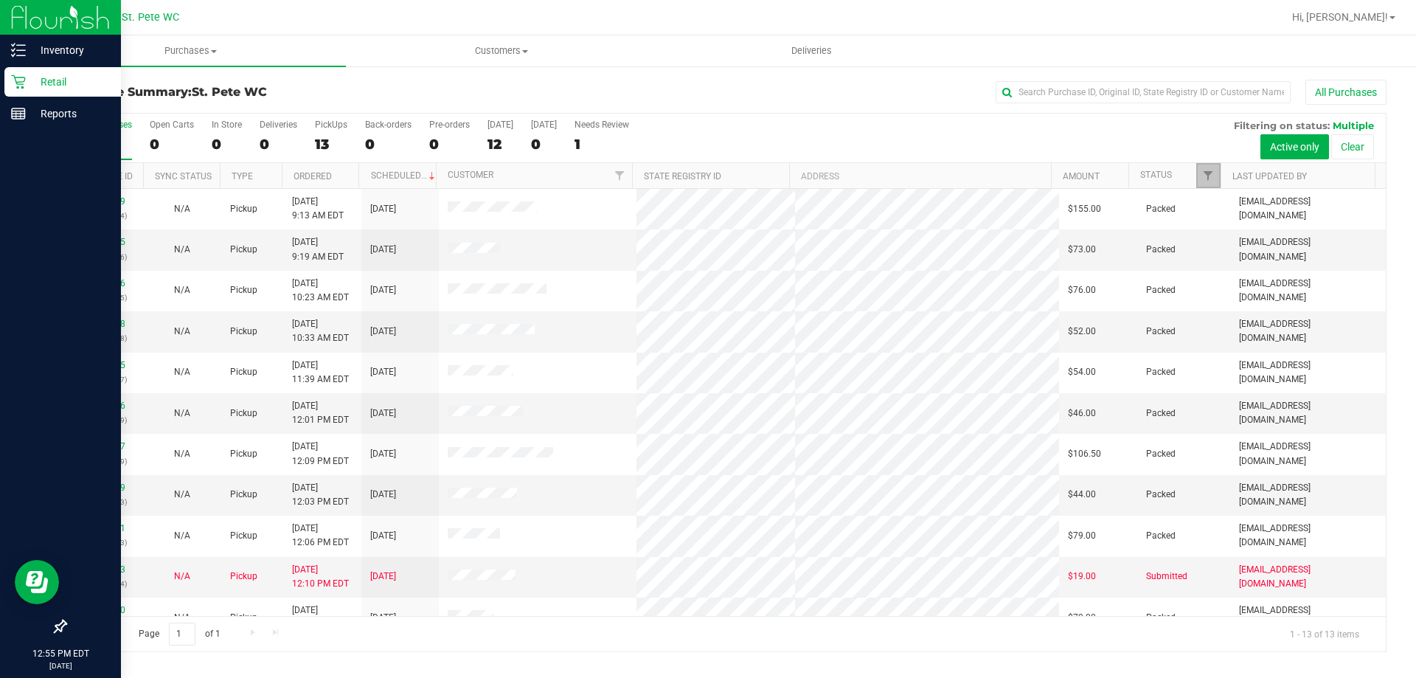
click at [1196, 179] on link "Filter" at bounding box center [1208, 175] width 24 height 25
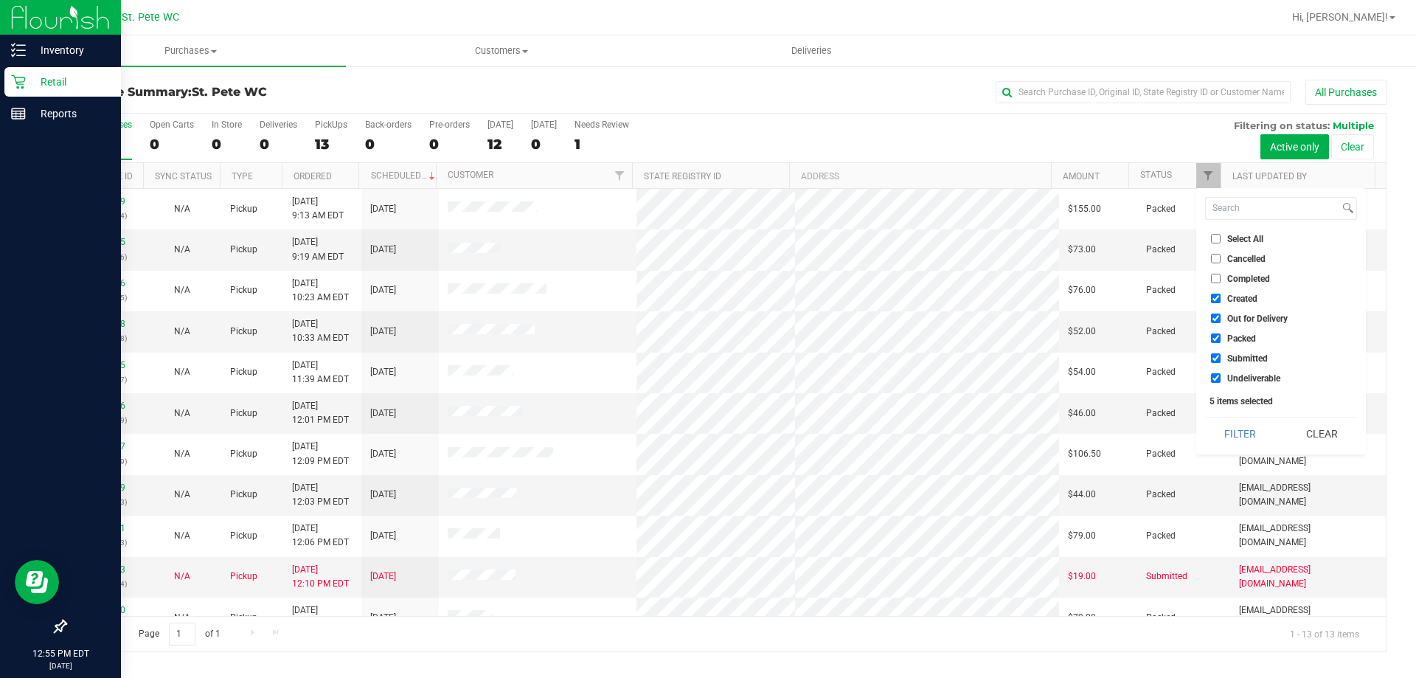
click at [1217, 296] on input "Created" at bounding box center [1216, 298] width 10 height 10
checkbox input "false"
click at [1217, 316] on input "Out for Delivery" at bounding box center [1216, 318] width 10 height 10
checkbox input "false"
click at [1214, 338] on input "Packed" at bounding box center [1216, 338] width 10 height 10
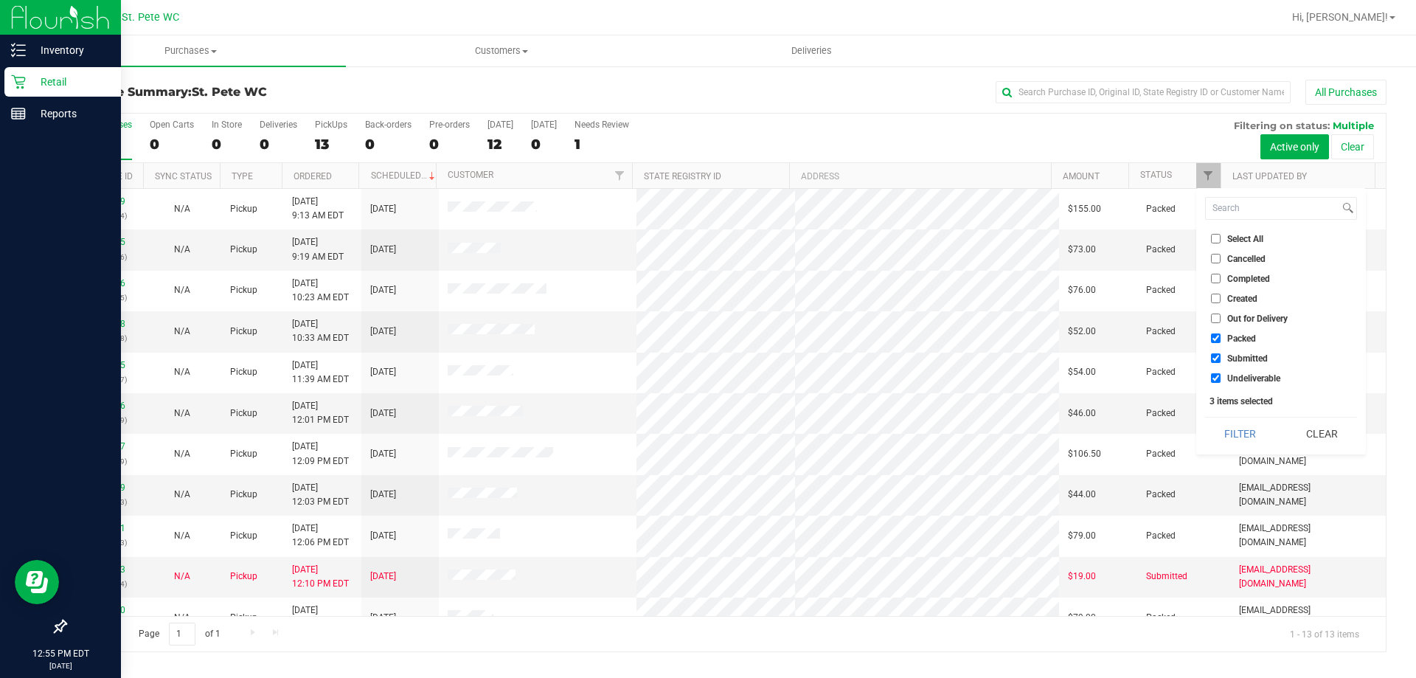
checkbox input "false"
click at [1217, 375] on input "Undeliverable" at bounding box center [1216, 378] width 10 height 10
checkbox input "false"
click at [1213, 427] on button "Filter" at bounding box center [1240, 433] width 71 height 32
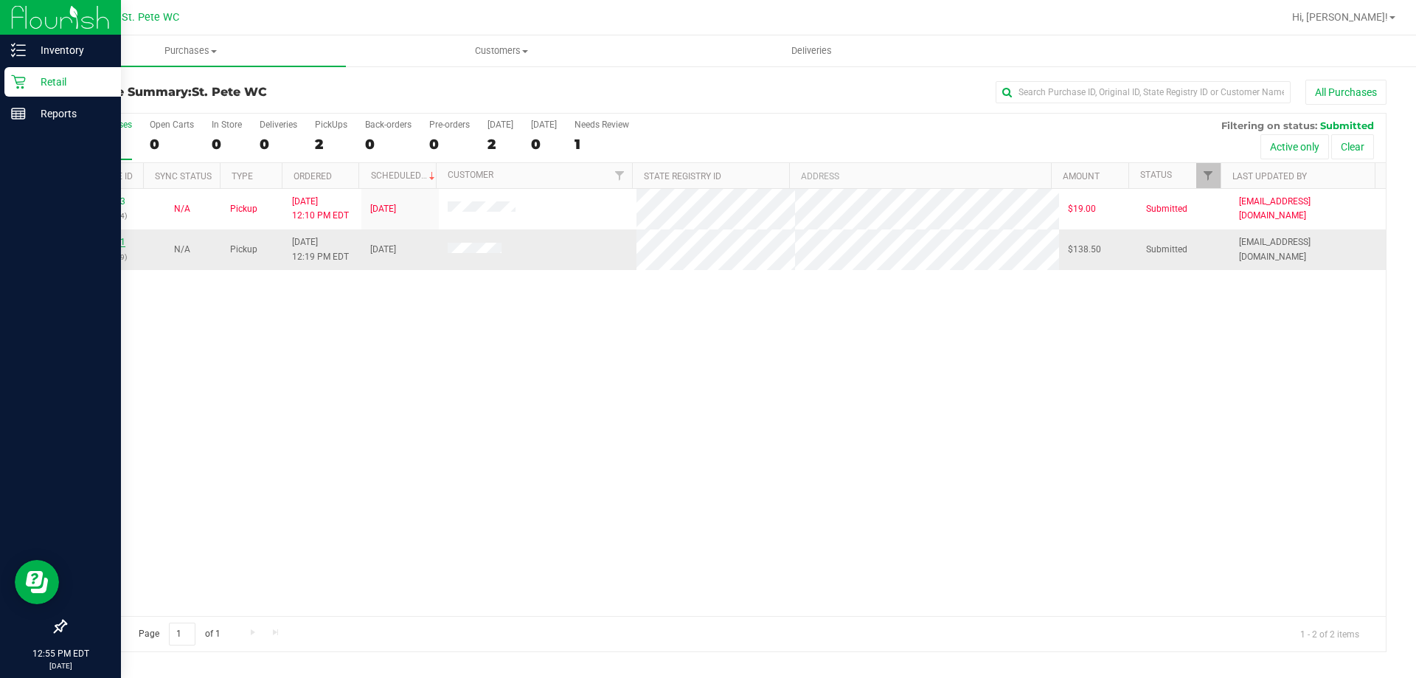
click at [113, 243] on link "11861861" at bounding box center [104, 242] width 41 height 10
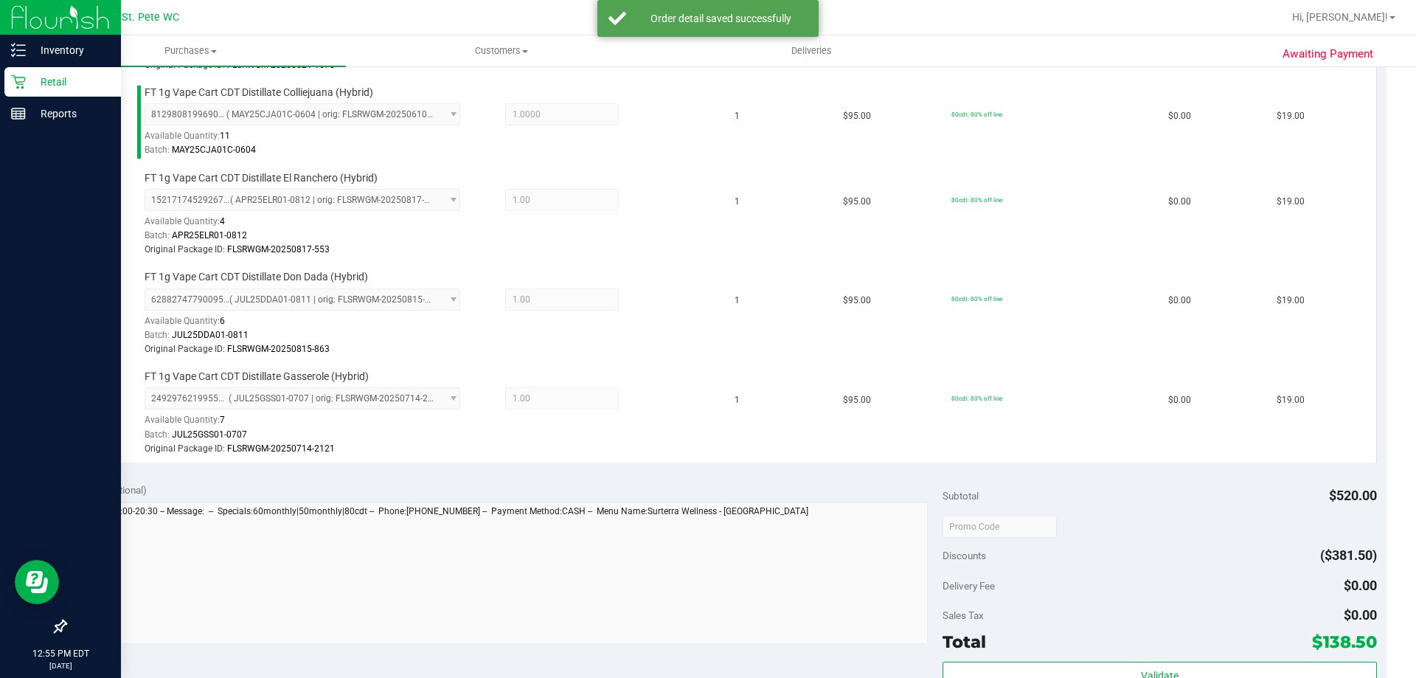
scroll to position [664, 0]
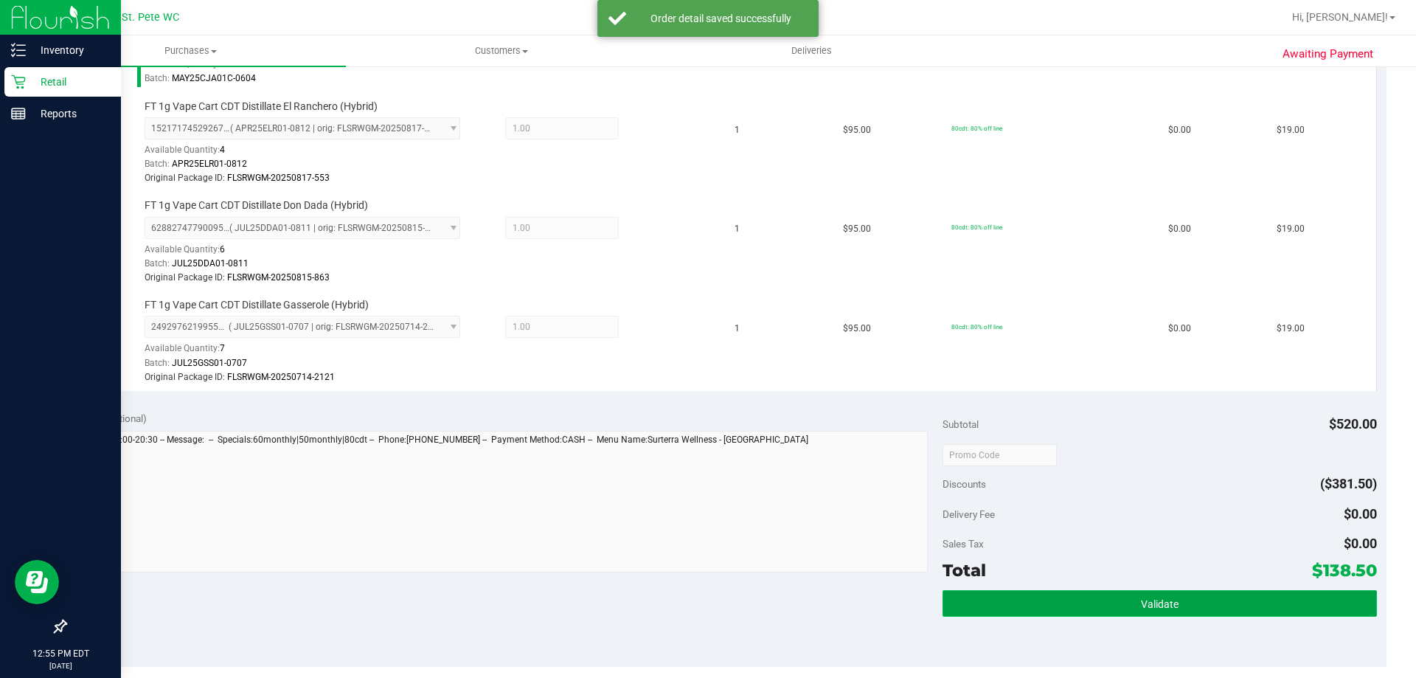
click at [1046, 590] on button "Validate" at bounding box center [1159, 603] width 434 height 27
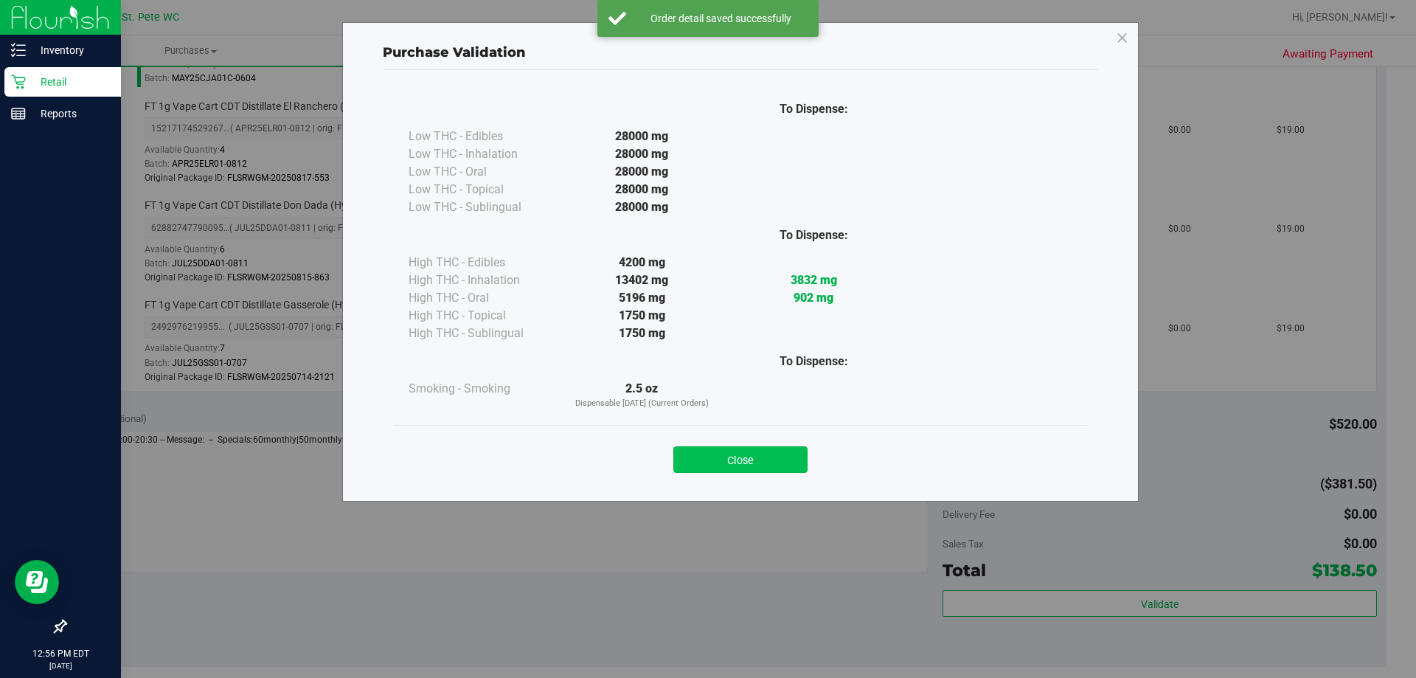
click at [736, 462] on button "Close" at bounding box center [740, 459] width 134 height 27
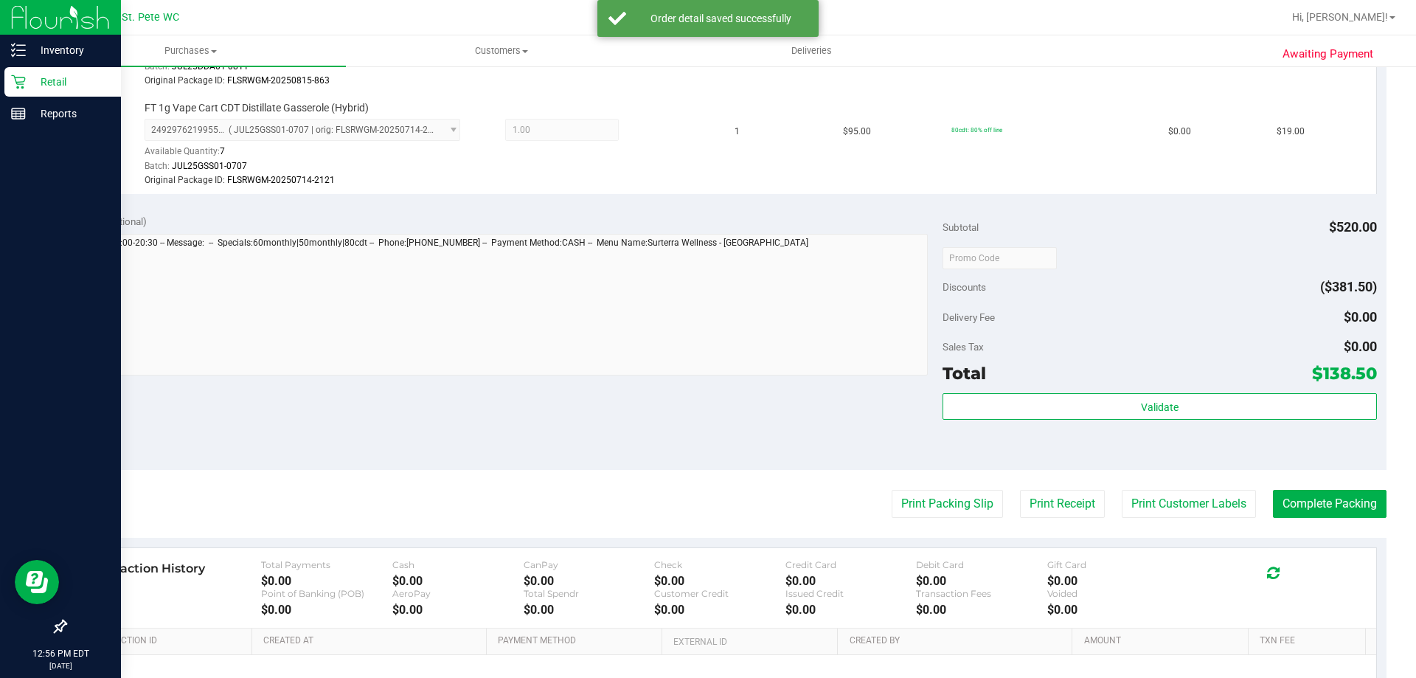
scroll to position [959, 0]
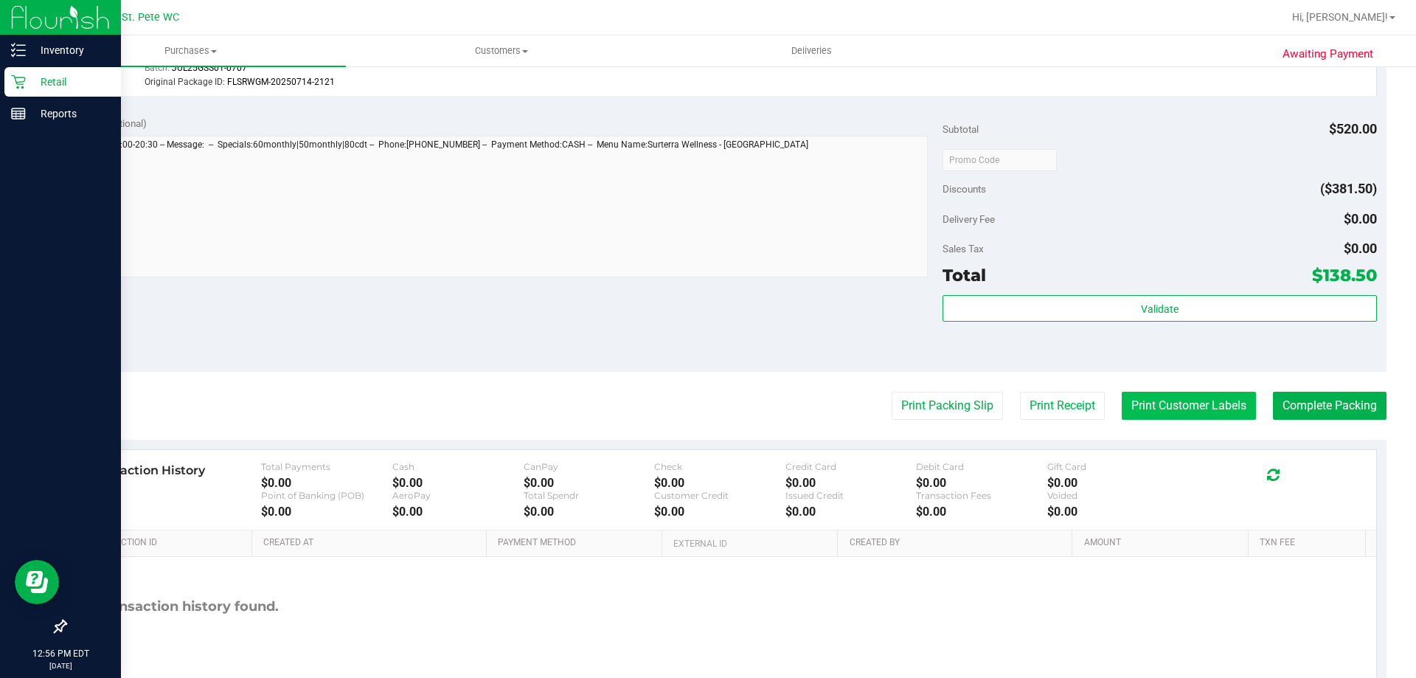
click at [1171, 403] on button "Print Customer Labels" at bounding box center [1189, 406] width 134 height 28
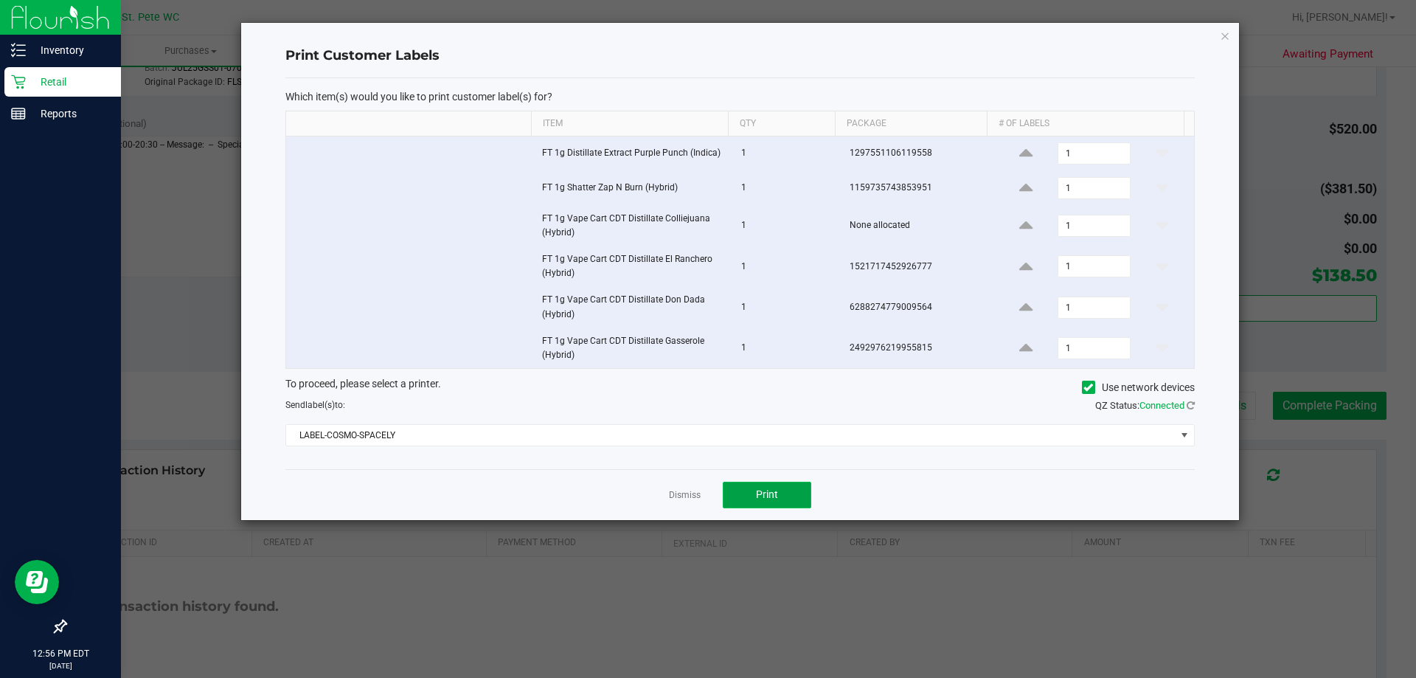
click at [752, 501] on button "Print" at bounding box center [767, 495] width 88 height 27
click at [1223, 42] on icon "button" at bounding box center [1225, 36] width 10 height 18
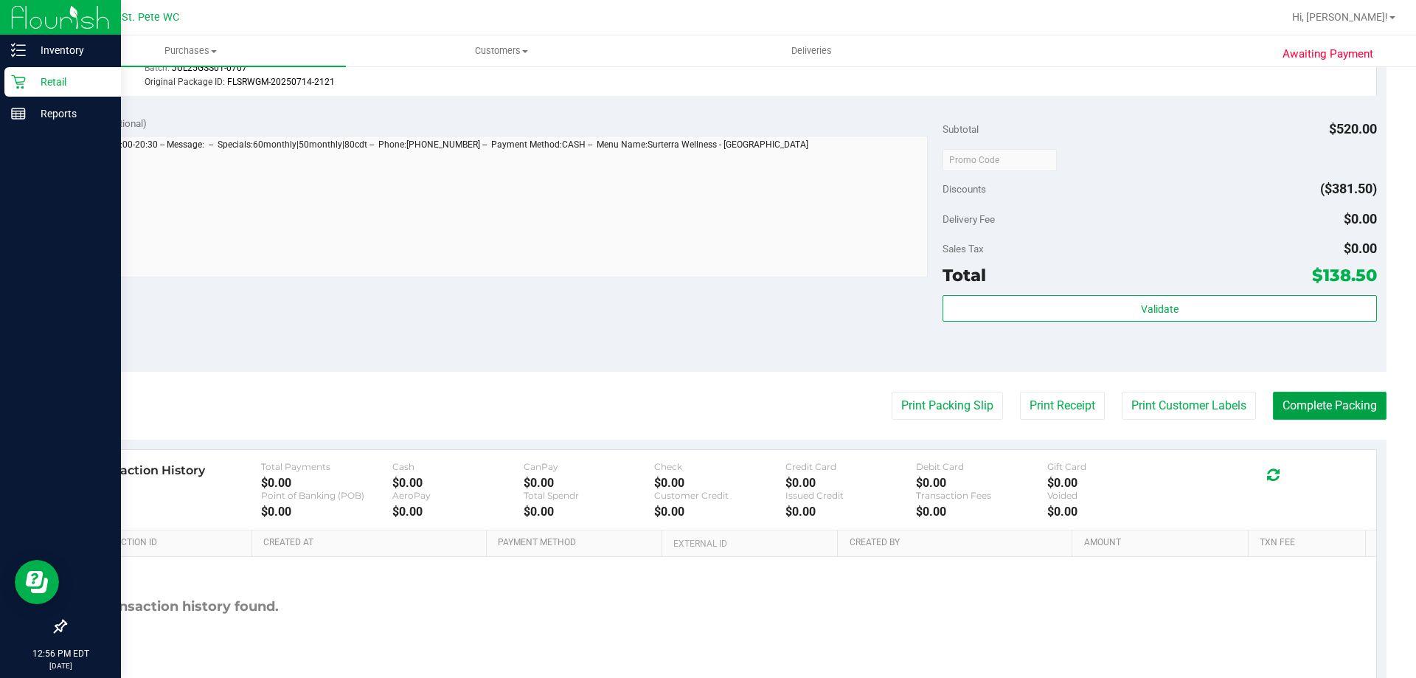
click at [1325, 410] on button "Complete Packing" at bounding box center [1330, 406] width 114 height 28
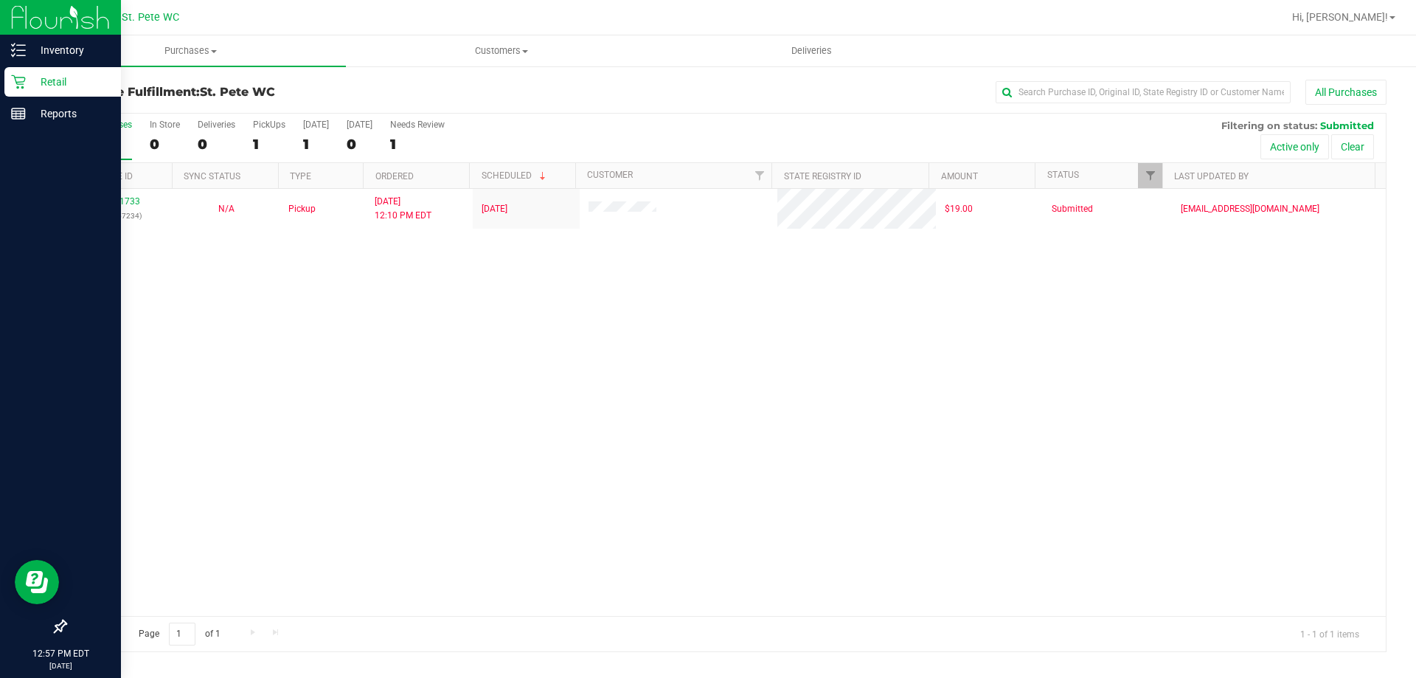
click at [647, 442] on div "11861733 (317757234) N/A Pickup 8/28/2025 12:10 PM EDT 8/28/2025 $19.00 Submitt…" at bounding box center [726, 402] width 1320 height 427
click at [1310, 364] on div "11861733 (317757234) N/A Pickup 8/28/2025 12:10 PM EDT 8/28/2025 $19.00 Submitt…" at bounding box center [726, 402] width 1320 height 427
click at [653, 461] on div "11861733 (317757234) N/A Pickup 8/28/2025 12:10 PM EDT 8/28/2025 $19.00 Submitt…" at bounding box center [726, 402] width 1320 height 427
click at [962, 416] on div "11861733 (317757234) N/A Pickup 8/28/2025 12:10 PM EDT 8/28/2025 $19.00 Submitt…" at bounding box center [726, 402] width 1320 height 427
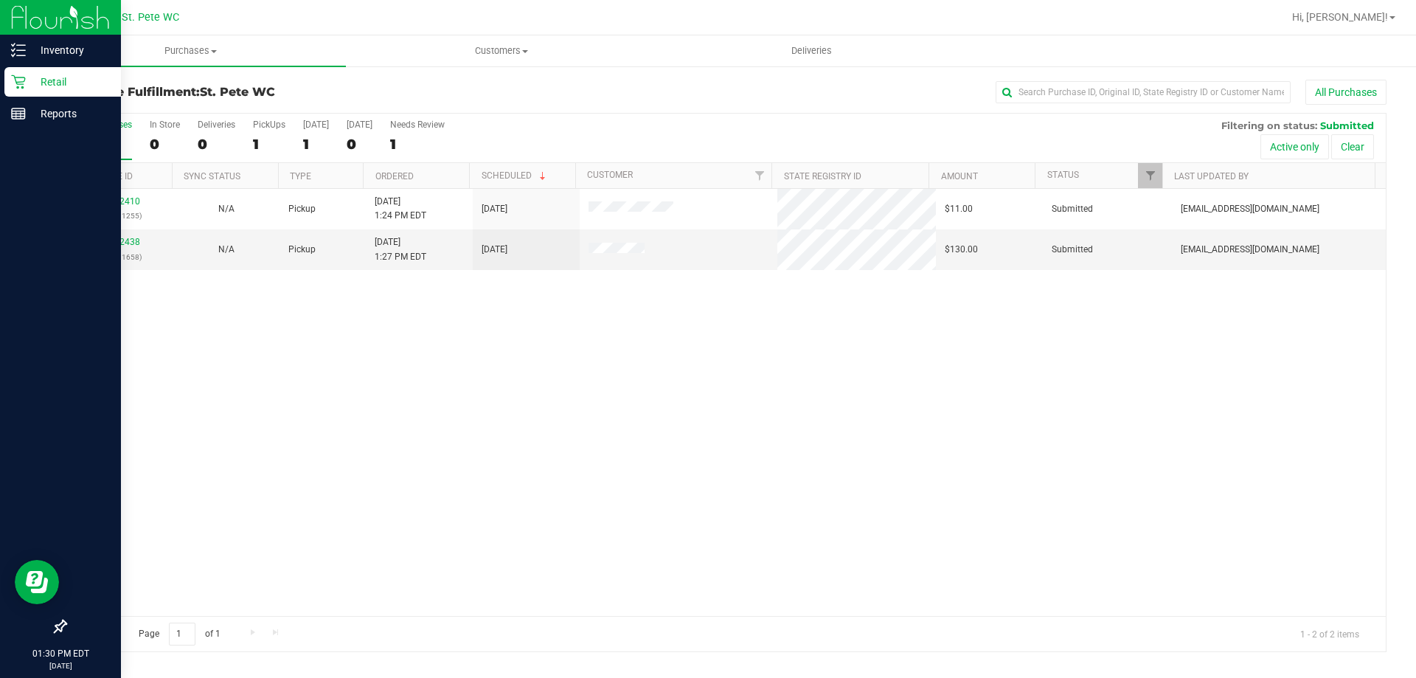
click at [625, 401] on div "11862410 (317791255) N/A Pickup 8/28/2025 1:24 PM EDT 8/28/2025 $11.00 Submitte…" at bounding box center [726, 402] width 1320 height 427
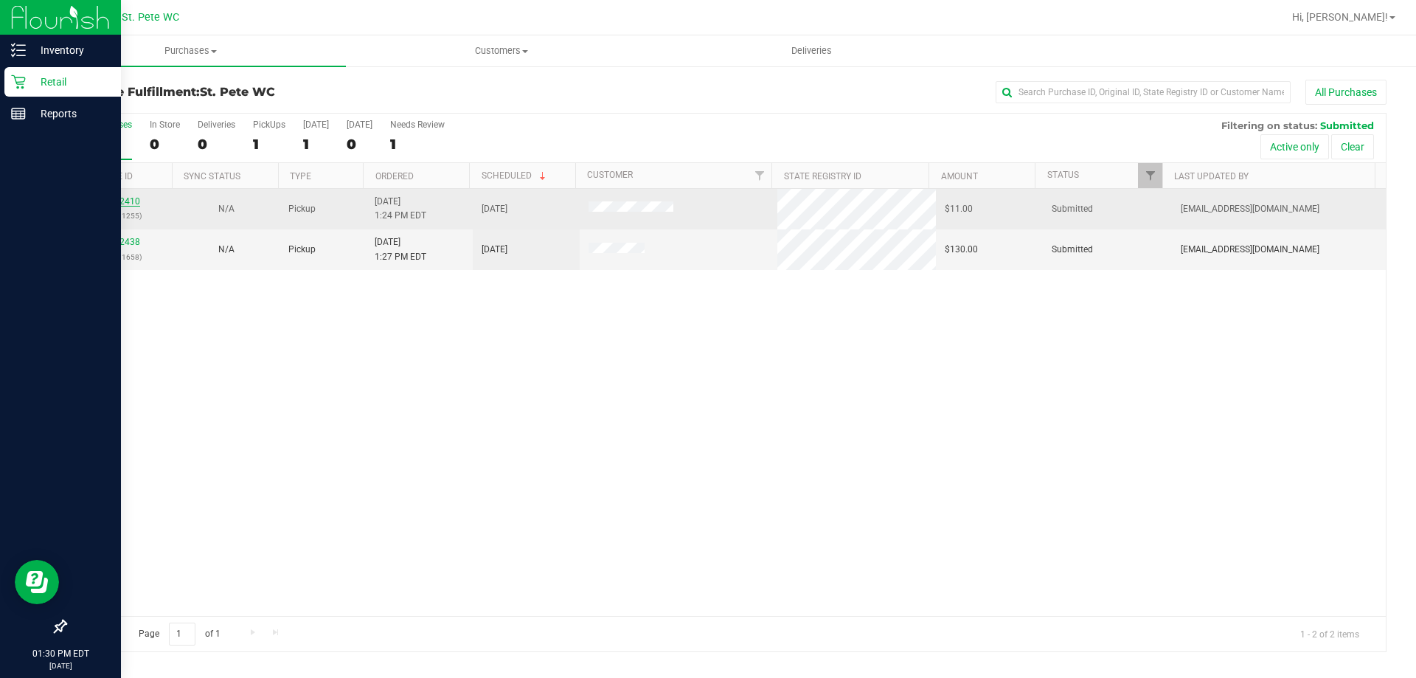
click at [129, 198] on link "11862410" at bounding box center [119, 201] width 41 height 10
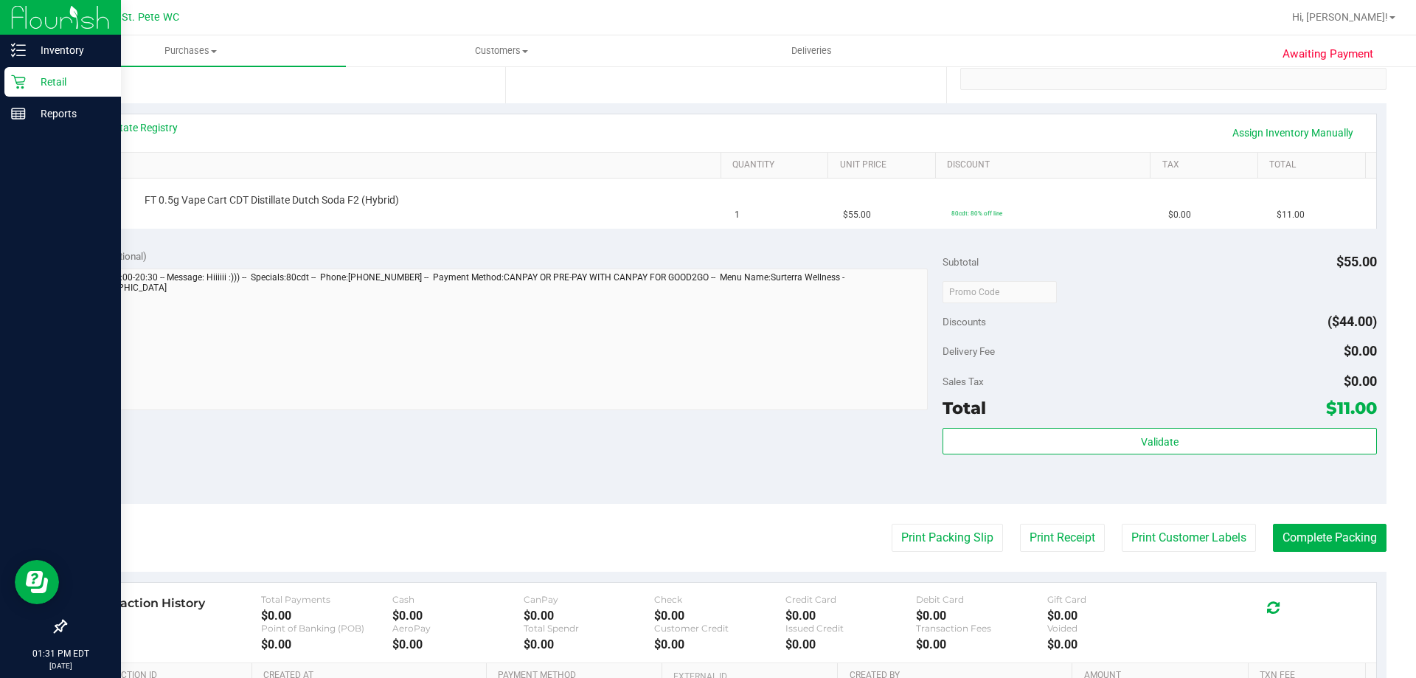
scroll to position [295, 0]
click at [912, 532] on button "Print Packing Slip" at bounding box center [946, 537] width 111 height 28
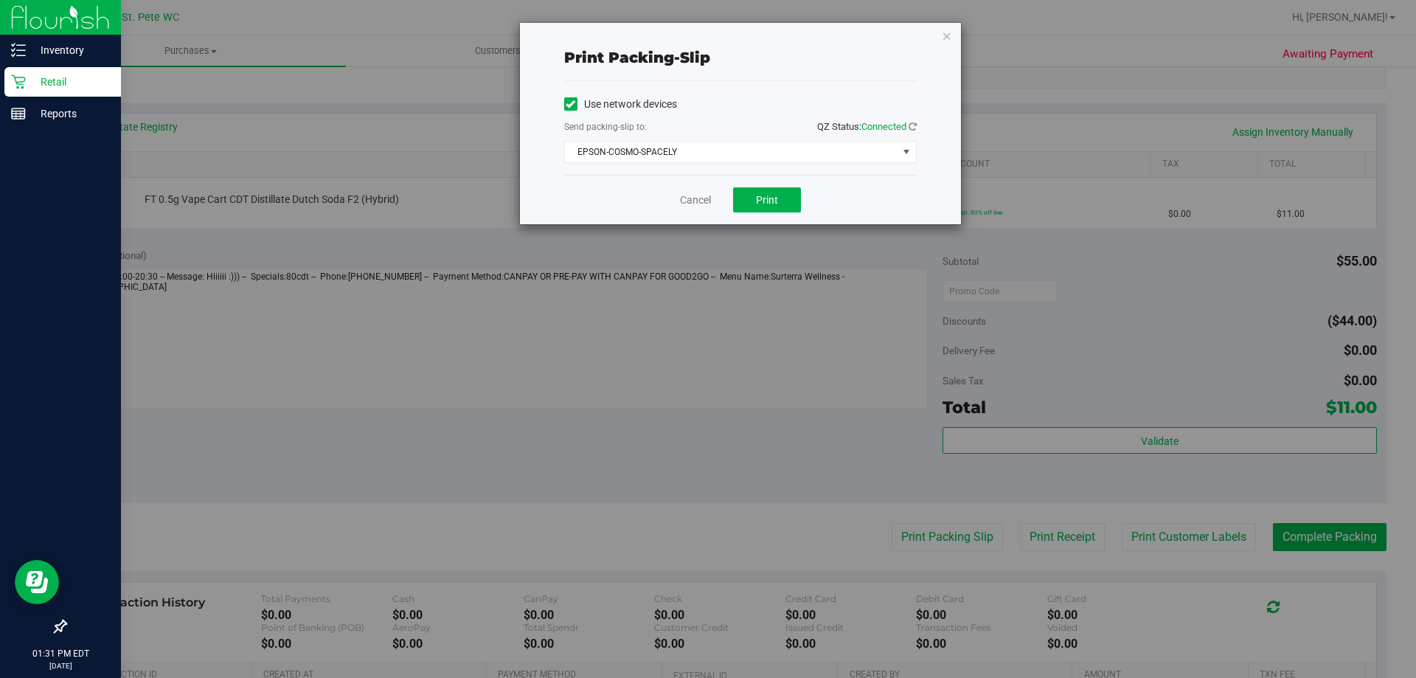
click at [772, 181] on div "Cancel Print" at bounding box center [740, 199] width 352 height 49
click at [768, 188] on button "Print" at bounding box center [767, 199] width 68 height 25
click at [945, 35] on icon "button" at bounding box center [947, 36] width 10 height 18
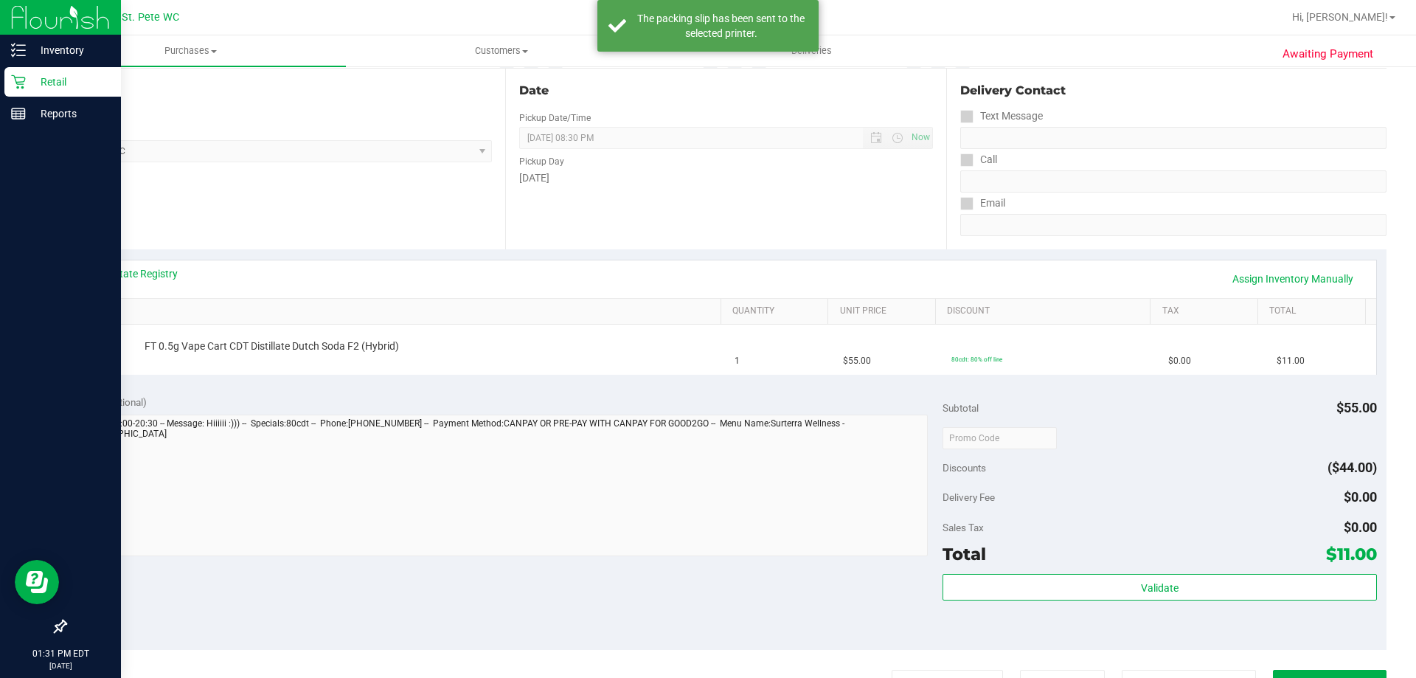
scroll to position [147, 0]
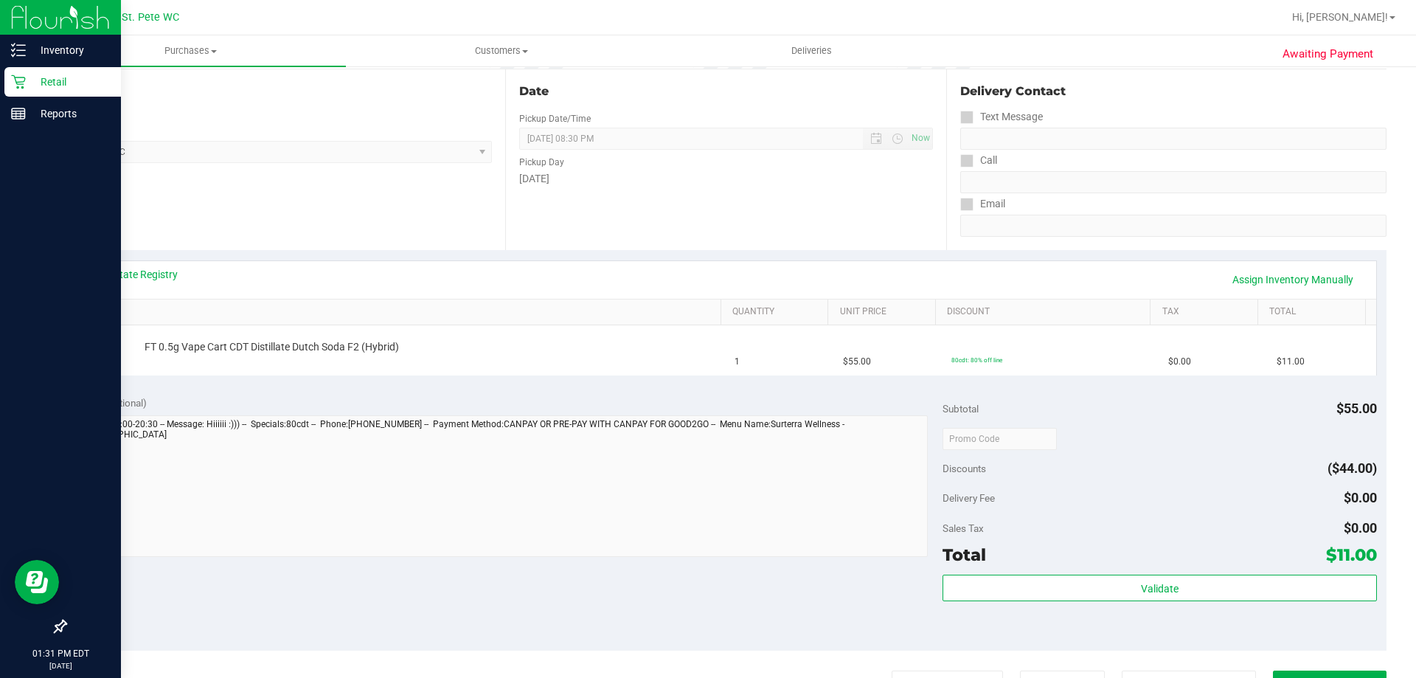
click at [891, 670] on button "Print Packing Slip" at bounding box center [946, 684] width 111 height 28
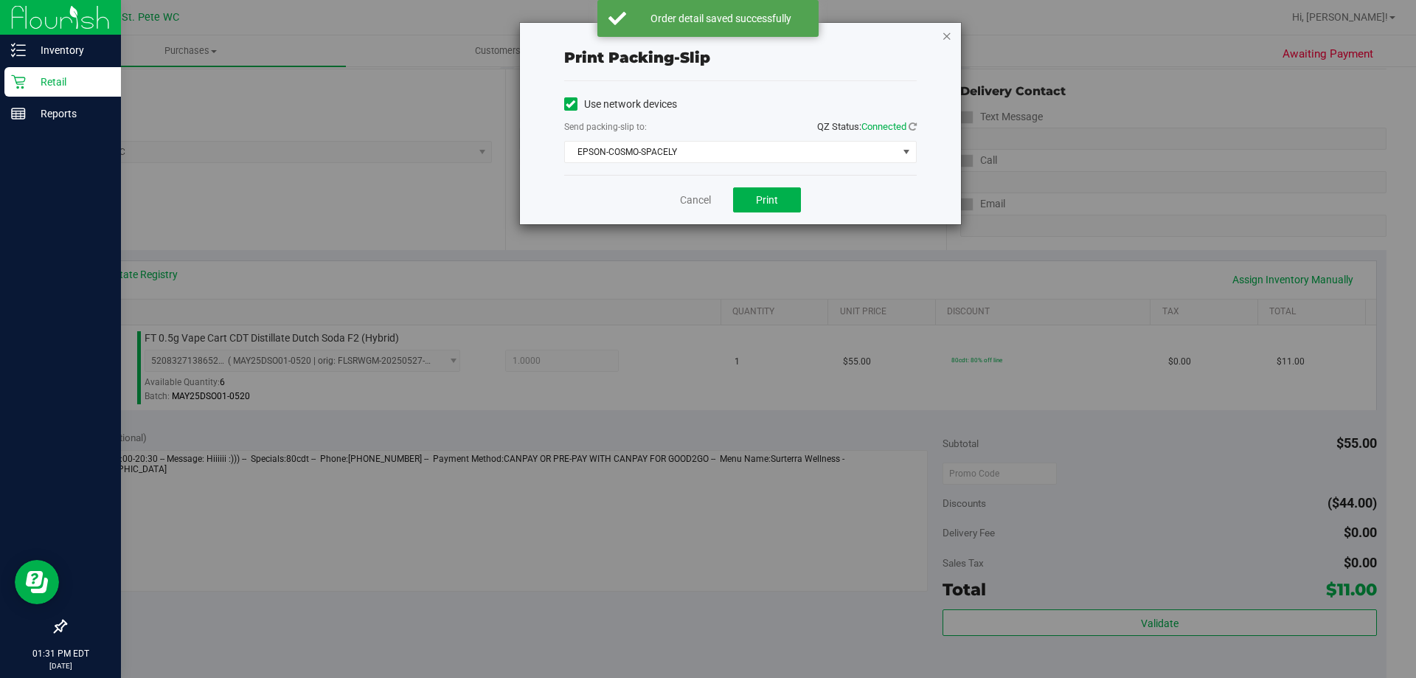
click at [946, 38] on icon "button" at bounding box center [947, 36] width 10 height 18
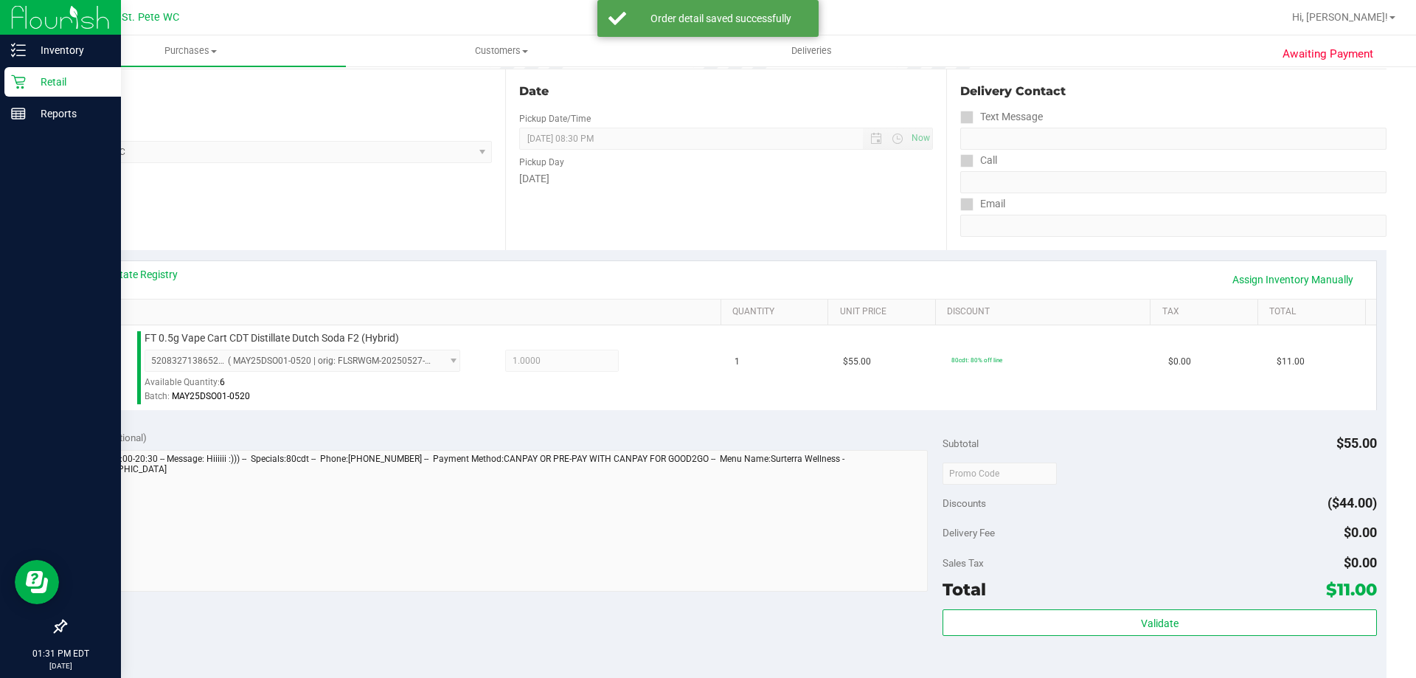
scroll to position [510, 0]
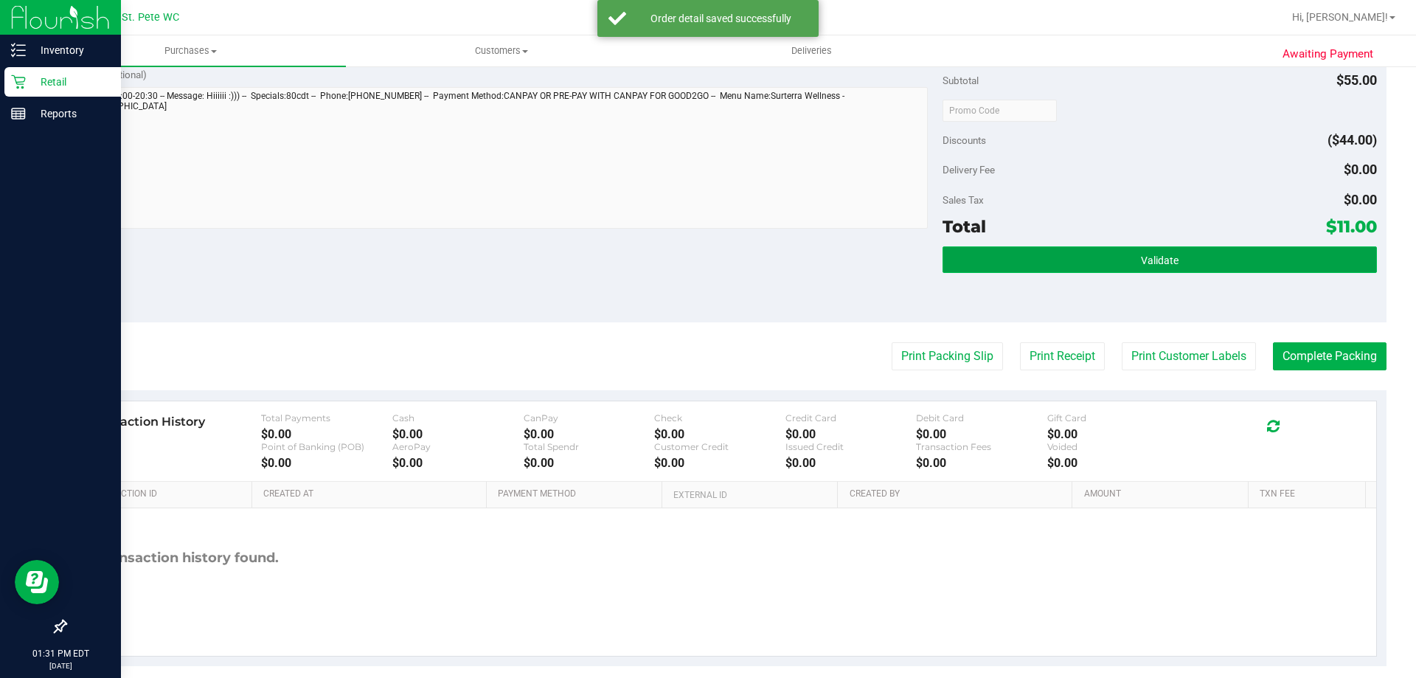
click at [1250, 249] on button "Validate" at bounding box center [1159, 259] width 434 height 27
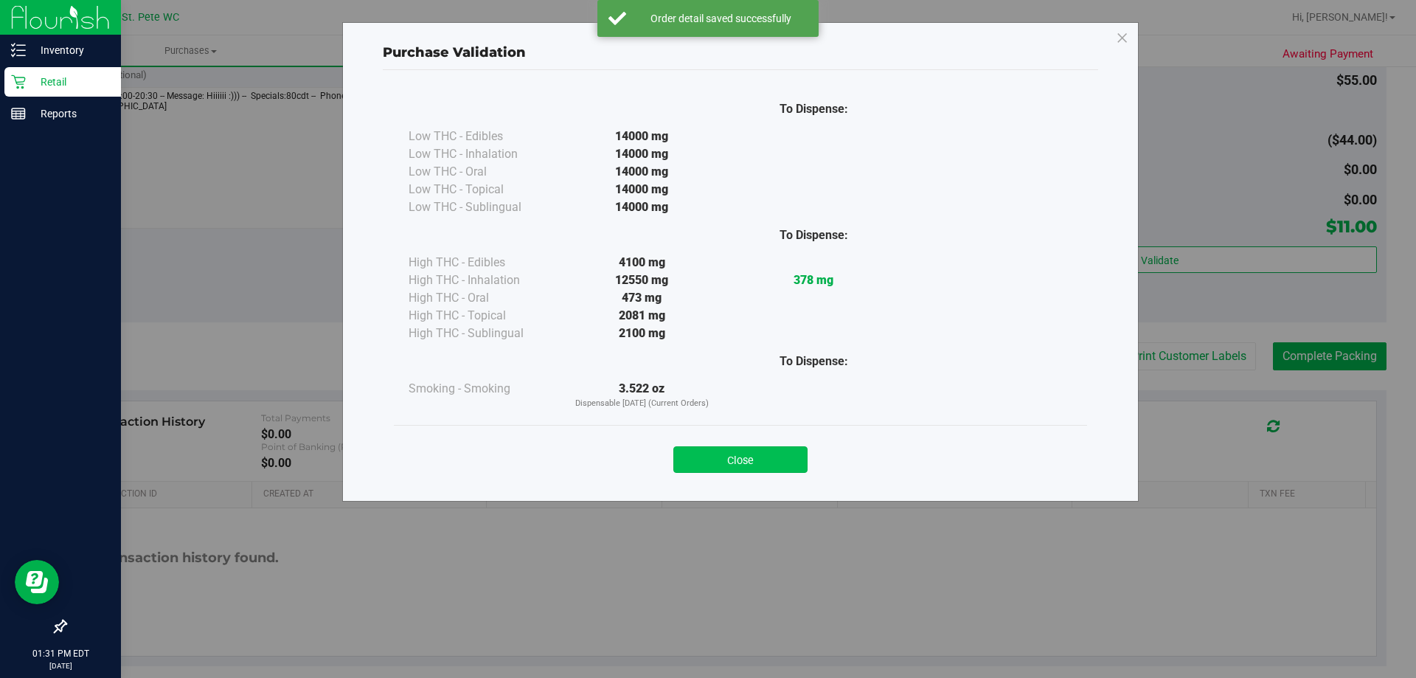
click at [760, 458] on button "Close" at bounding box center [740, 459] width 134 height 27
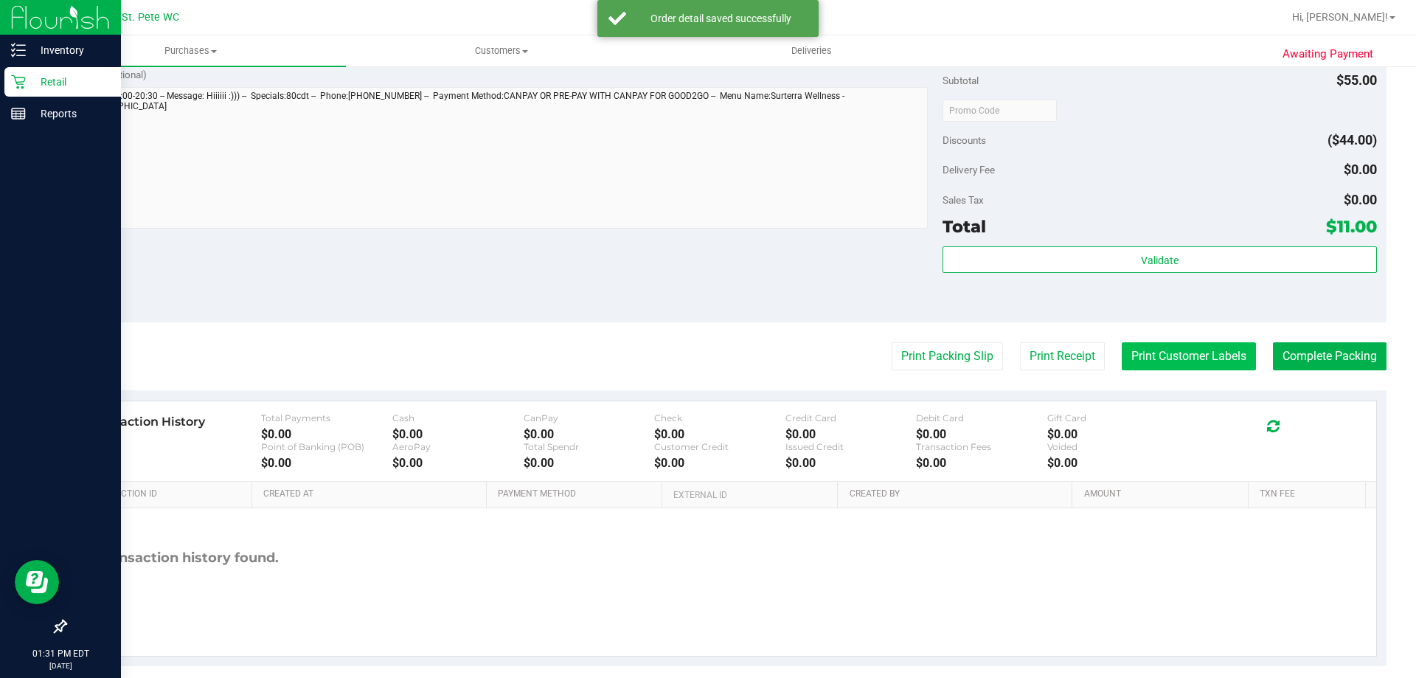
click at [1169, 363] on button "Print Customer Labels" at bounding box center [1189, 356] width 134 height 28
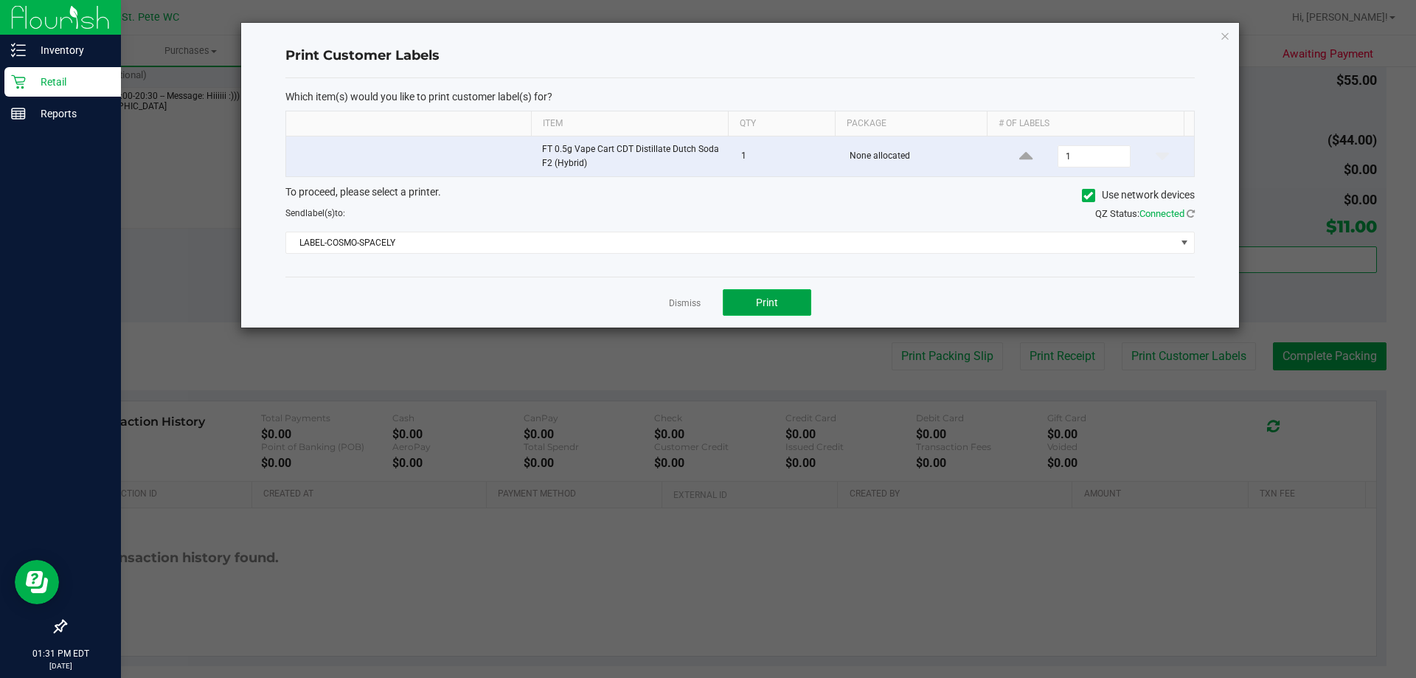
click at [756, 305] on span "Print" at bounding box center [767, 302] width 22 height 12
click at [1227, 35] on icon "button" at bounding box center [1225, 36] width 10 height 18
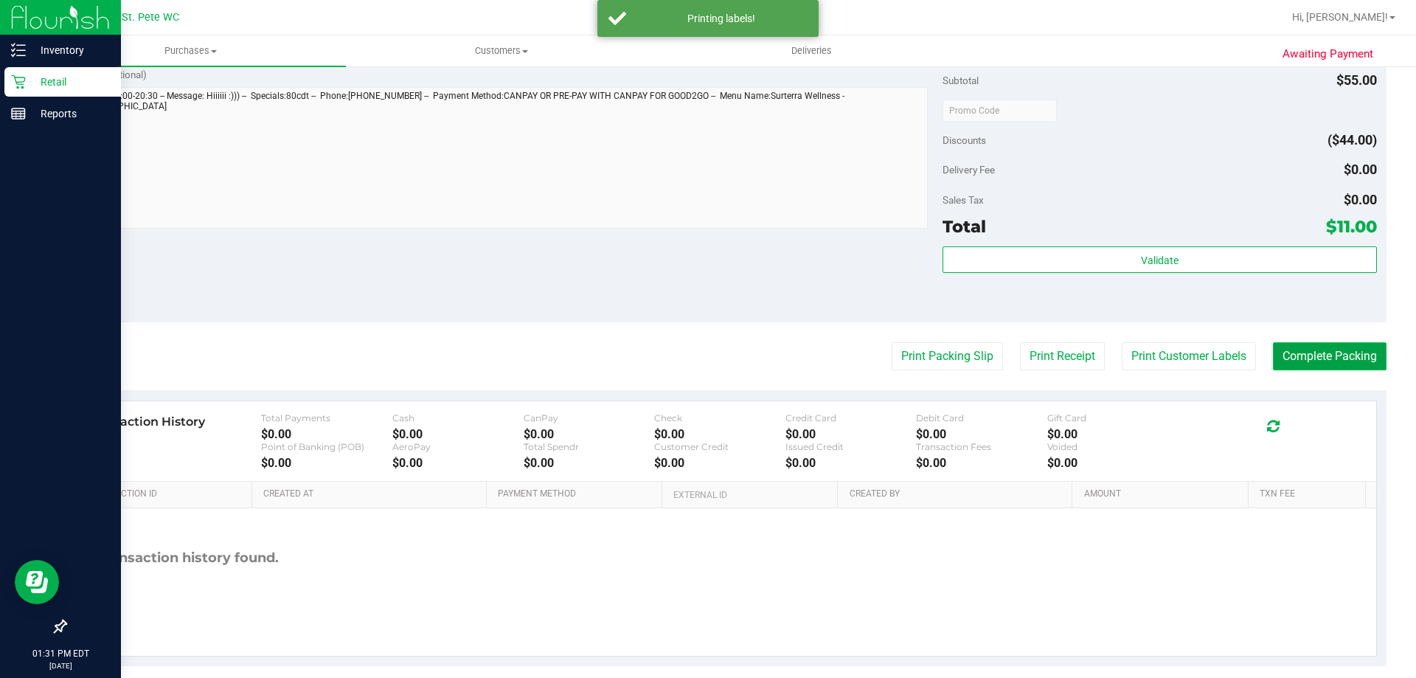
click at [1330, 361] on button "Complete Packing" at bounding box center [1330, 356] width 114 height 28
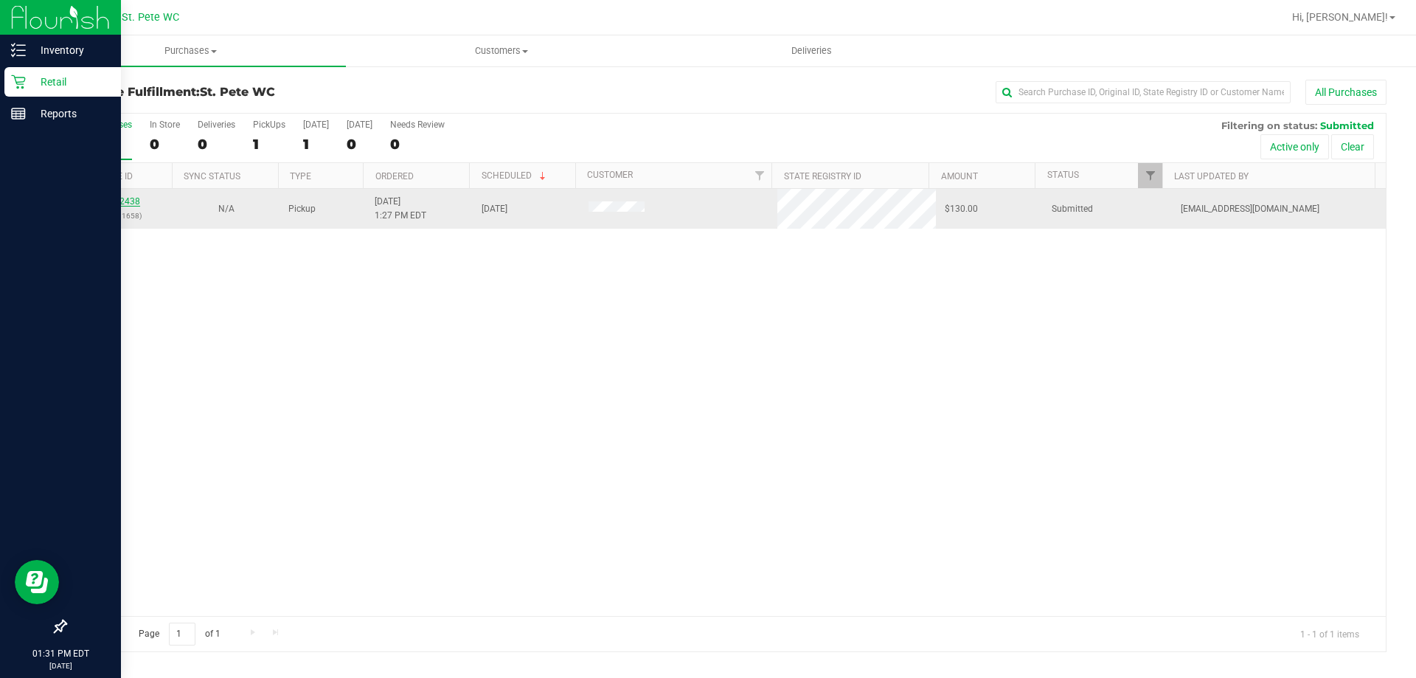
click at [134, 201] on link "11862438" at bounding box center [119, 201] width 41 height 10
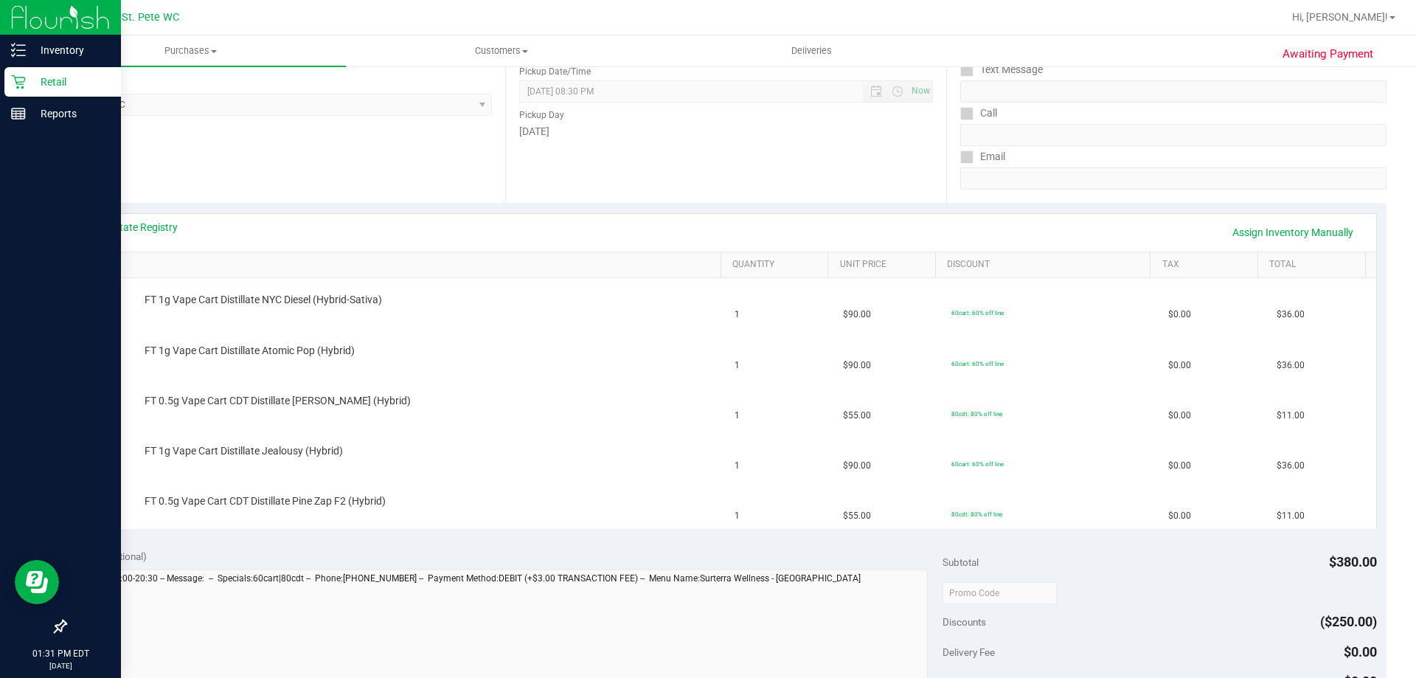
scroll to position [221, 0]
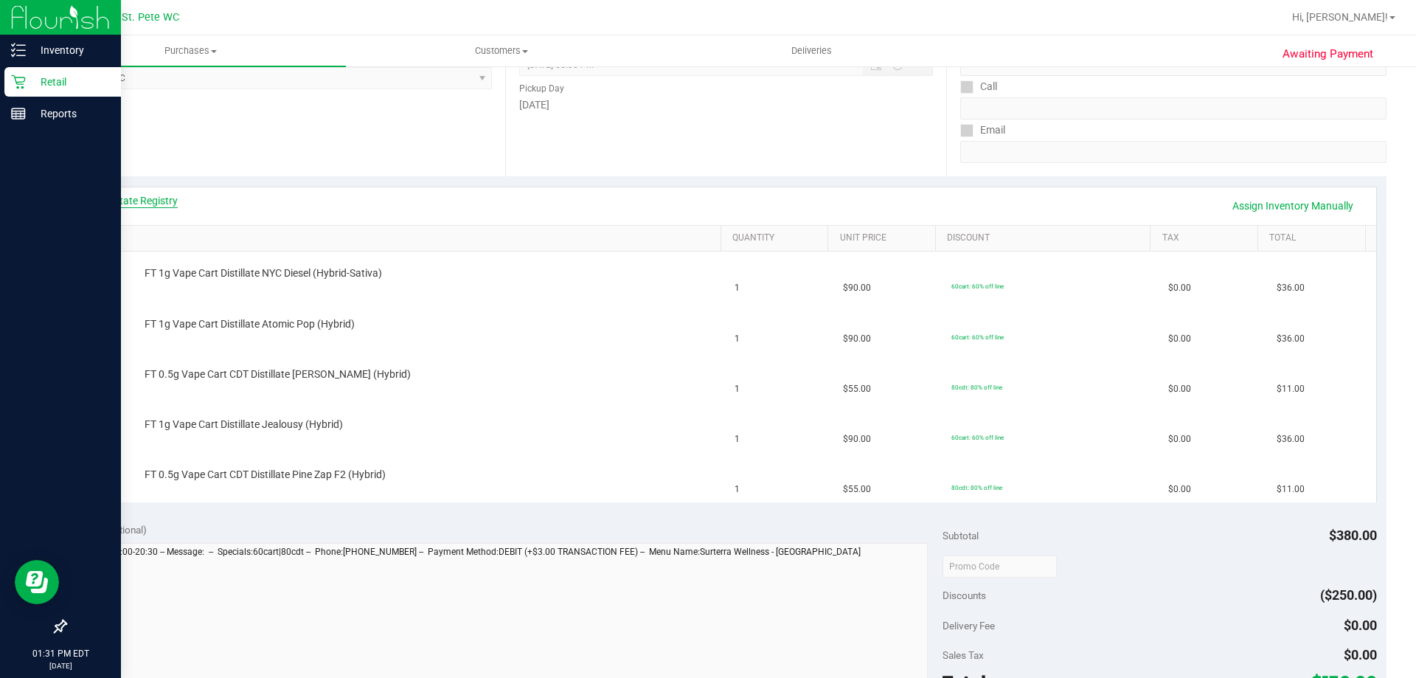
click at [156, 195] on link "View State Registry" at bounding box center [133, 200] width 88 height 15
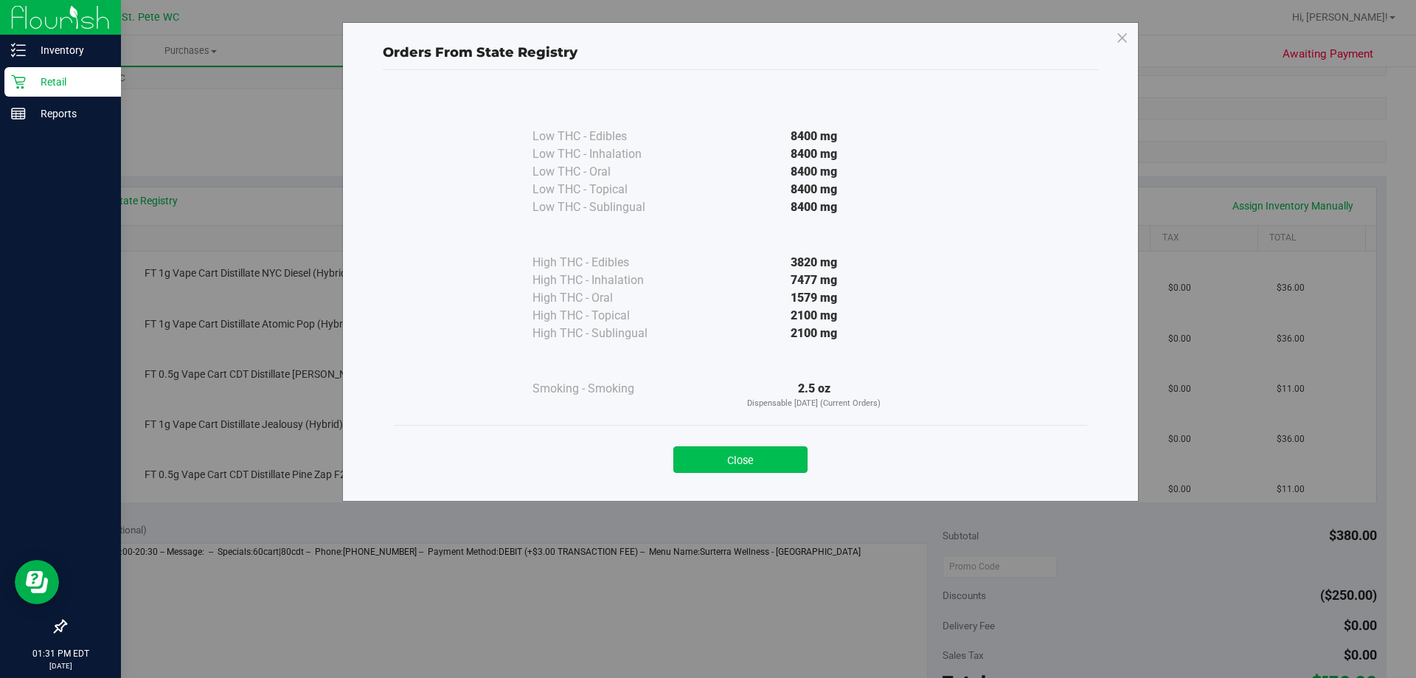
click at [745, 456] on button "Close" at bounding box center [740, 459] width 134 height 27
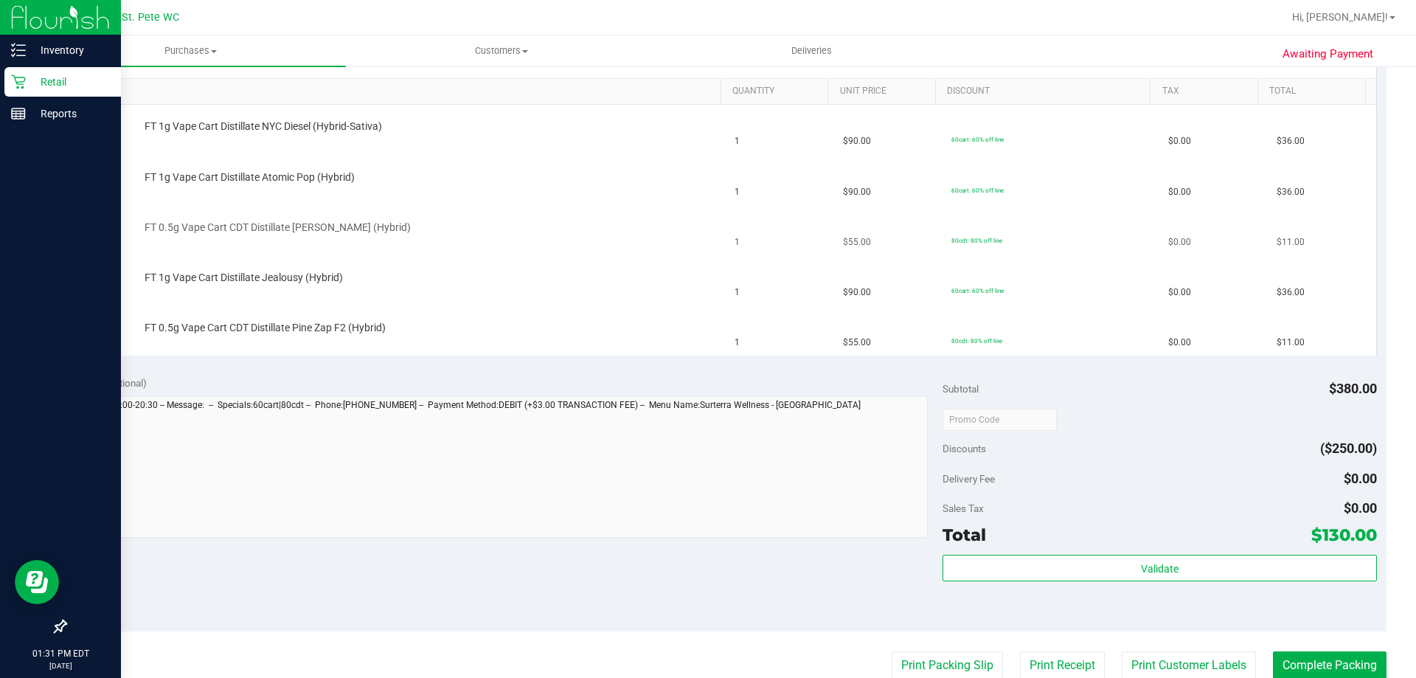
scroll to position [369, 0]
click at [917, 672] on button "Print Packing Slip" at bounding box center [946, 664] width 111 height 28
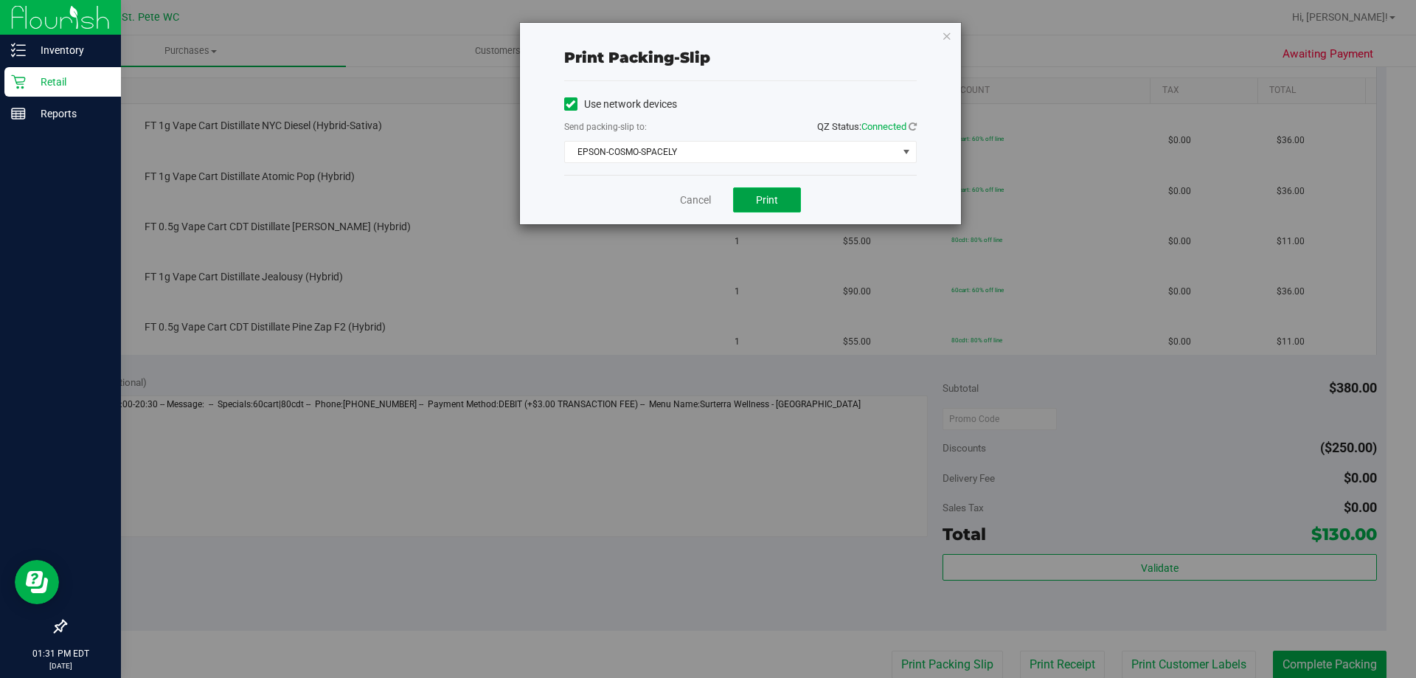
click at [763, 207] on button "Print" at bounding box center [767, 199] width 68 height 25
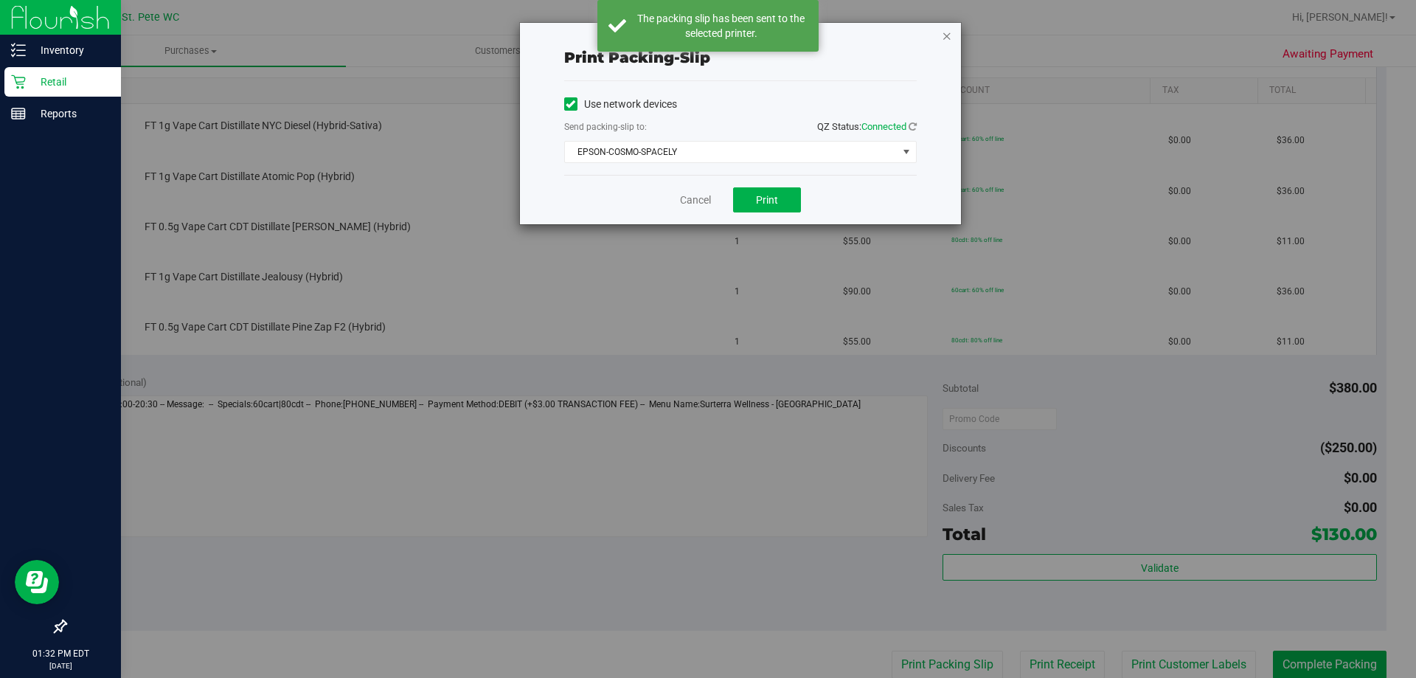
click at [947, 35] on icon "button" at bounding box center [947, 36] width 10 height 18
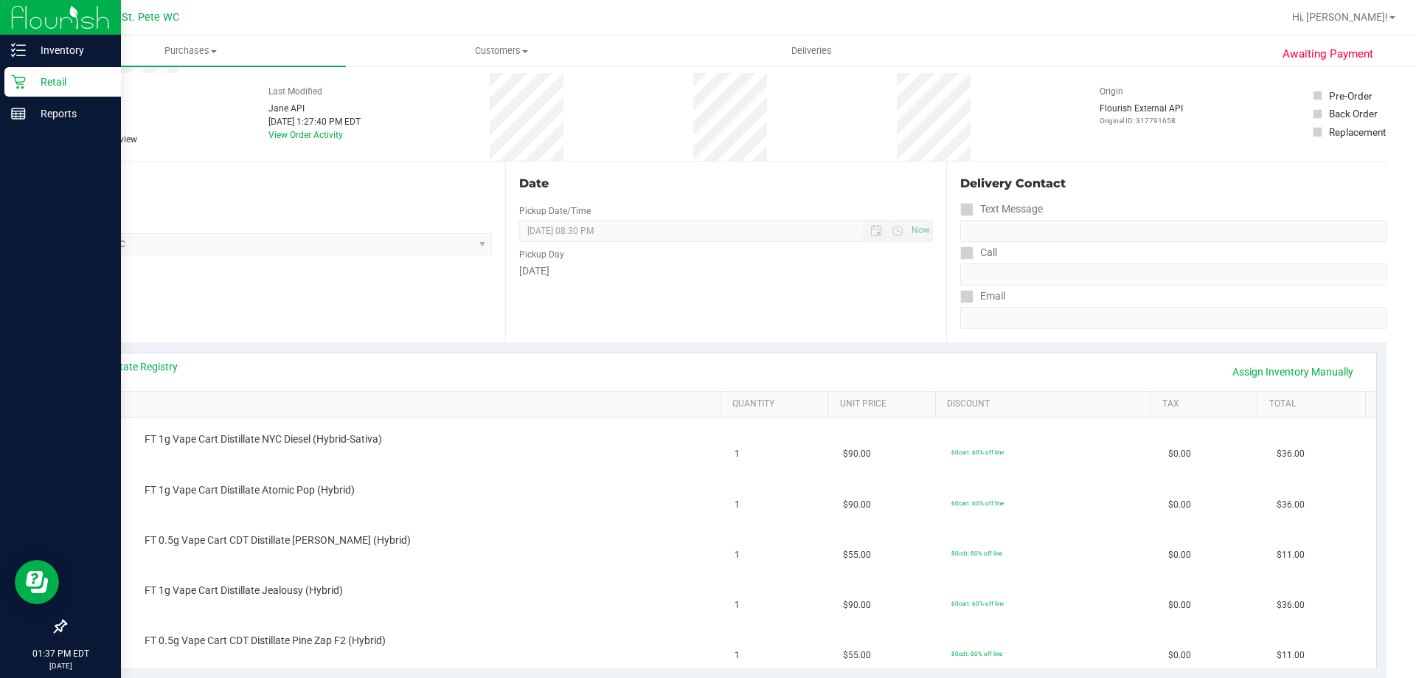
scroll to position [147, 0]
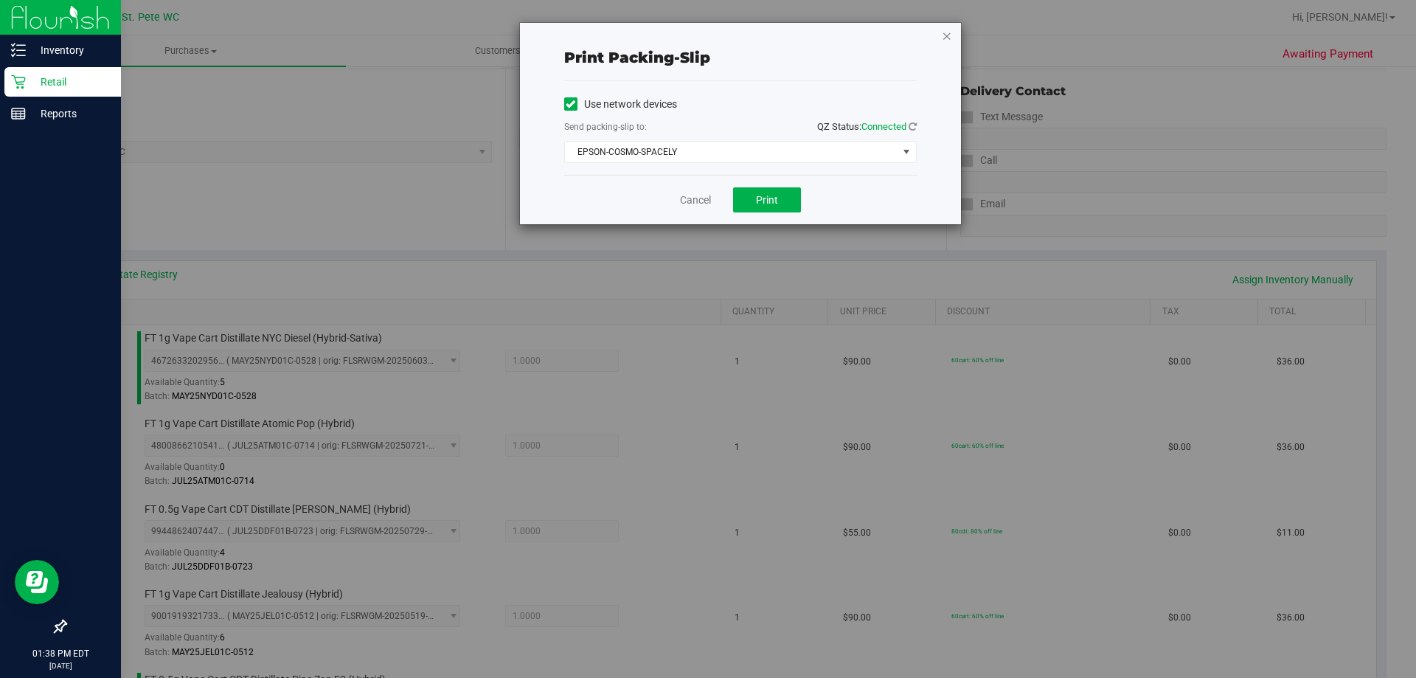
click at [950, 32] on icon "button" at bounding box center [947, 36] width 10 height 18
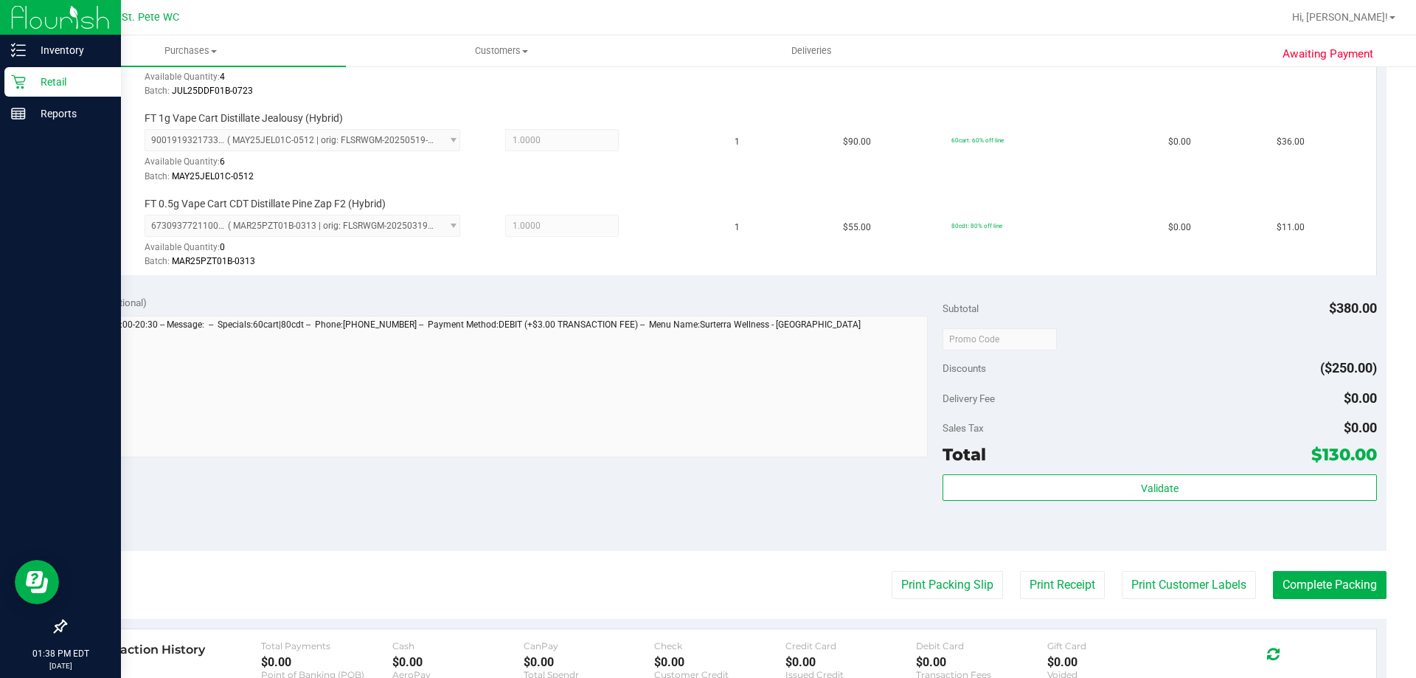
scroll to position [703, 0]
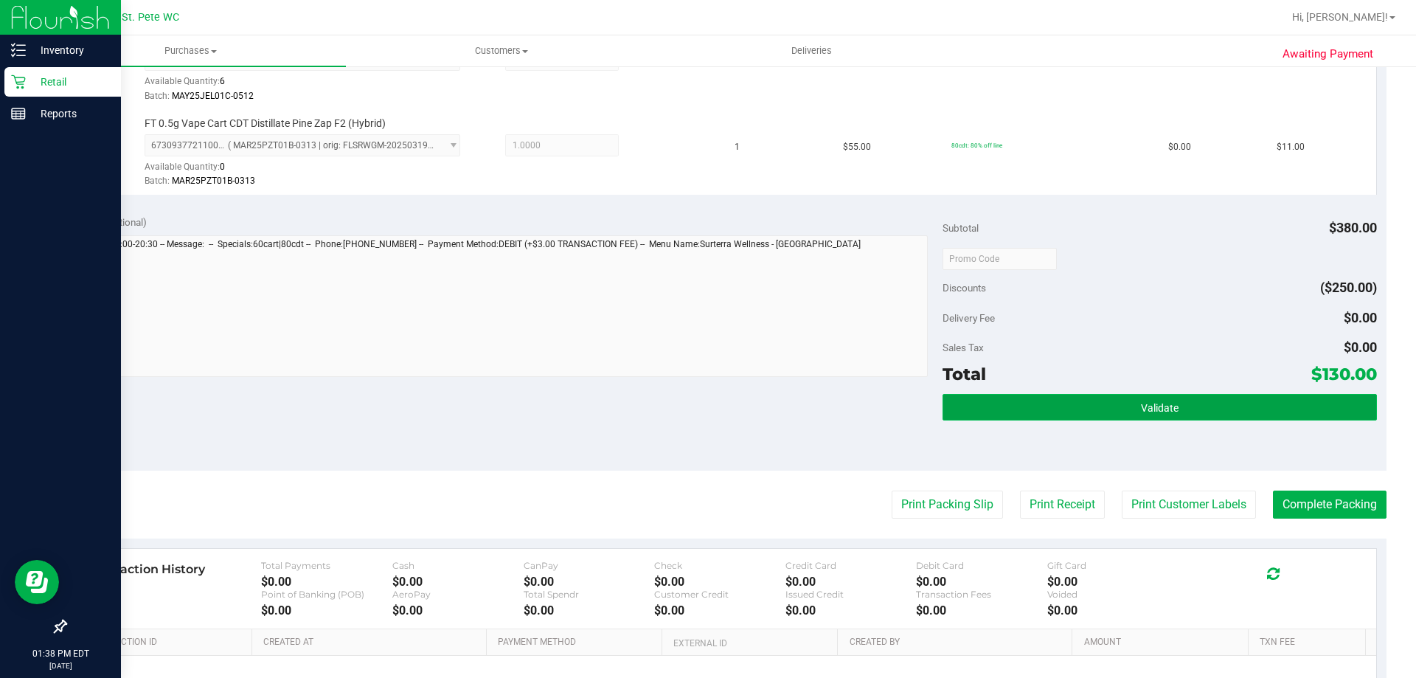
click at [1043, 400] on button "Validate" at bounding box center [1159, 407] width 434 height 27
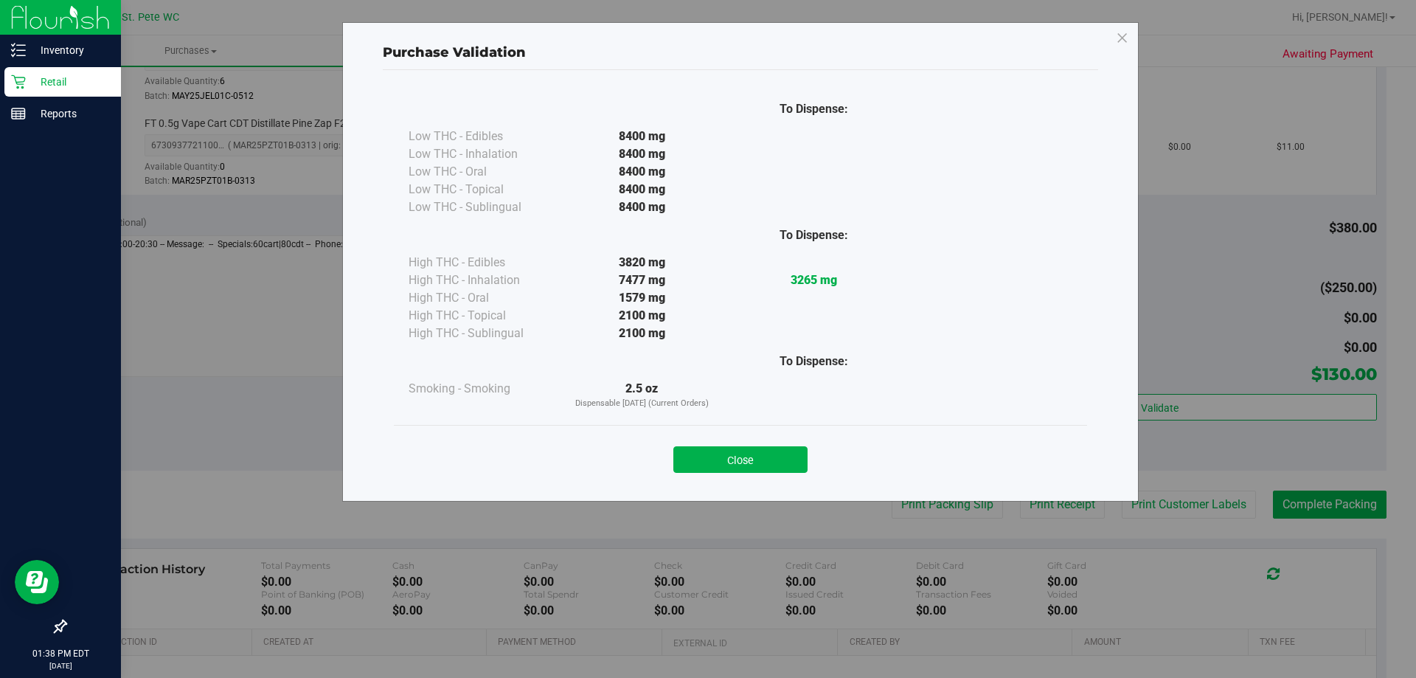
click at [763, 447] on button "Close" at bounding box center [740, 459] width 134 height 27
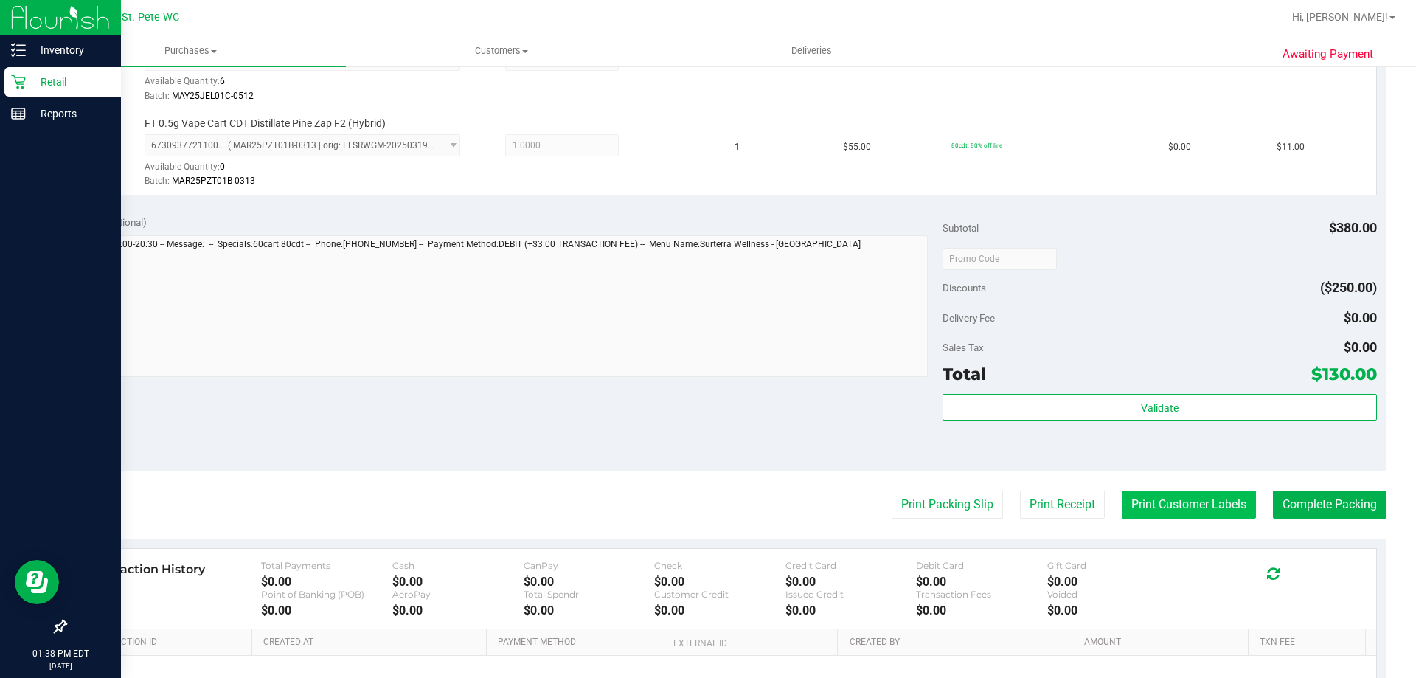
click at [1195, 513] on button "Print Customer Labels" at bounding box center [1189, 504] width 134 height 28
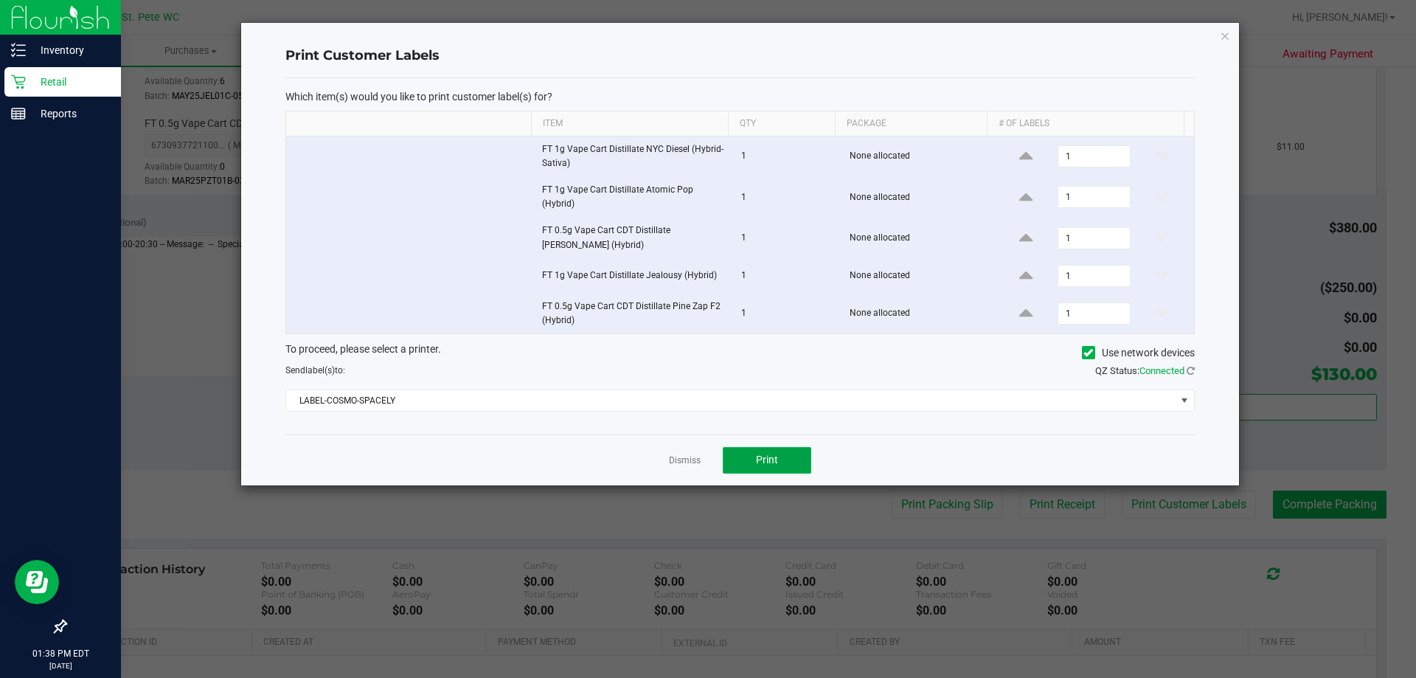
click at [787, 456] on button "Print" at bounding box center [767, 460] width 88 height 27
click at [1224, 35] on icon "button" at bounding box center [1225, 36] width 10 height 18
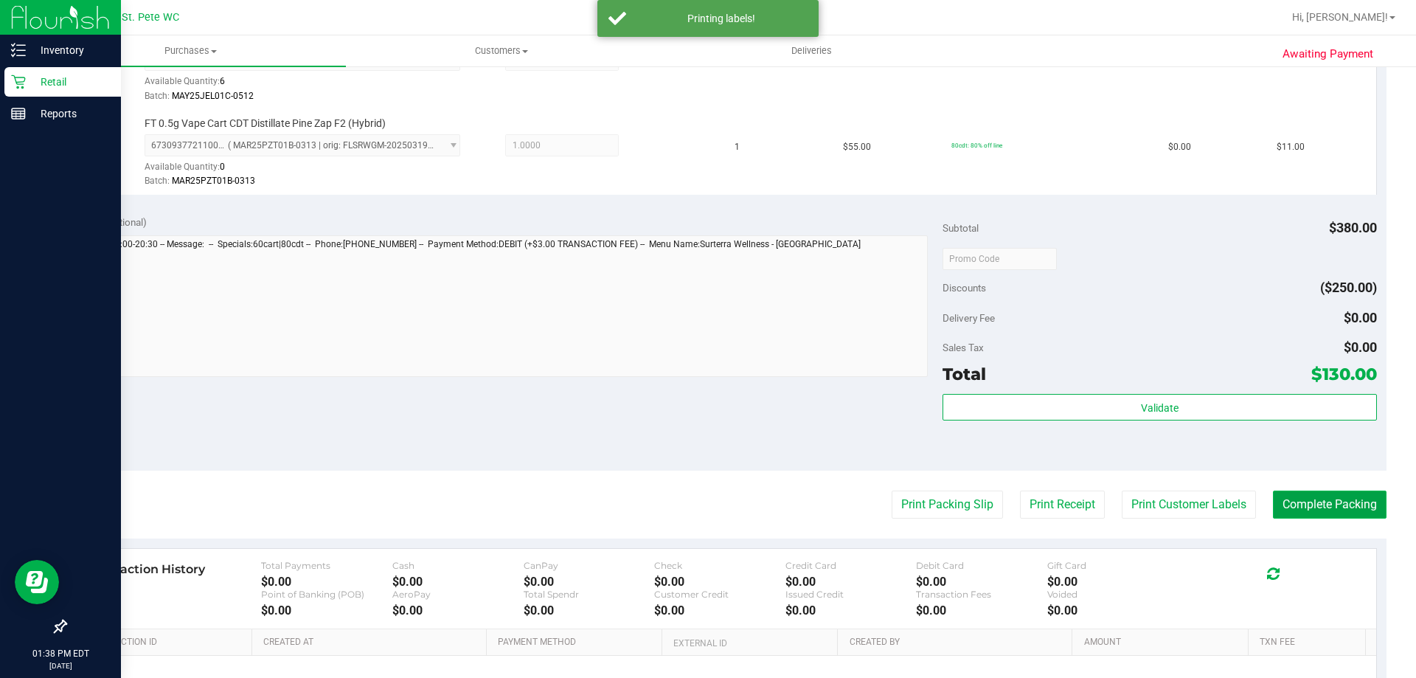
click at [1285, 494] on button "Complete Packing" at bounding box center [1330, 504] width 114 height 28
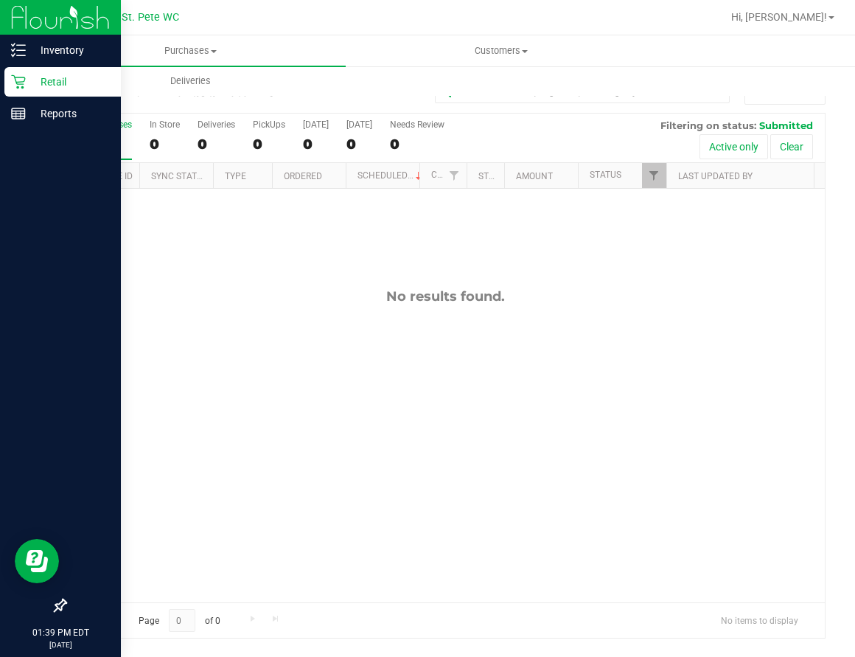
click at [577, 367] on div "No results found." at bounding box center [446, 445] width 760 height 513
drag, startPoint x: 218, startPoint y: 327, endPoint x: 237, endPoint y: 142, distance: 186.2
click at [217, 327] on div "No results found." at bounding box center [446, 445] width 760 height 513
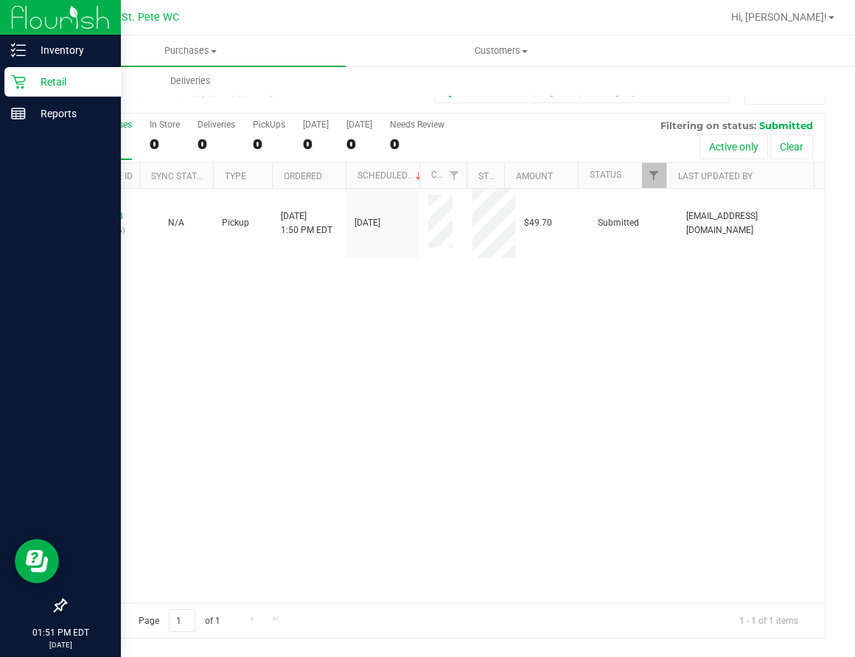
click at [493, 484] on div "11862628 (317801786) N/A Pickup 8/28/2025 1:50 PM EDT 8/28/2025 $49.70 Submitte…" at bounding box center [446, 396] width 760 height 414
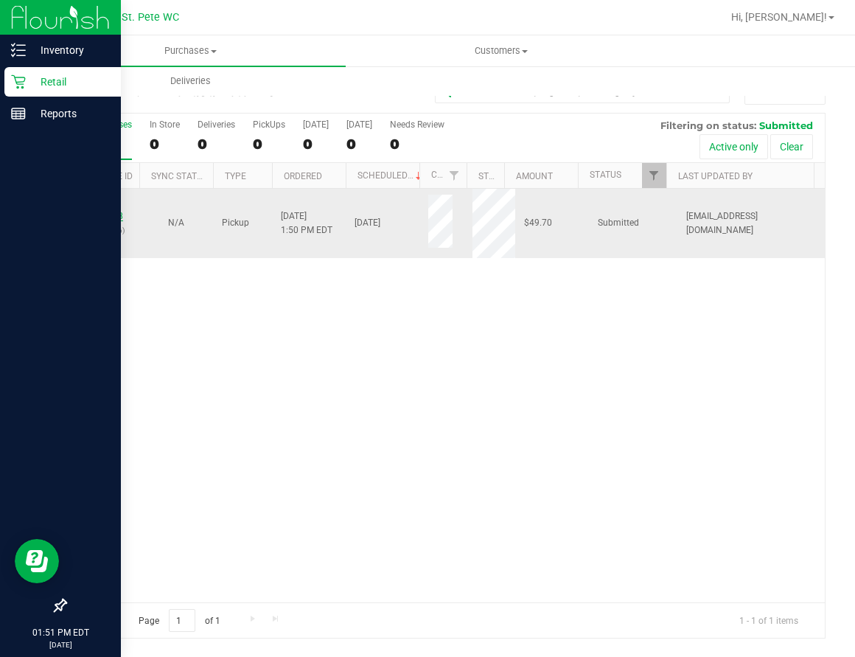
click at [108, 212] on link "11862628" at bounding box center [102, 216] width 41 height 10
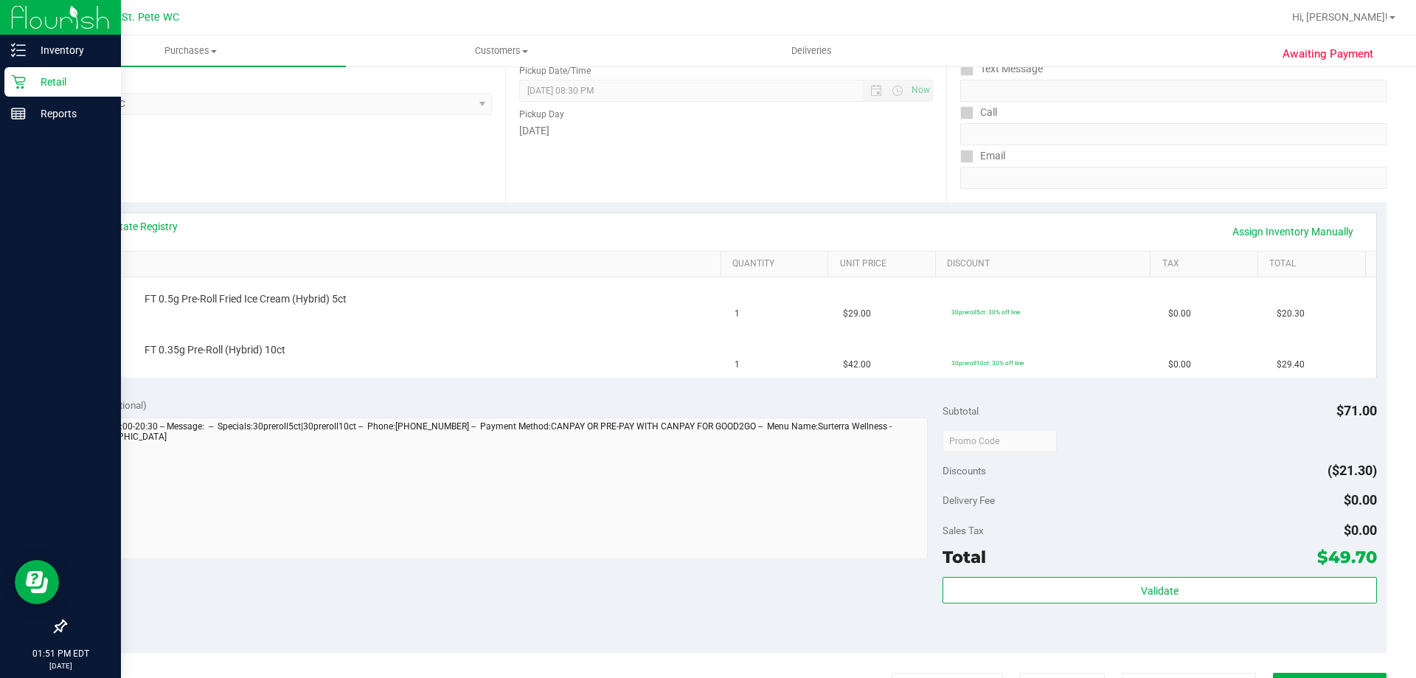
scroll to position [221, 0]
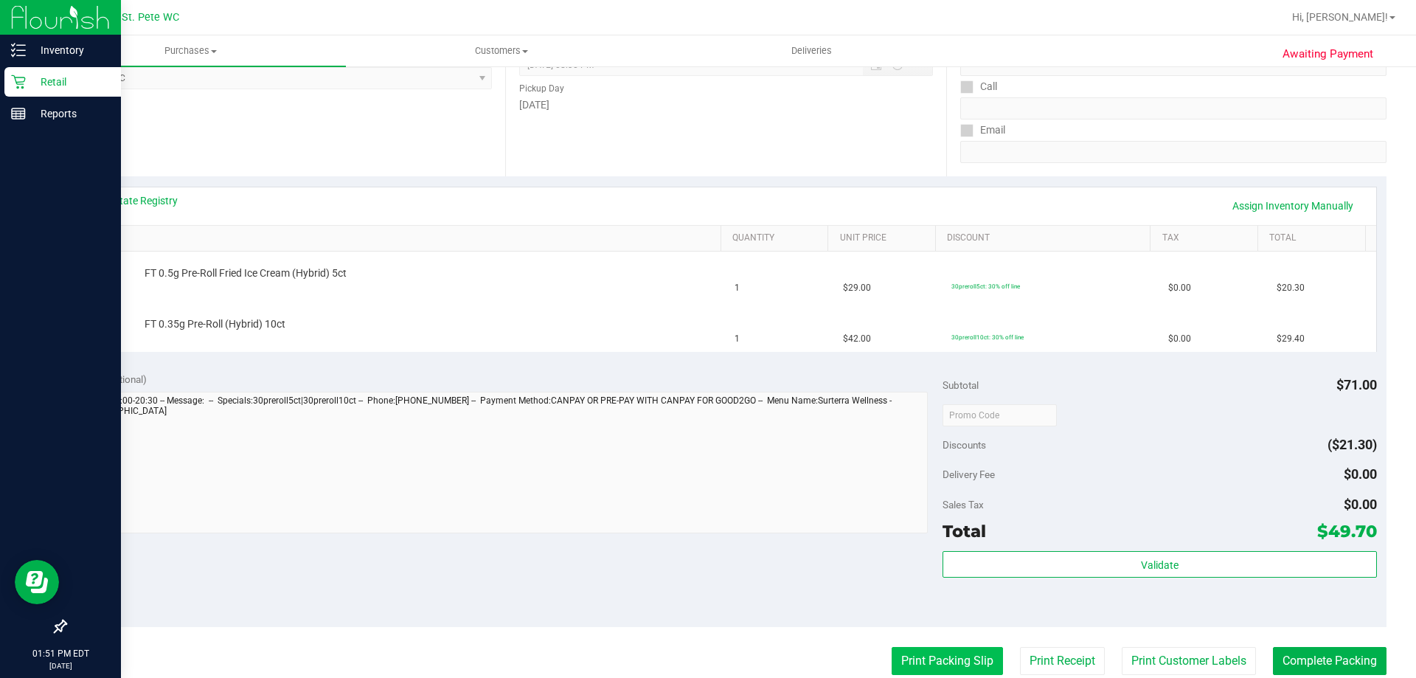
click at [922, 655] on button "Print Packing Slip" at bounding box center [946, 661] width 111 height 28
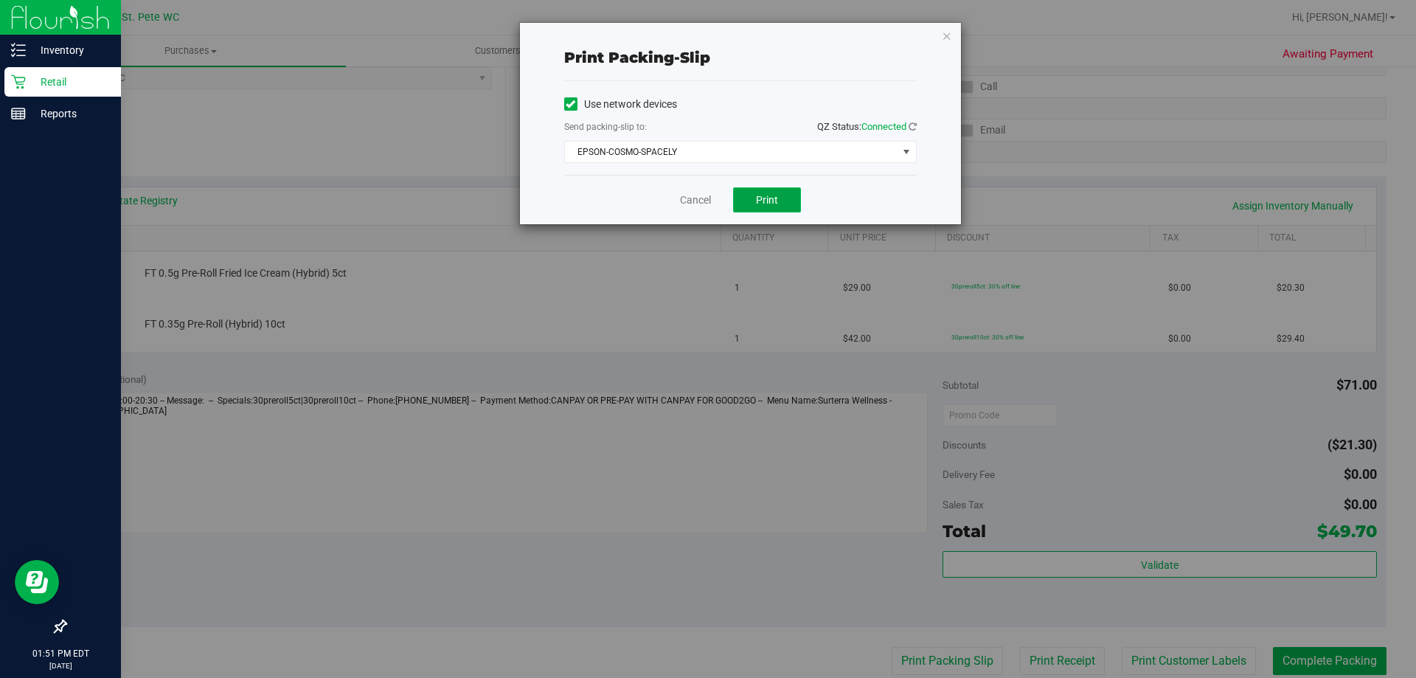
click at [765, 197] on span "Print" at bounding box center [767, 200] width 22 height 12
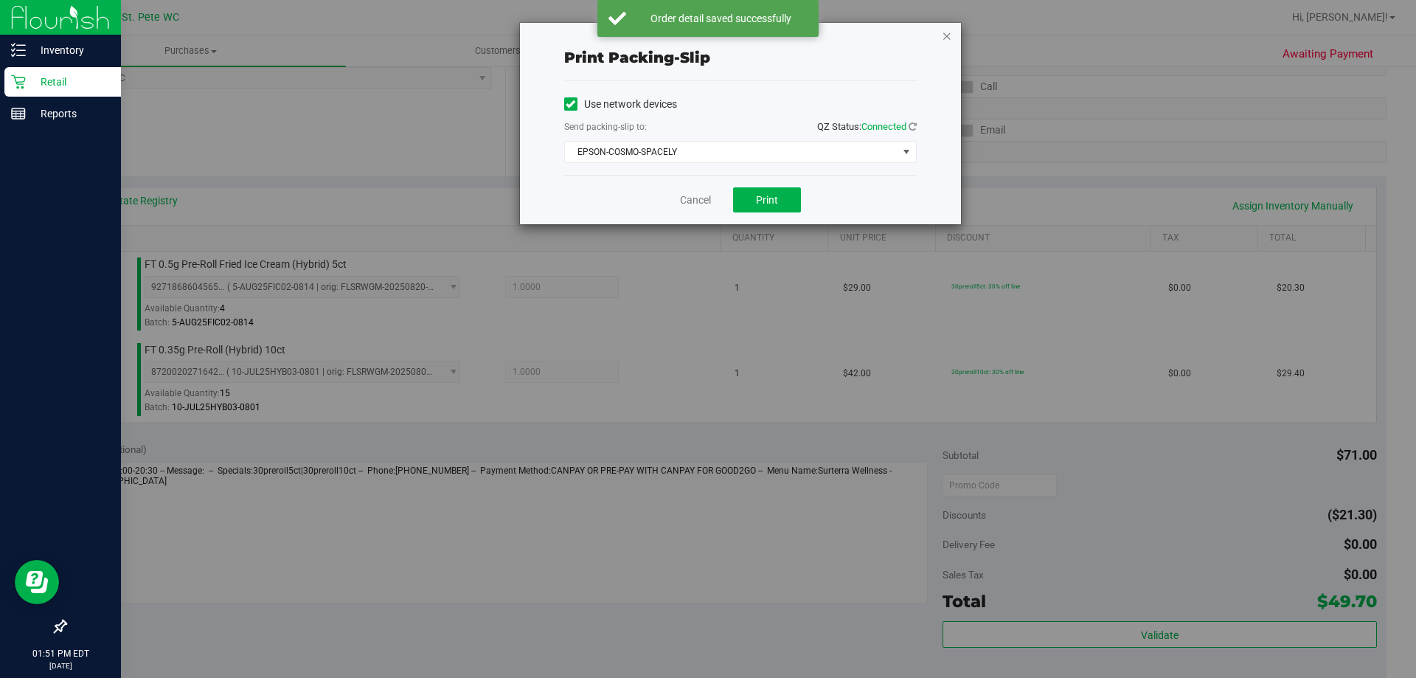
click at [945, 39] on icon "button" at bounding box center [947, 36] width 10 height 18
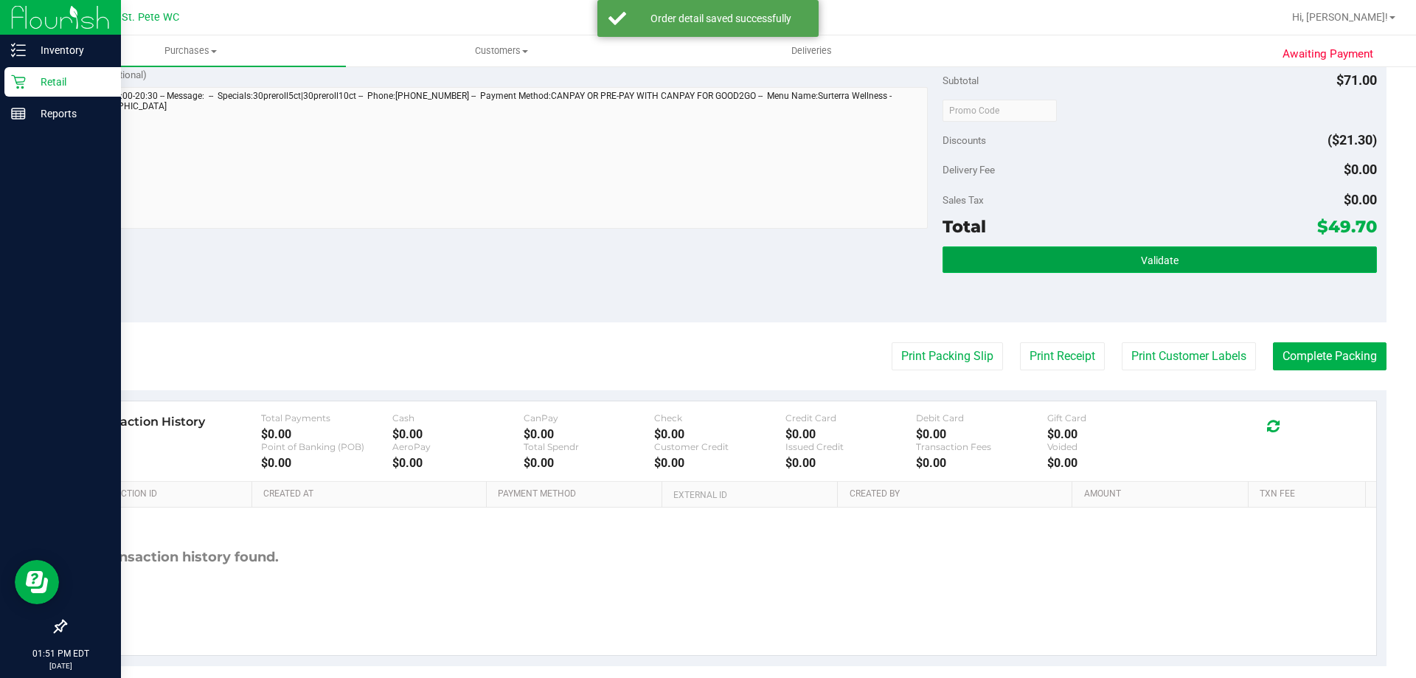
click at [1091, 272] on button "Validate" at bounding box center [1159, 259] width 434 height 27
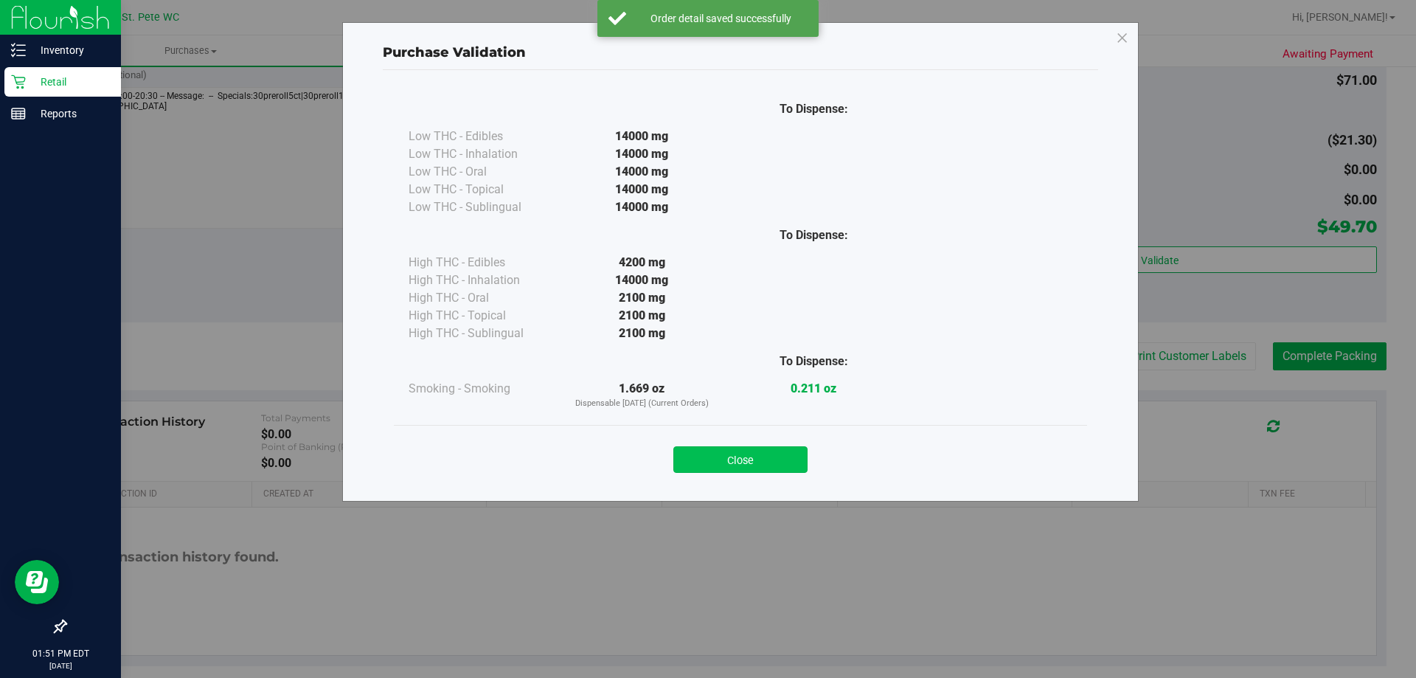
click at [747, 462] on button "Close" at bounding box center [740, 459] width 134 height 27
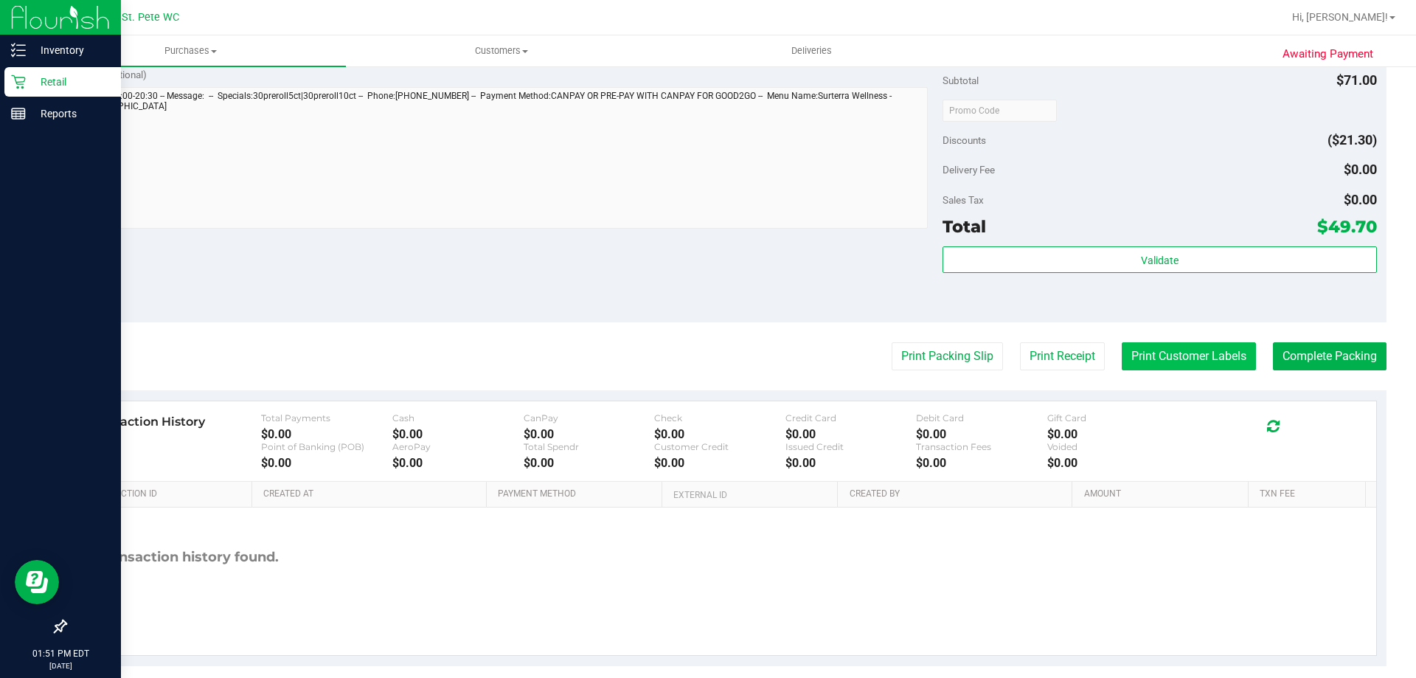
click at [1143, 361] on button "Print Customer Labels" at bounding box center [1189, 356] width 134 height 28
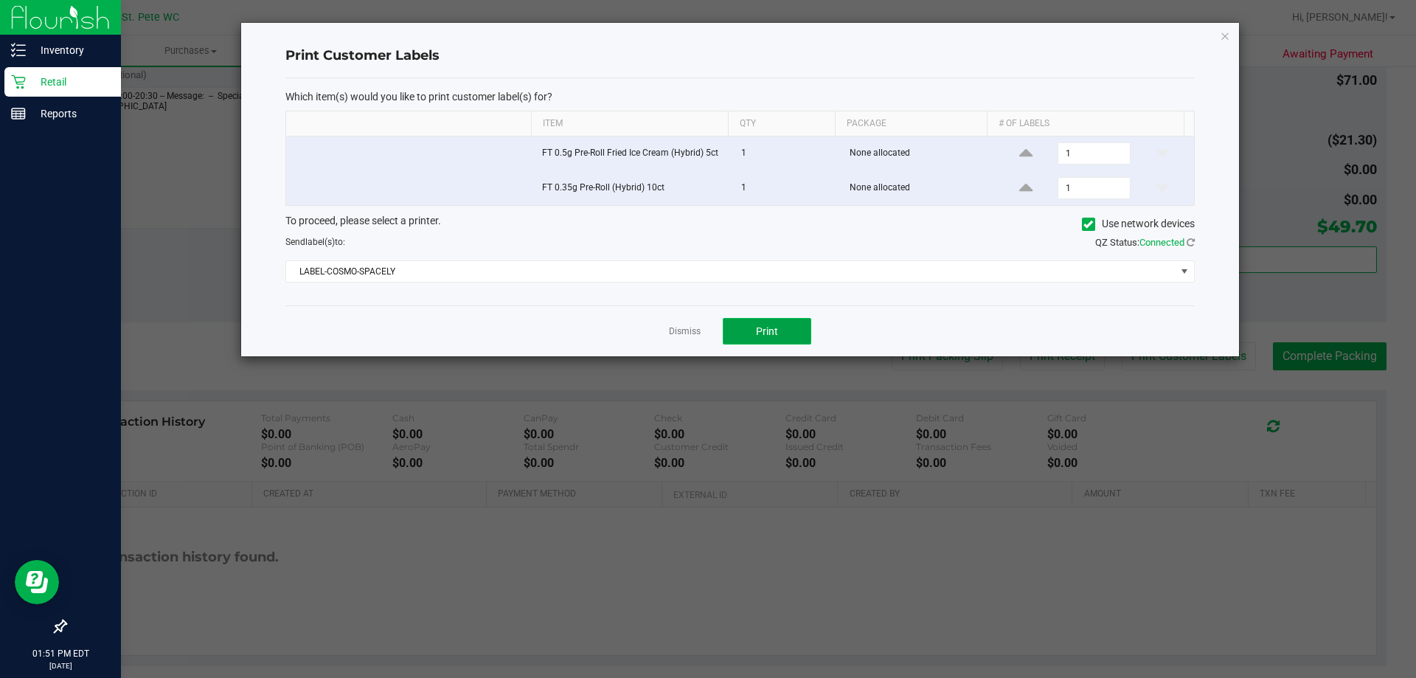
click at [790, 335] on button "Print" at bounding box center [767, 331] width 88 height 27
click at [1227, 40] on icon "button" at bounding box center [1225, 36] width 10 height 18
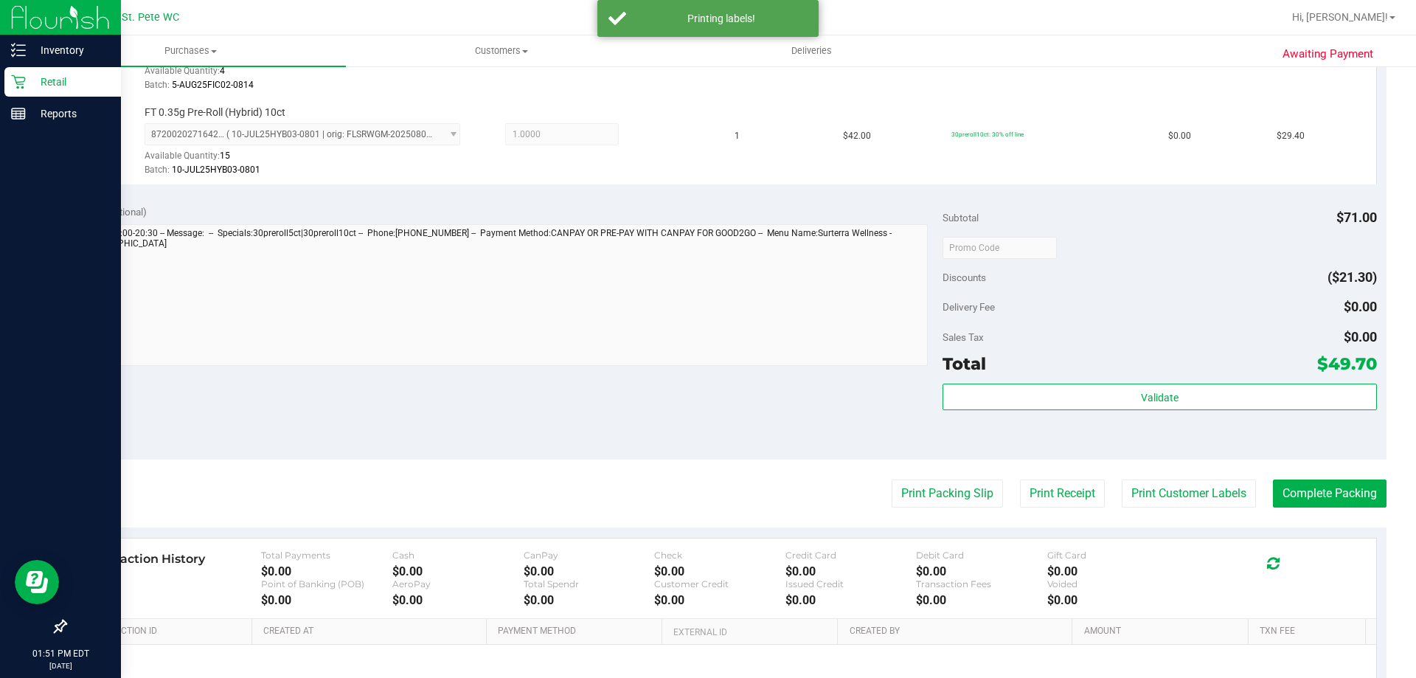
scroll to position [448, 0]
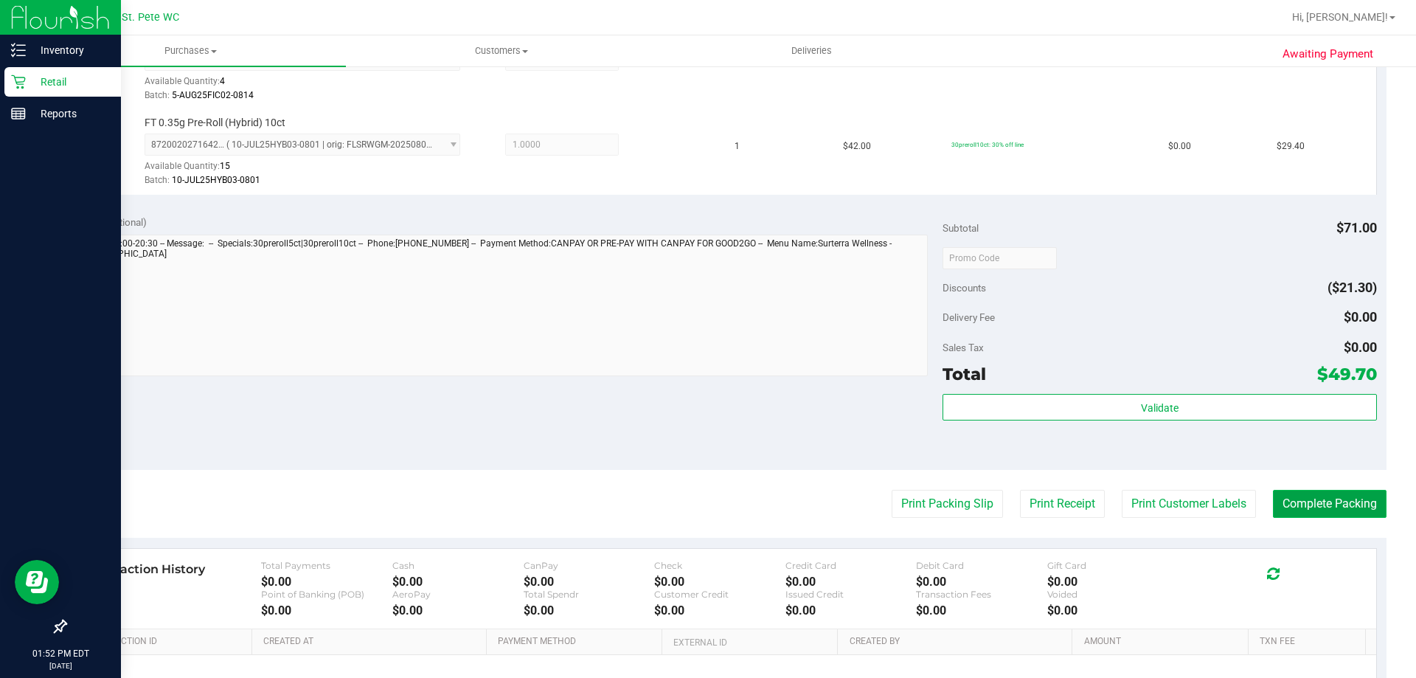
click at [1311, 509] on button "Complete Packing" at bounding box center [1330, 504] width 114 height 28
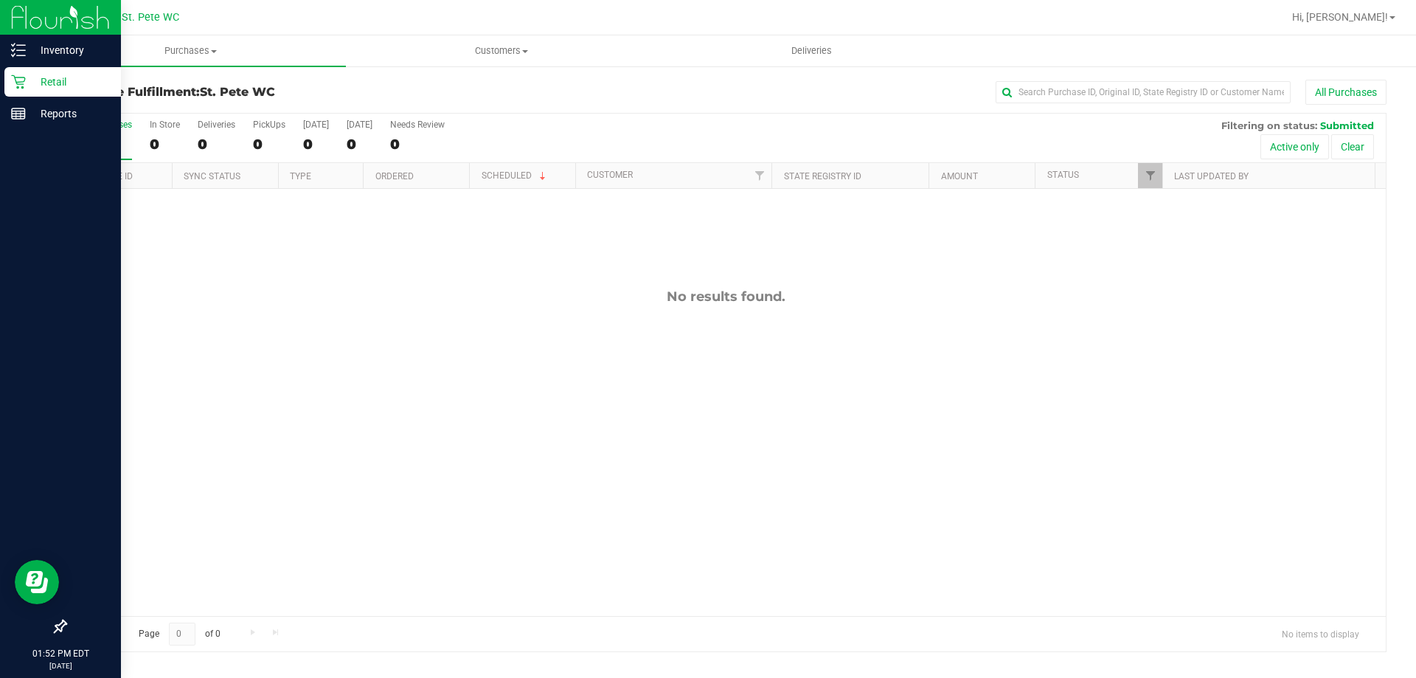
click at [904, 515] on div "No results found." at bounding box center [726, 452] width 1320 height 526
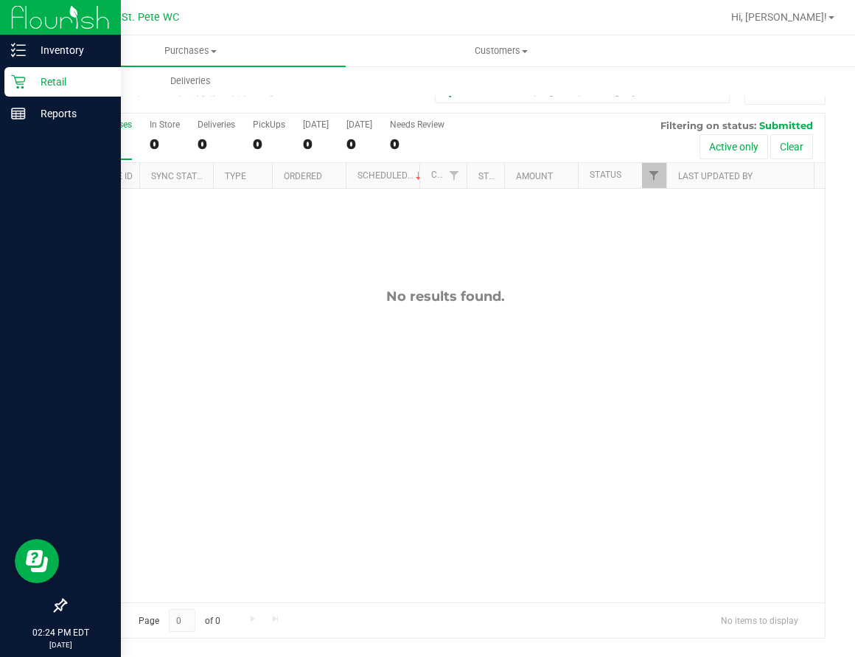
drag, startPoint x: 115, startPoint y: 441, endPoint x: 173, endPoint y: 389, distance: 77.3
click at [114, 441] on div "No results found." at bounding box center [446, 445] width 760 height 513
click at [362, 333] on div at bounding box center [446, 376] width 760 height 524
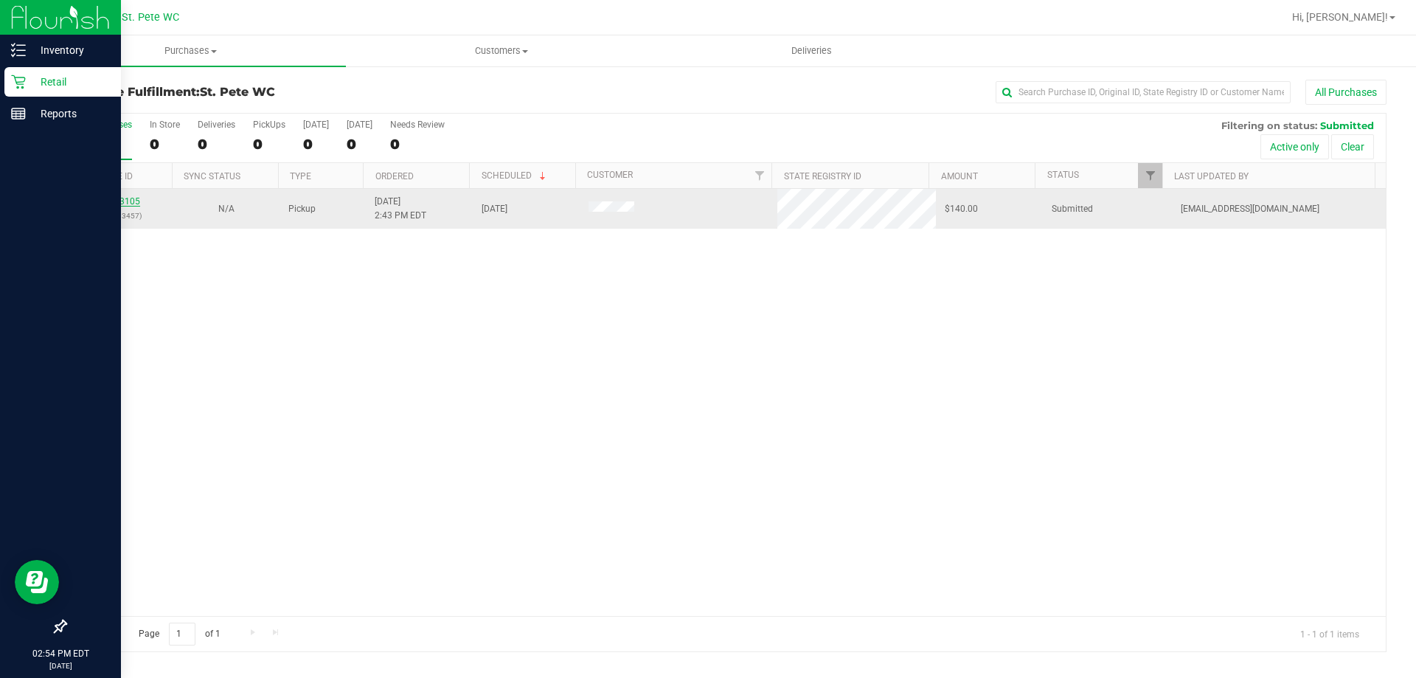
click at [109, 195] on div "11863105 (317813457)" at bounding box center [118, 209] width 89 height 28
click at [113, 198] on link "11863105" at bounding box center [119, 201] width 41 height 10
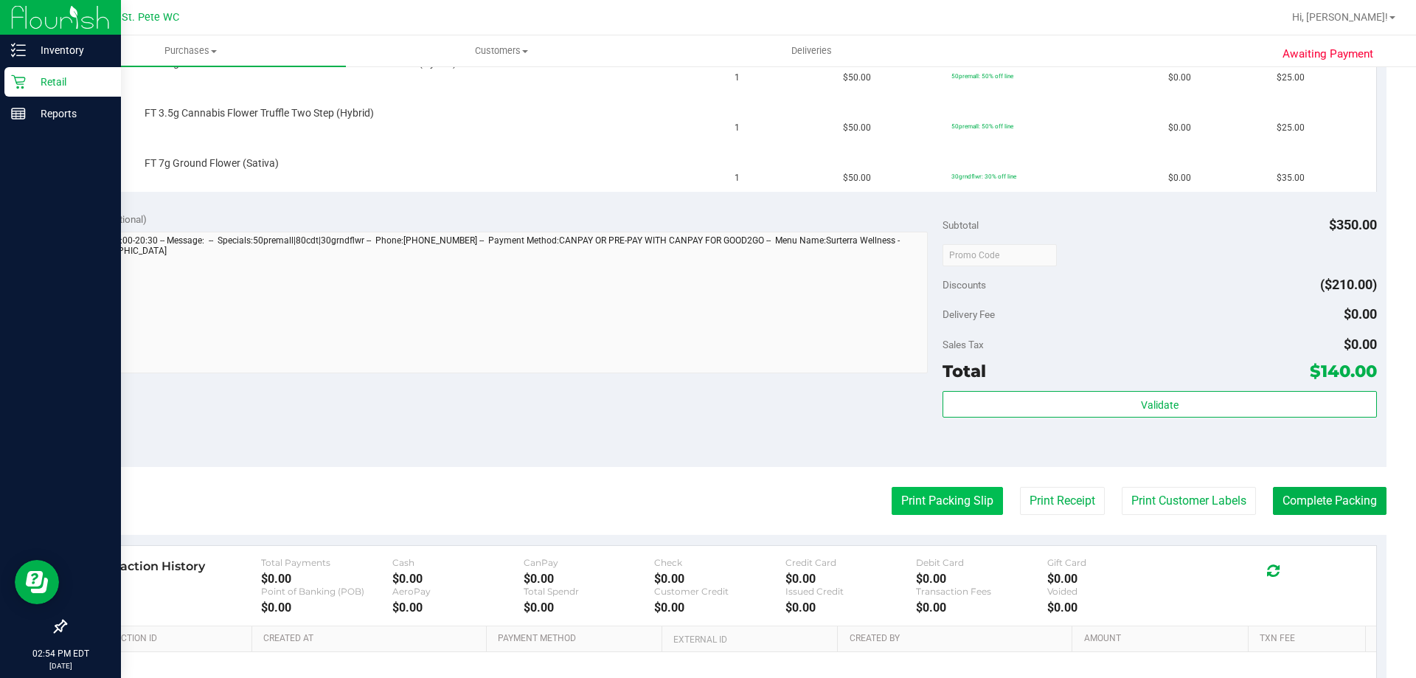
scroll to position [664, 0]
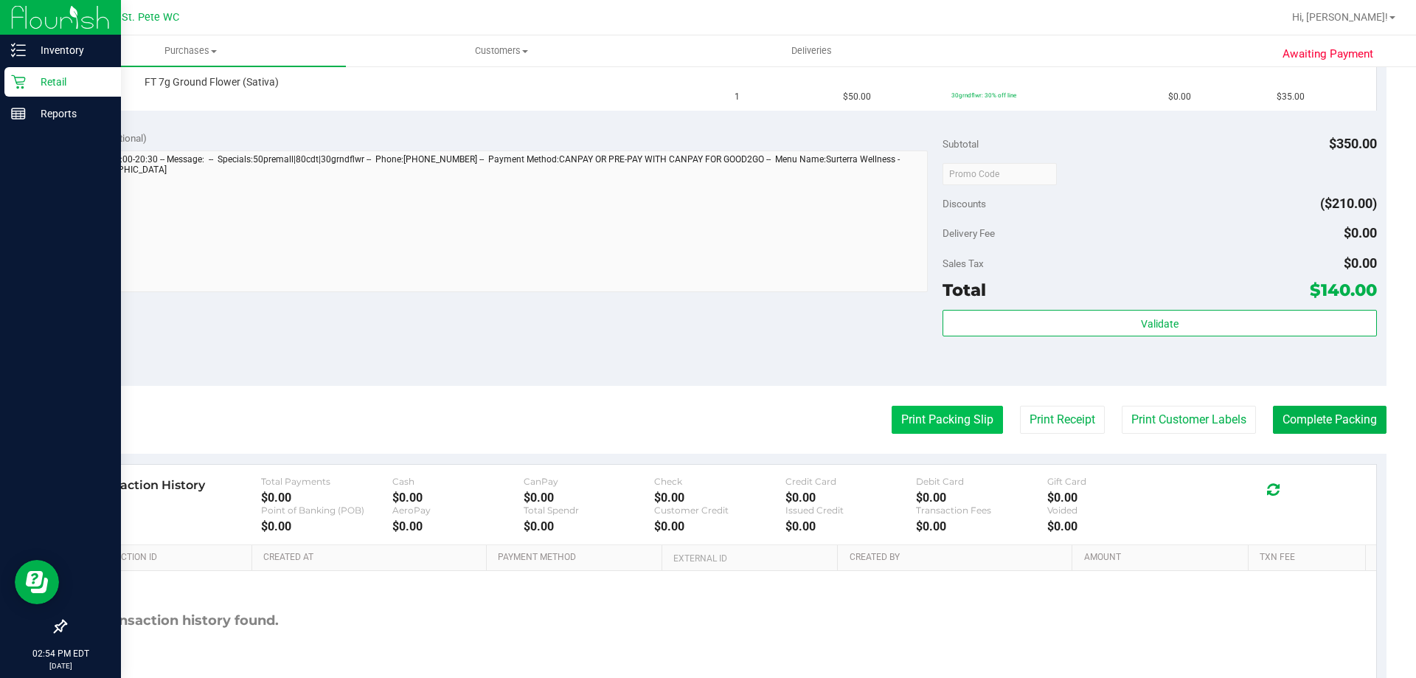
click at [951, 431] on button "Print Packing Slip" at bounding box center [946, 420] width 111 height 28
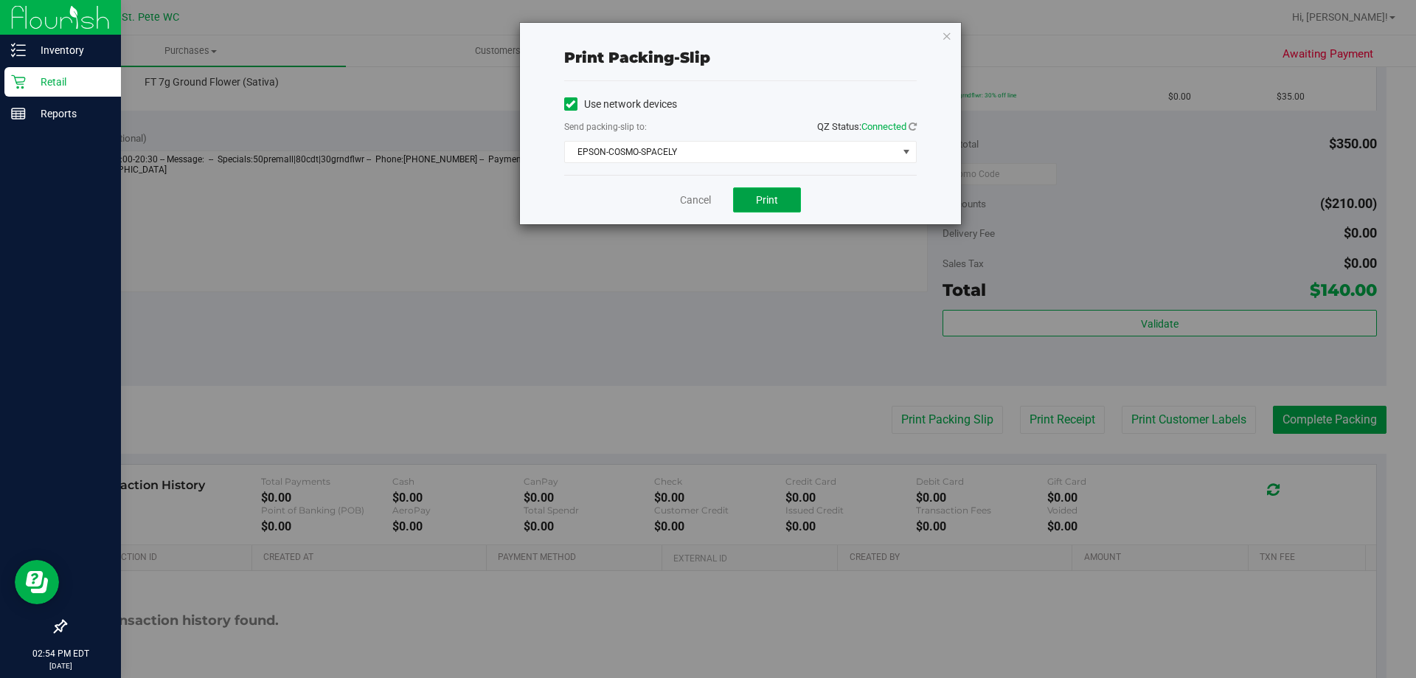
click at [762, 209] on button "Print" at bounding box center [767, 199] width 68 height 25
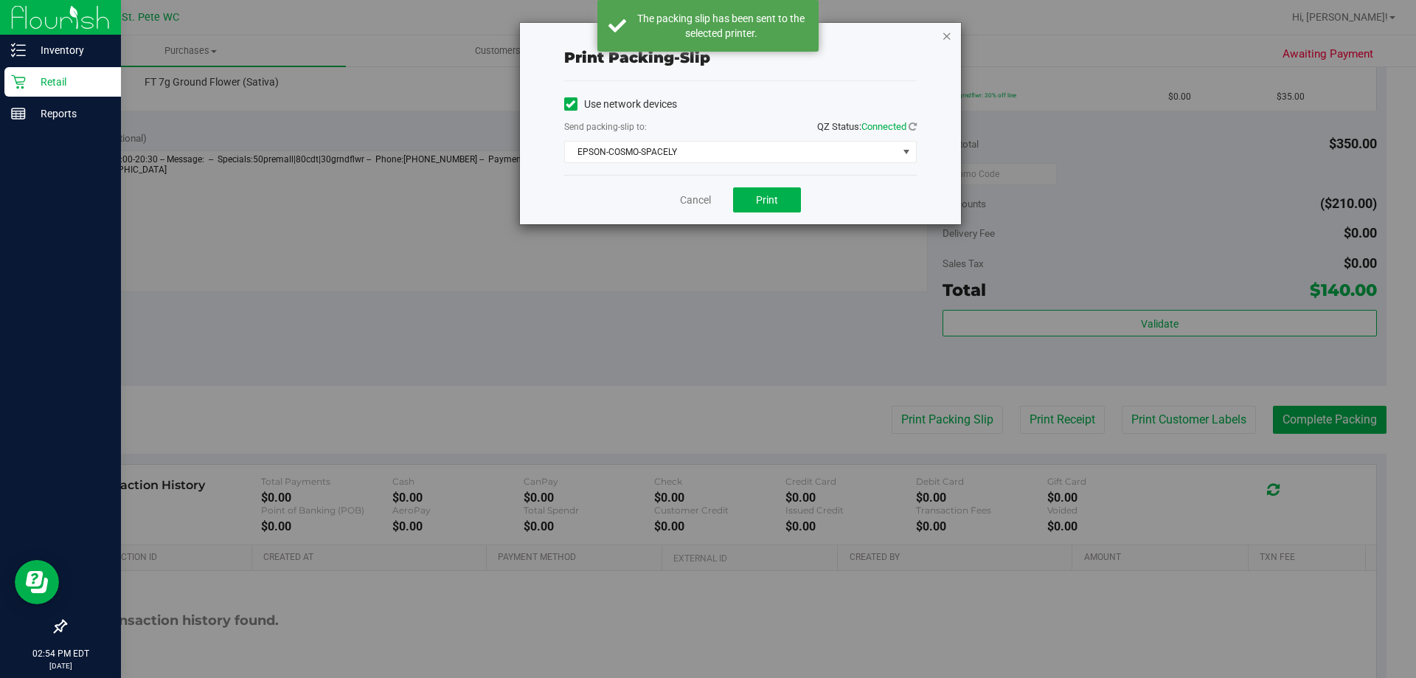
click at [950, 38] on icon "button" at bounding box center [947, 36] width 10 height 18
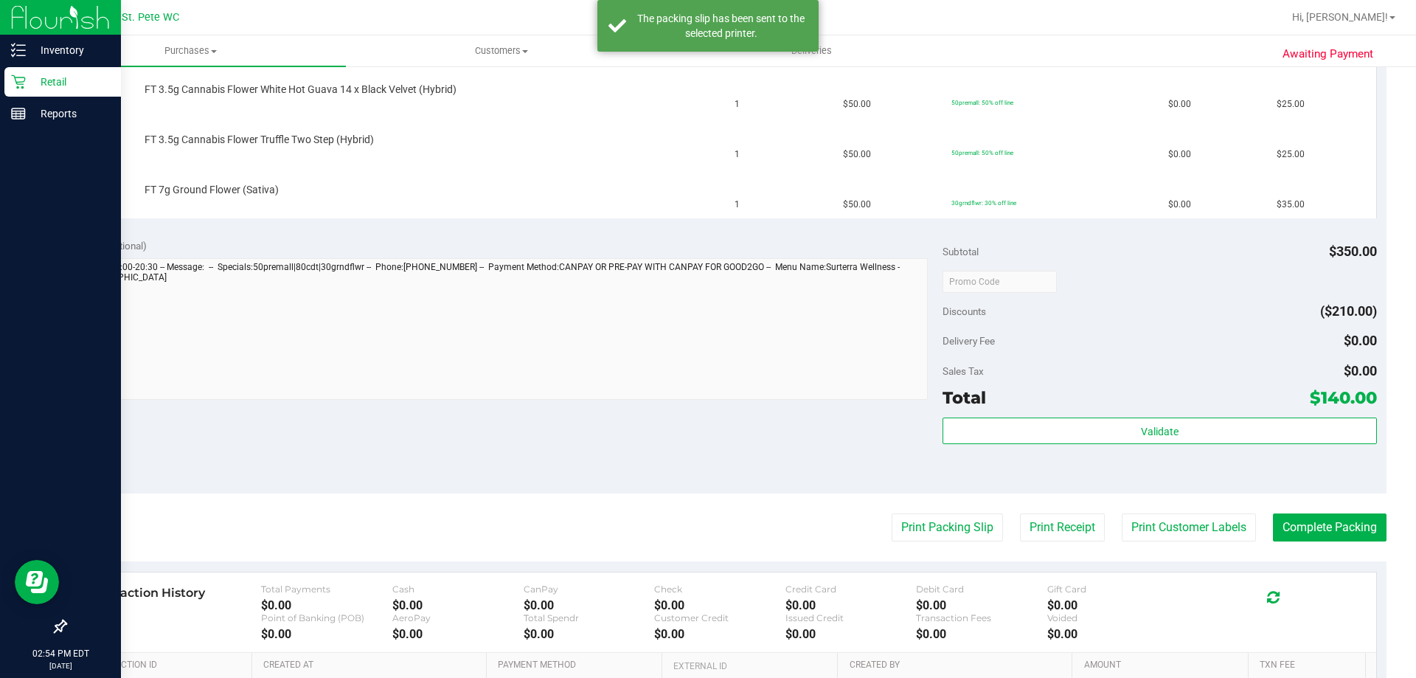
scroll to position [442, 0]
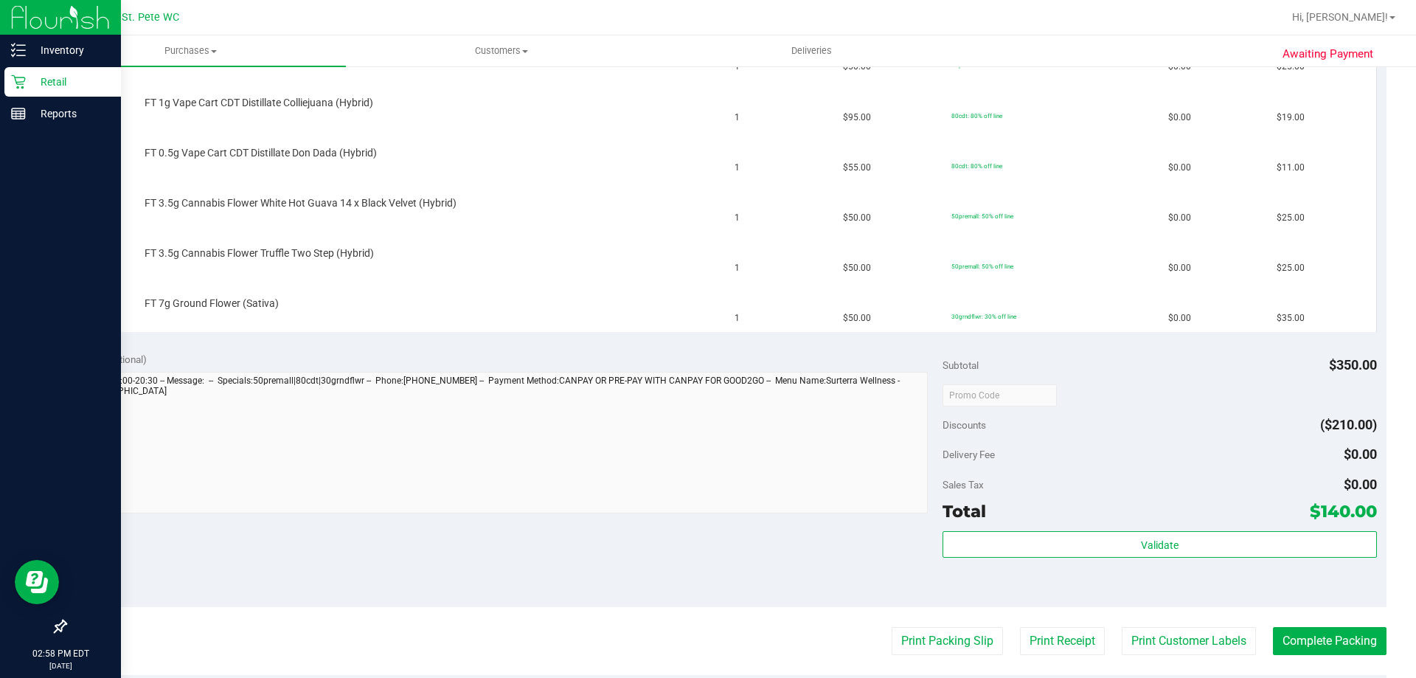
click at [891, 627] on button "Print Packing Slip" at bounding box center [946, 641] width 111 height 28
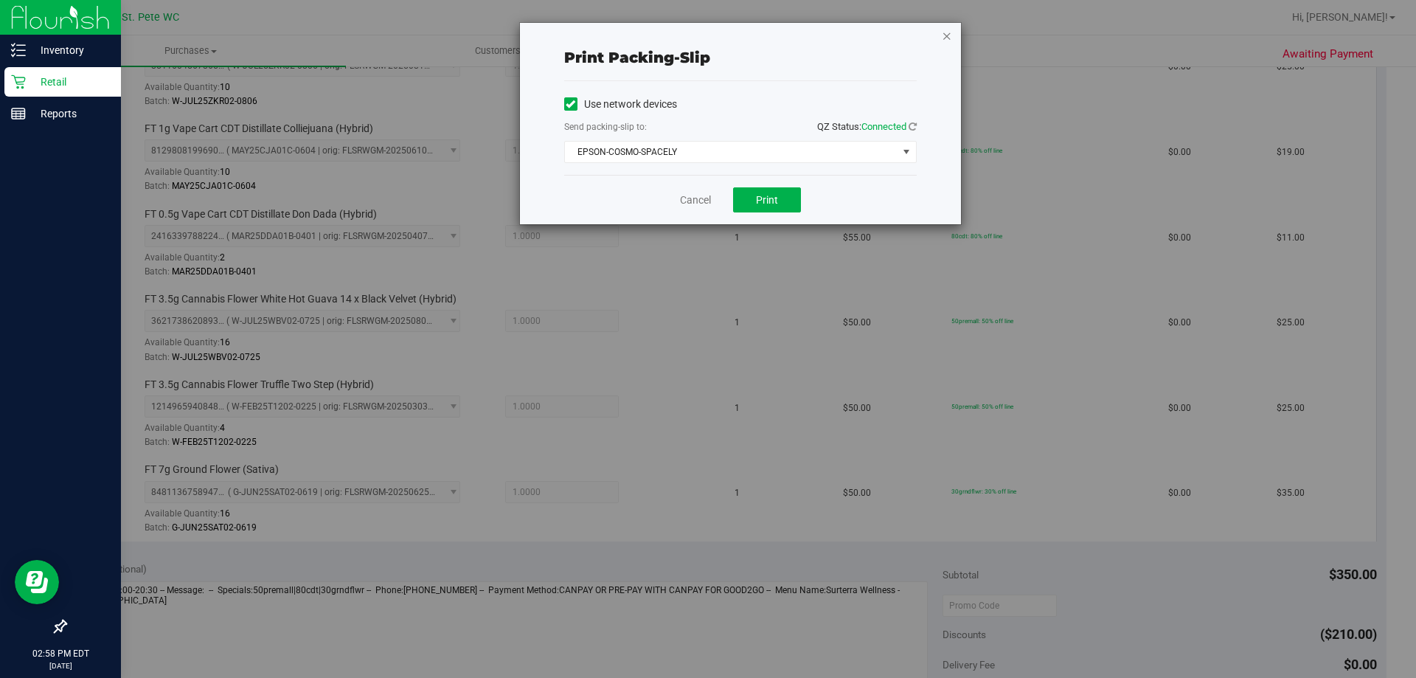
click at [950, 35] on icon "button" at bounding box center [947, 36] width 10 height 18
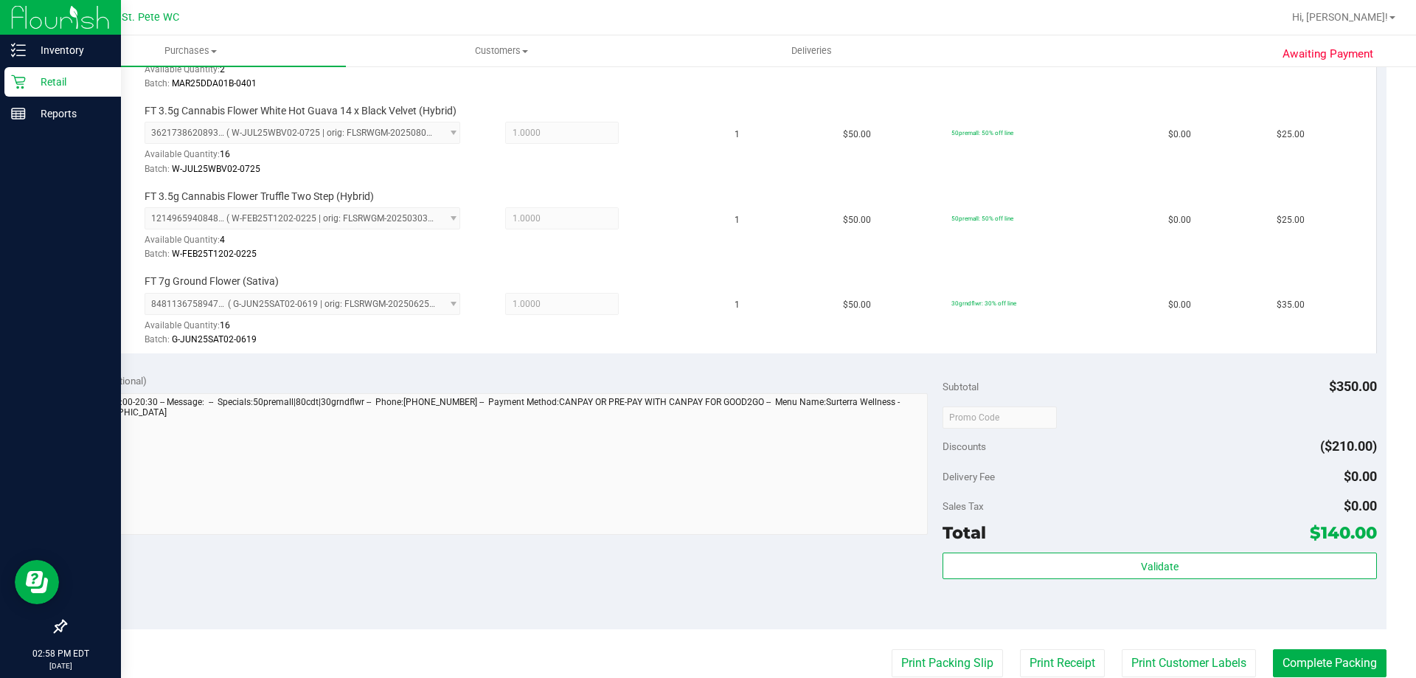
scroll to position [715, 0]
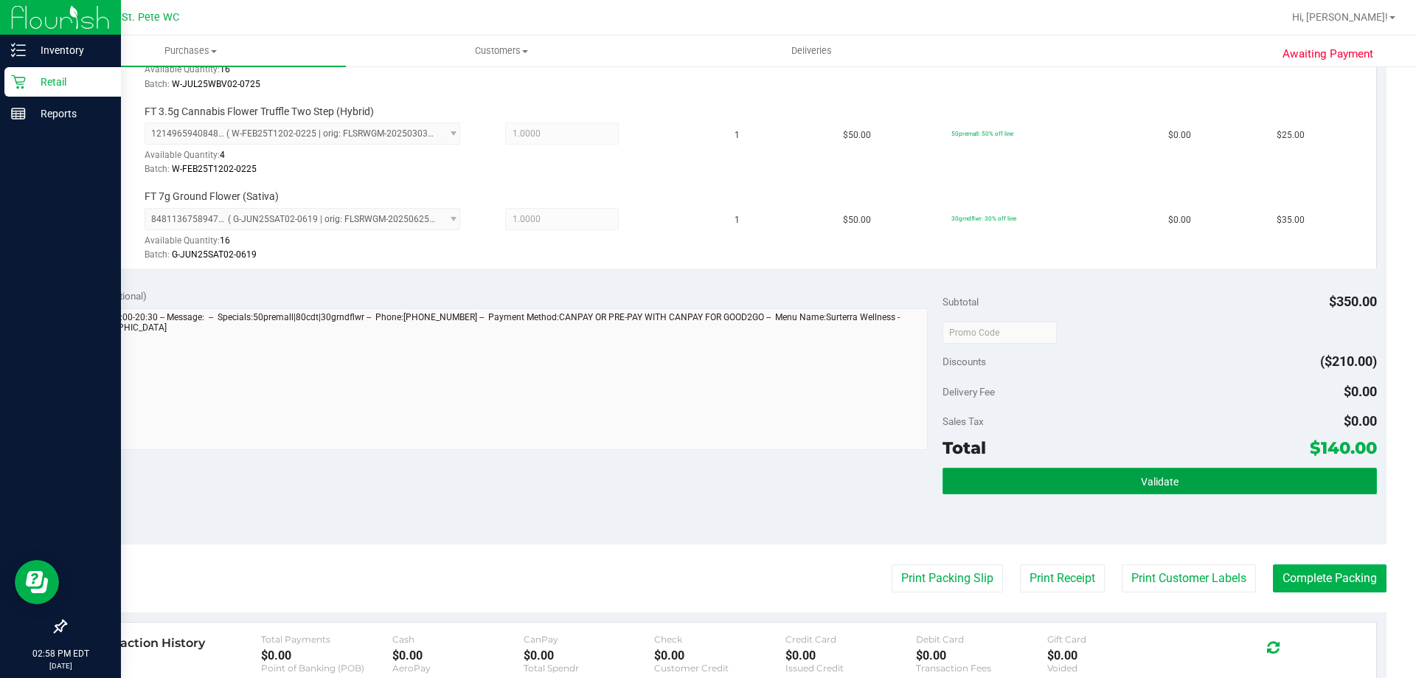
click at [1016, 490] on button "Validate" at bounding box center [1159, 481] width 434 height 27
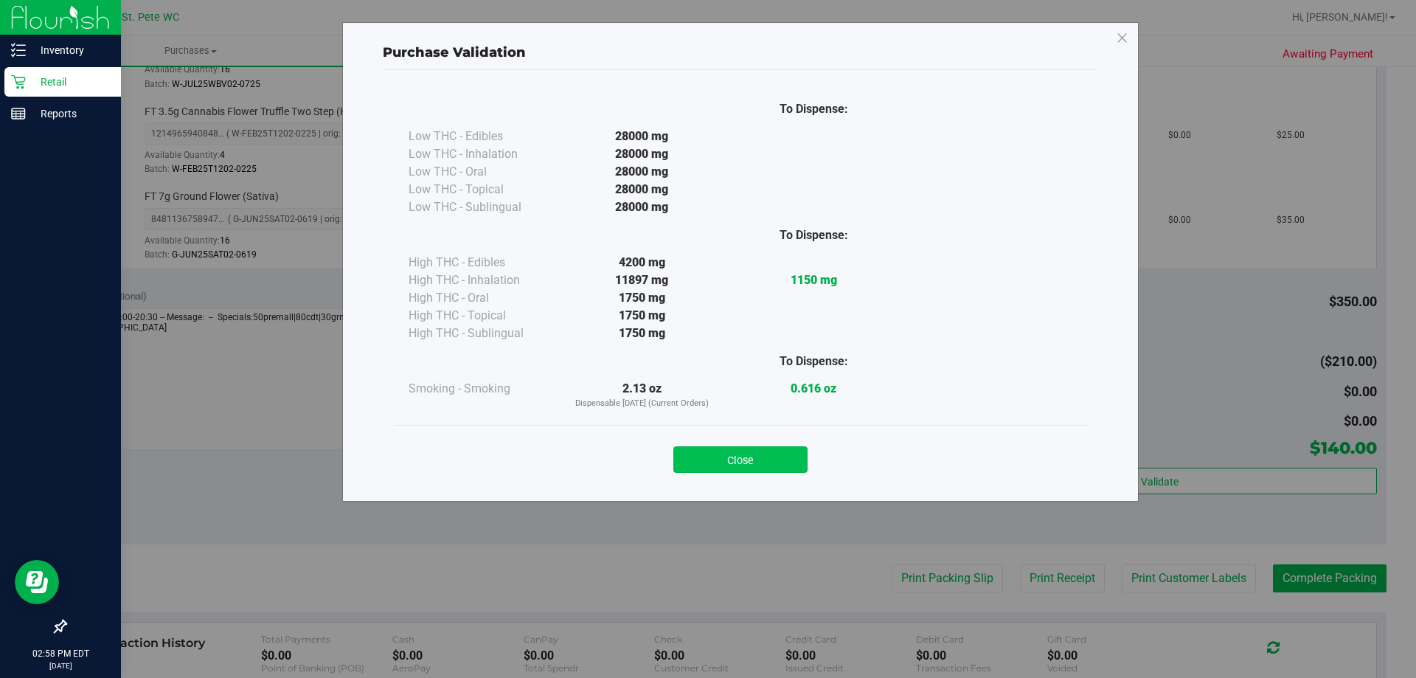
click at [753, 460] on button "Close" at bounding box center [740, 459] width 134 height 27
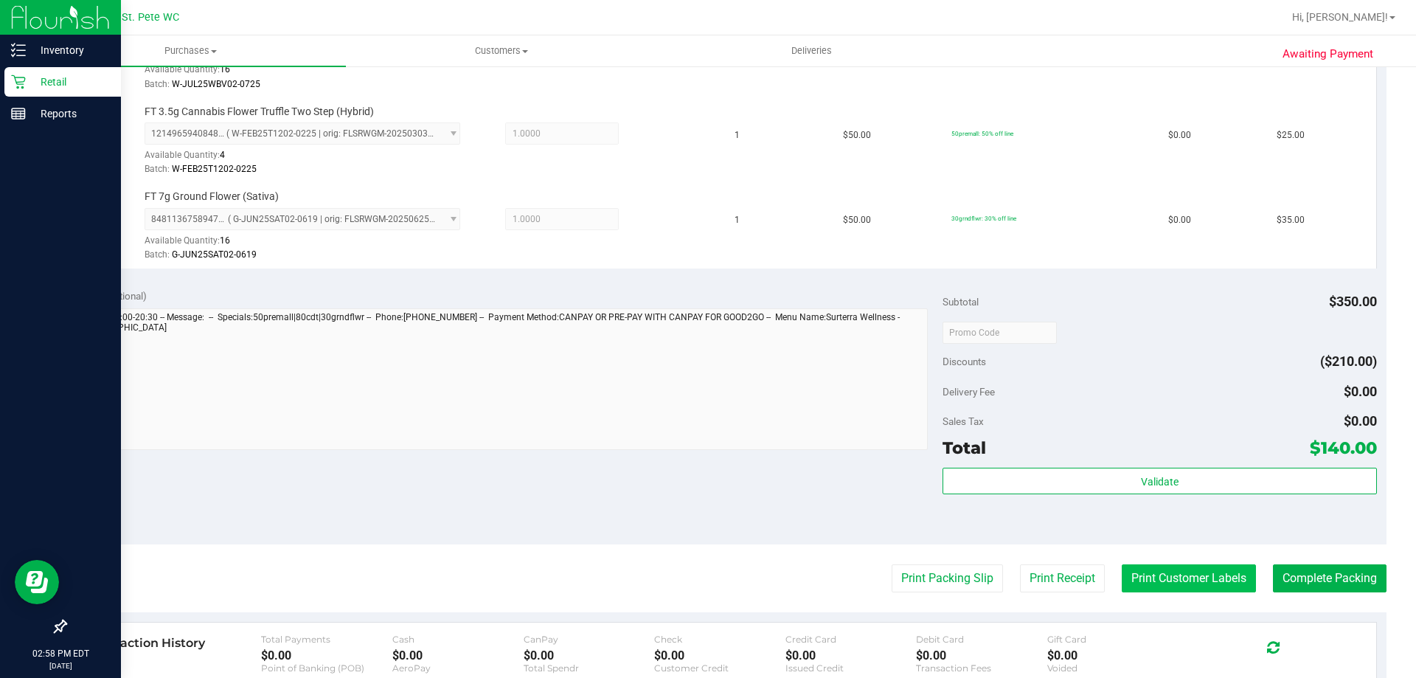
click at [1189, 583] on button "Print Customer Labels" at bounding box center [1189, 578] width 134 height 28
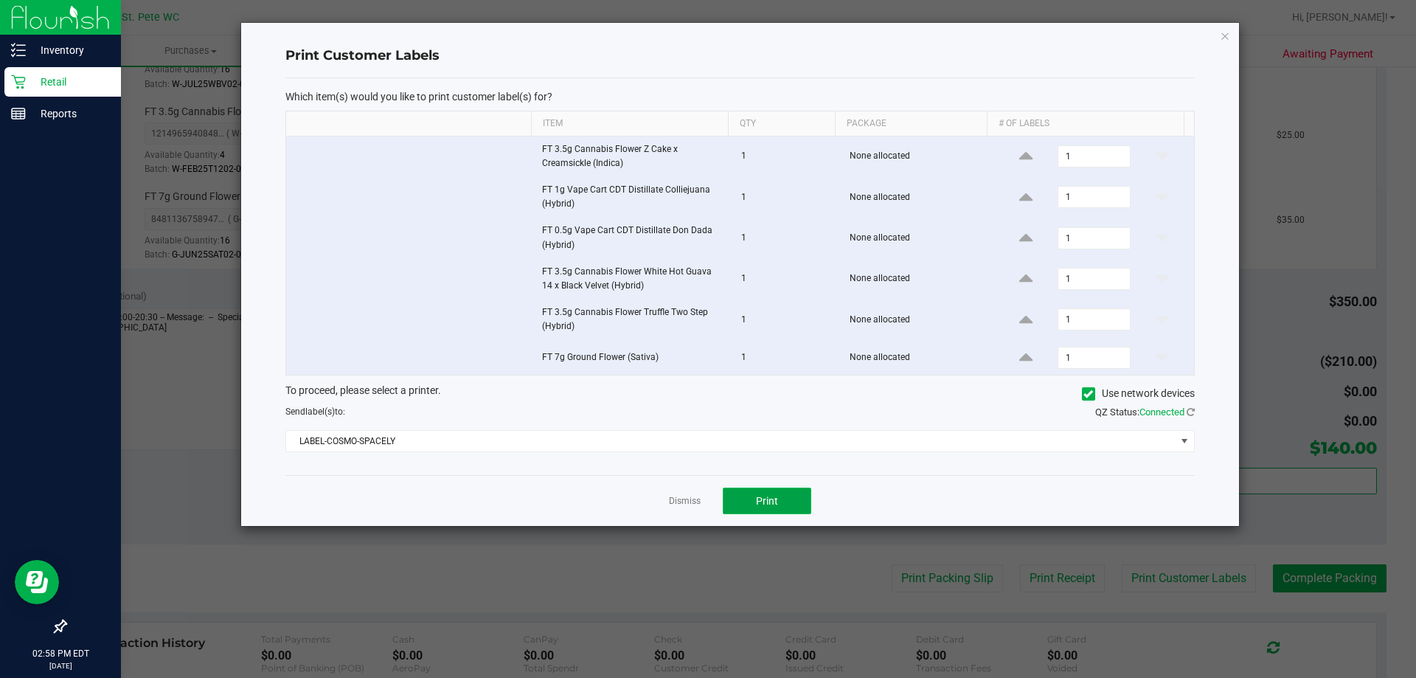
click at [752, 496] on button "Print" at bounding box center [767, 500] width 88 height 27
click at [1223, 38] on icon "button" at bounding box center [1225, 36] width 10 height 18
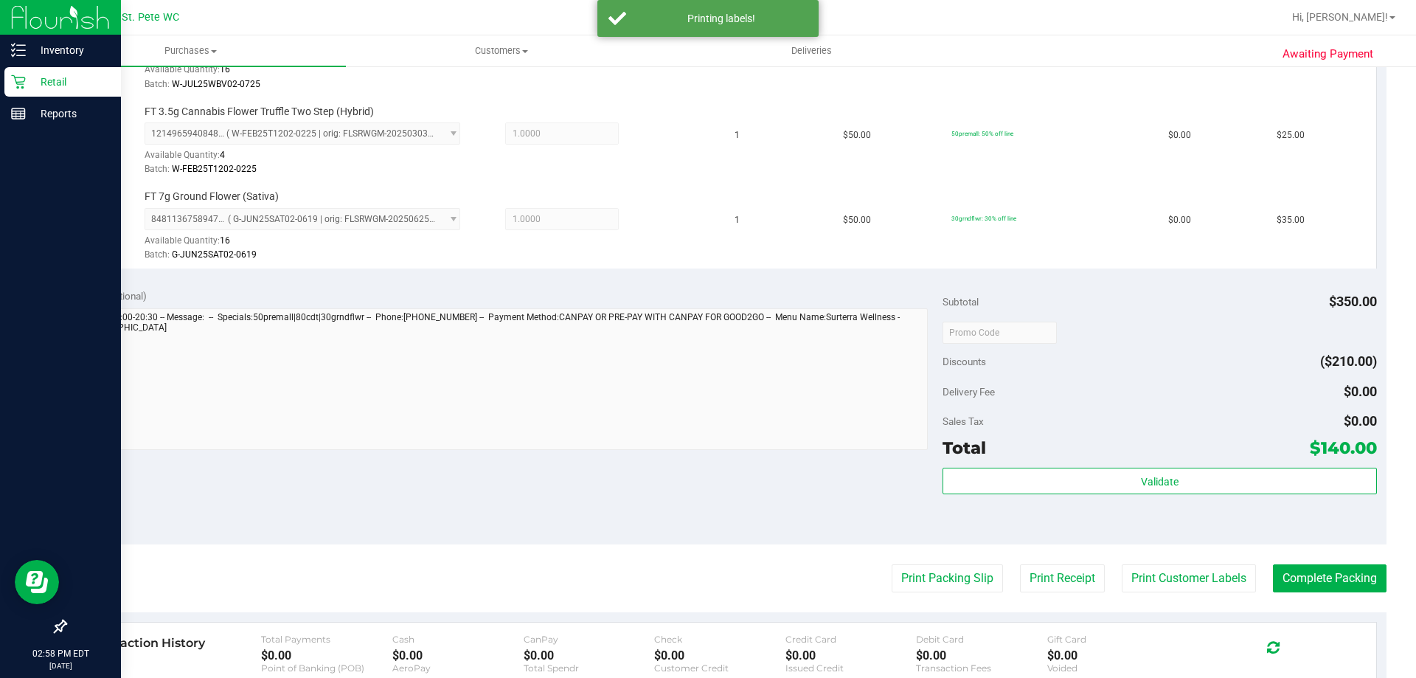
scroll to position [936, 0]
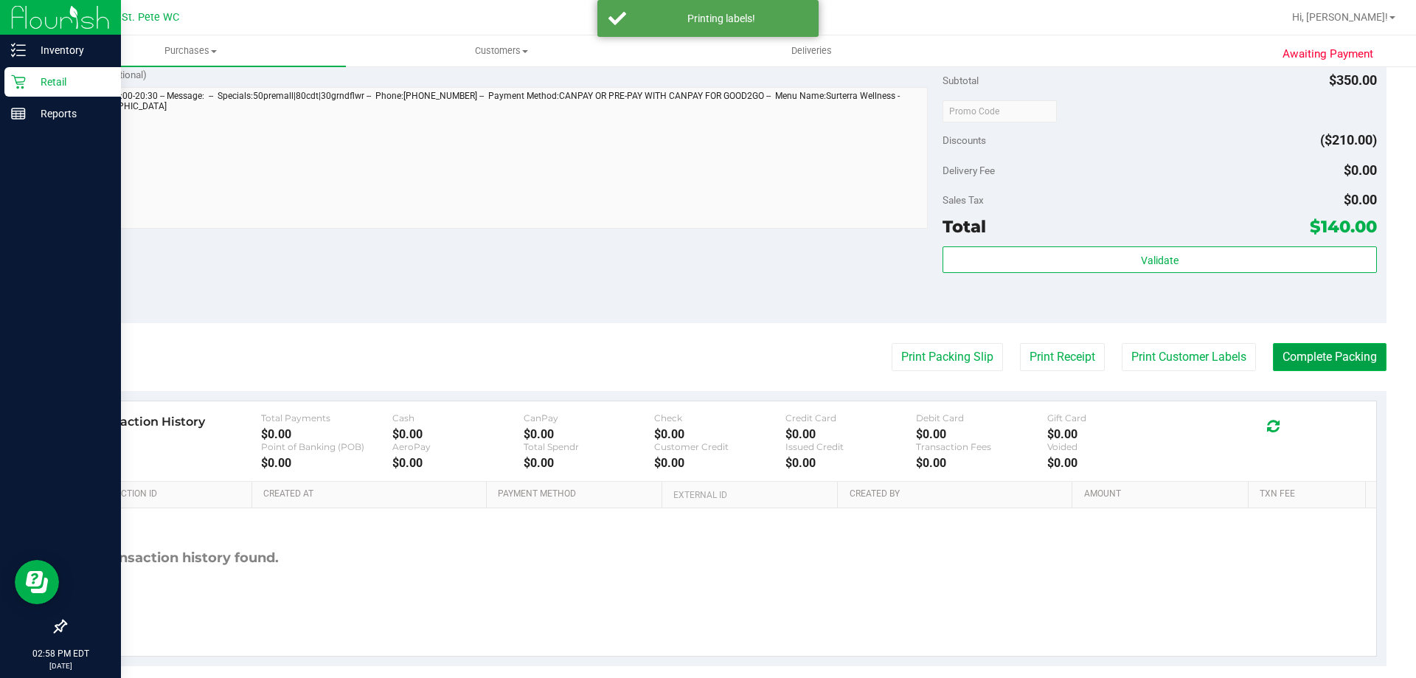
click at [1311, 355] on button "Complete Packing" at bounding box center [1330, 357] width 114 height 28
